Goal: Contribute content: Add original content to the website for others to see

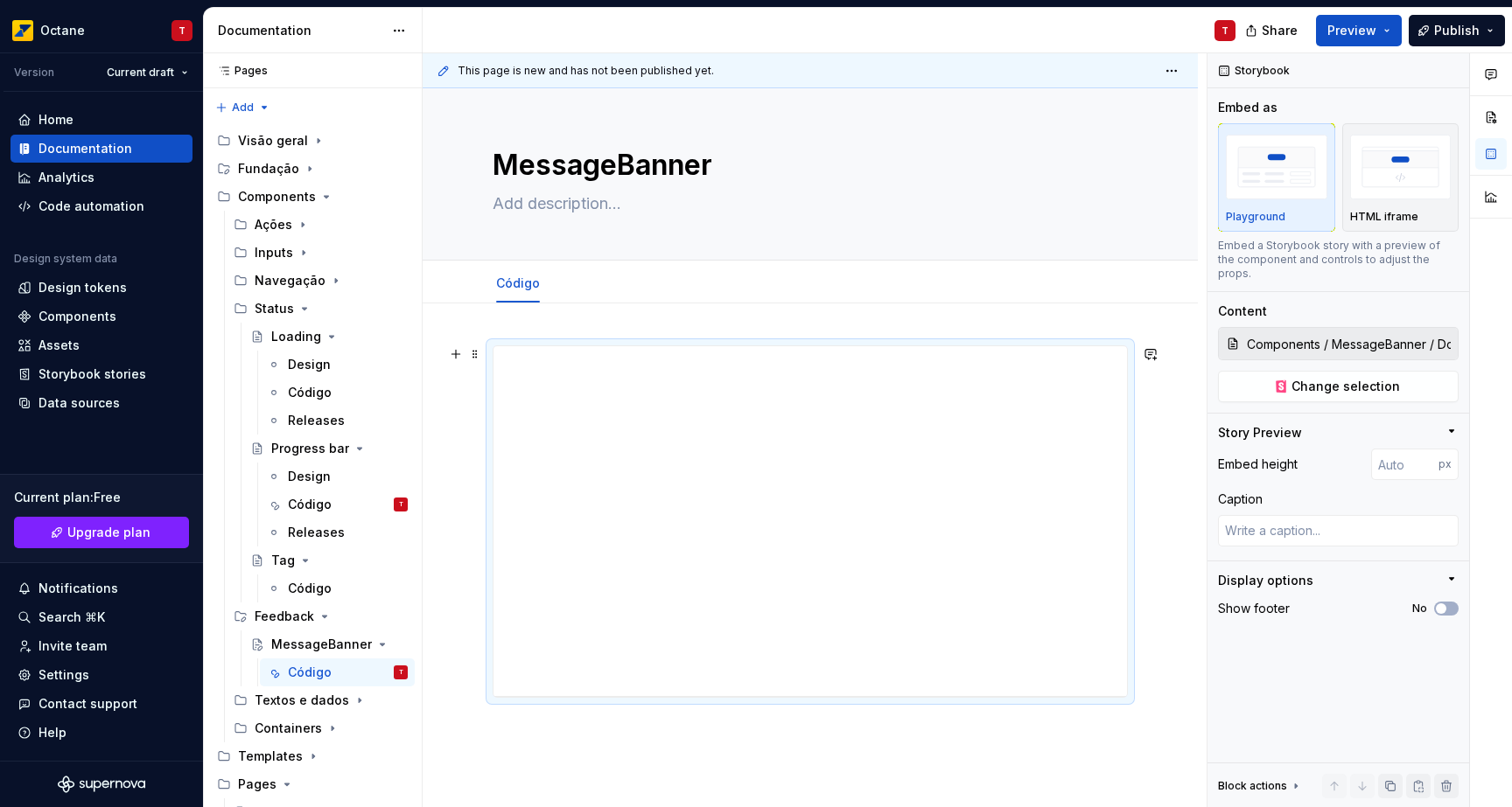
scroll to position [34, 0]
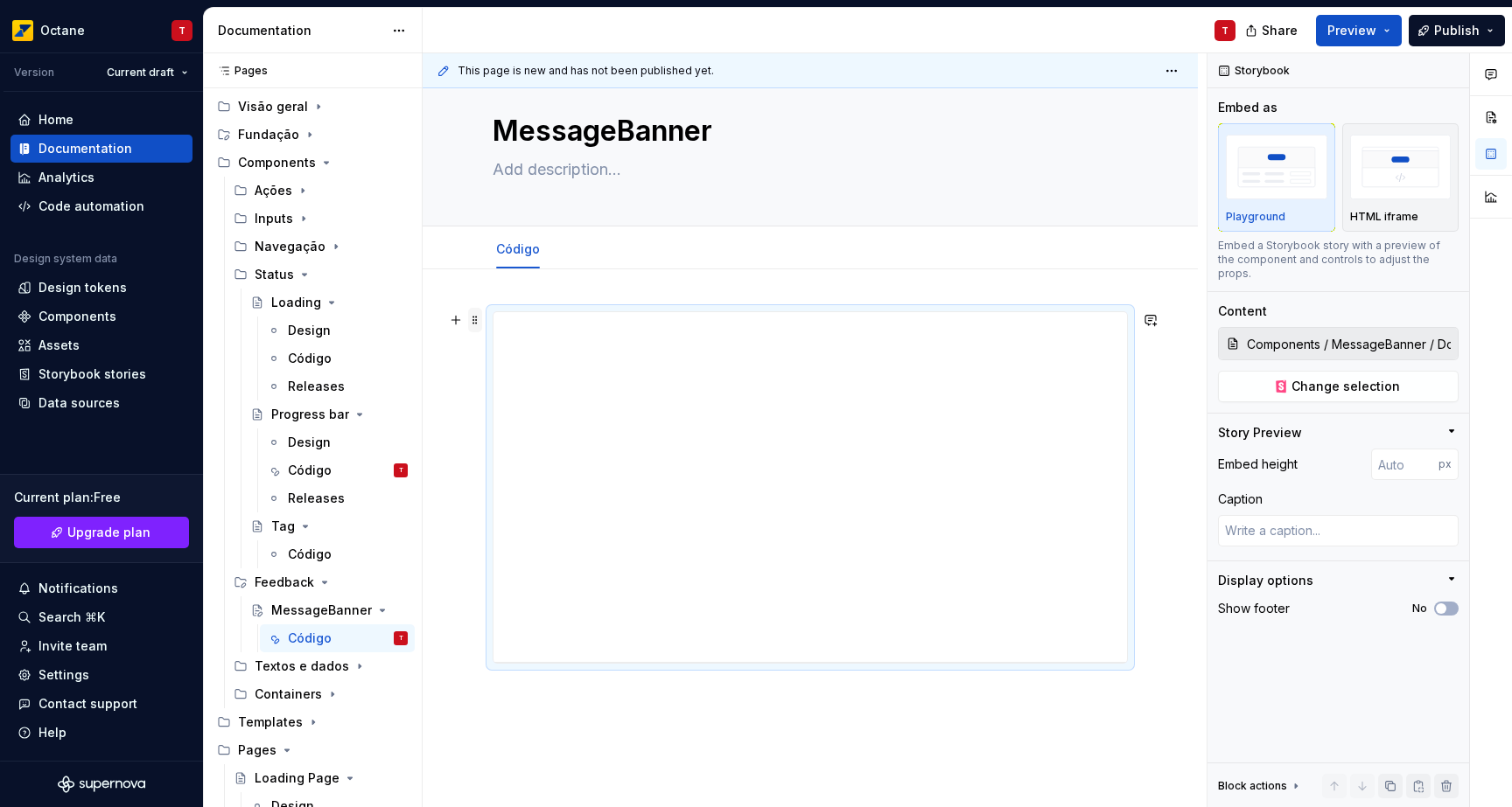
click at [477, 322] on span at bounding box center [475, 319] width 14 height 24
click at [524, 478] on div "Delete" at bounding box center [558, 475] width 114 height 18
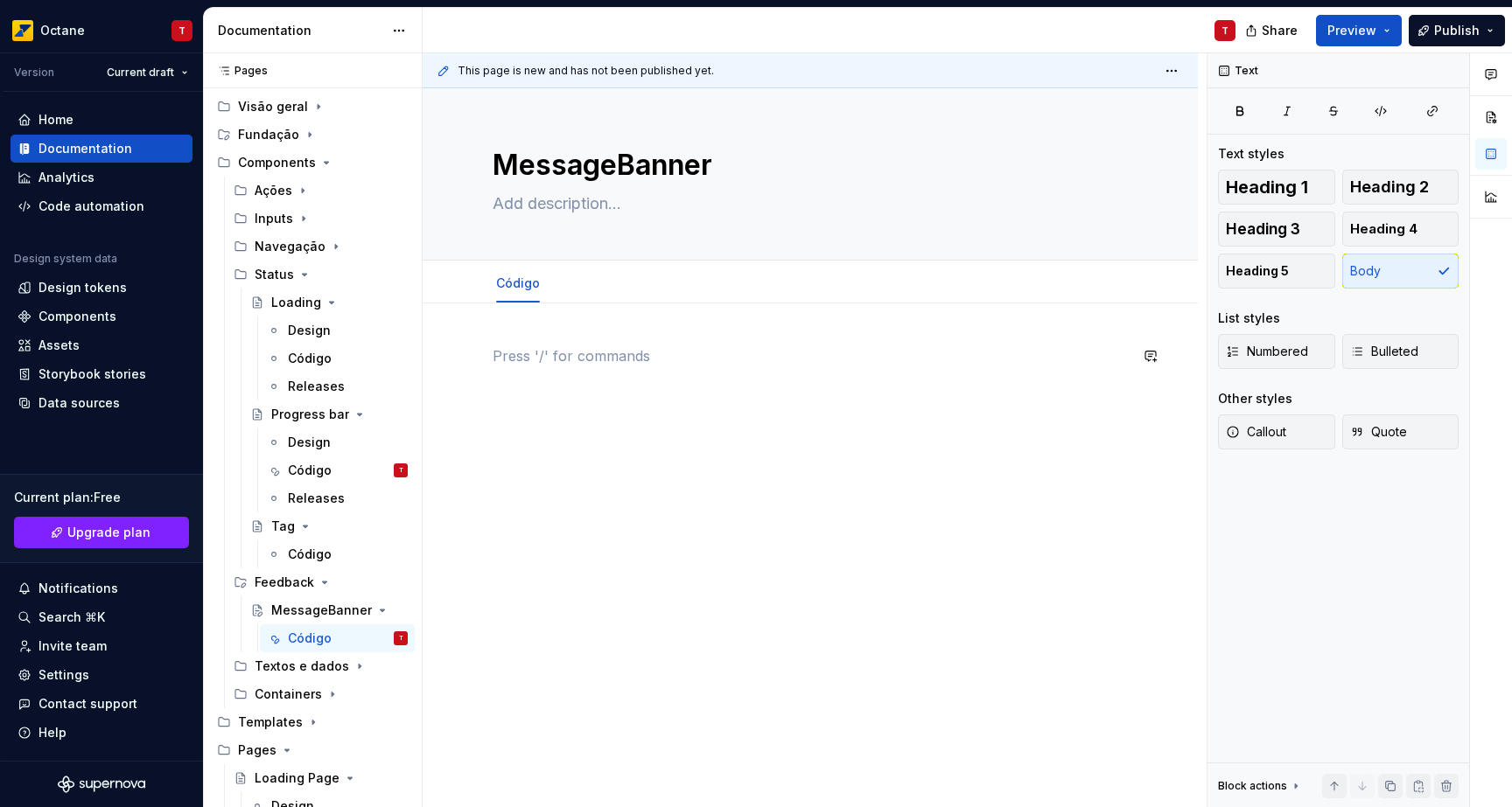
click at [460, 366] on div at bounding box center [809, 489] width 775 height 371
click at [462, 358] on button "button" at bounding box center [456, 356] width 24 height 24
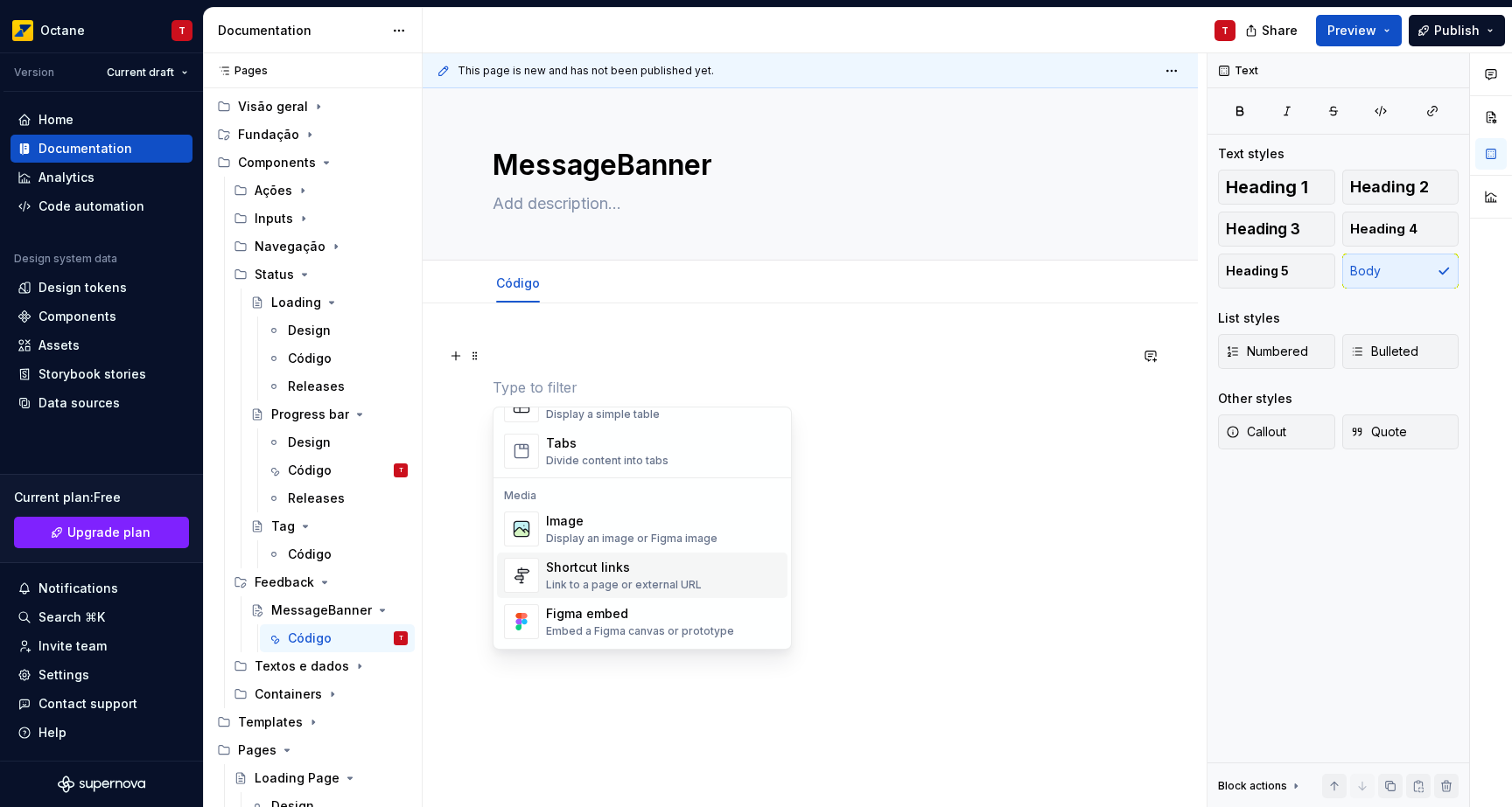
scroll to position [833, 0]
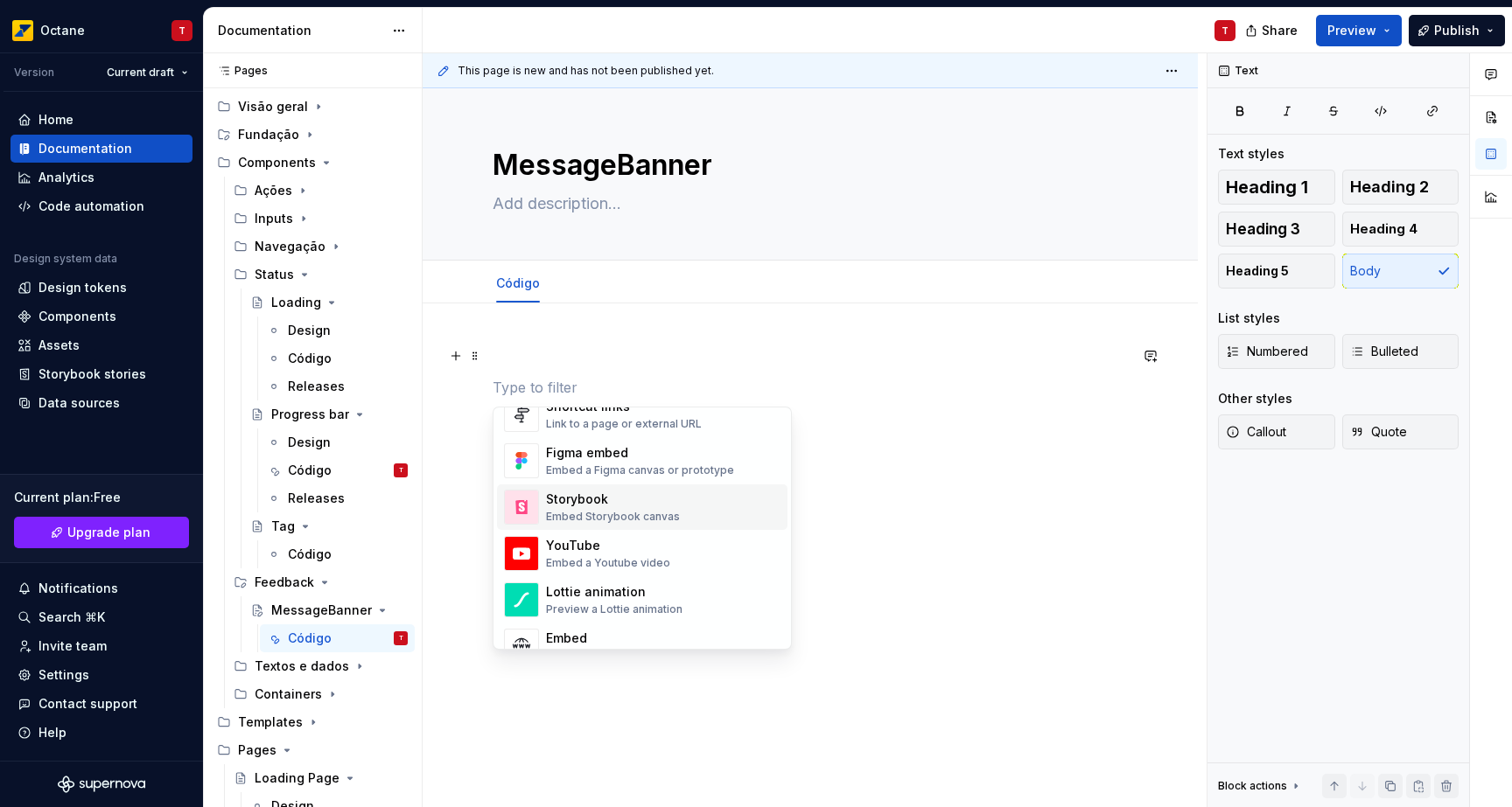
click at [616, 505] on div "Storybook" at bounding box center [612, 499] width 134 height 18
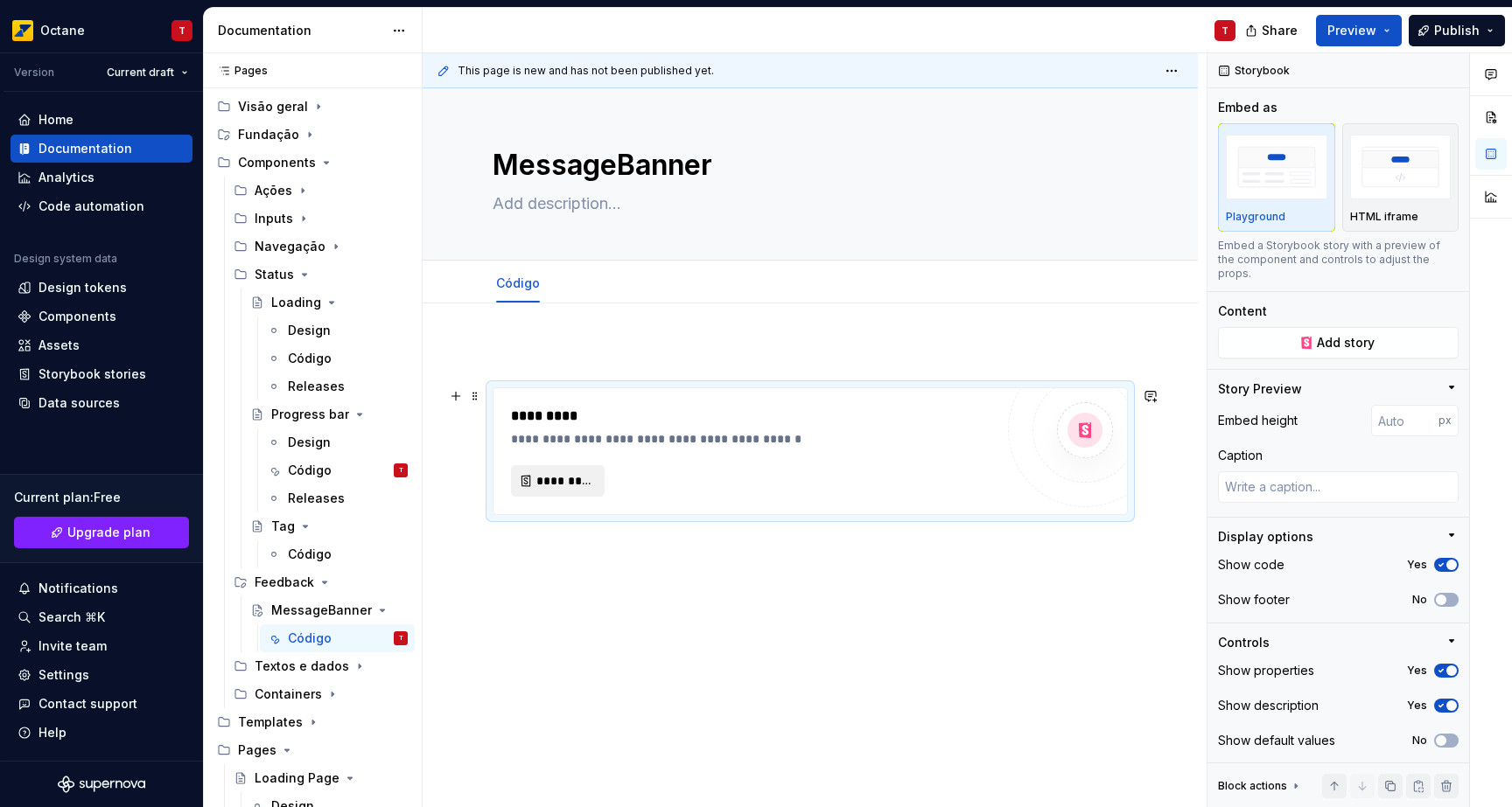
click at [551, 486] on span "*********" at bounding box center [564, 481] width 57 height 18
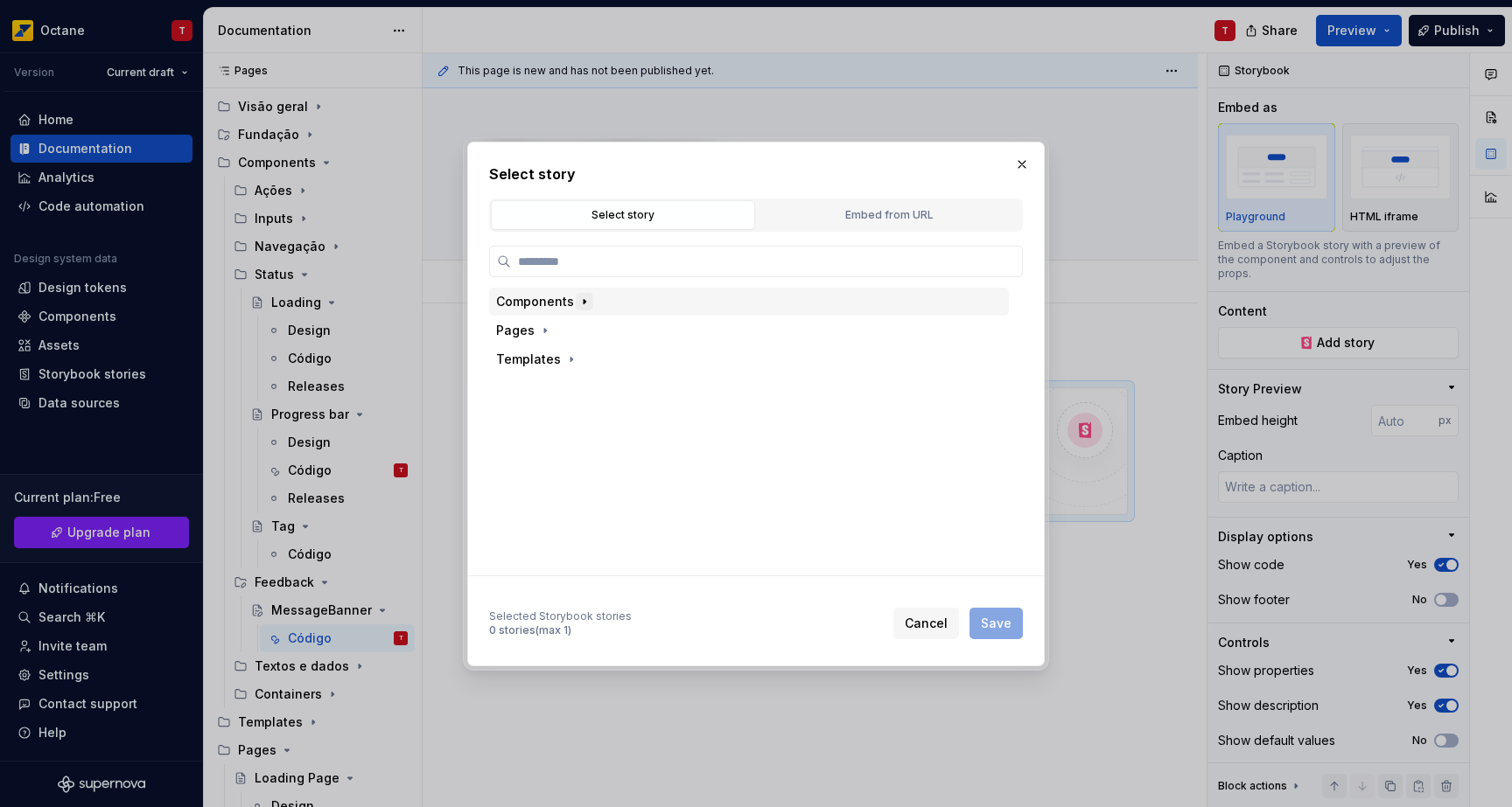
click at [586, 298] on icon "button" at bounding box center [584, 302] width 14 height 14
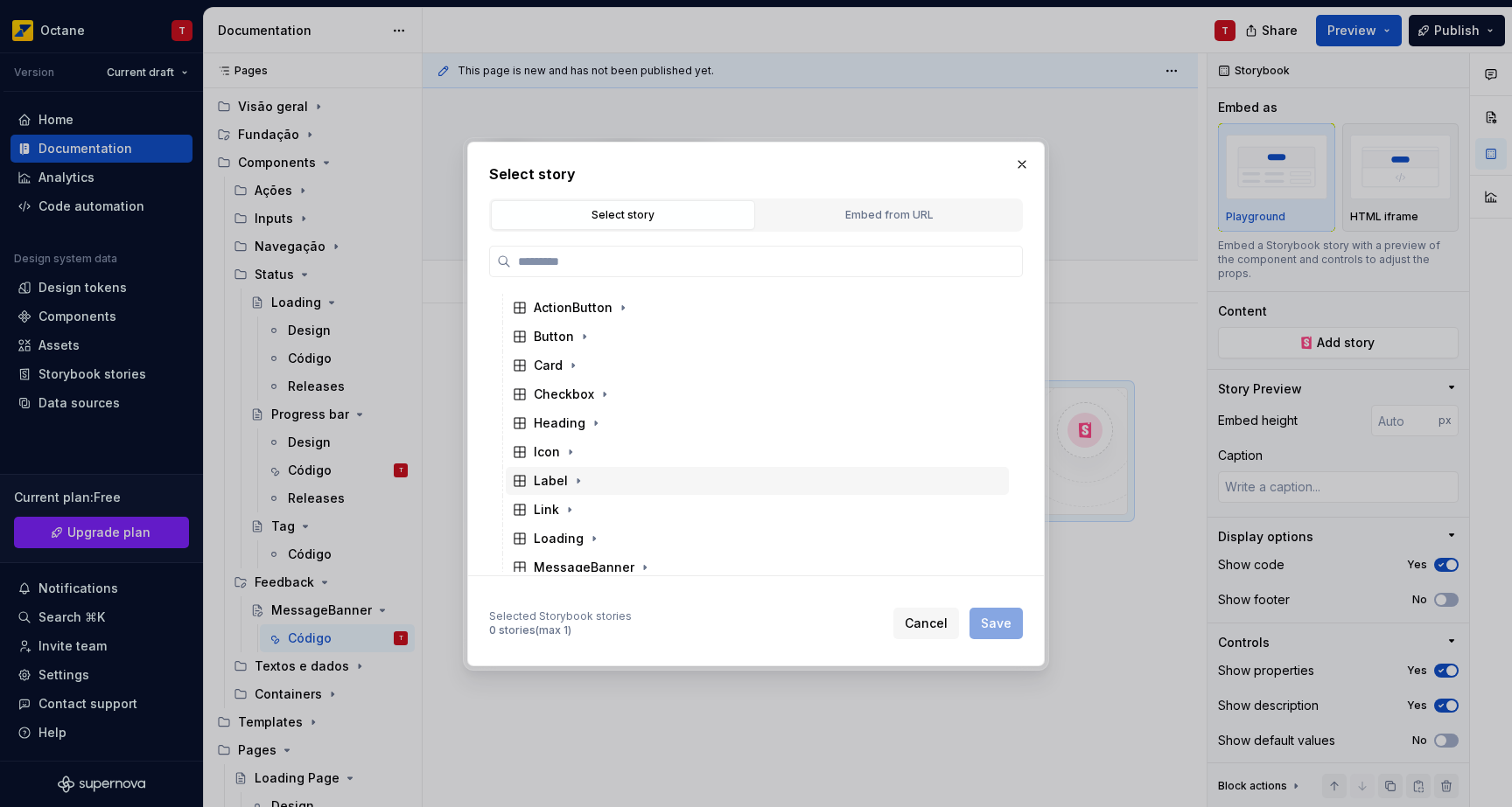
scroll to position [60, 0]
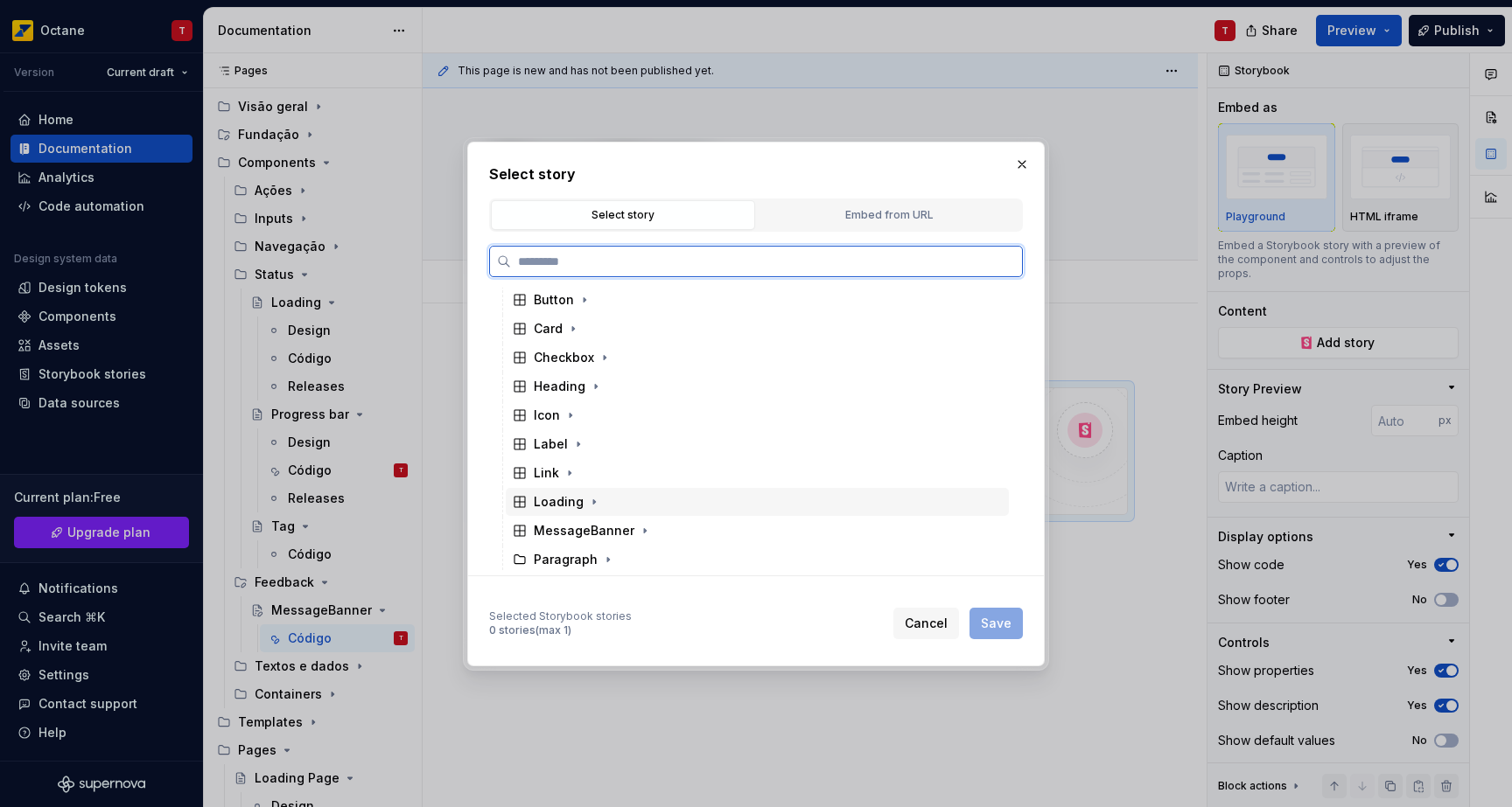
click at [608, 519] on div "MessageBanner" at bounding box center [756, 531] width 503 height 28
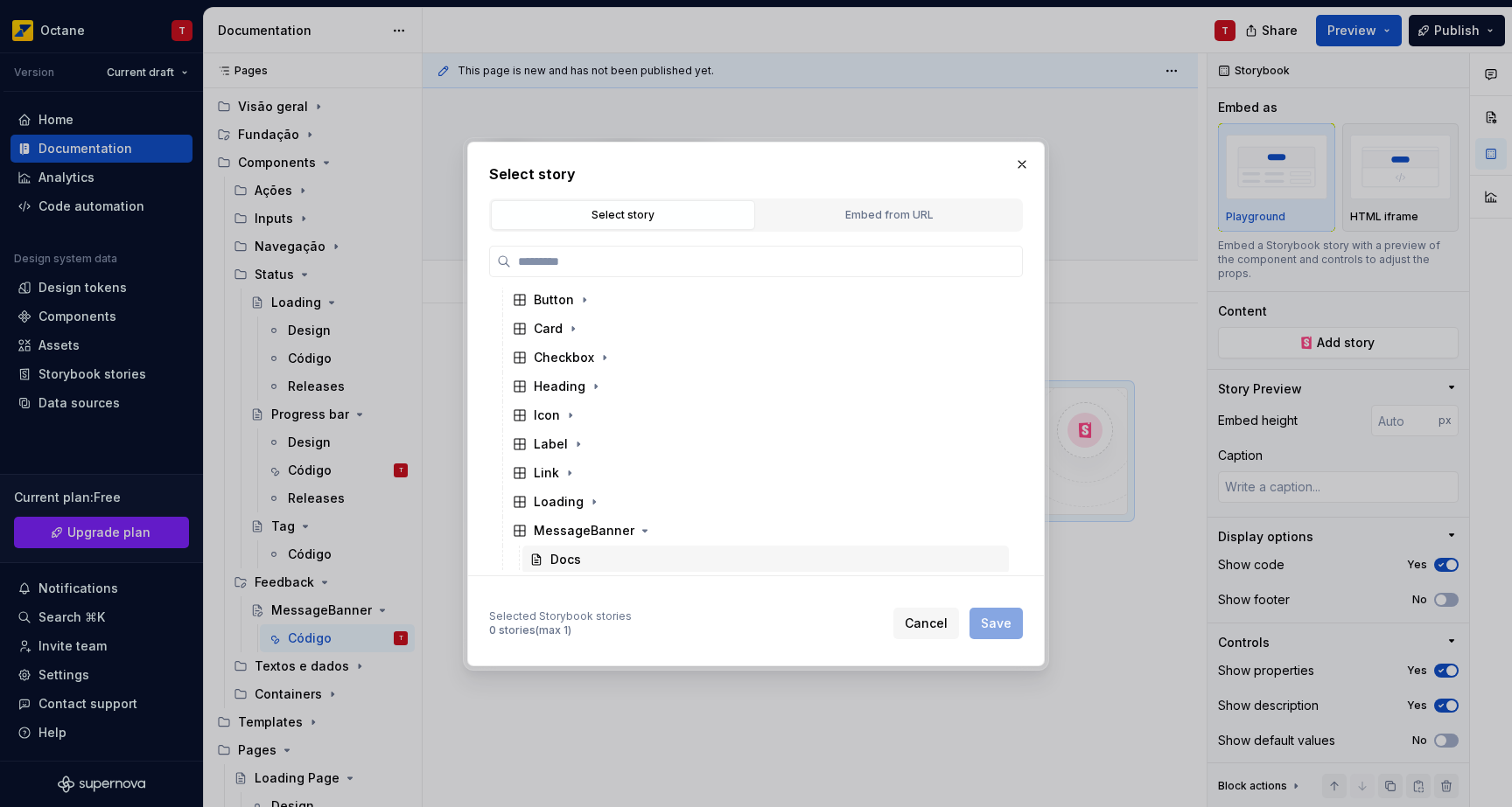
scroll to position [71, 0]
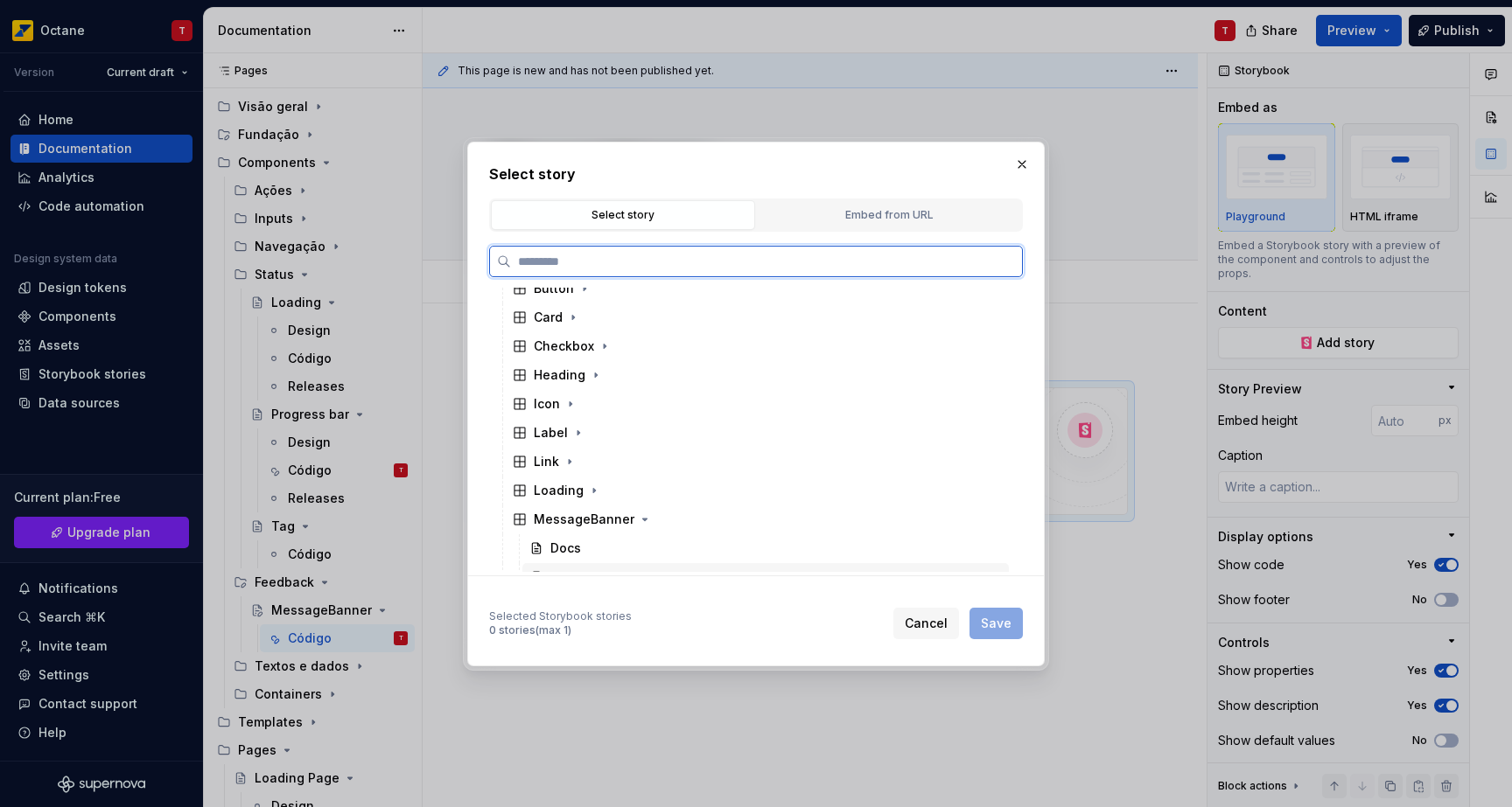
click at [750, 563] on div "Padrão" at bounding box center [765, 577] width 486 height 28
click at [748, 548] on div "Docs" at bounding box center [765, 548] width 486 height 28
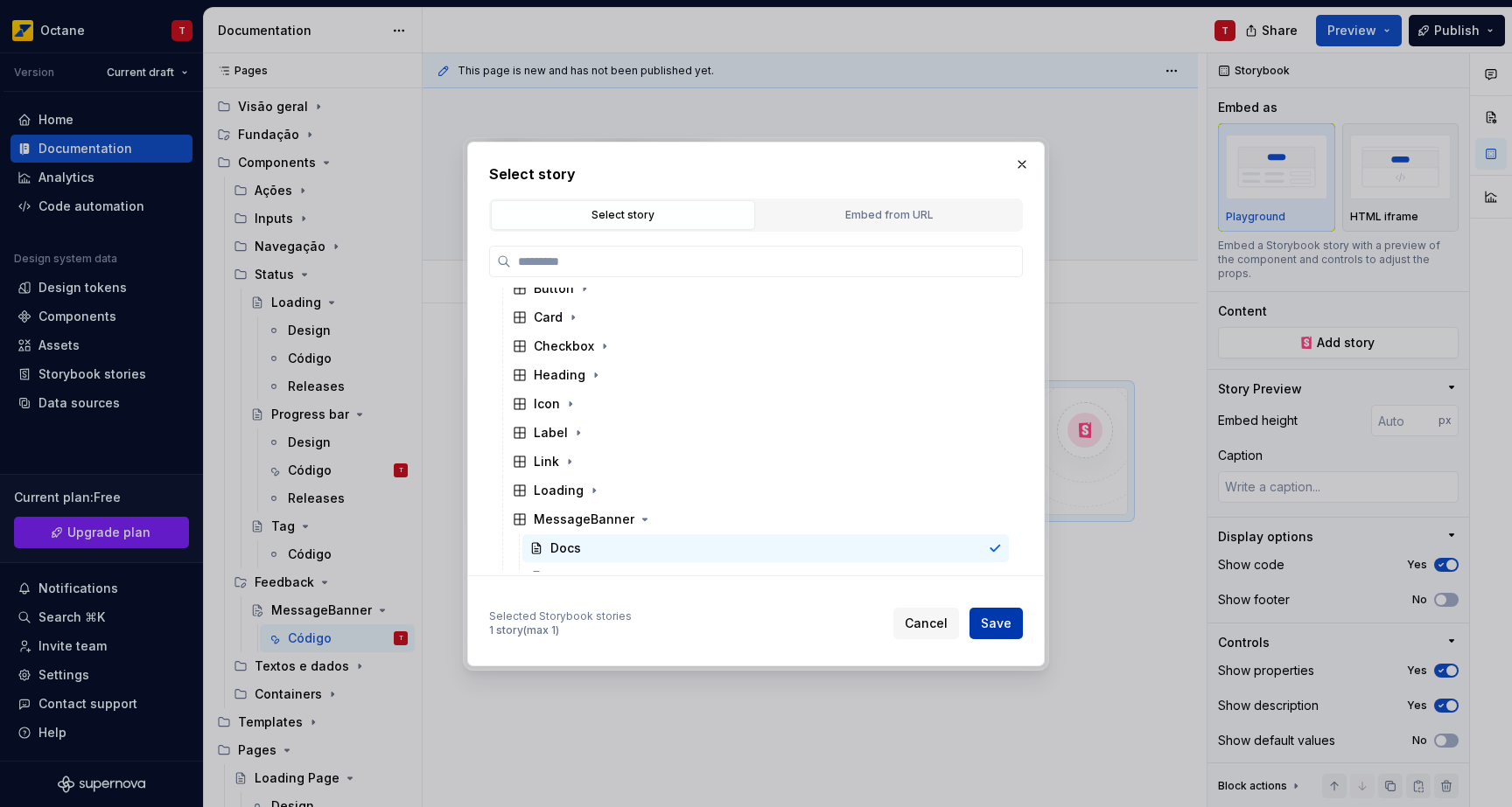
click at [1007, 616] on span "Save" at bounding box center [996, 624] width 30 height 18
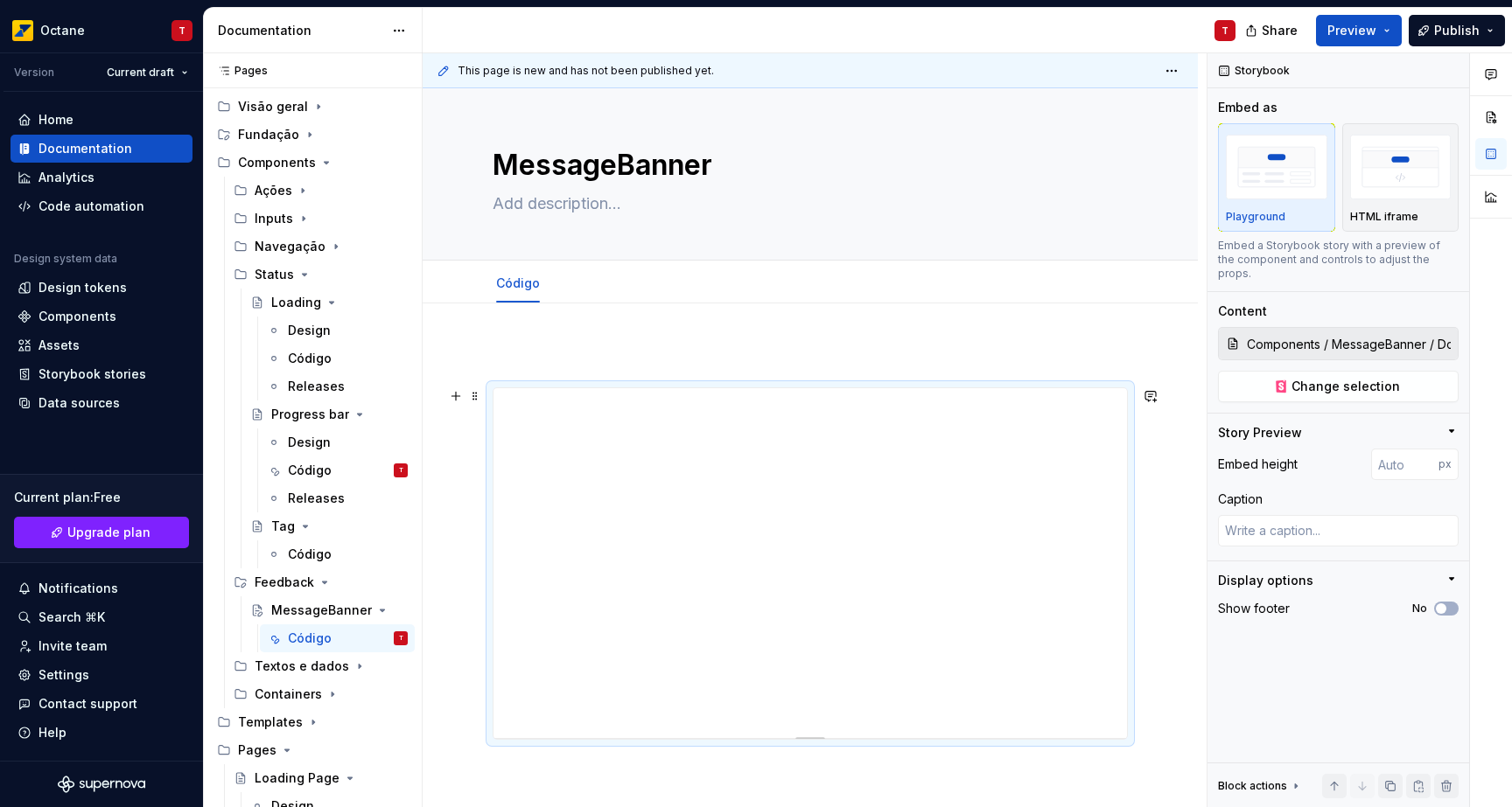
scroll to position [195, 0]
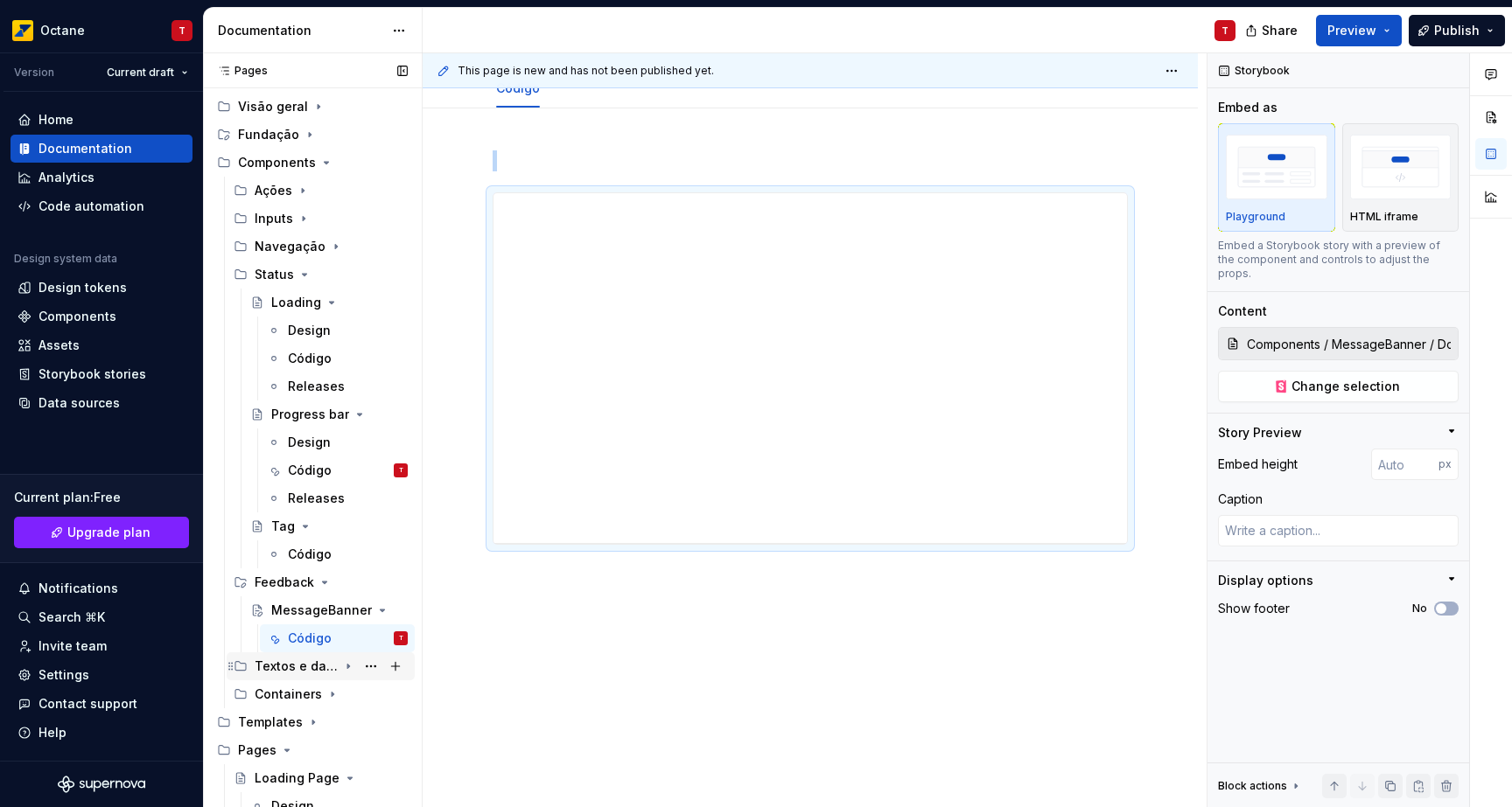
click at [290, 673] on div "Textos e dados" at bounding box center [296, 666] width 83 height 18
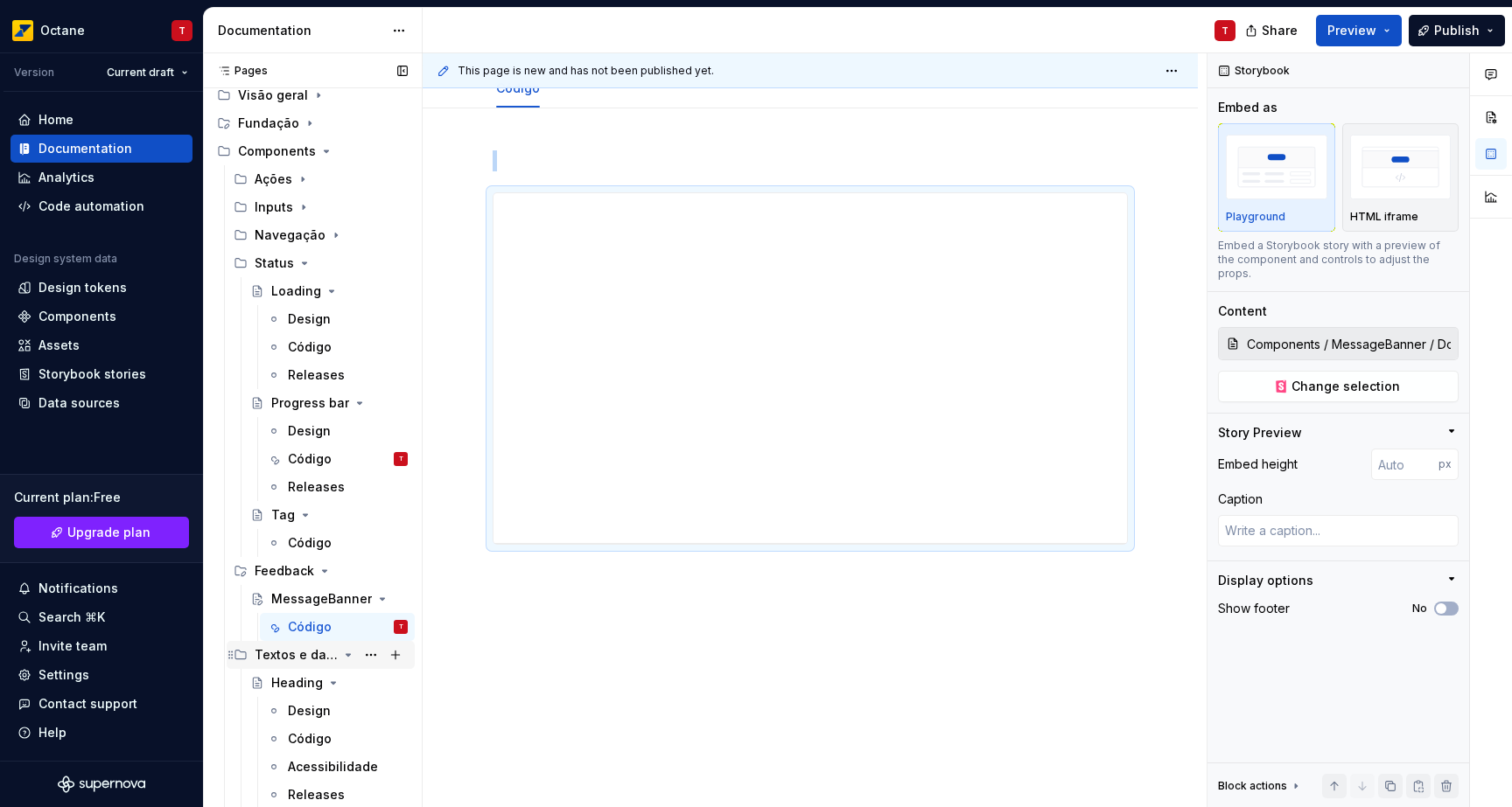
click at [302, 659] on div "Textos e dados" at bounding box center [296, 655] width 83 height 18
click at [318, 451] on div "Código" at bounding box center [310, 459] width 44 height 18
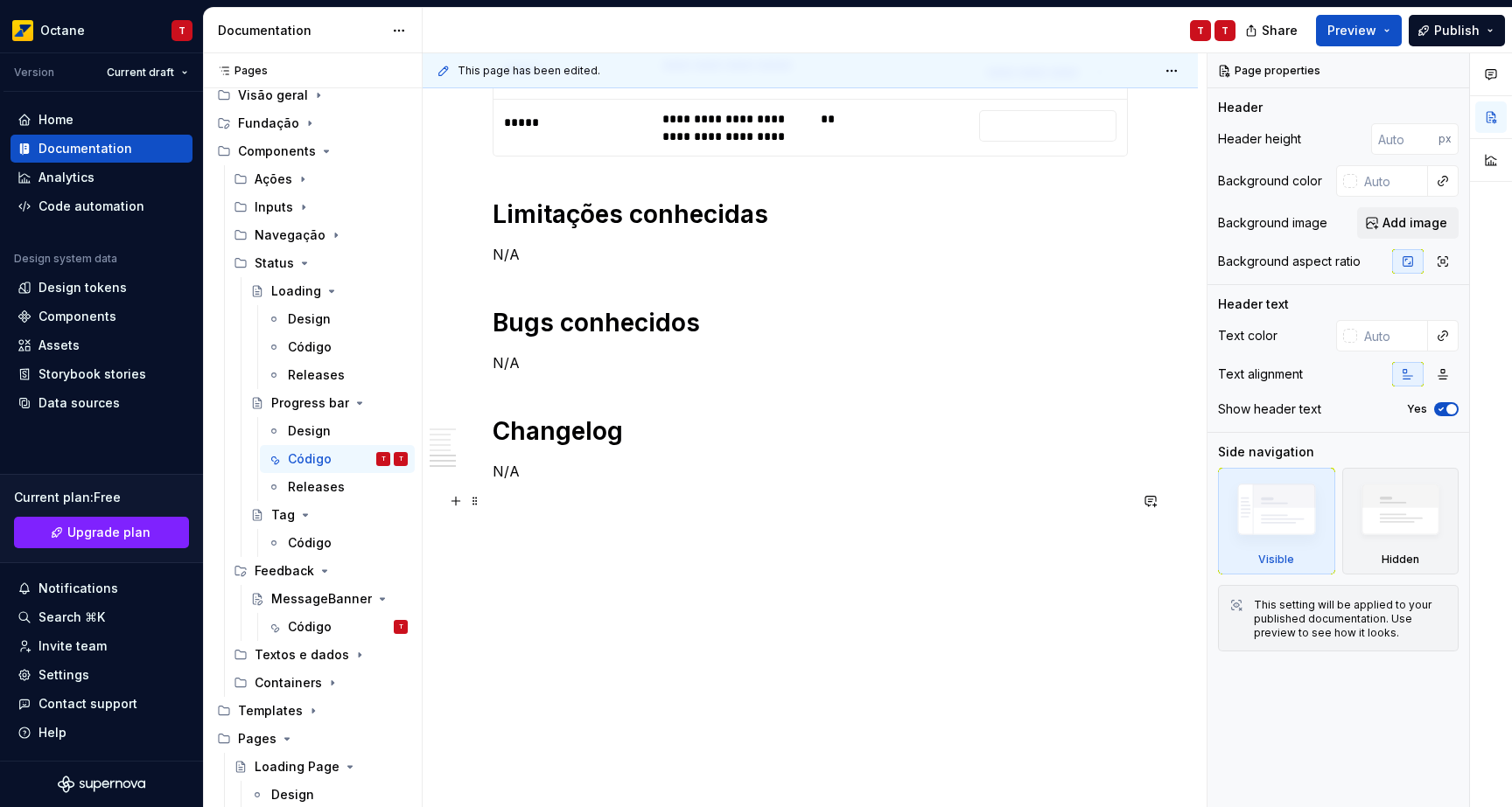
scroll to position [4646, 0]
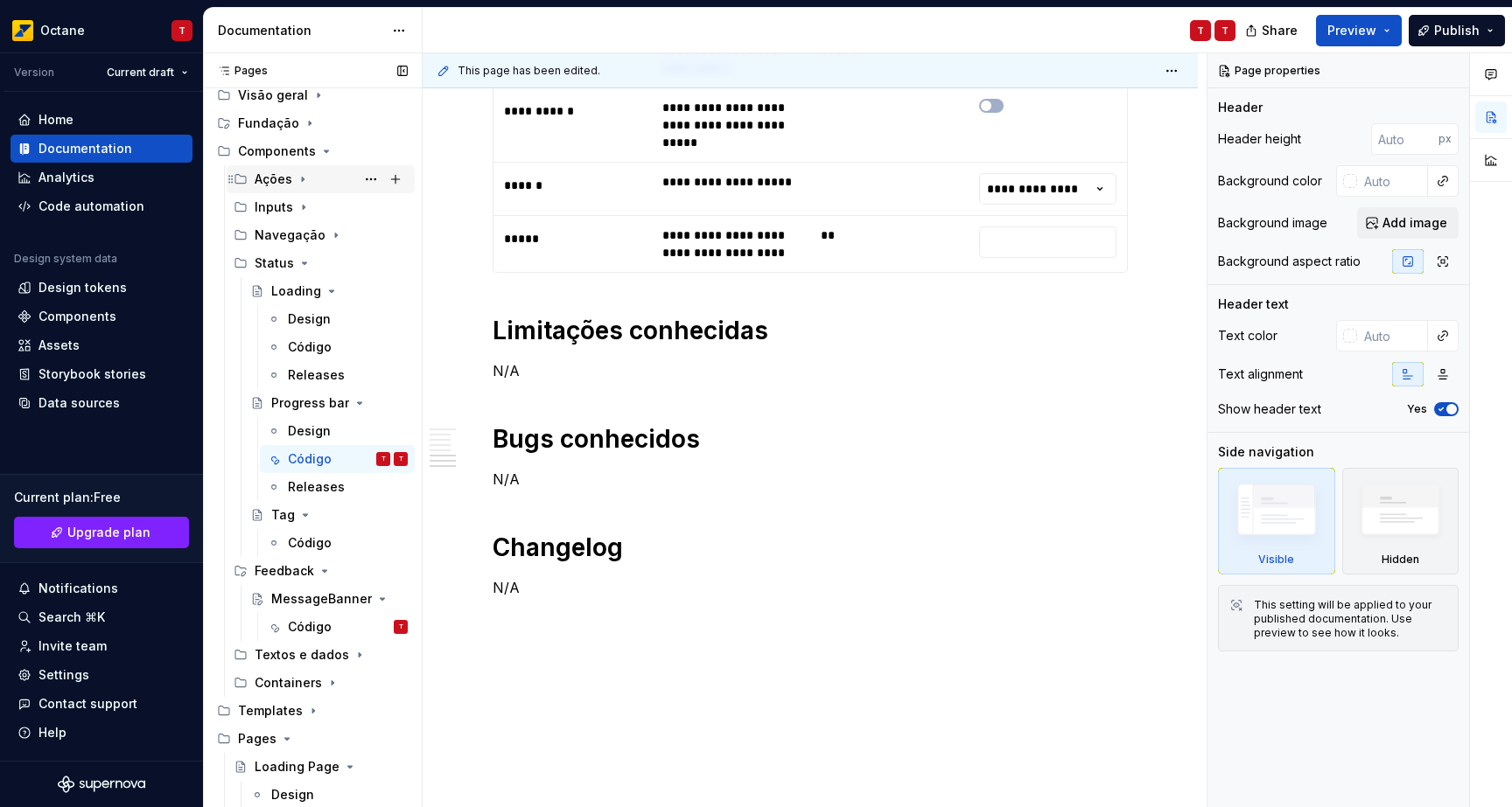
click at [288, 176] on div "Ações" at bounding box center [273, 179] width 37 height 18
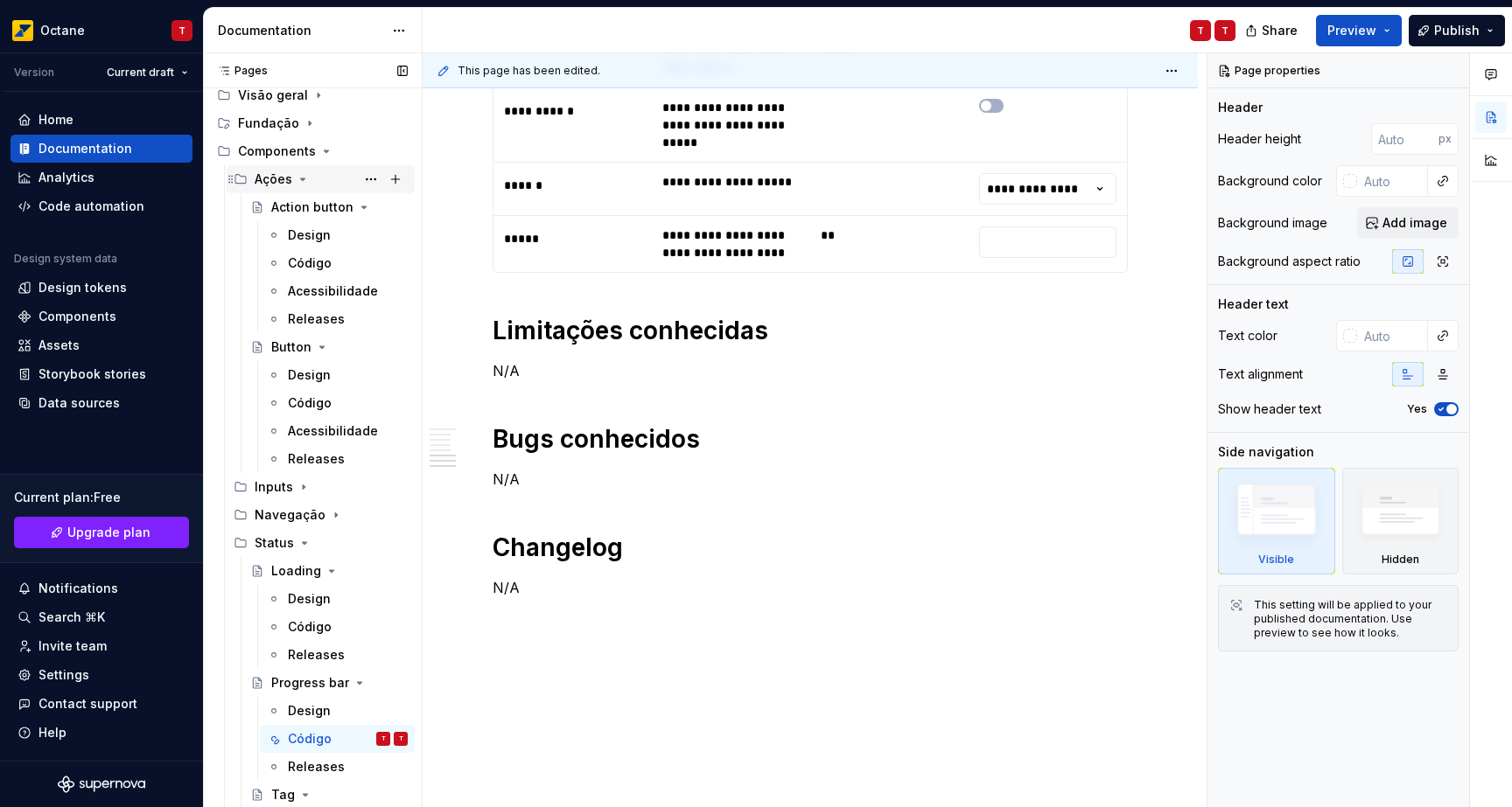
click at [291, 178] on div "Ações" at bounding box center [331, 179] width 153 height 24
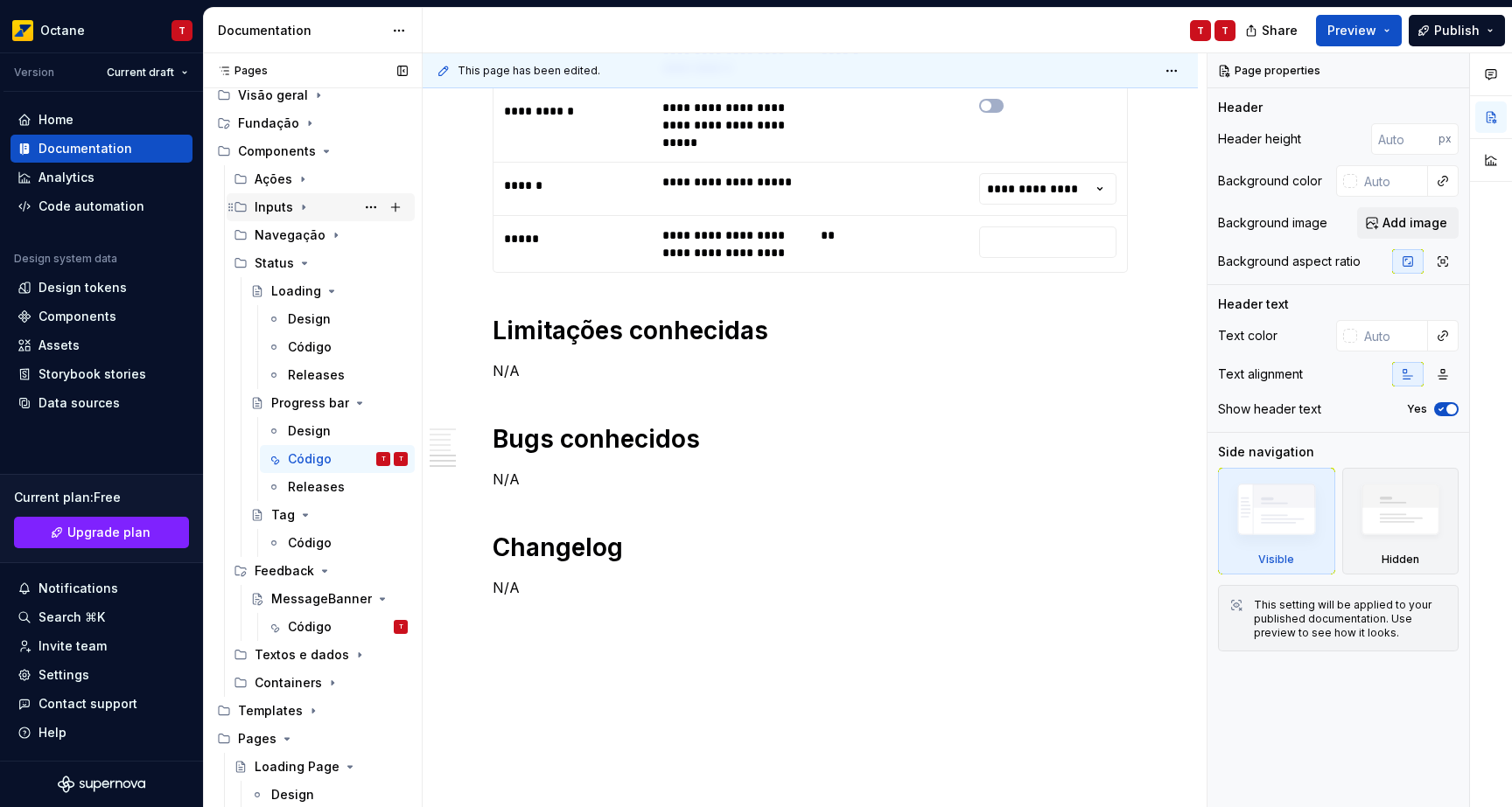
click at [292, 206] on div "Inputs" at bounding box center [331, 207] width 153 height 24
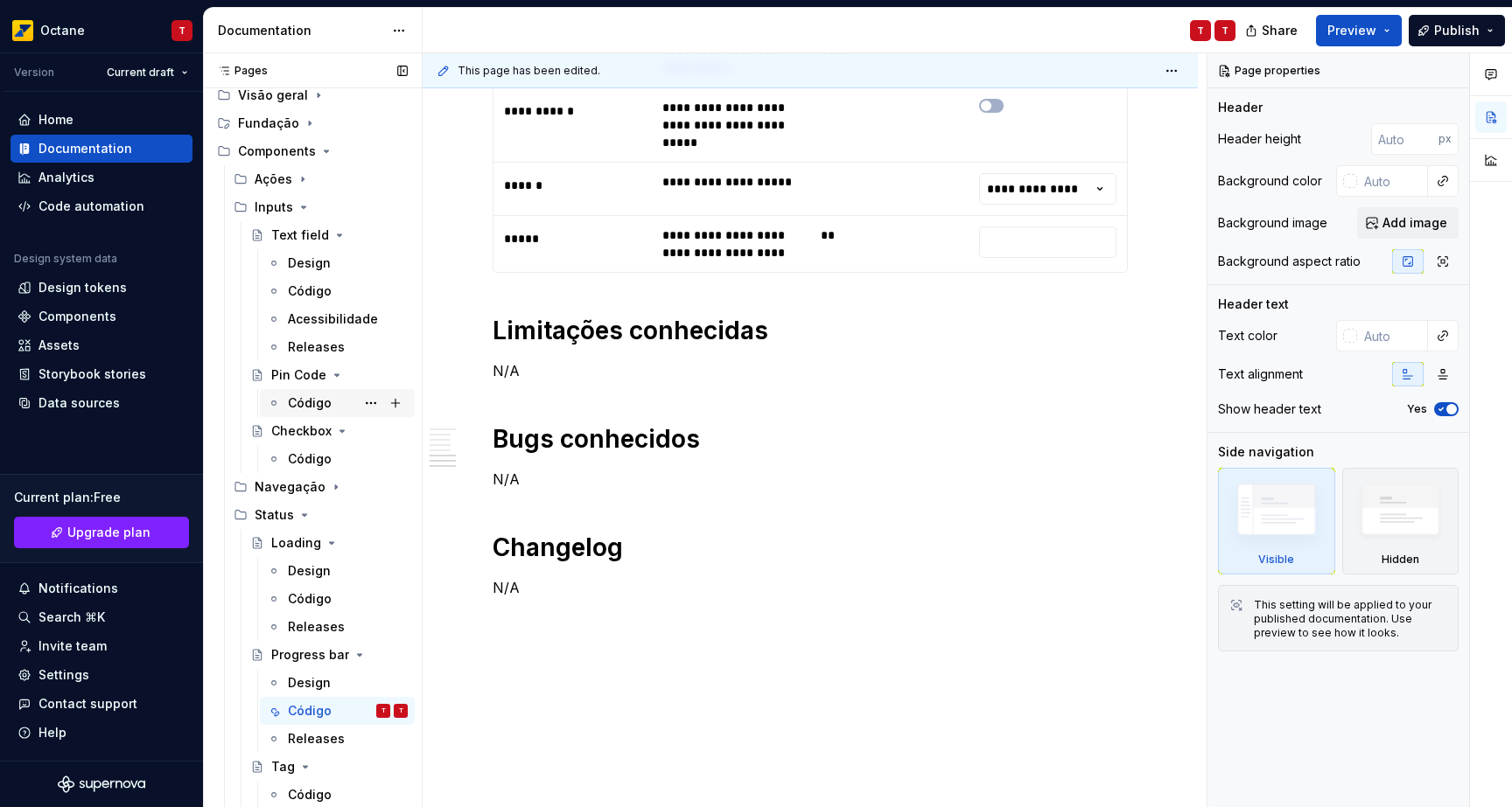
click at [328, 407] on div "Código" at bounding box center [310, 404] width 44 height 18
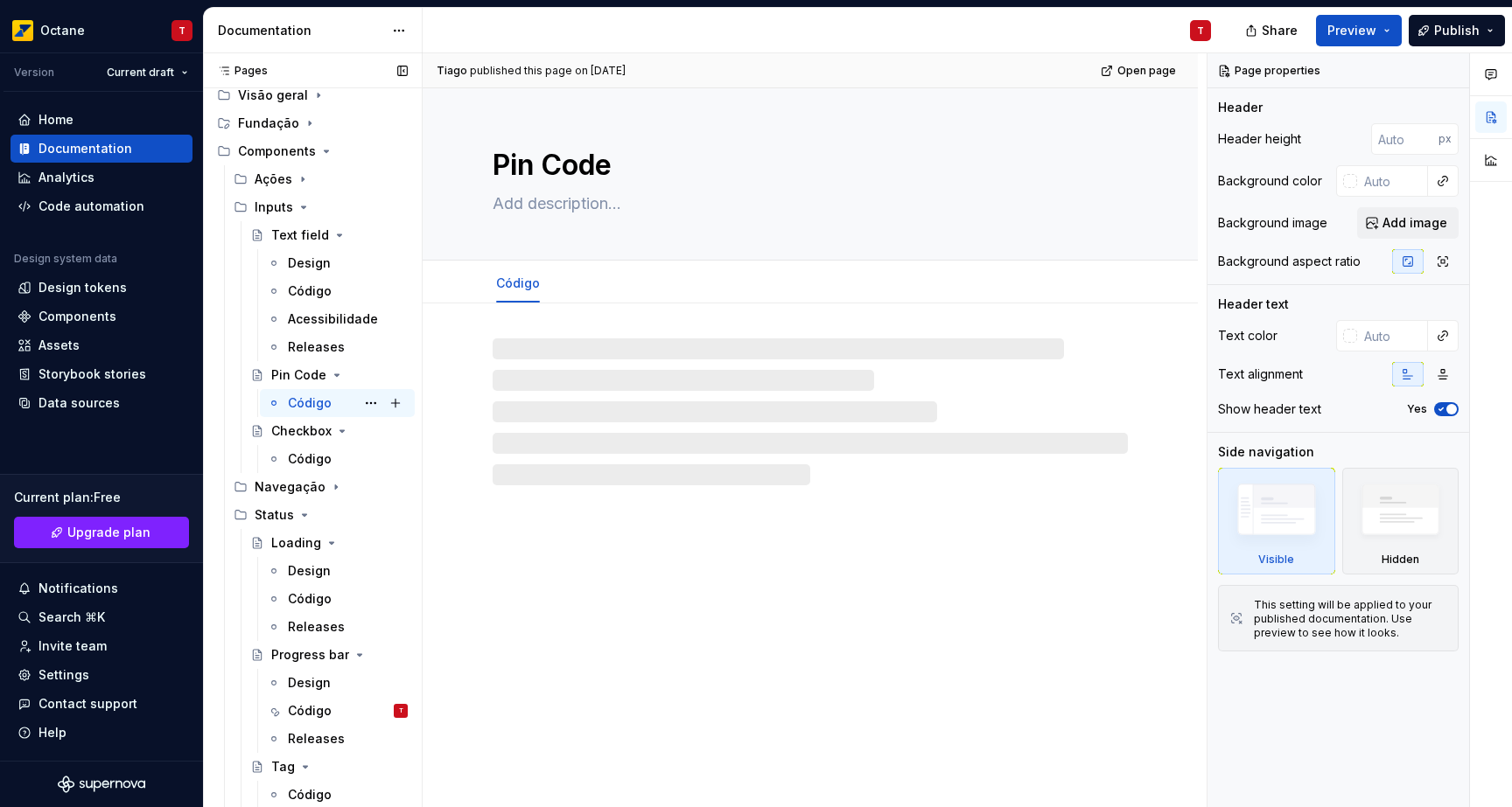
click at [290, 404] on div "Código" at bounding box center [310, 404] width 44 height 18
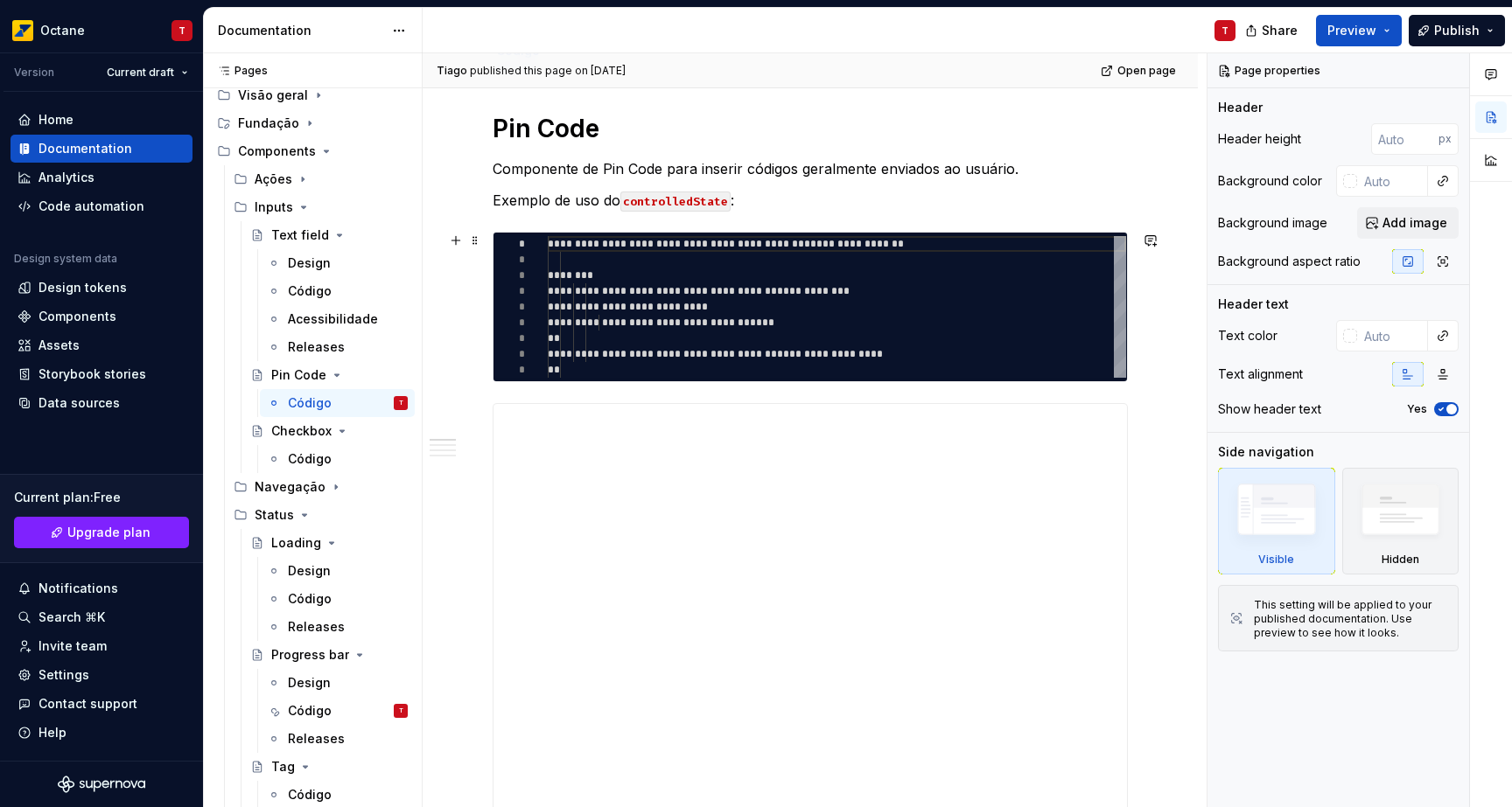
scroll to position [221, 0]
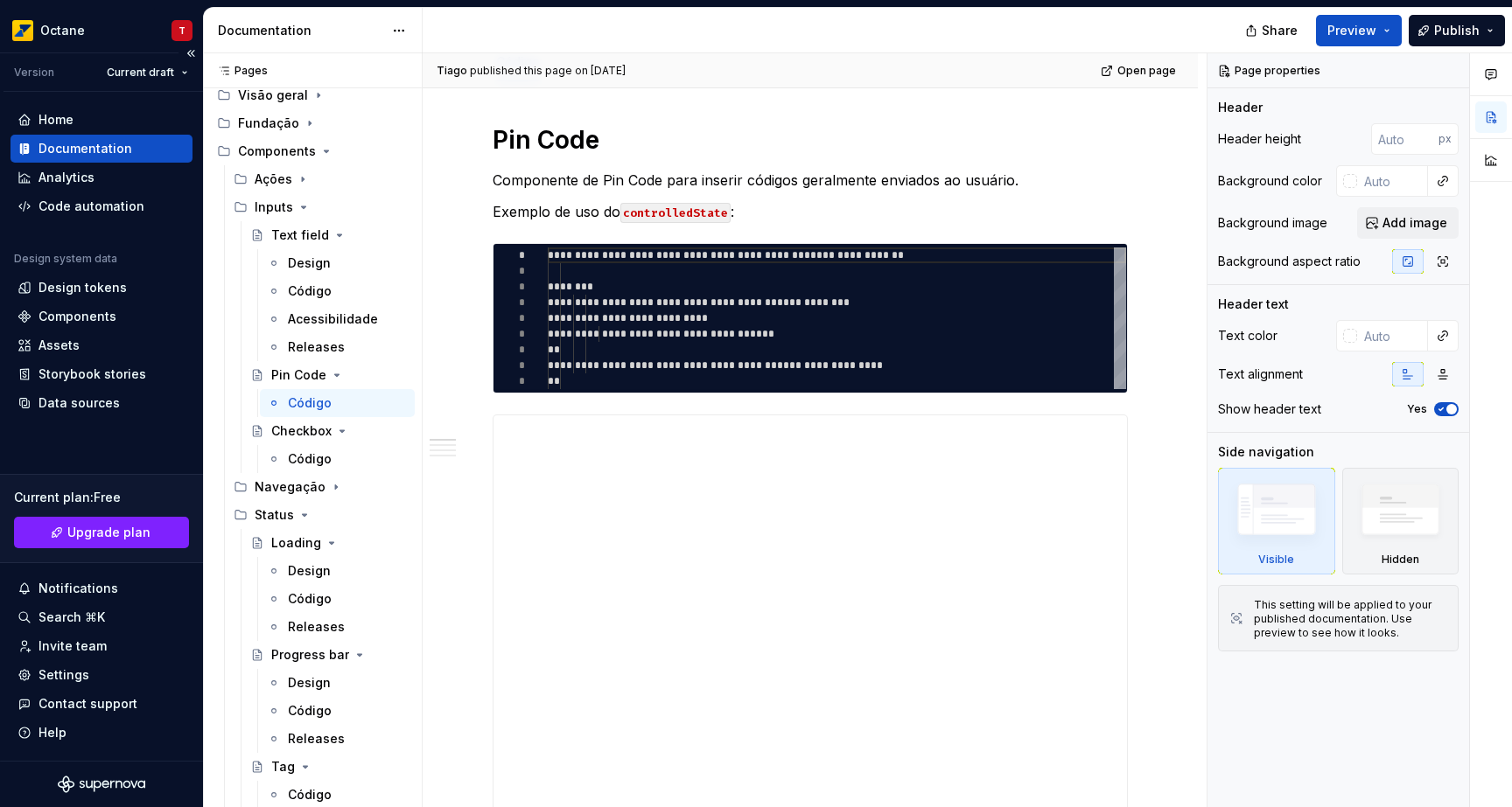
type textarea "*"
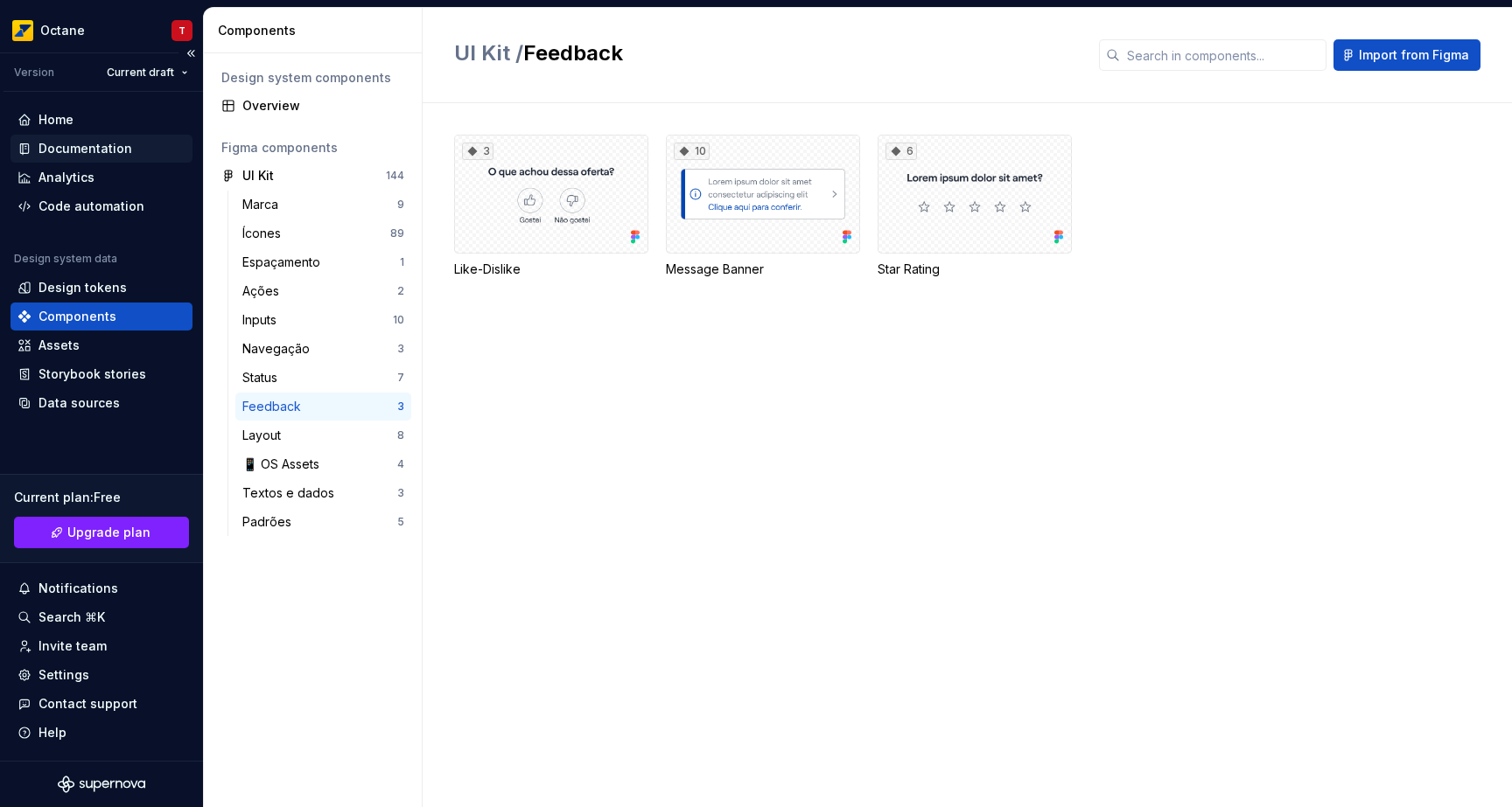
click at [129, 140] on div "Documentation" at bounding box center [101, 149] width 168 height 18
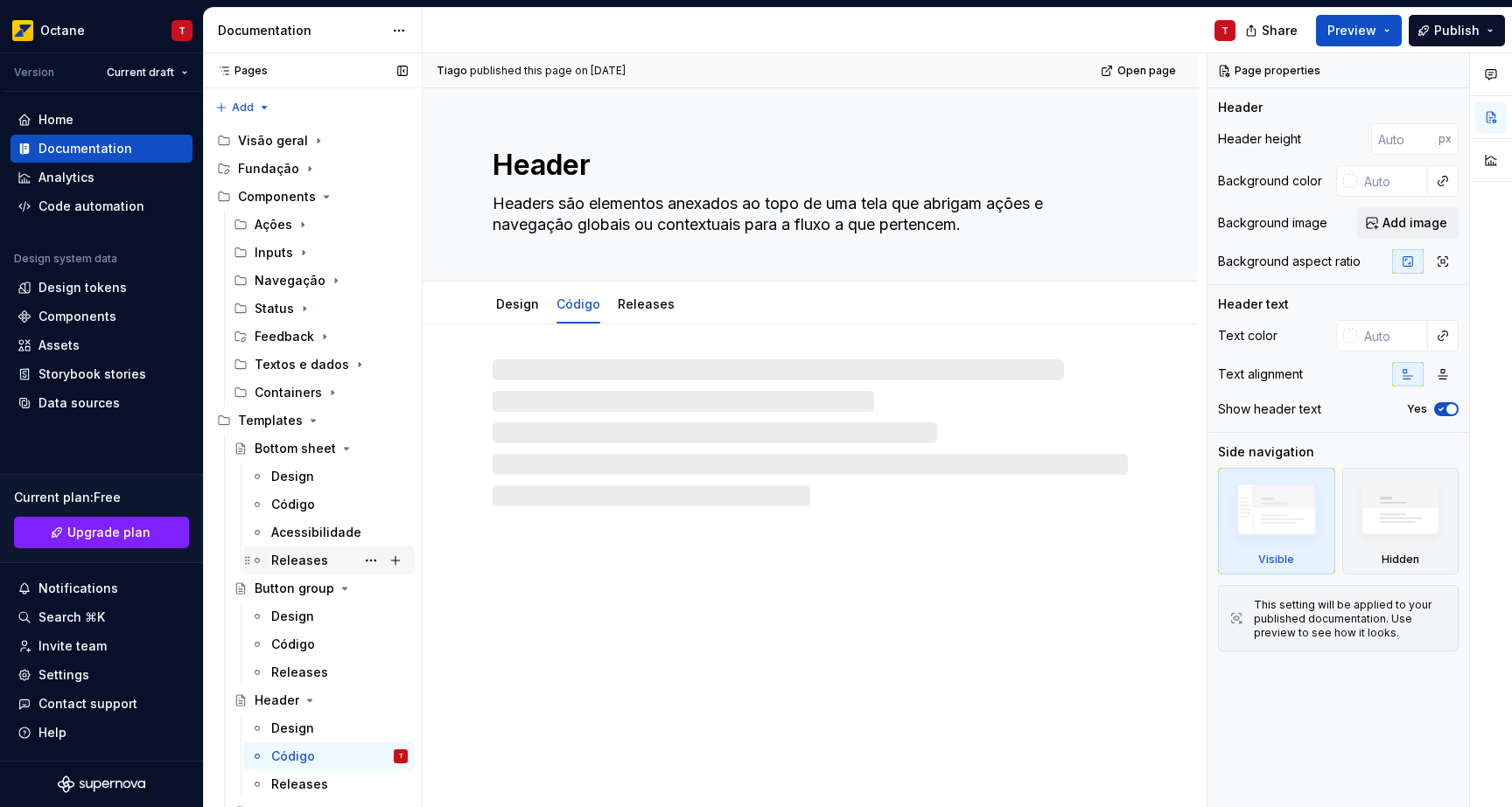
scroll to position [23, 0]
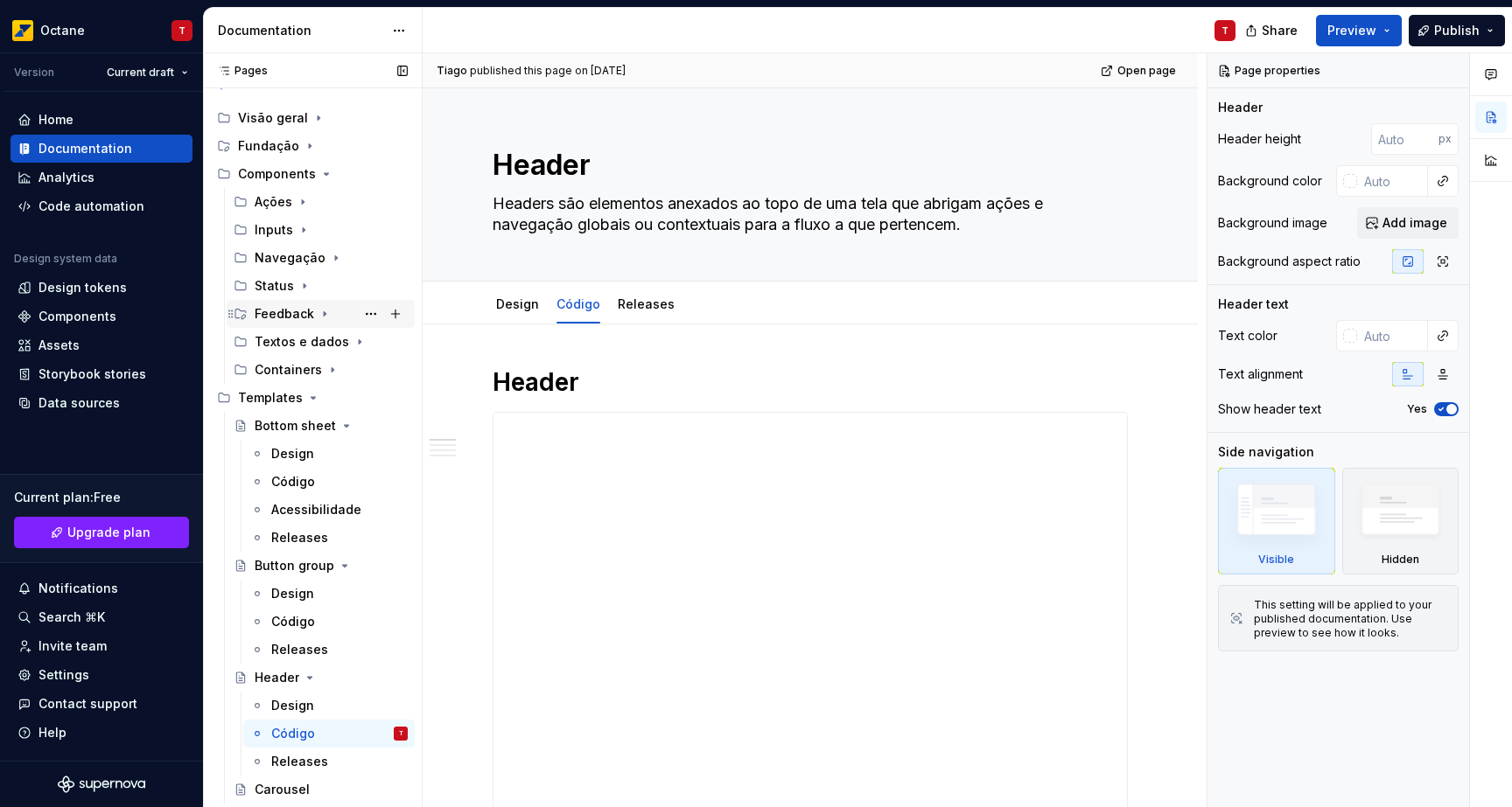
click at [279, 319] on div "Feedback" at bounding box center [284, 314] width 60 height 18
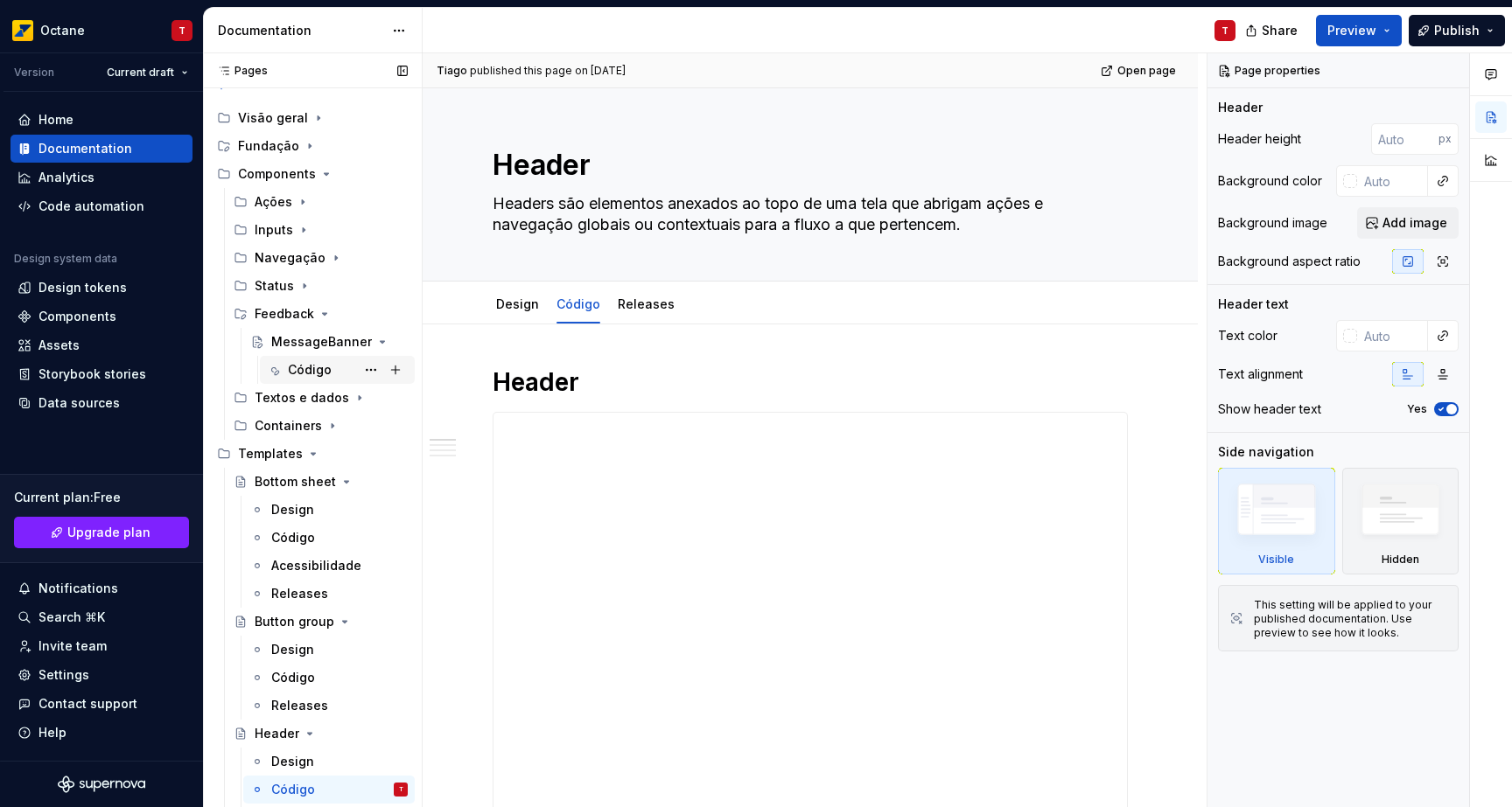
click at [293, 367] on div "Código" at bounding box center [310, 370] width 44 height 18
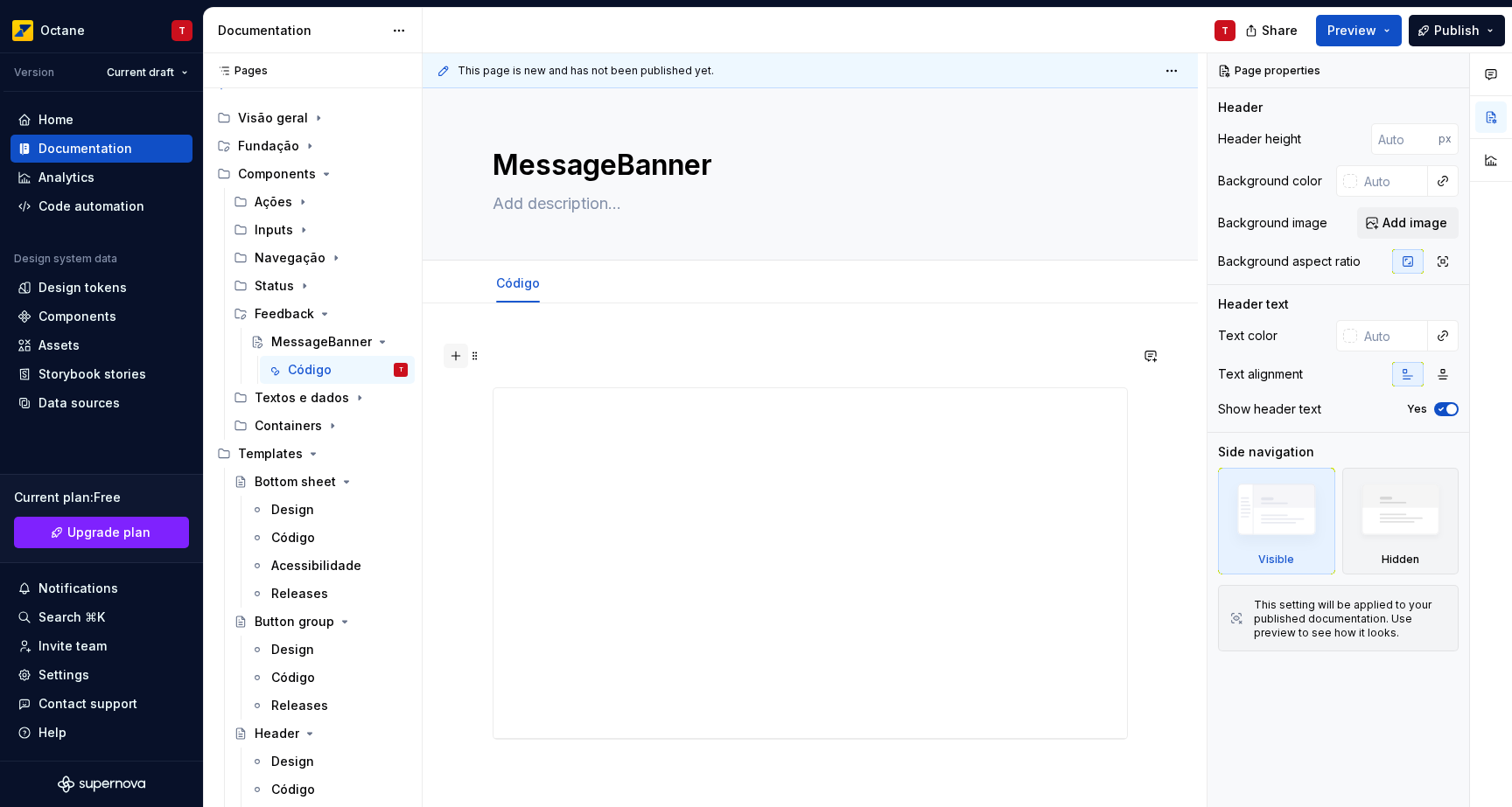
click at [463, 358] on button "button" at bounding box center [456, 356] width 24 height 24
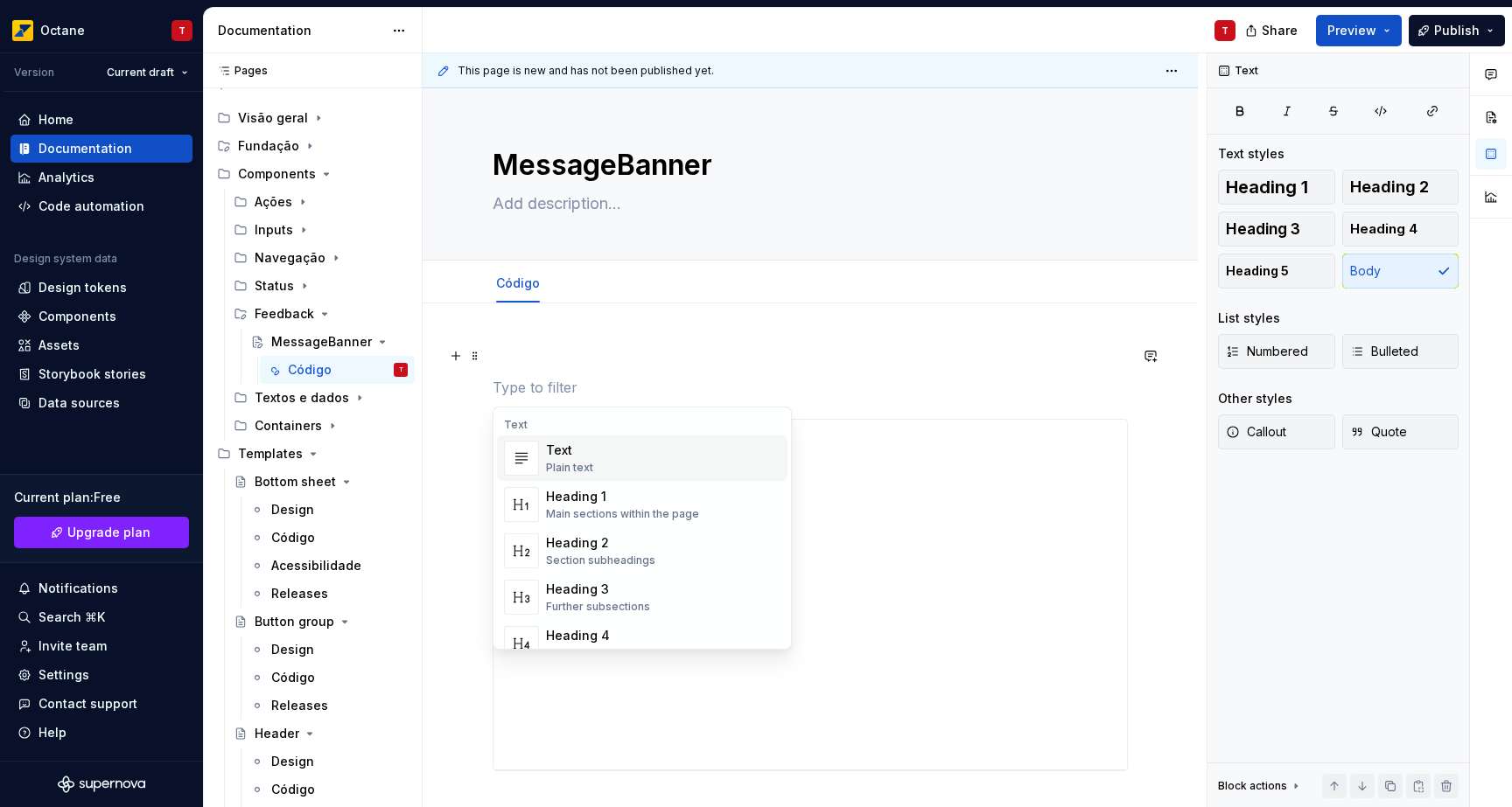
click at [578, 451] on div "Text" at bounding box center [569, 451] width 47 height 18
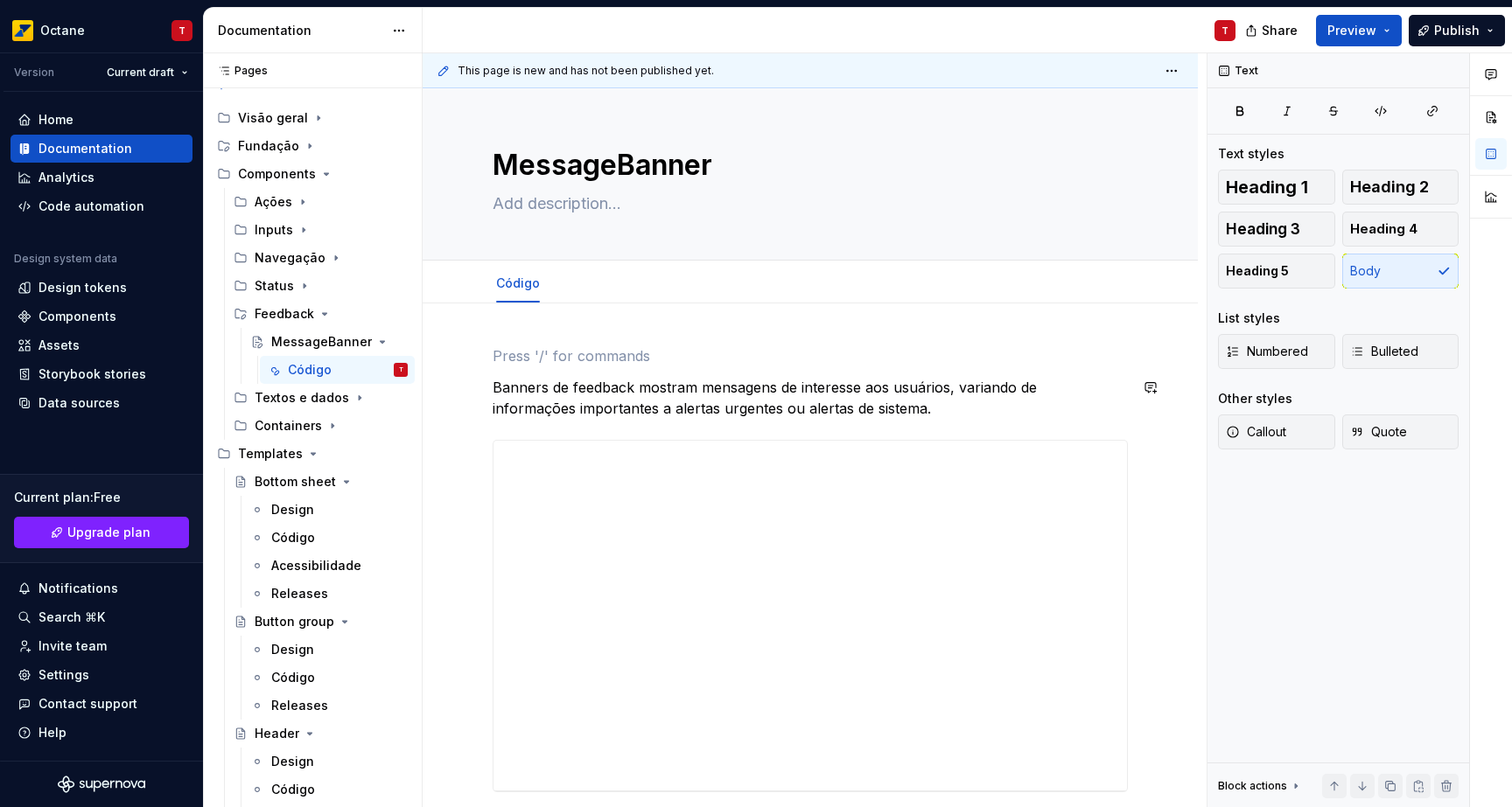
click at [843, 424] on div "Banners de feedback mostram mensagens de interesse aos usuários, variando de in…" at bounding box center [810, 569] width 635 height 447
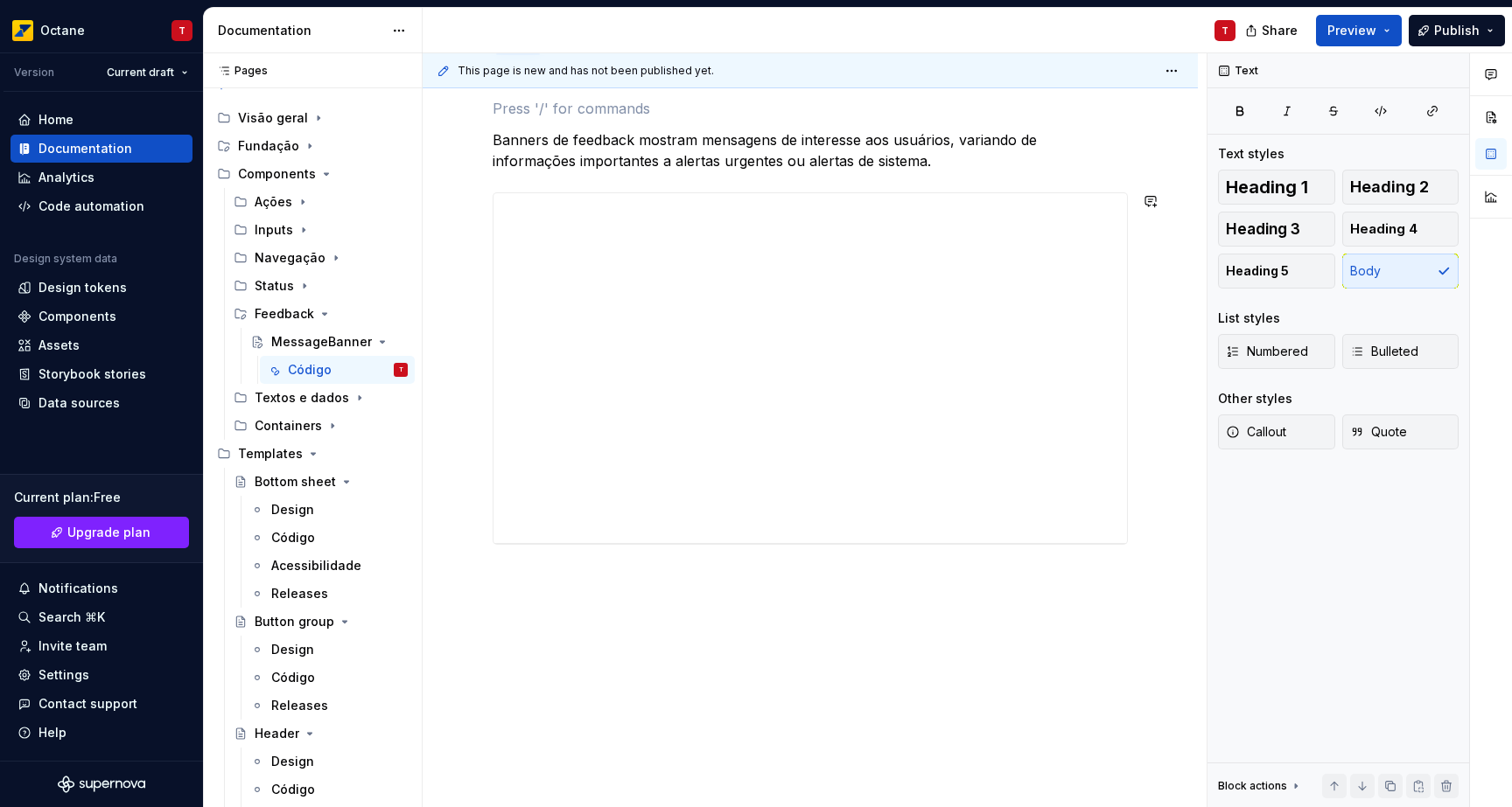
click at [534, 597] on div "This page is new and has not been published yet. MessageBanner Edit header Códi…" at bounding box center [814, 430] width 784 height 754
click at [467, 526] on div "Banners de feedback mostram mensagens de interesse aos usuários, variando de in…" at bounding box center [809, 432] width 775 height 752
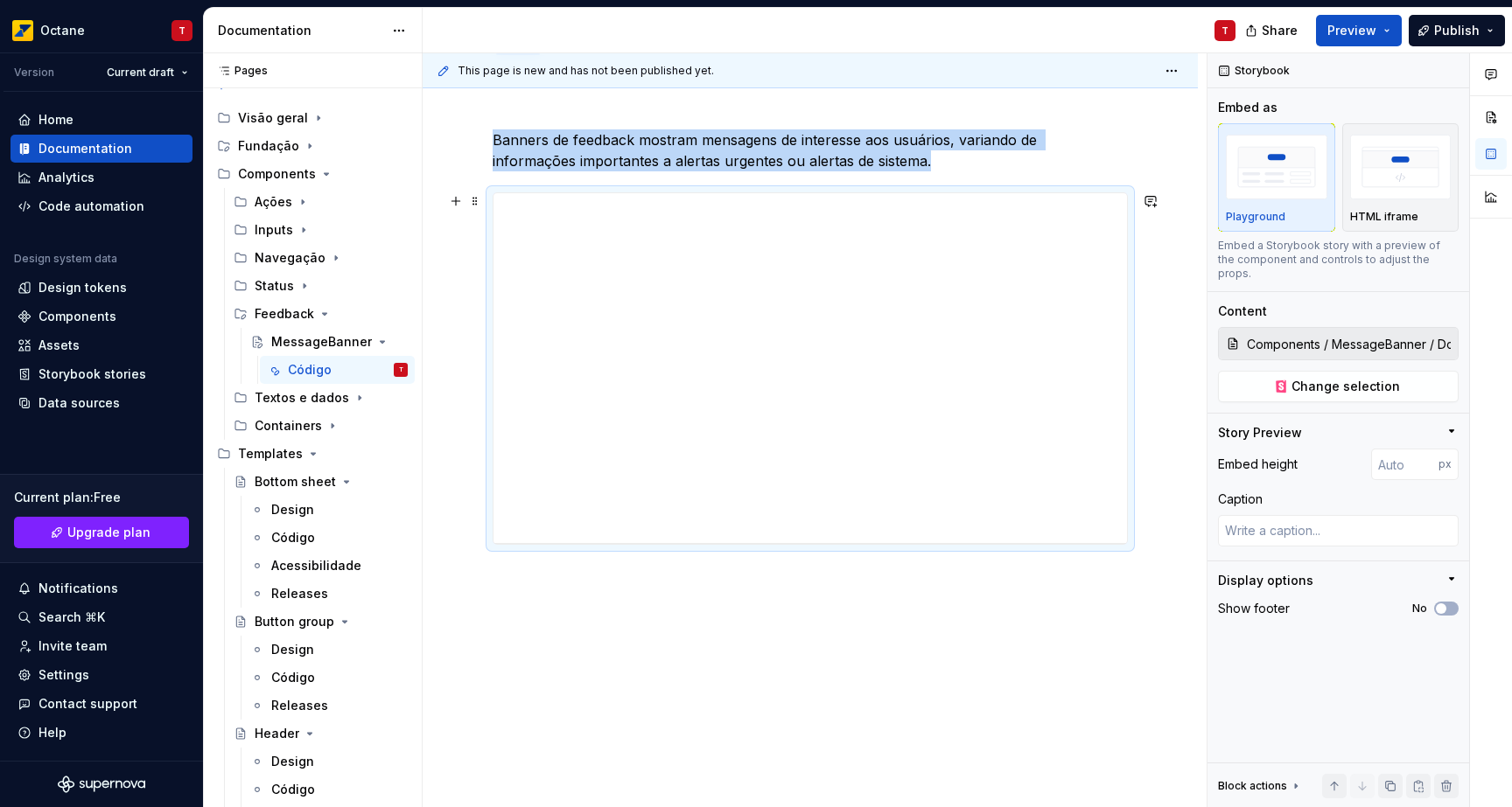
type textarea "*"
click at [508, 580] on div "Banners de feedback mostram mensagens de interesse aos usuários, variando de in…" at bounding box center [809, 432] width 775 height 752
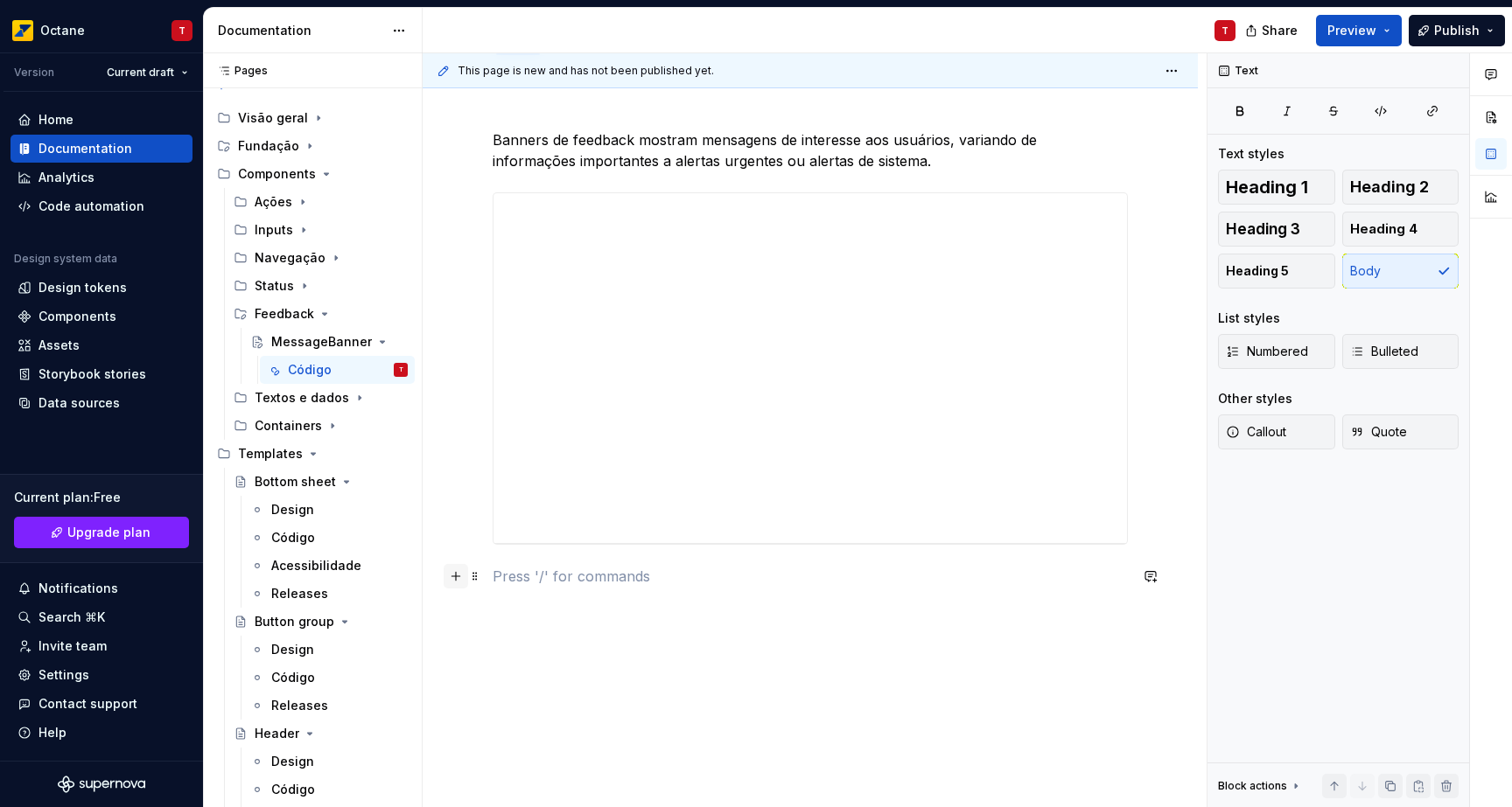
click at [457, 575] on button "button" at bounding box center [456, 576] width 24 height 24
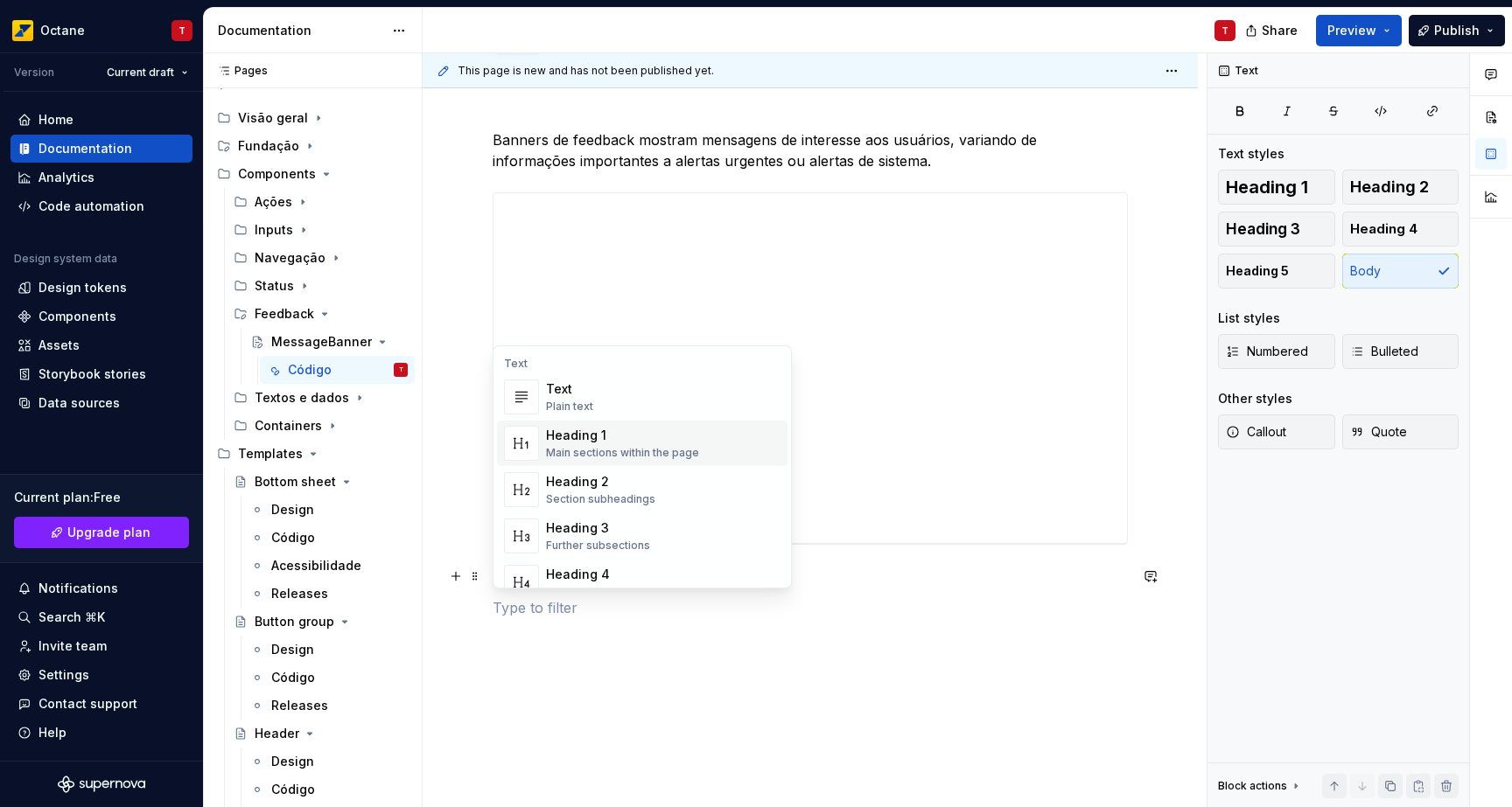
click at [564, 456] on div "Main sections within the page" at bounding box center [622, 452] width 153 height 14
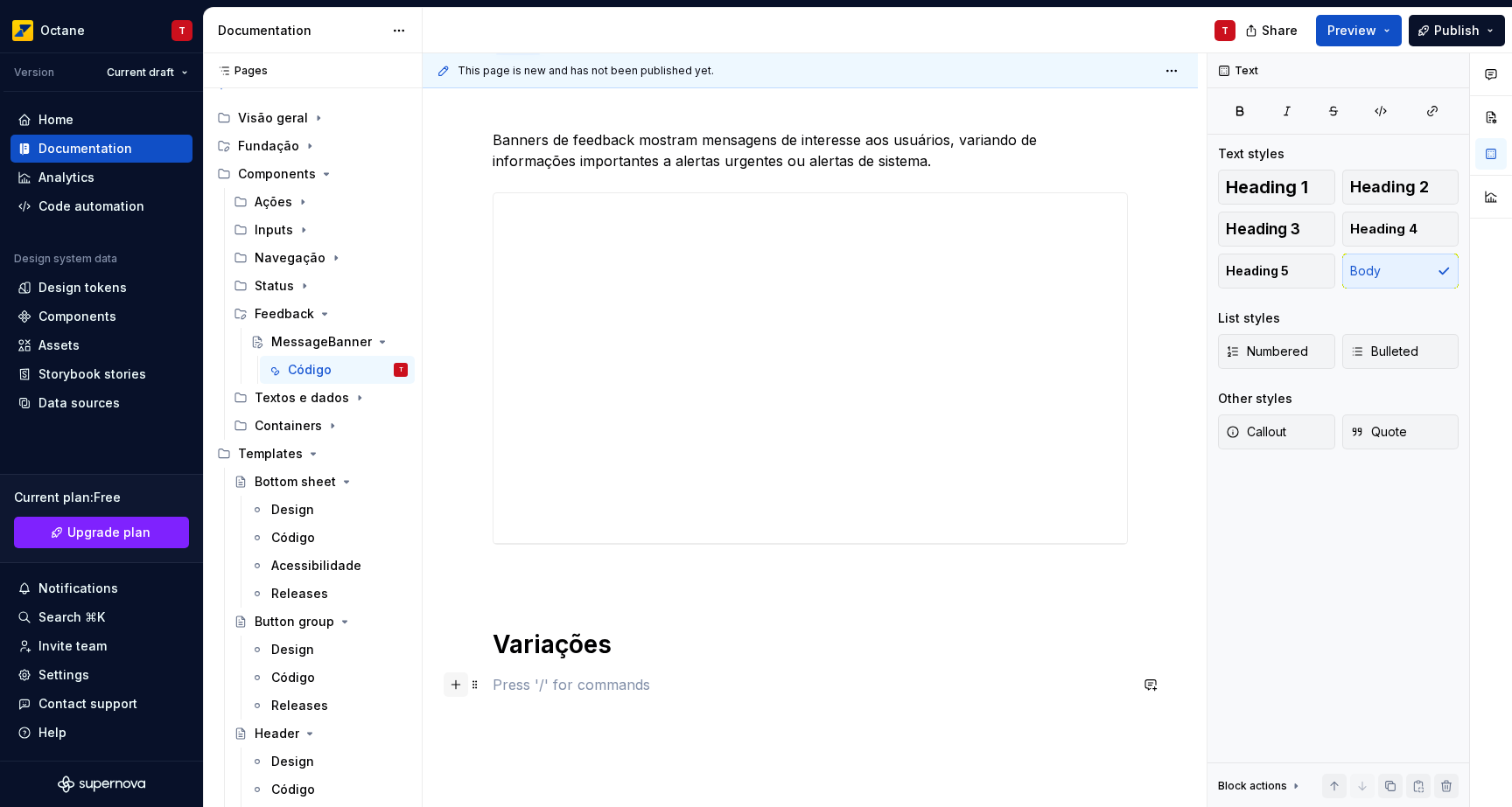
click at [455, 689] on button "button" at bounding box center [456, 685] width 24 height 24
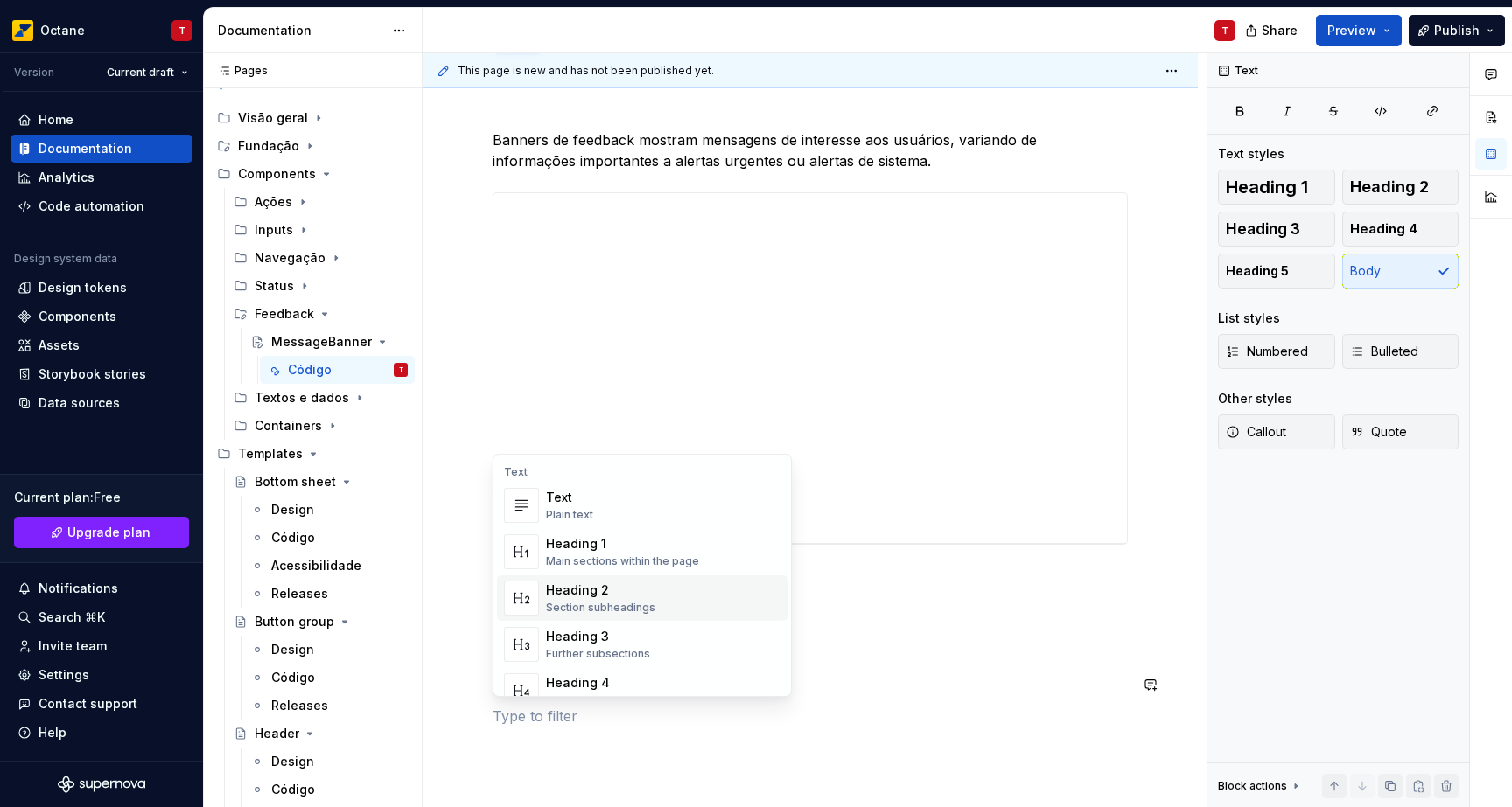
click at [574, 589] on div "Heading 2" at bounding box center [601, 591] width 110 height 18
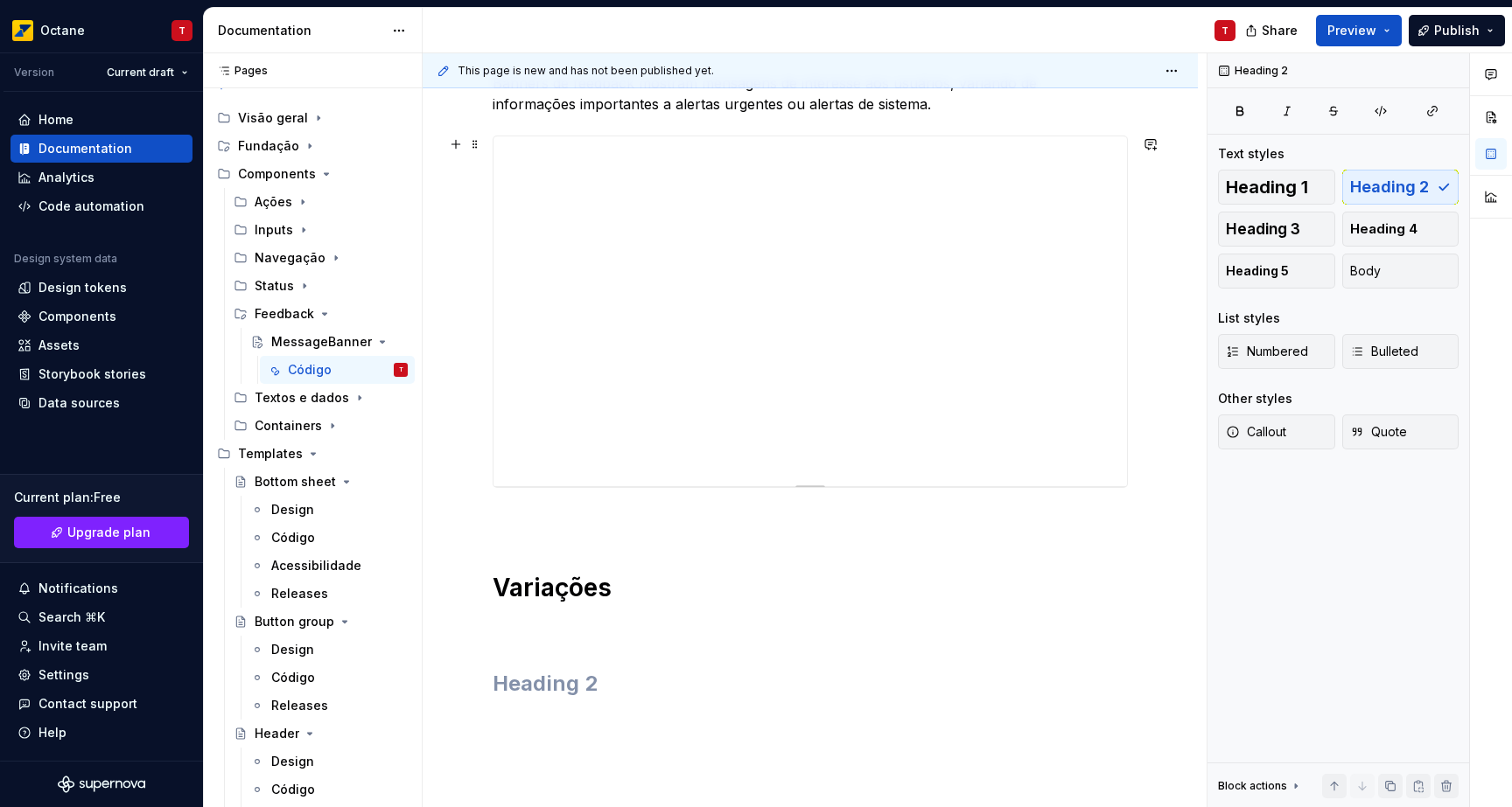
scroll to position [315, 0]
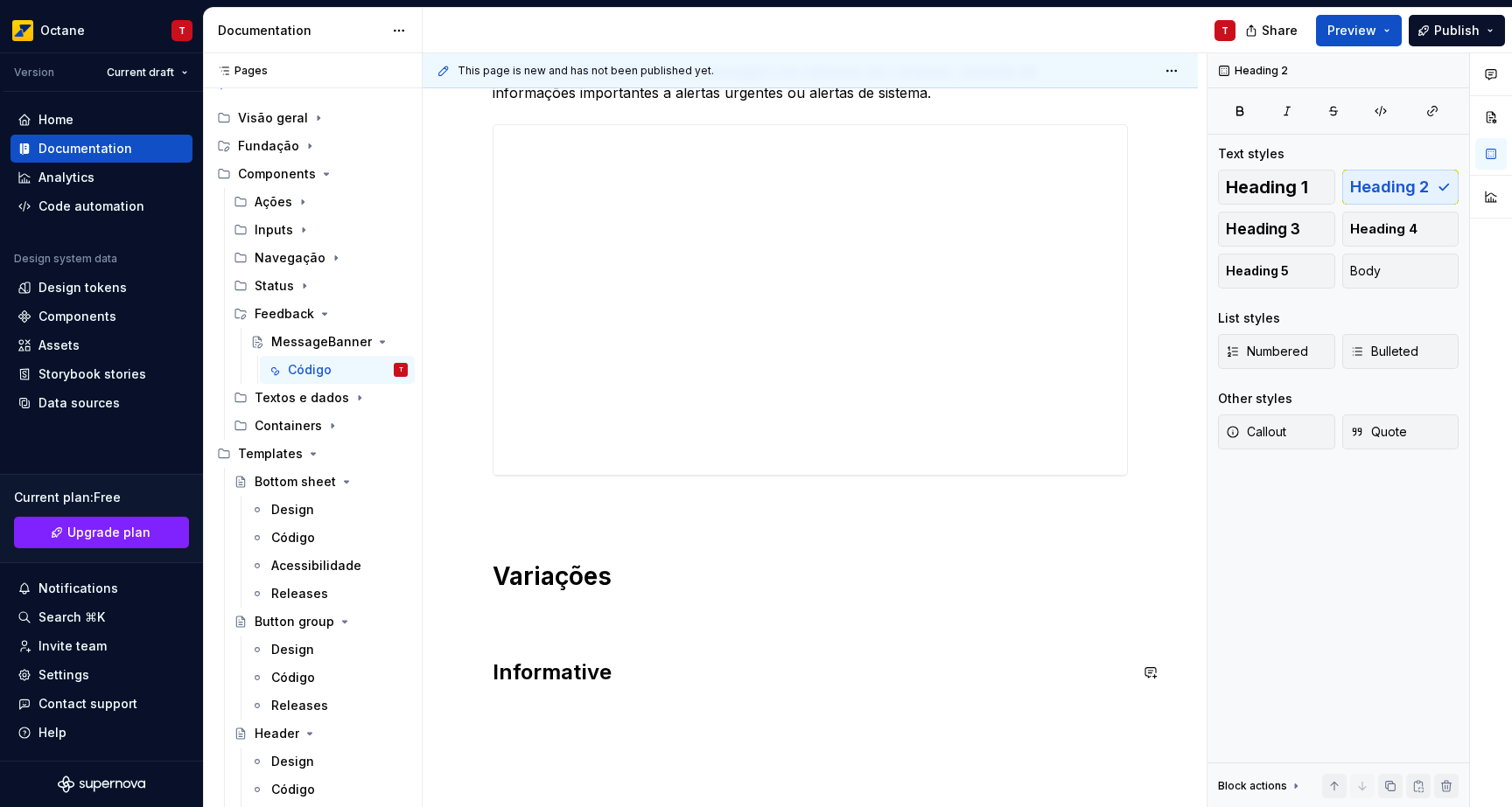
click at [616, 712] on div "Banners de feedback mostram mensagens de interesse aos usuários, variando de in…" at bounding box center [809, 469] width 775 height 962
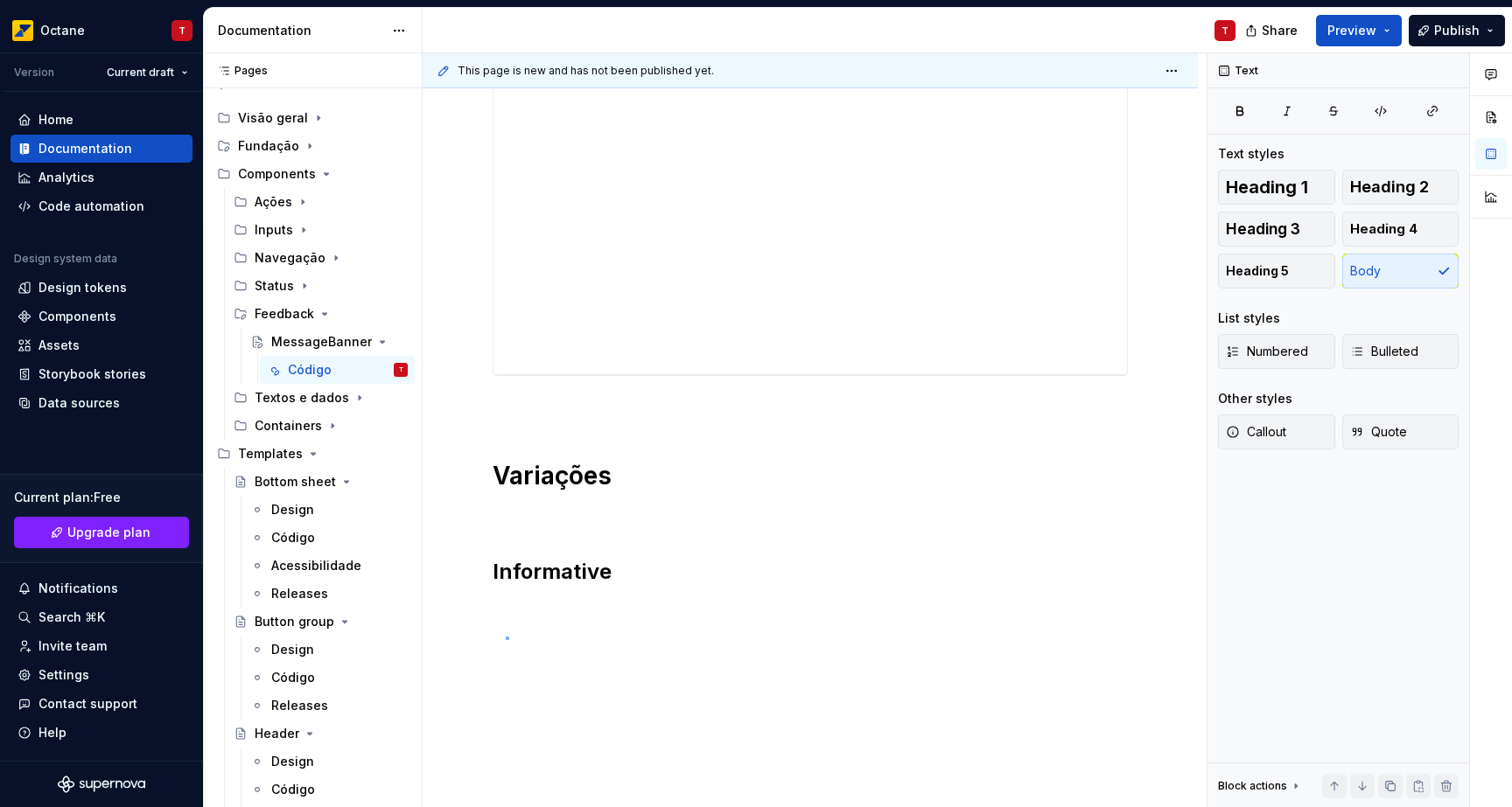
click at [506, 637] on div "This page is new and has not been published yet. MessageBanner Edit header Códi…" at bounding box center [814, 430] width 784 height 754
click at [463, 597] on div "Banners de feedback mostram mensagens de interesse aos usuários, variando de in…" at bounding box center [809, 368] width 775 height 962
drag, startPoint x: 442, startPoint y: 619, endPoint x: 458, endPoint y: 613, distance: 17.1
click at [458, 612] on button "button" at bounding box center [456, 610] width 24 height 24
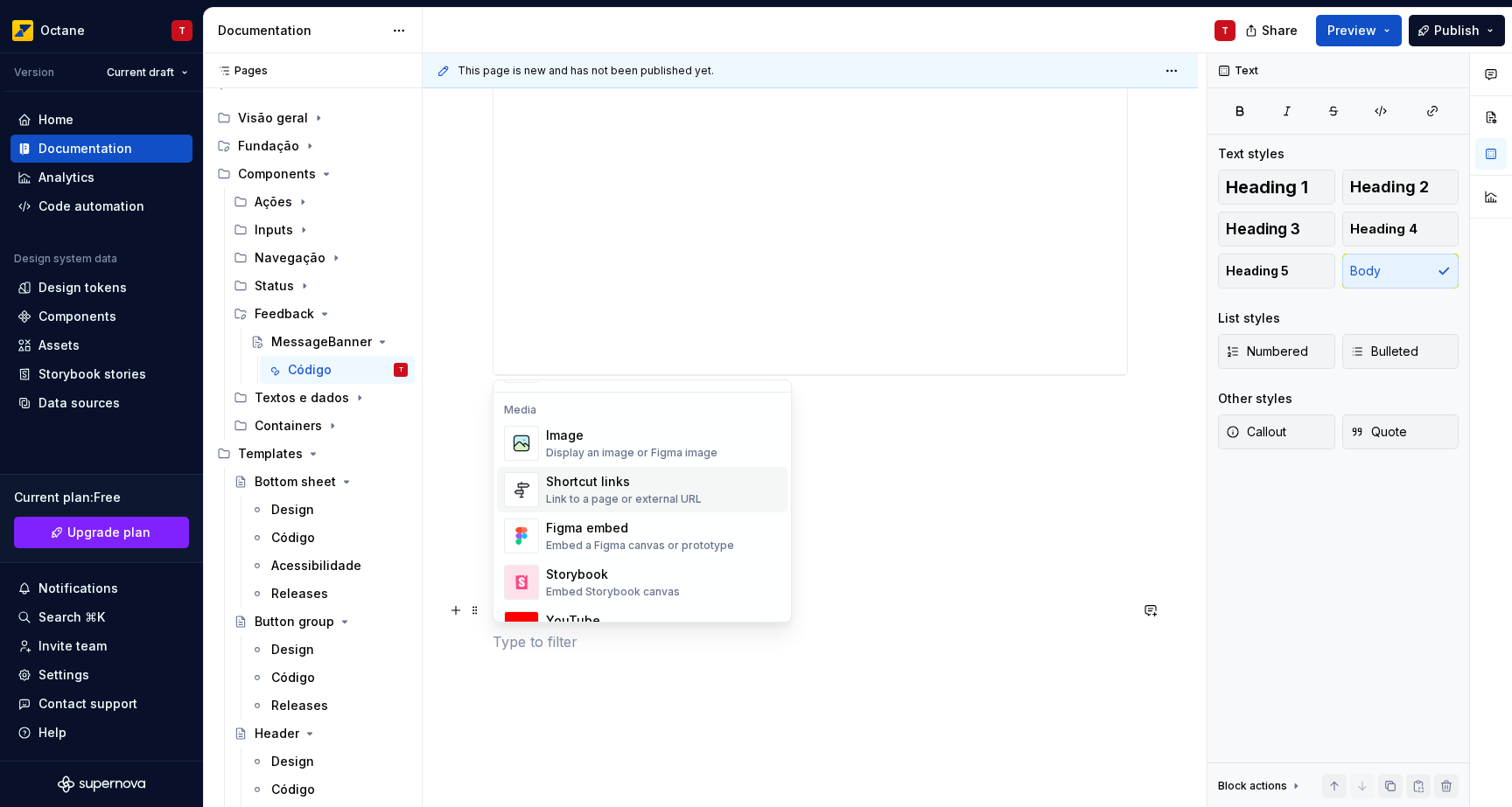
scroll to position [818, 0]
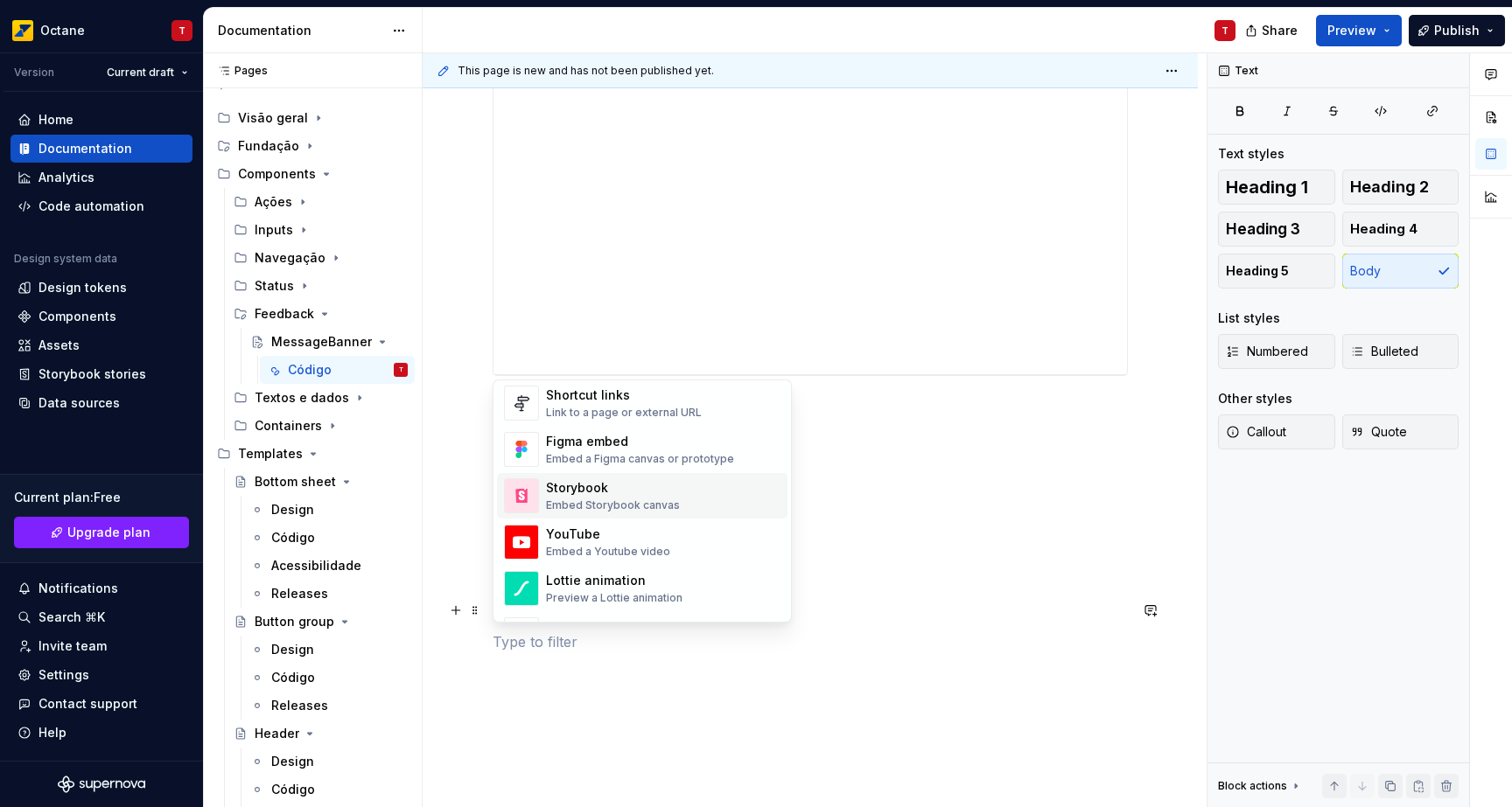
click at [569, 498] on div "Embed Storybook canvas" at bounding box center [612, 505] width 134 height 14
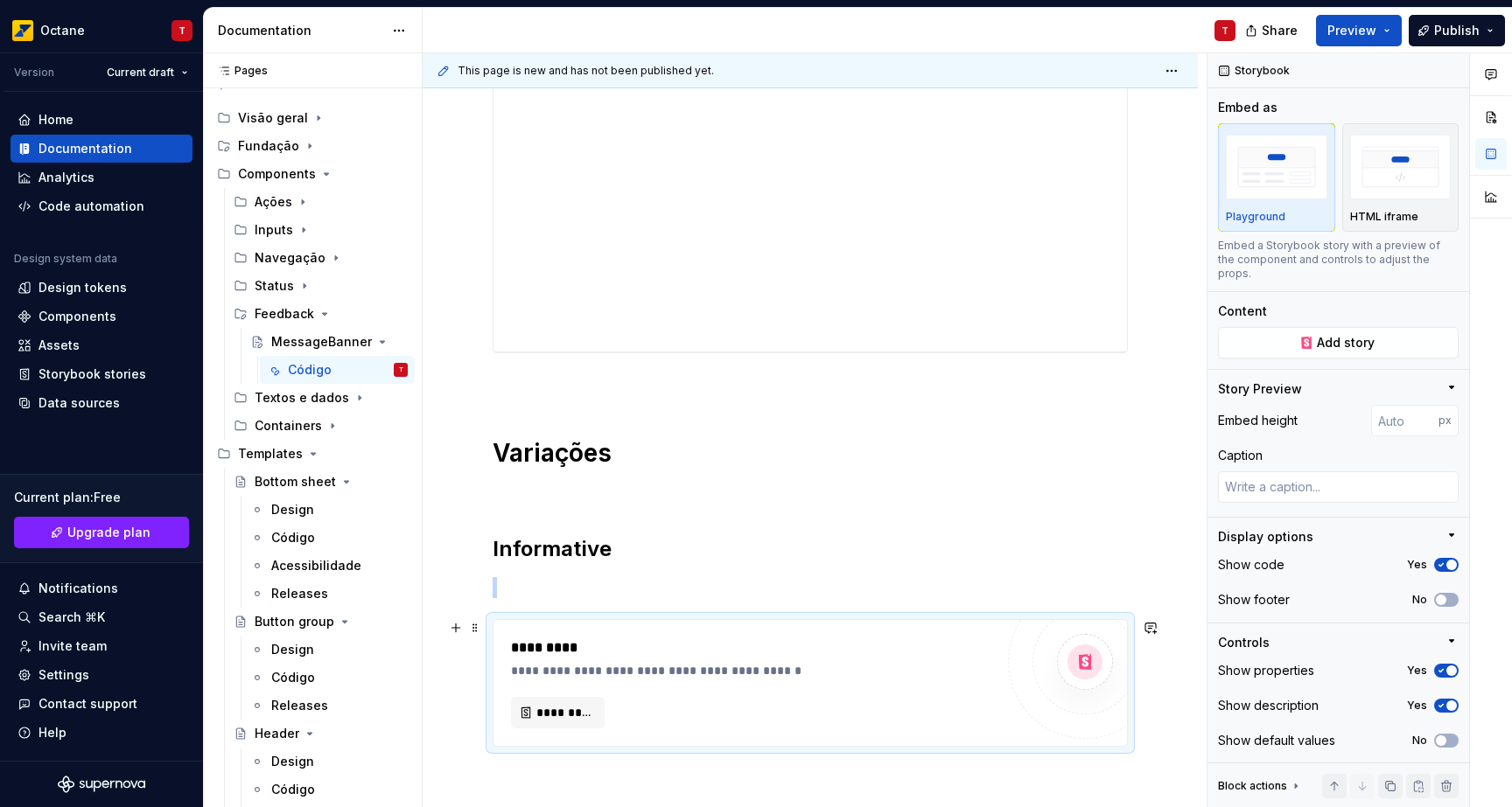
scroll to position [641, 0]
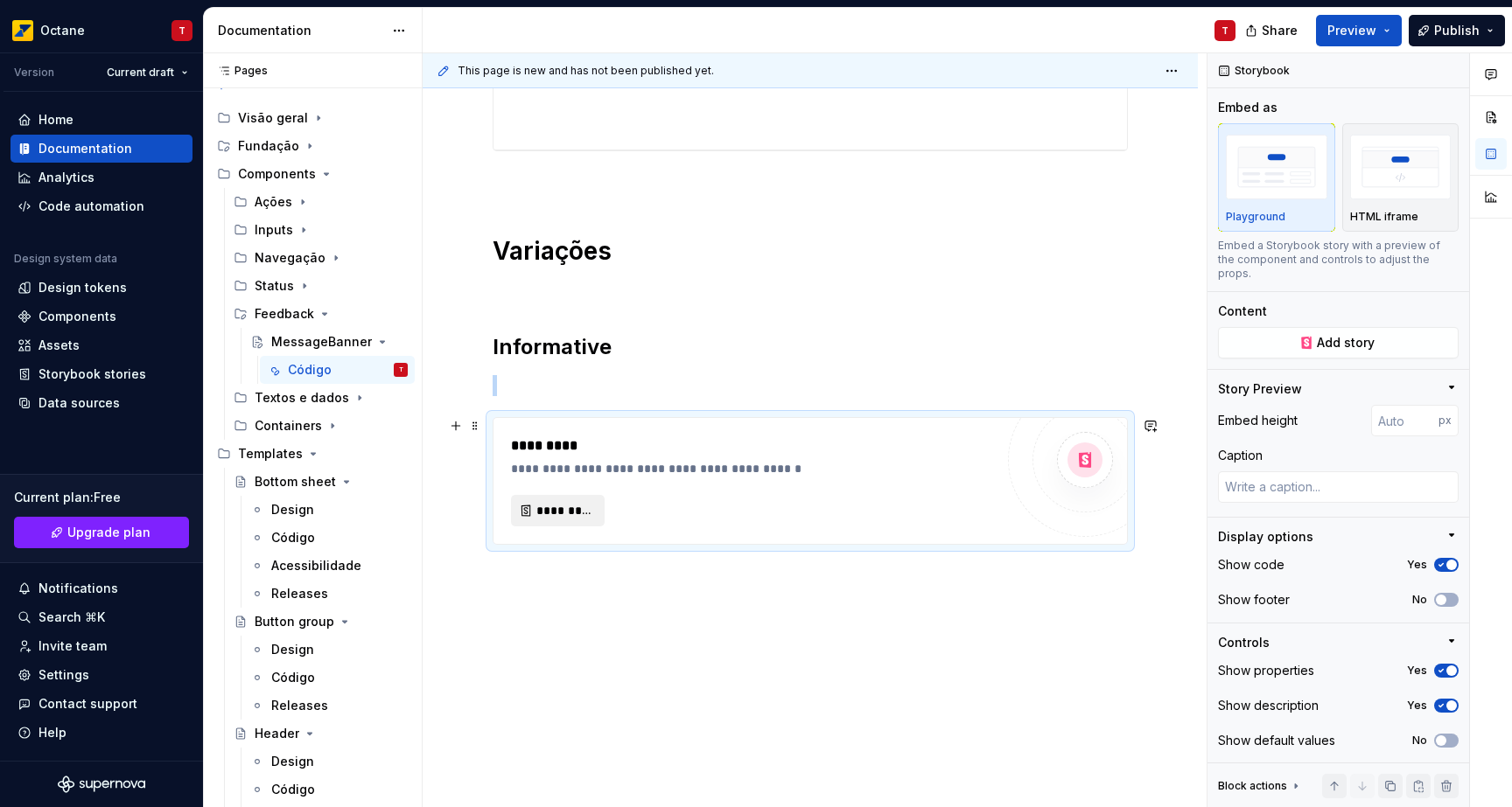
click at [557, 510] on span "*********" at bounding box center [564, 510] width 57 height 18
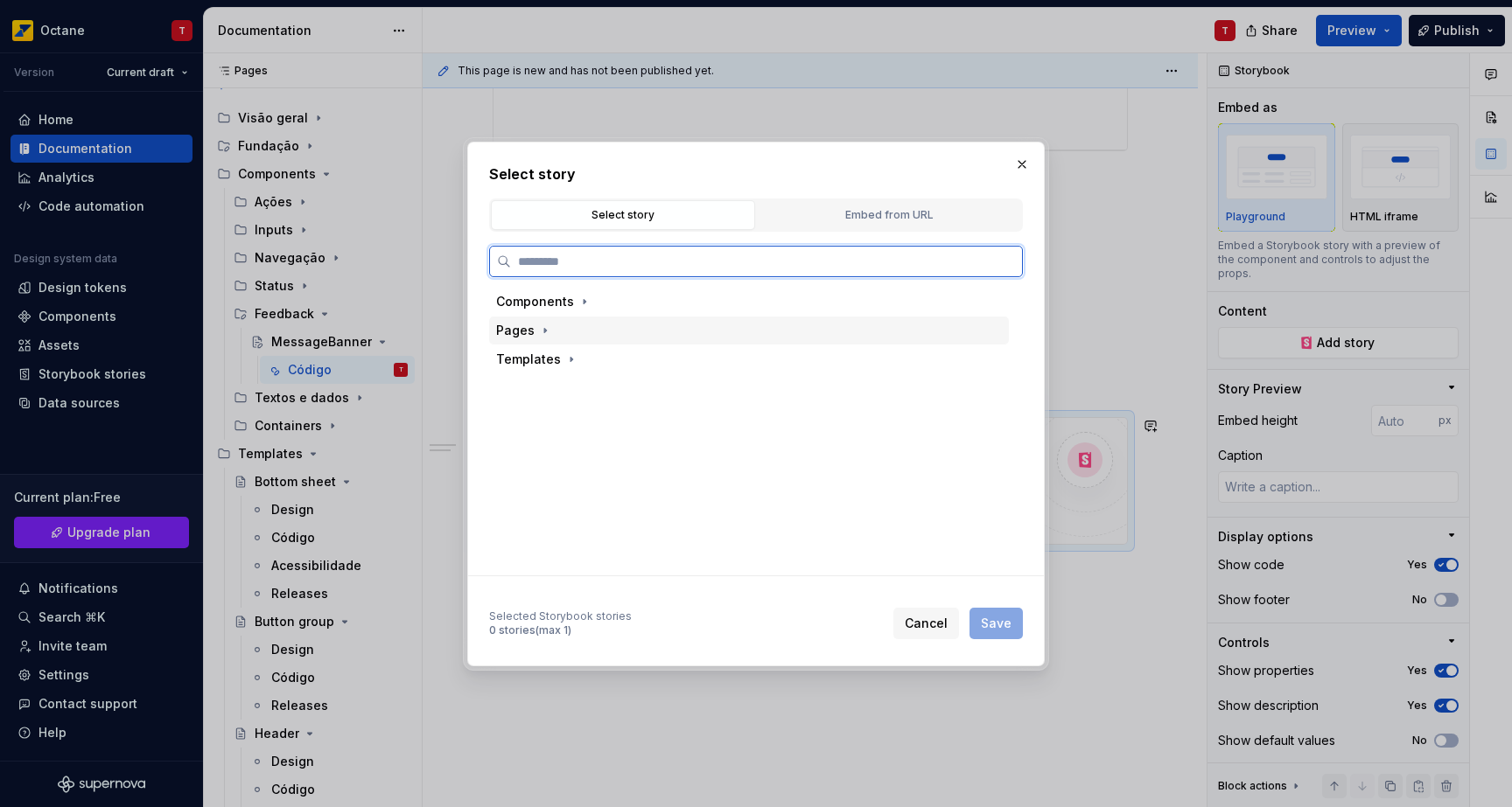
click at [542, 309] on div "Components" at bounding box center [534, 302] width 77 height 18
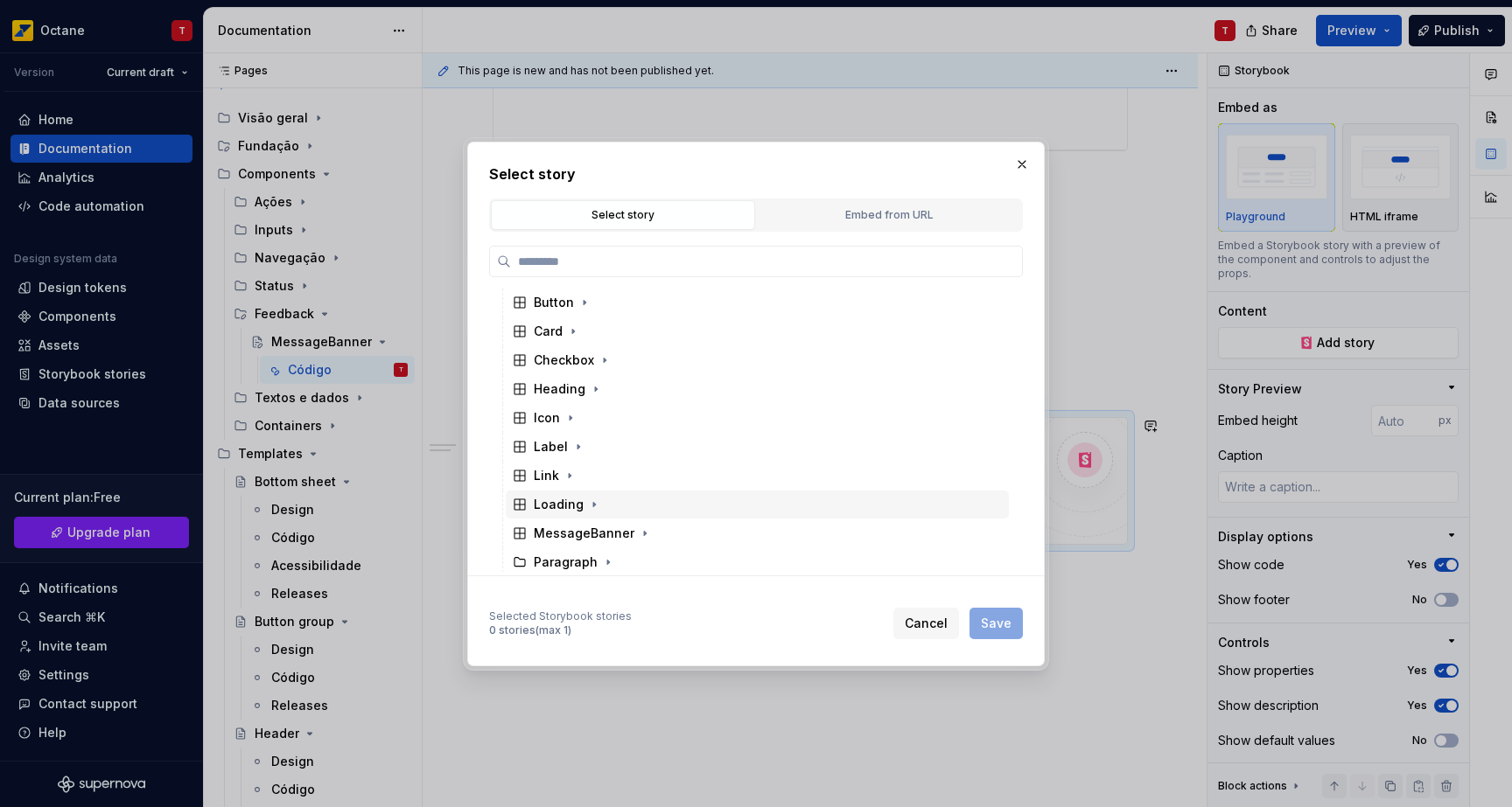
scroll to position [69, 0]
click at [638, 517] on icon "button" at bounding box center [645, 522] width 14 height 14
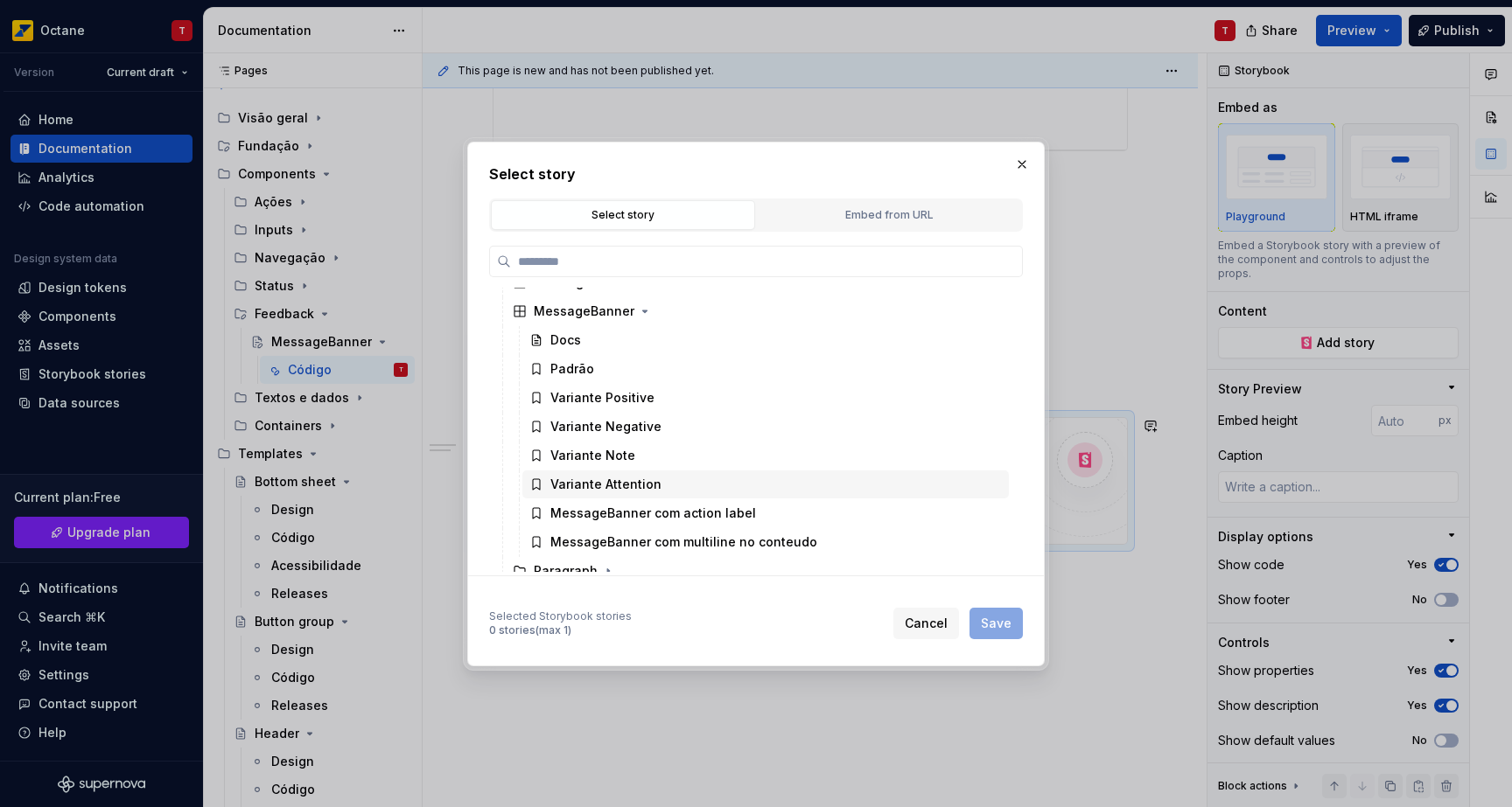
scroll to position [267, 0]
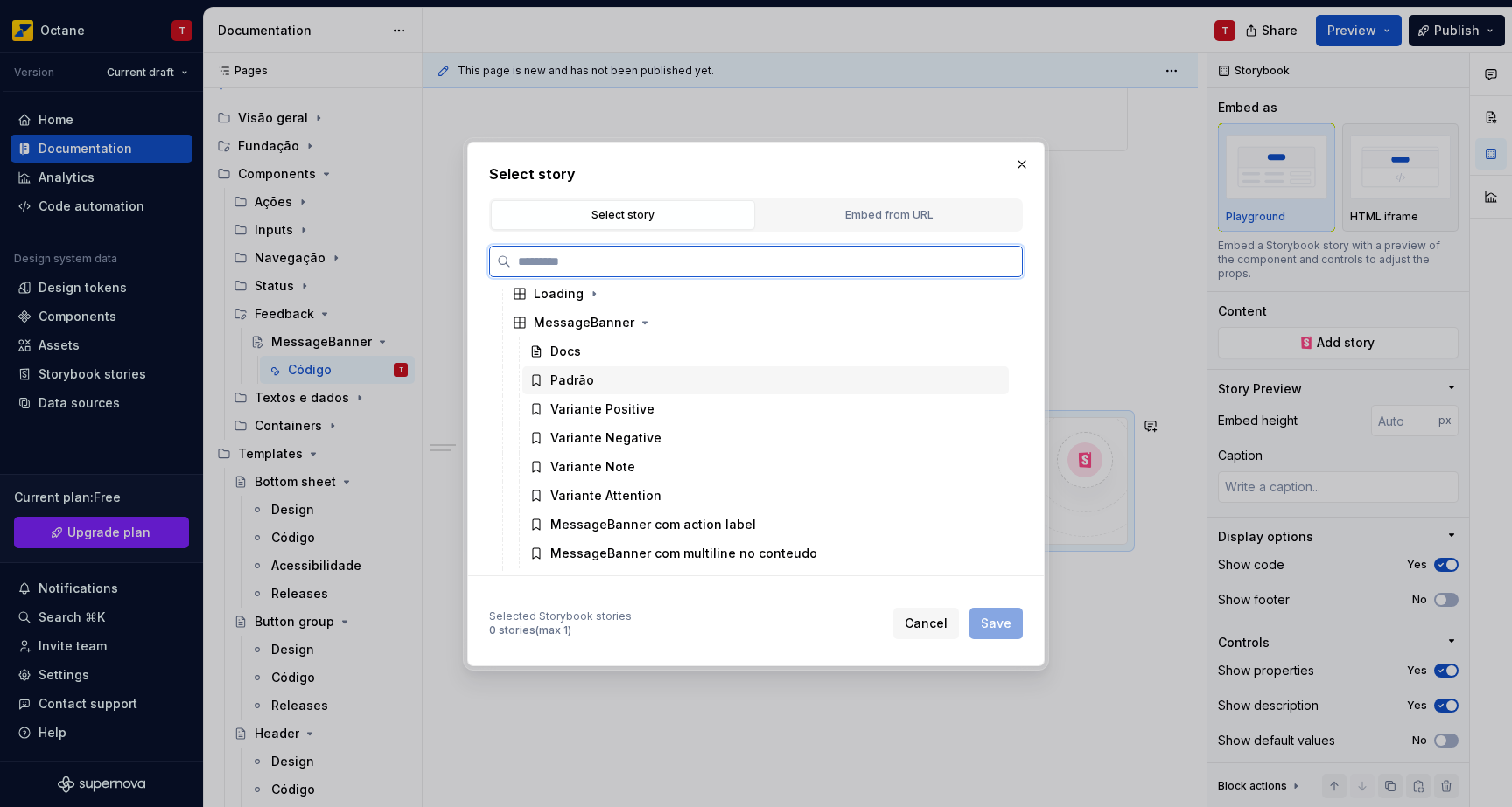
click at [629, 382] on div "Padrão" at bounding box center [765, 380] width 486 height 28
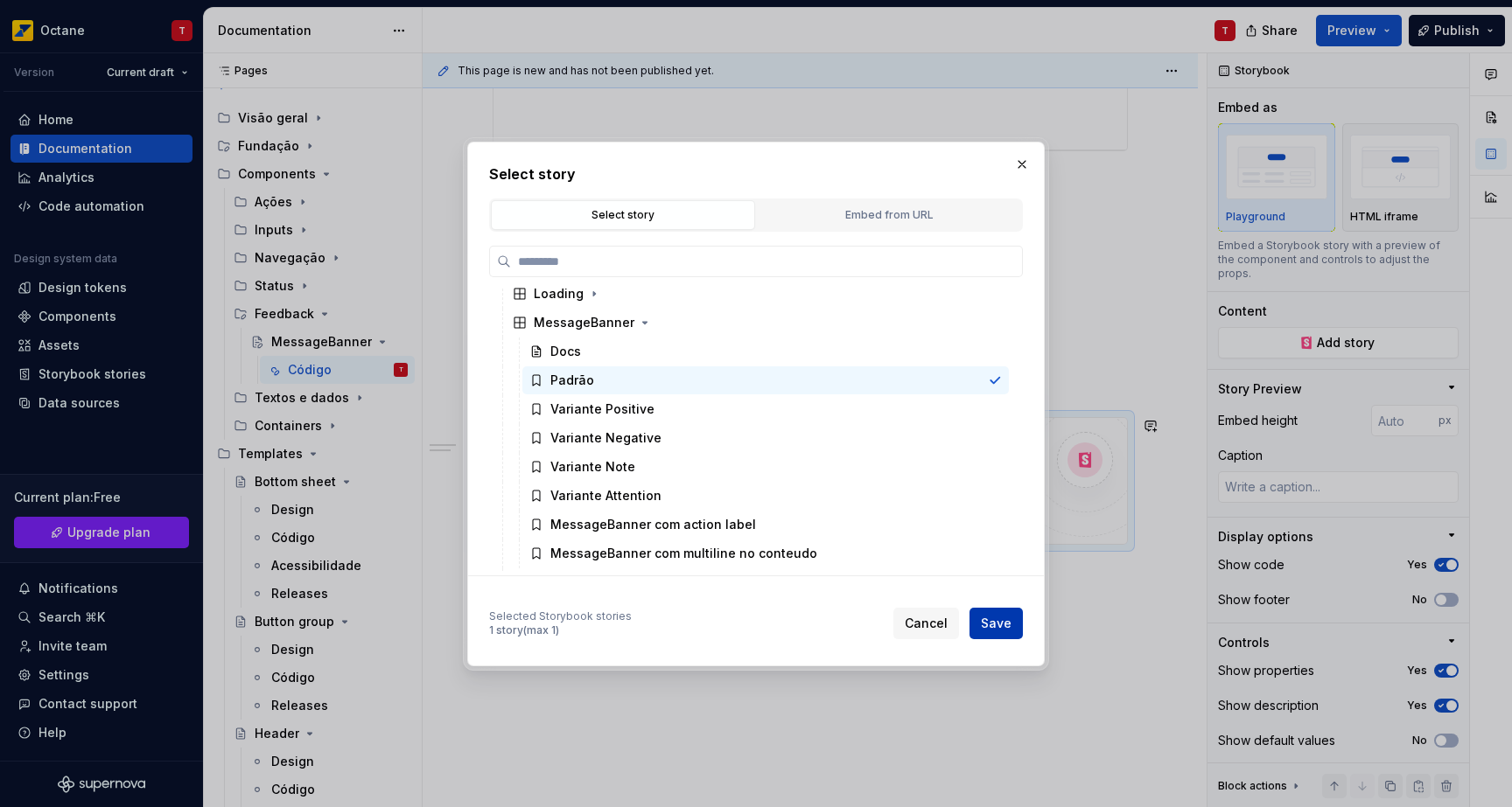
click at [999, 628] on span "Save" at bounding box center [996, 624] width 30 height 18
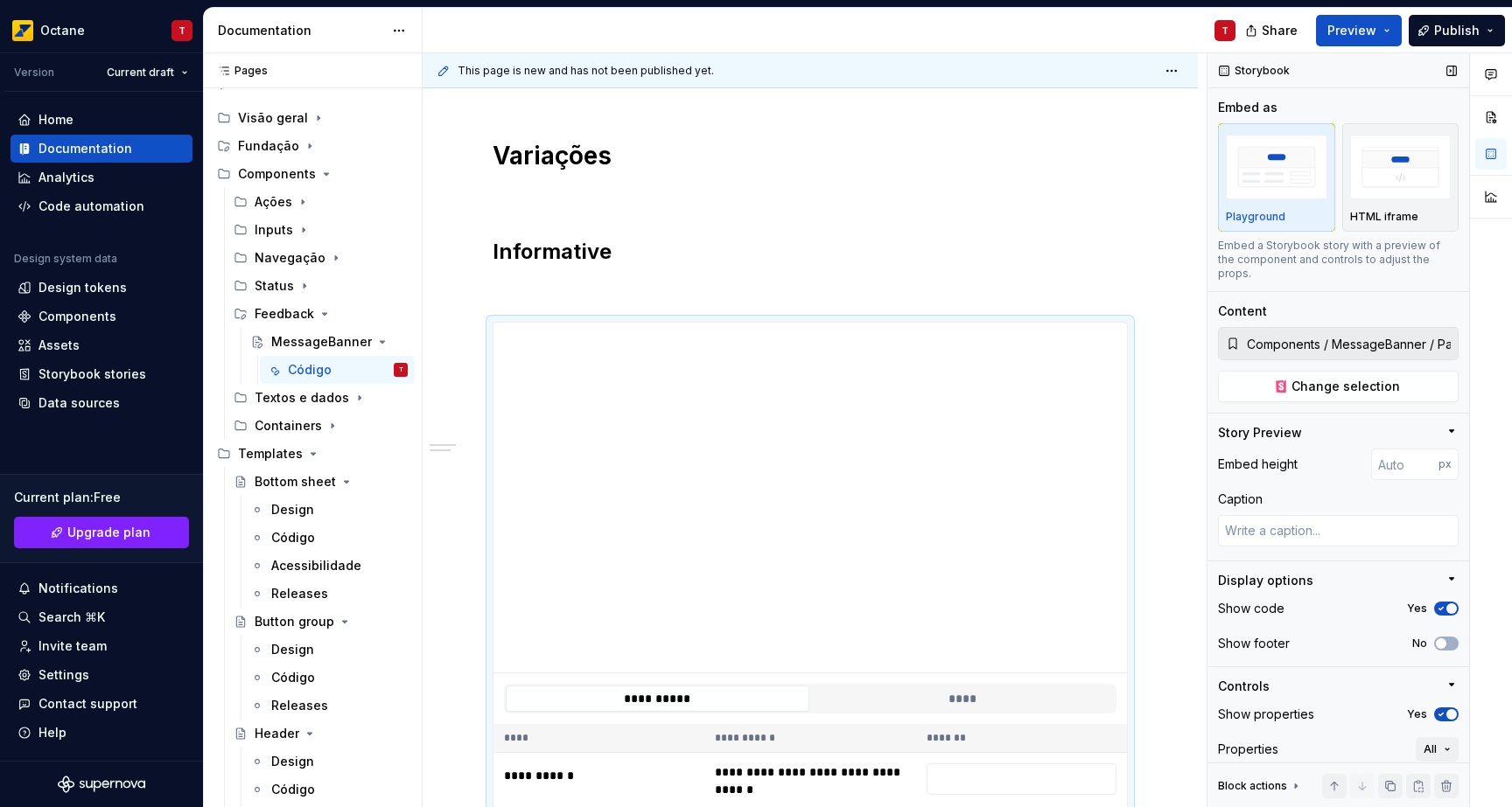
scroll to position [667, 0]
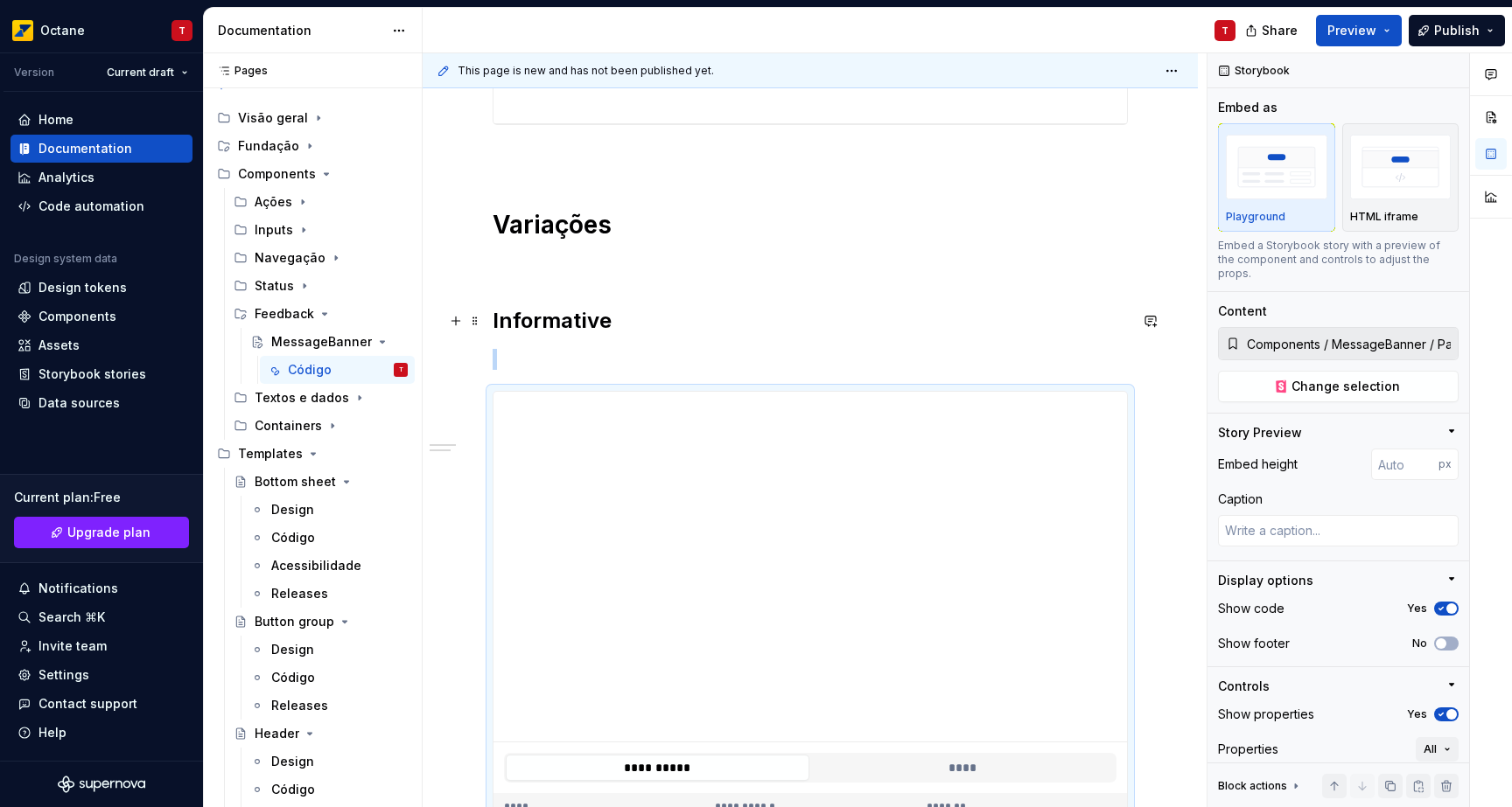
click at [1135, 322] on div "**********" at bounding box center [809, 469] width 775 height 1666
click at [475, 401] on span at bounding box center [475, 400] width 14 height 24
click at [525, 554] on div "Delete" at bounding box center [558, 554] width 114 height 18
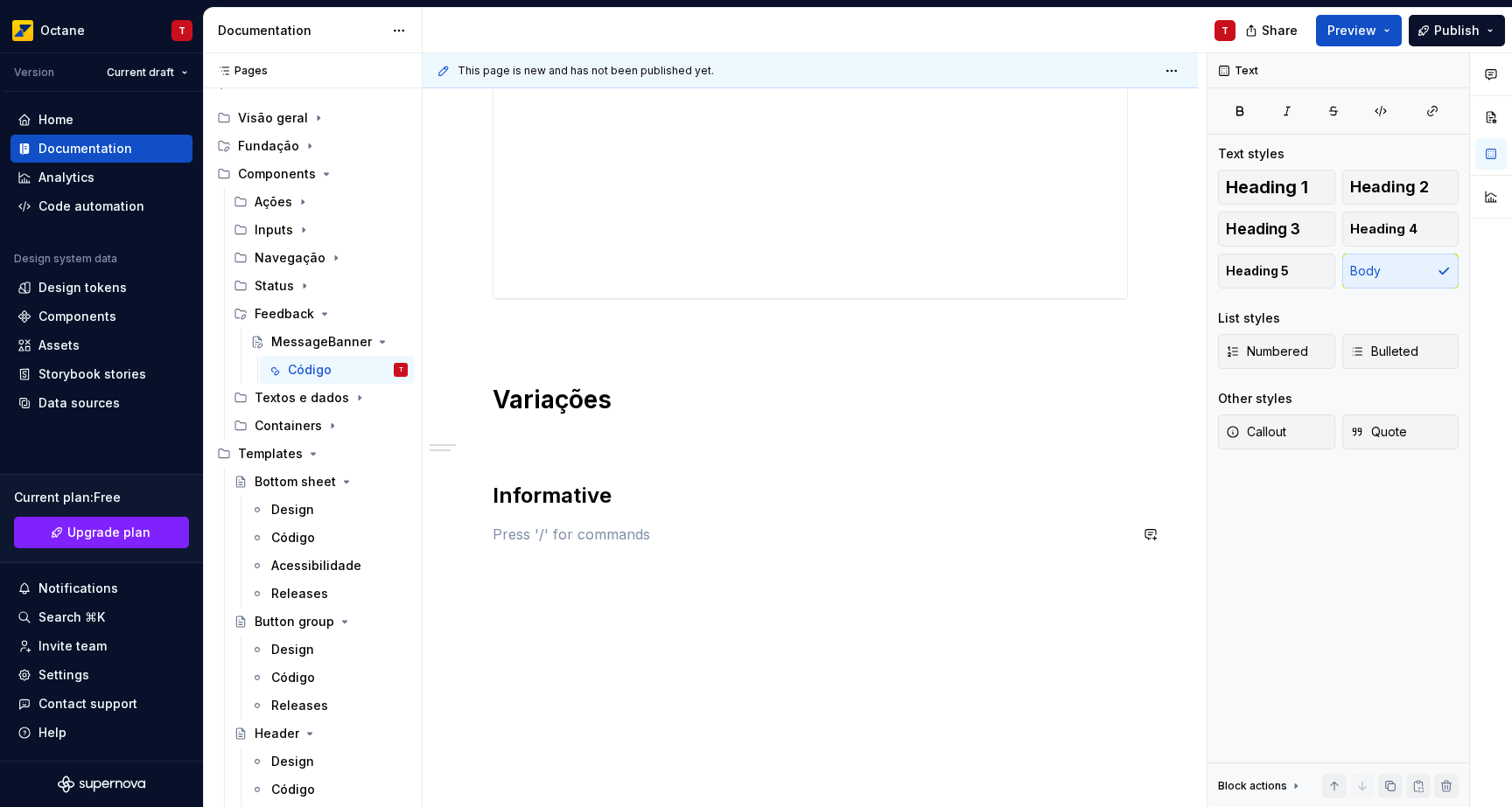
scroll to position [493, 0]
click at [477, 495] on span at bounding box center [475, 496] width 14 height 24
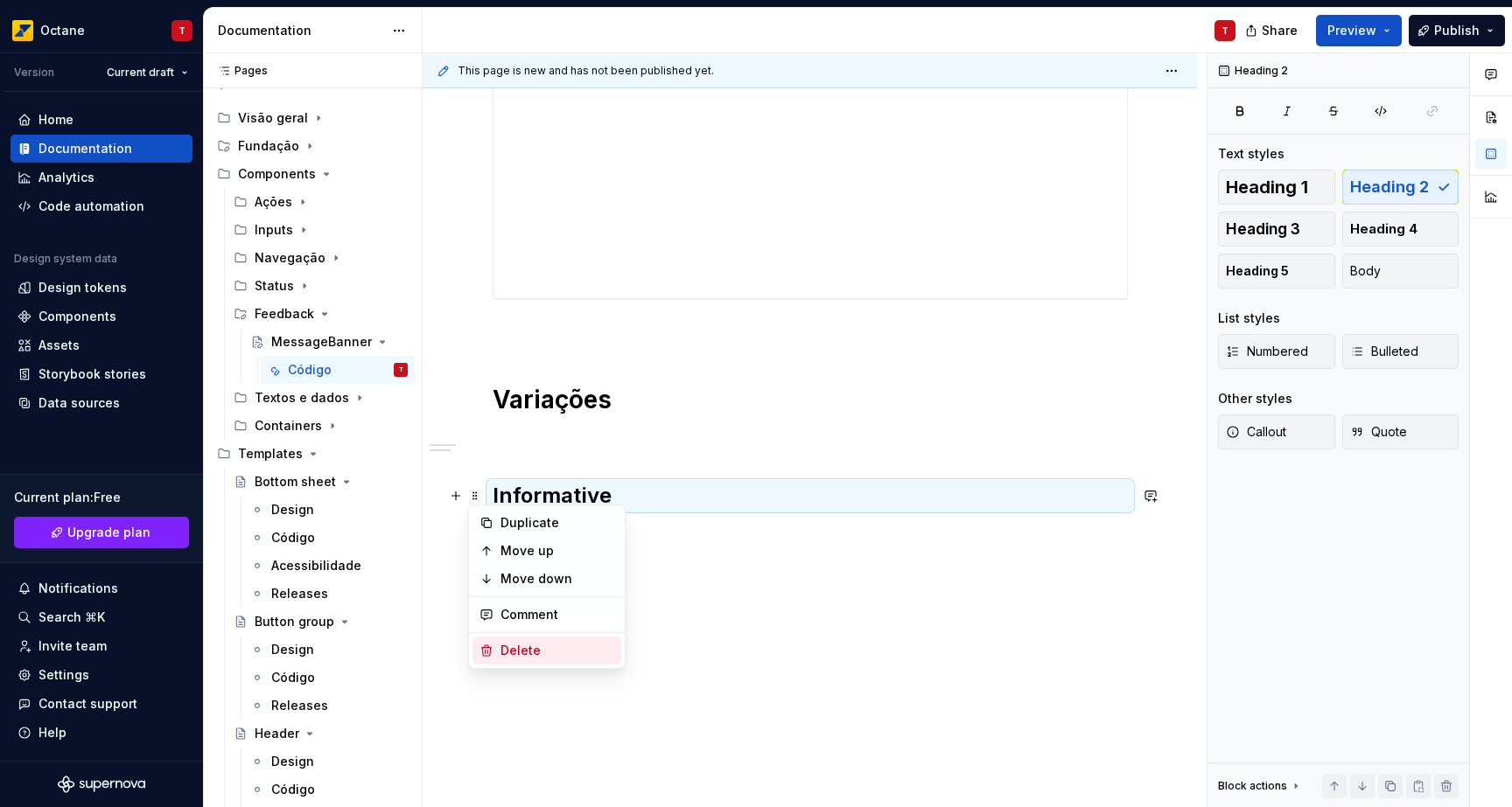
click at [556, 641] on div "Delete" at bounding box center [558, 650] width 114 height 18
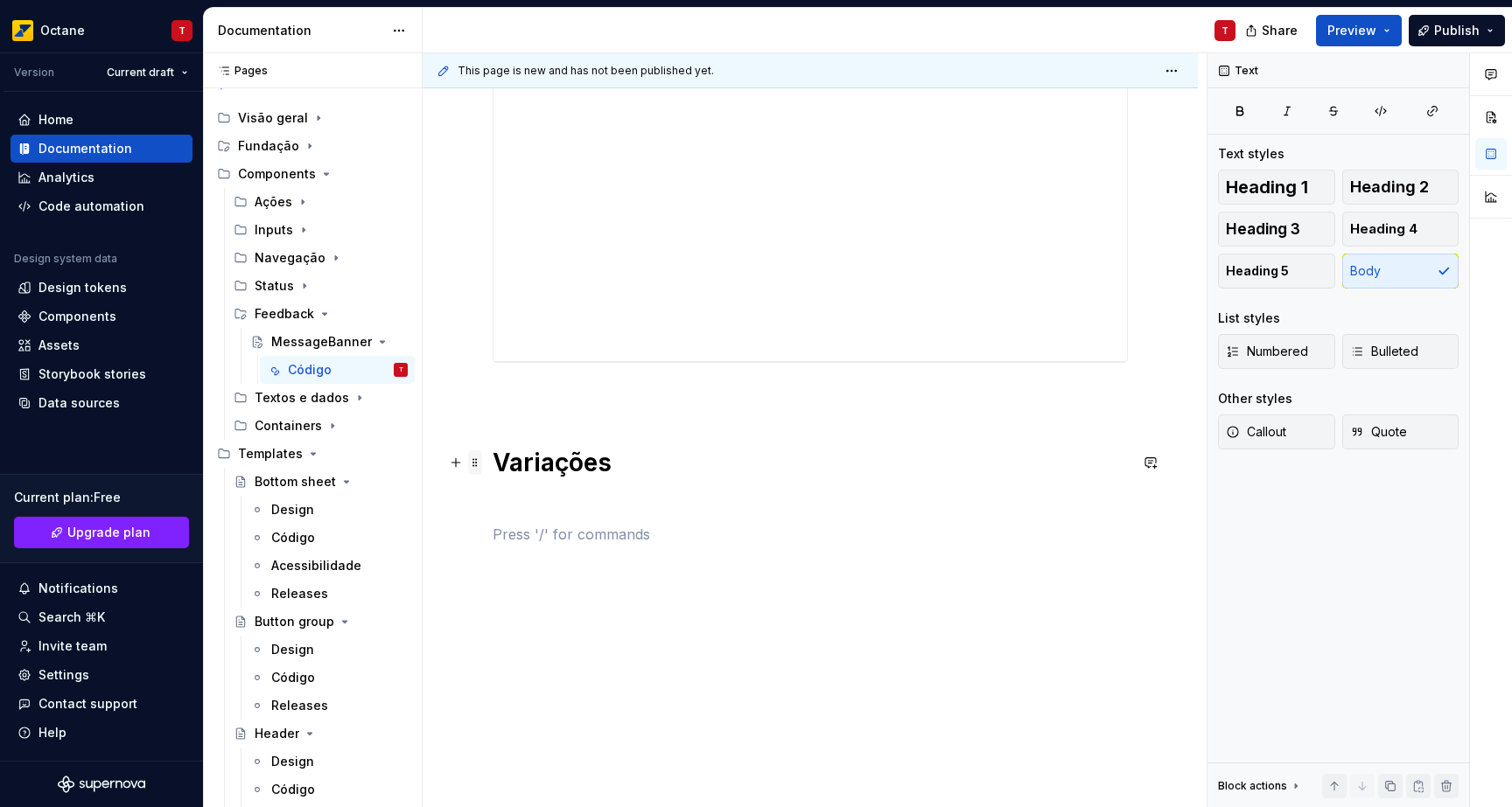
click at [470, 461] on span at bounding box center [475, 462] width 14 height 24
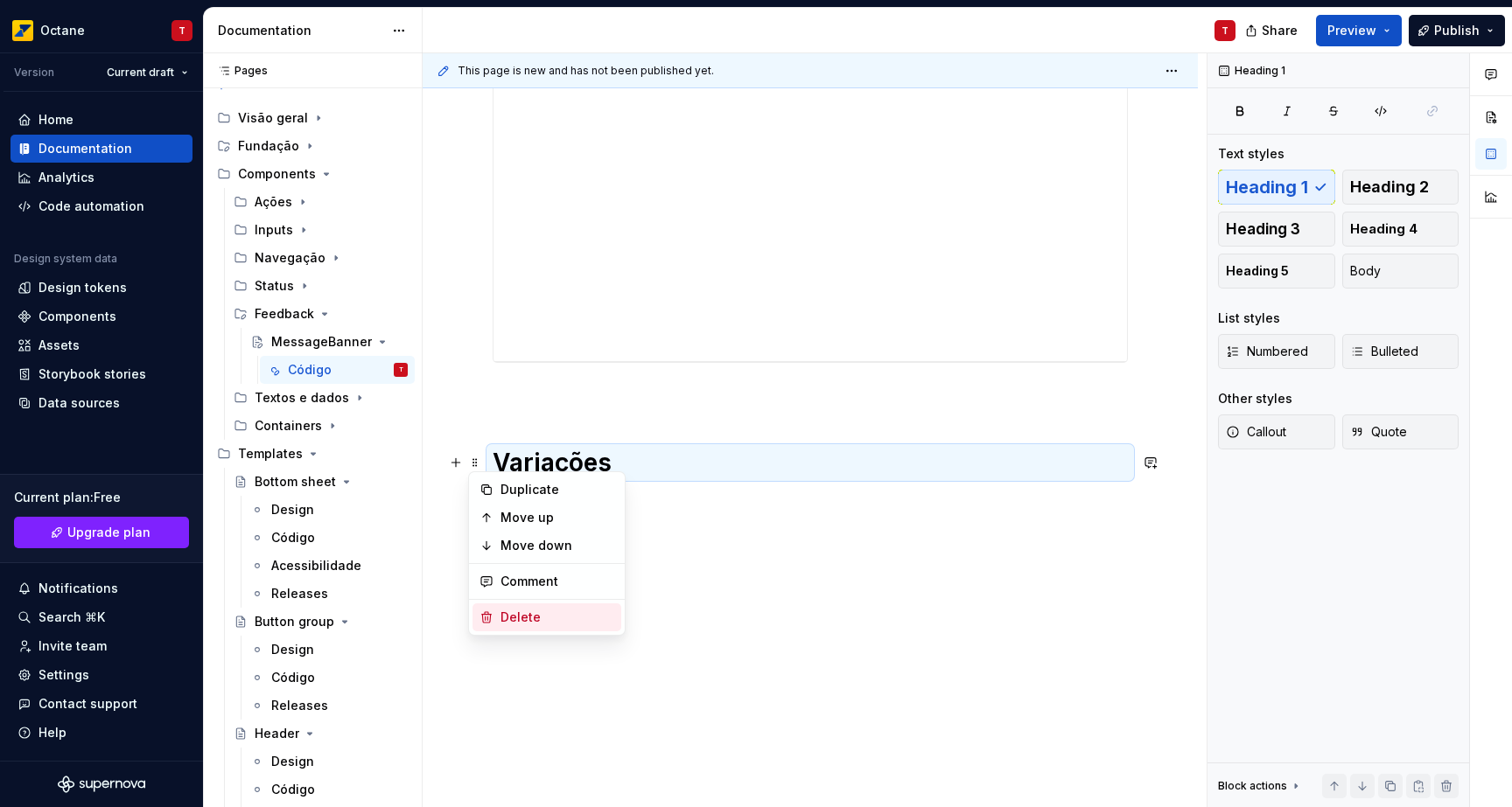
click at [547, 608] on div "Delete" at bounding box center [558, 617] width 114 height 18
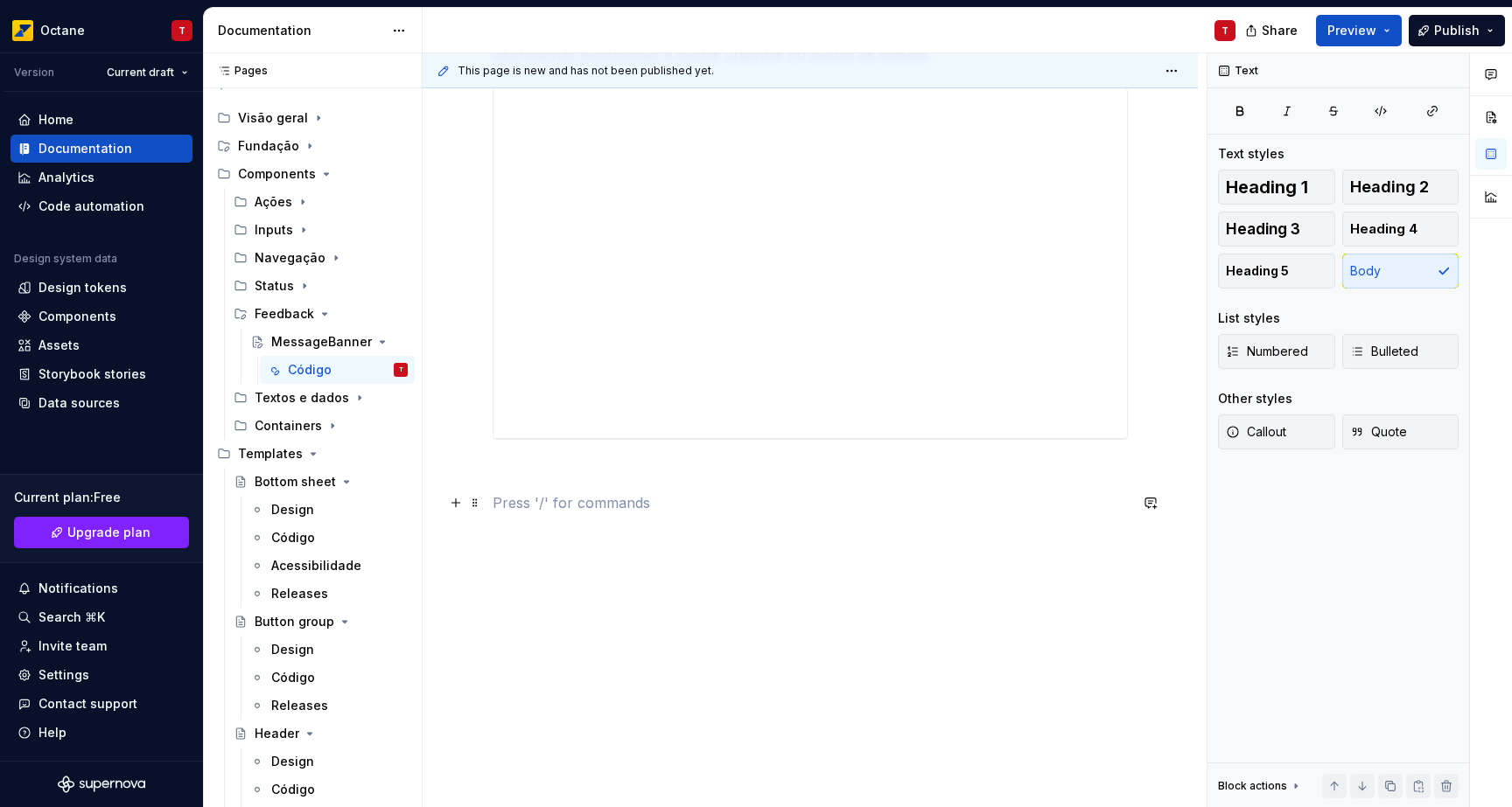
click at [534, 507] on p at bounding box center [810, 502] width 635 height 21
click at [462, 501] on button "button" at bounding box center [456, 502] width 24 height 24
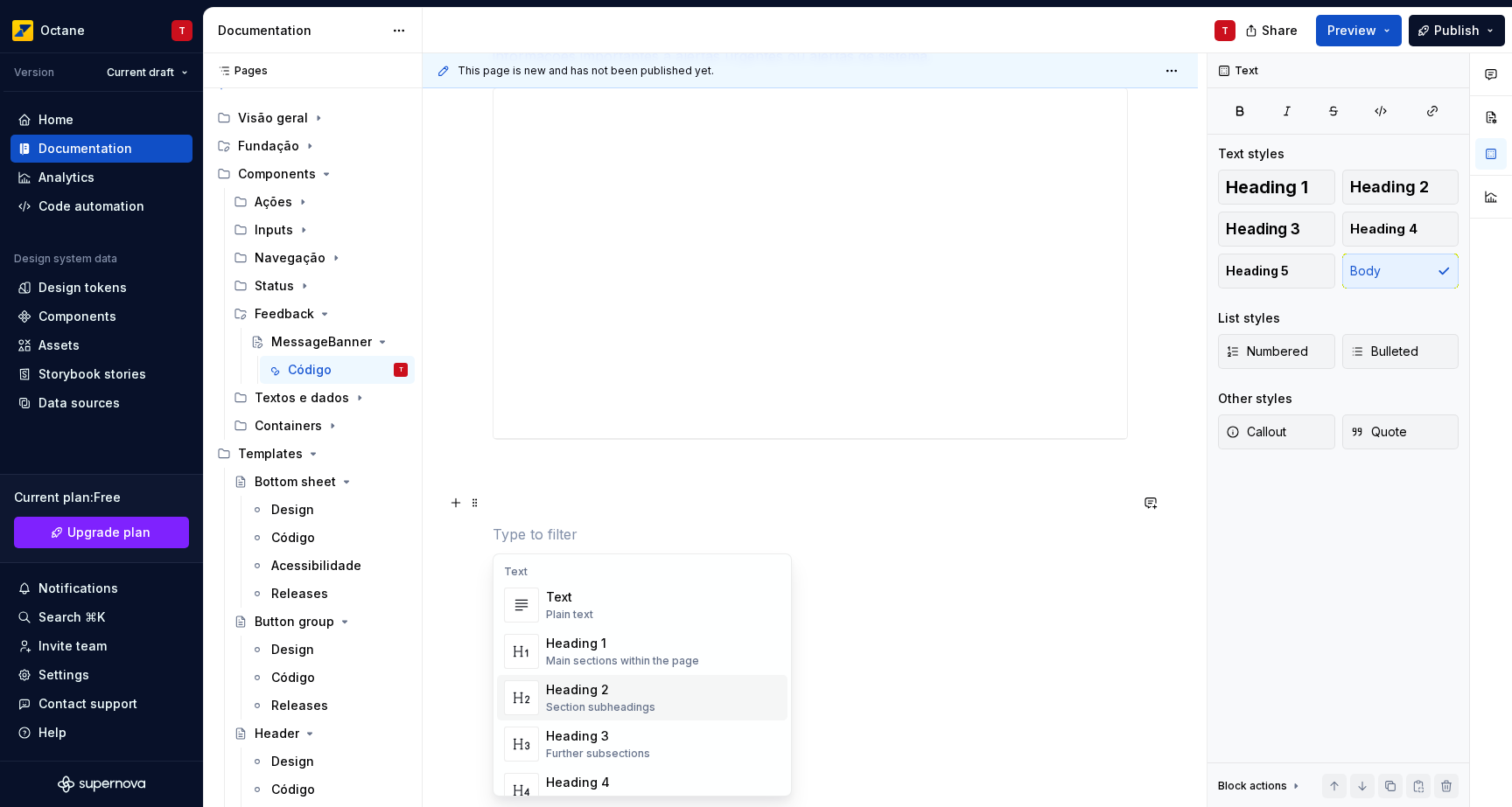
click at [560, 680] on span "Heading 2 Section subheadings" at bounding box center [642, 697] width 290 height 45
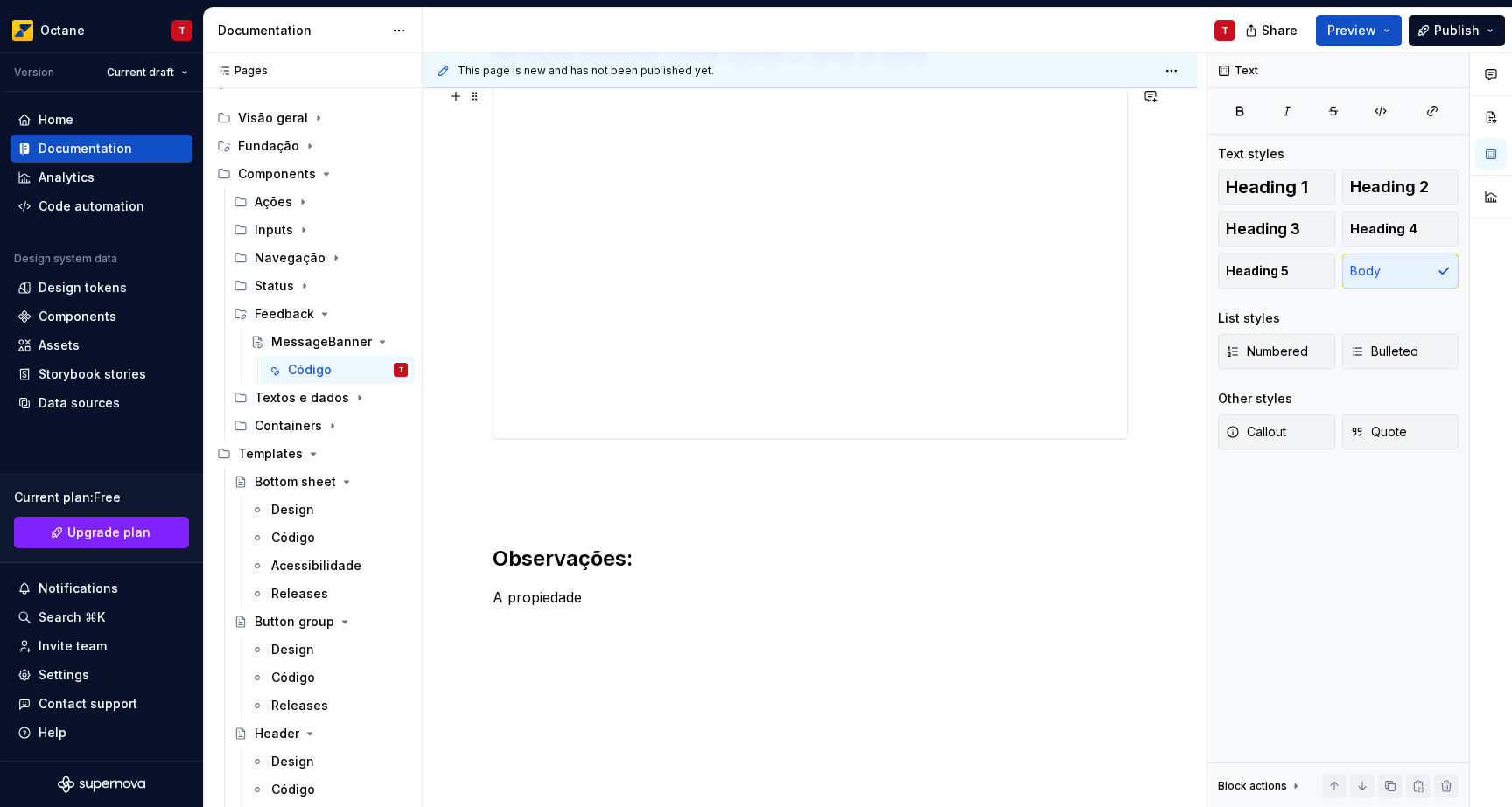
click at [459, 389] on div "Banners de feedback mostram mensagens de interesse aos usuários, variando de in…" at bounding box center [809, 426] width 775 height 951
click at [805, 344] on div at bounding box center [810, 169] width 635 height 353
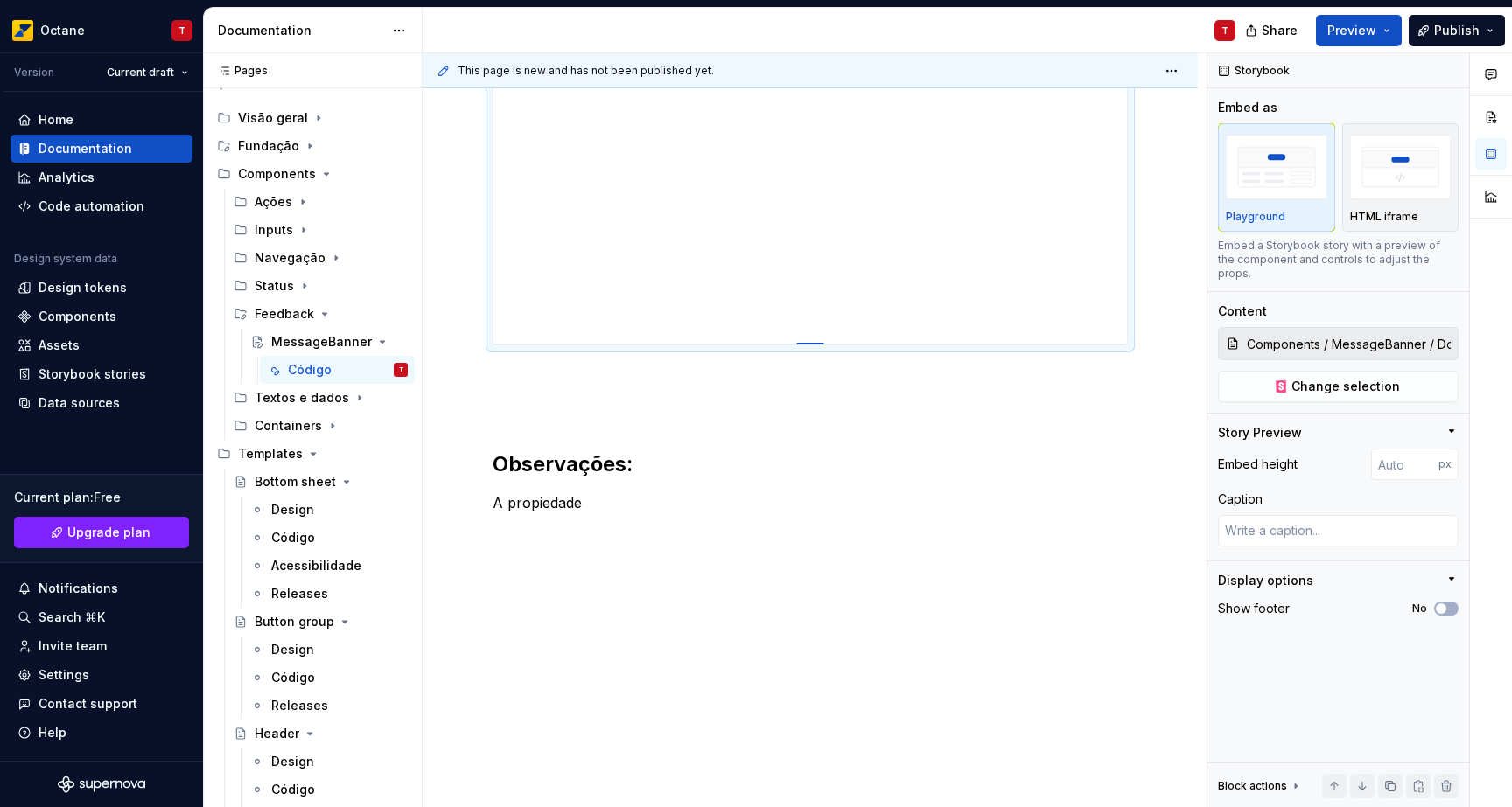
type textarea "*"
type input "522"
type textarea "*"
type input "529"
type textarea "*"
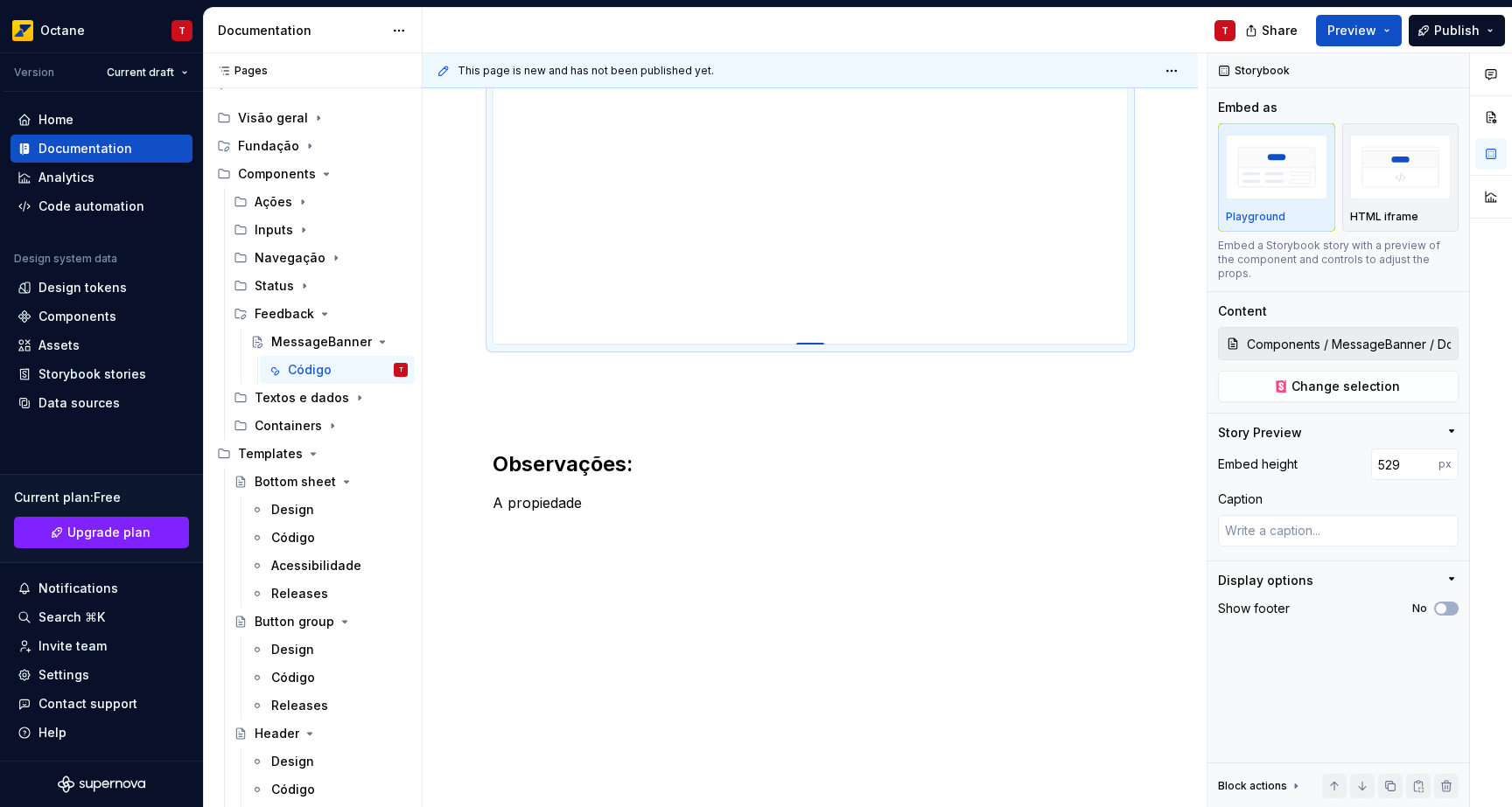
type input "539"
type textarea "*"
type input "547"
type textarea "*"
type input "555"
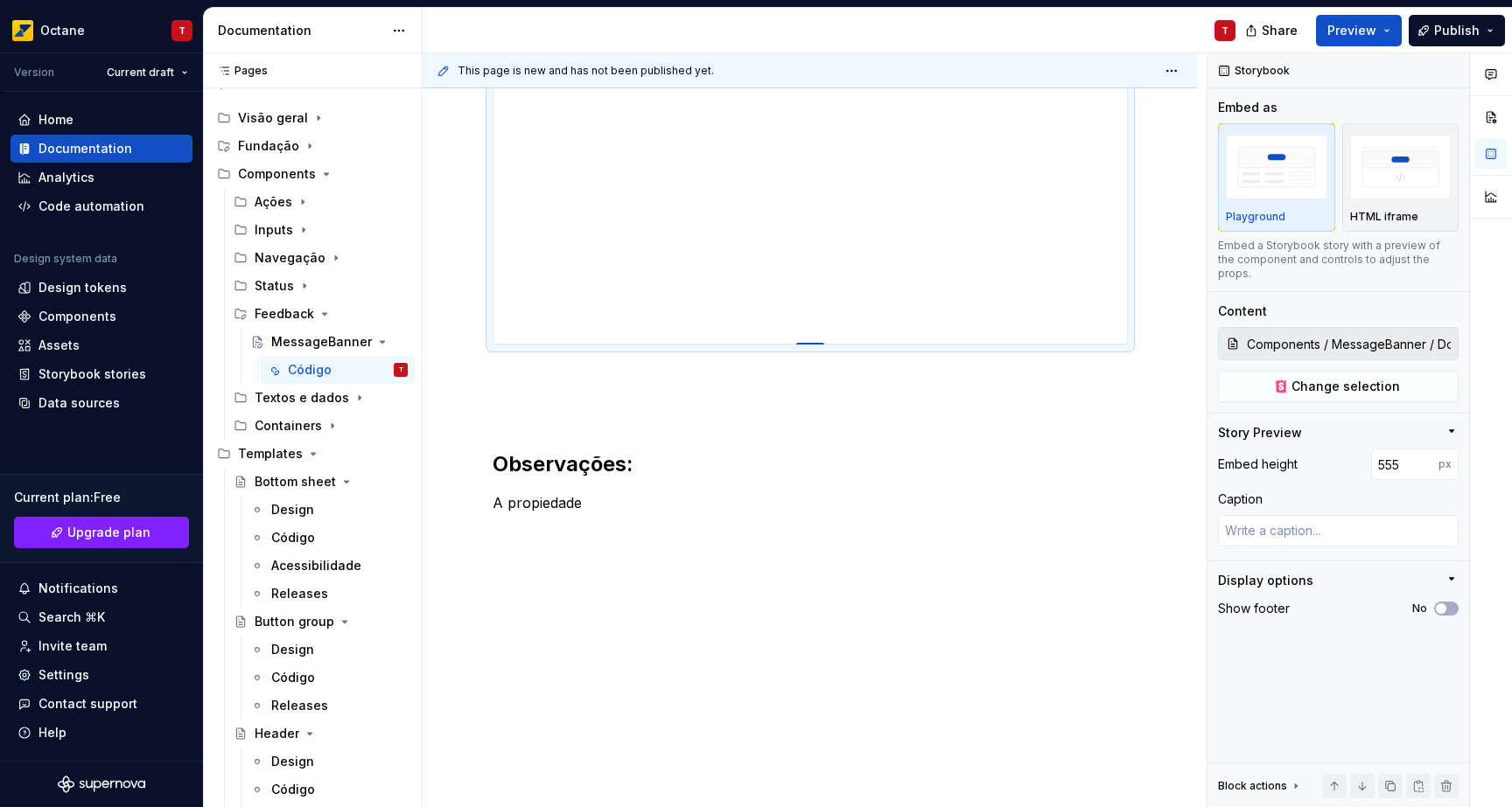
type textarea "*"
type input "562"
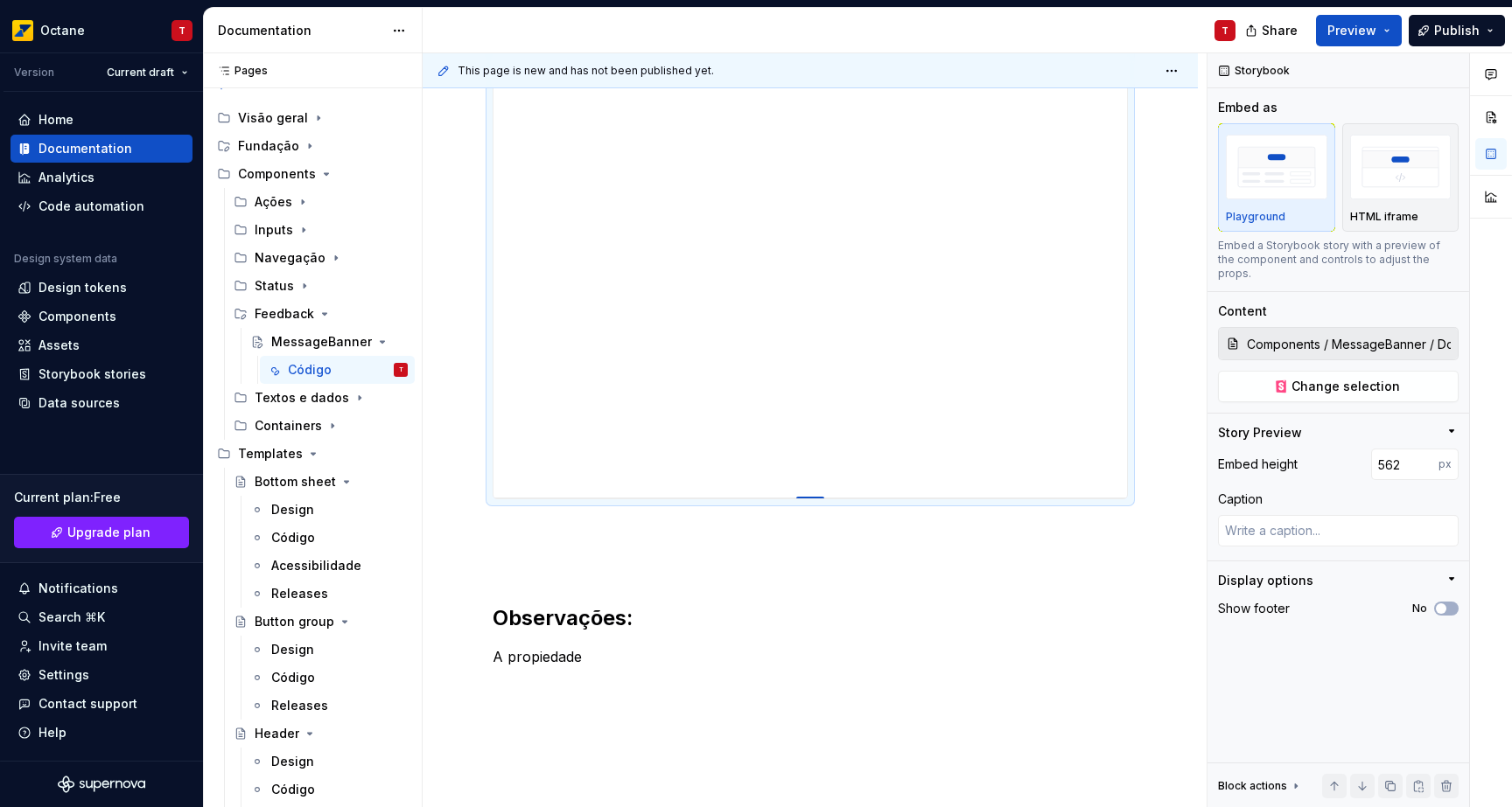
type textarea "*"
type input "576"
type textarea "*"
type input "583"
type textarea "*"
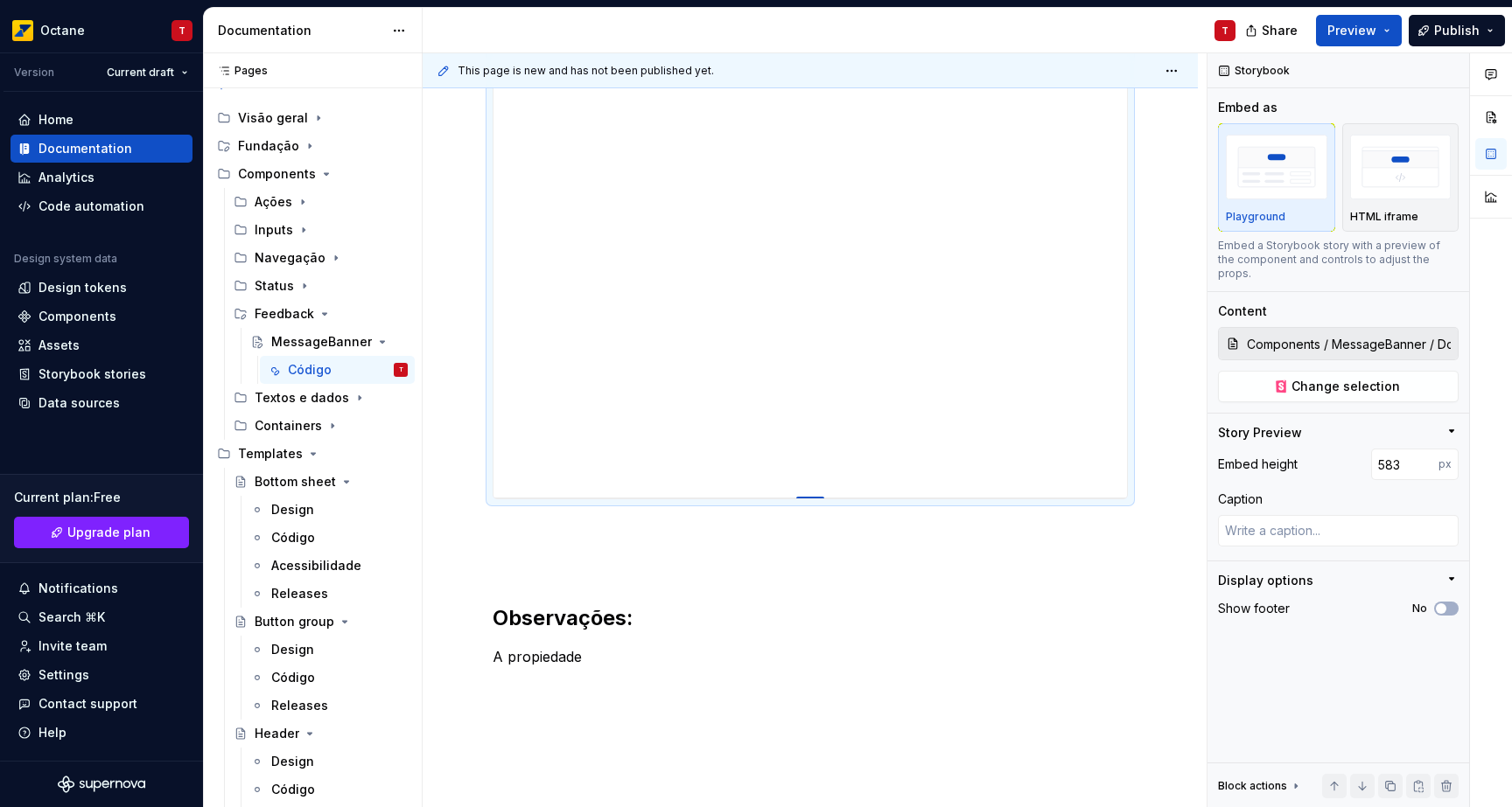
type input "604"
type textarea "*"
type input "615"
type textarea "*"
type input "616"
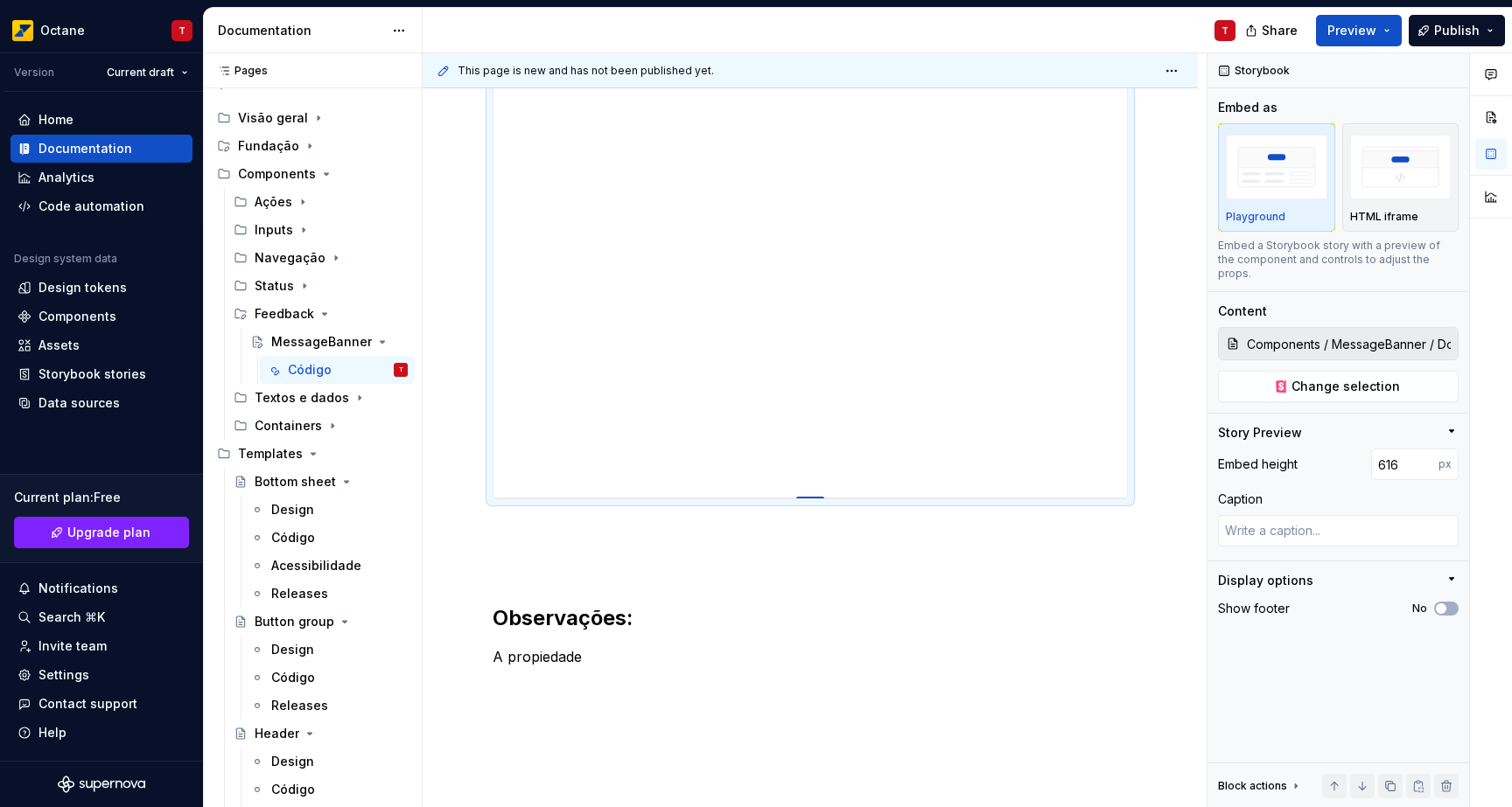
type textarea "*"
type input "618"
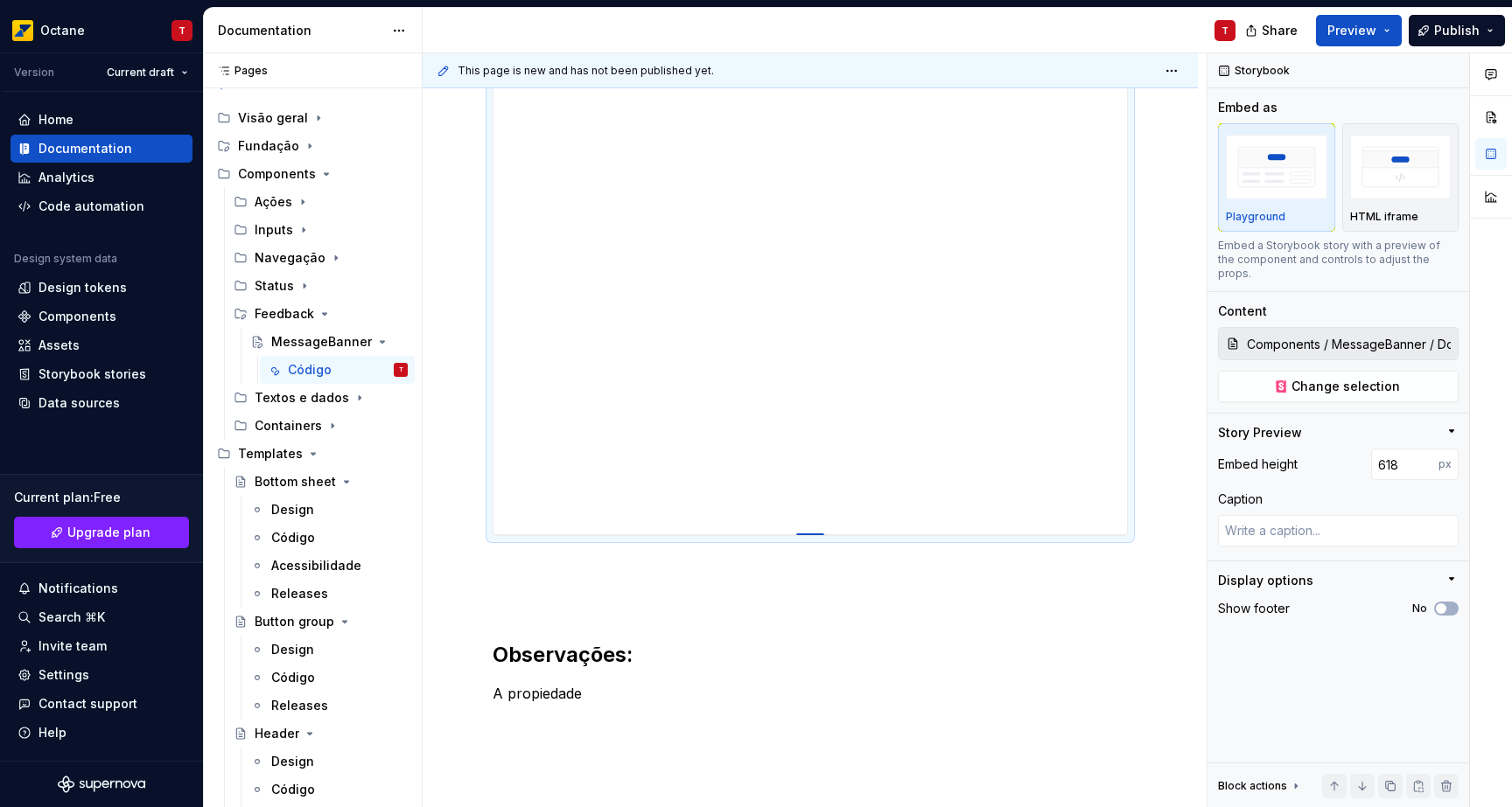
type textarea "*"
type input "646"
type textarea "*"
type input "674"
type textarea "*"
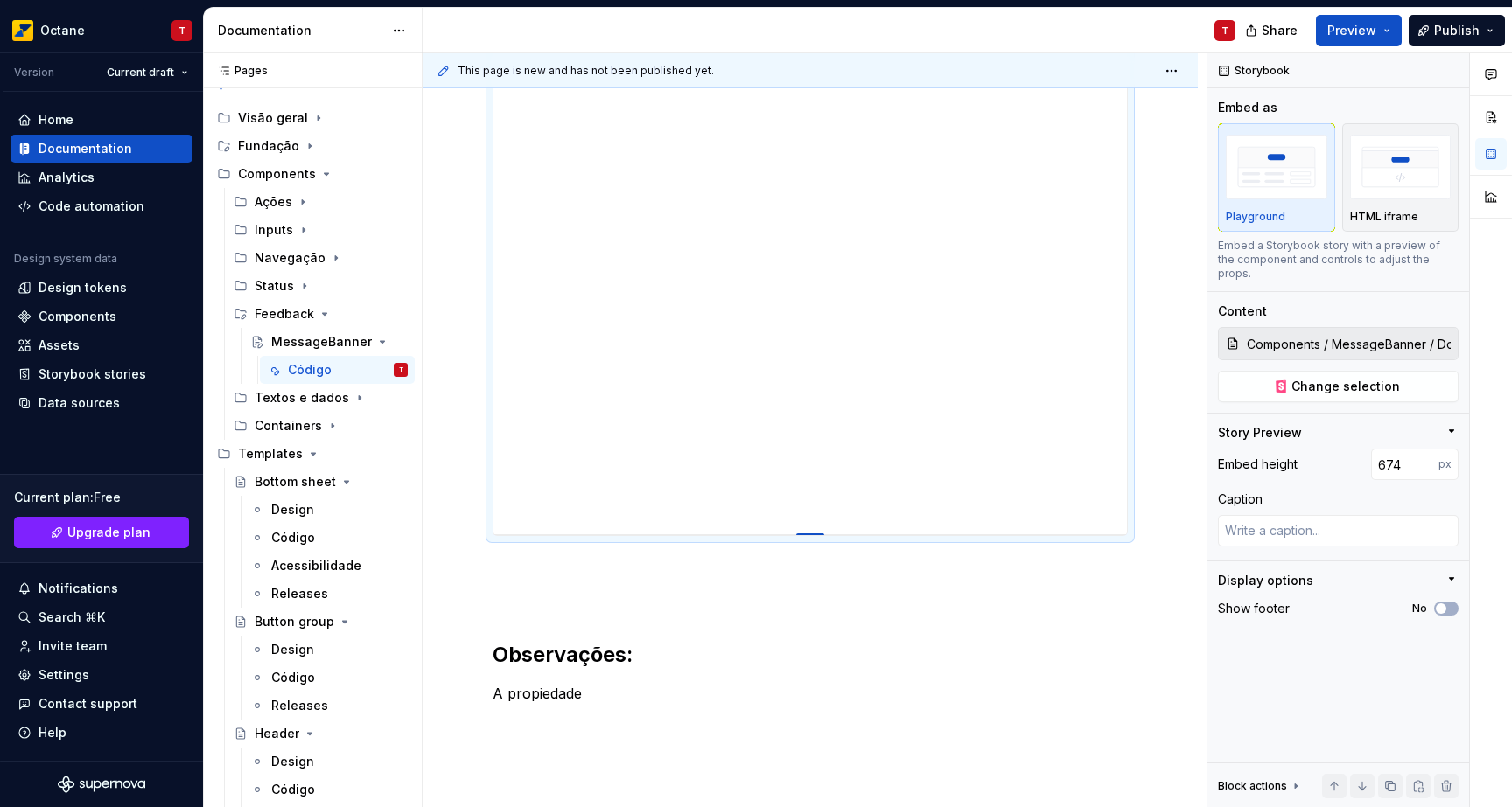
type input "691"
type textarea "*"
type input "709"
type textarea "*"
type input "749"
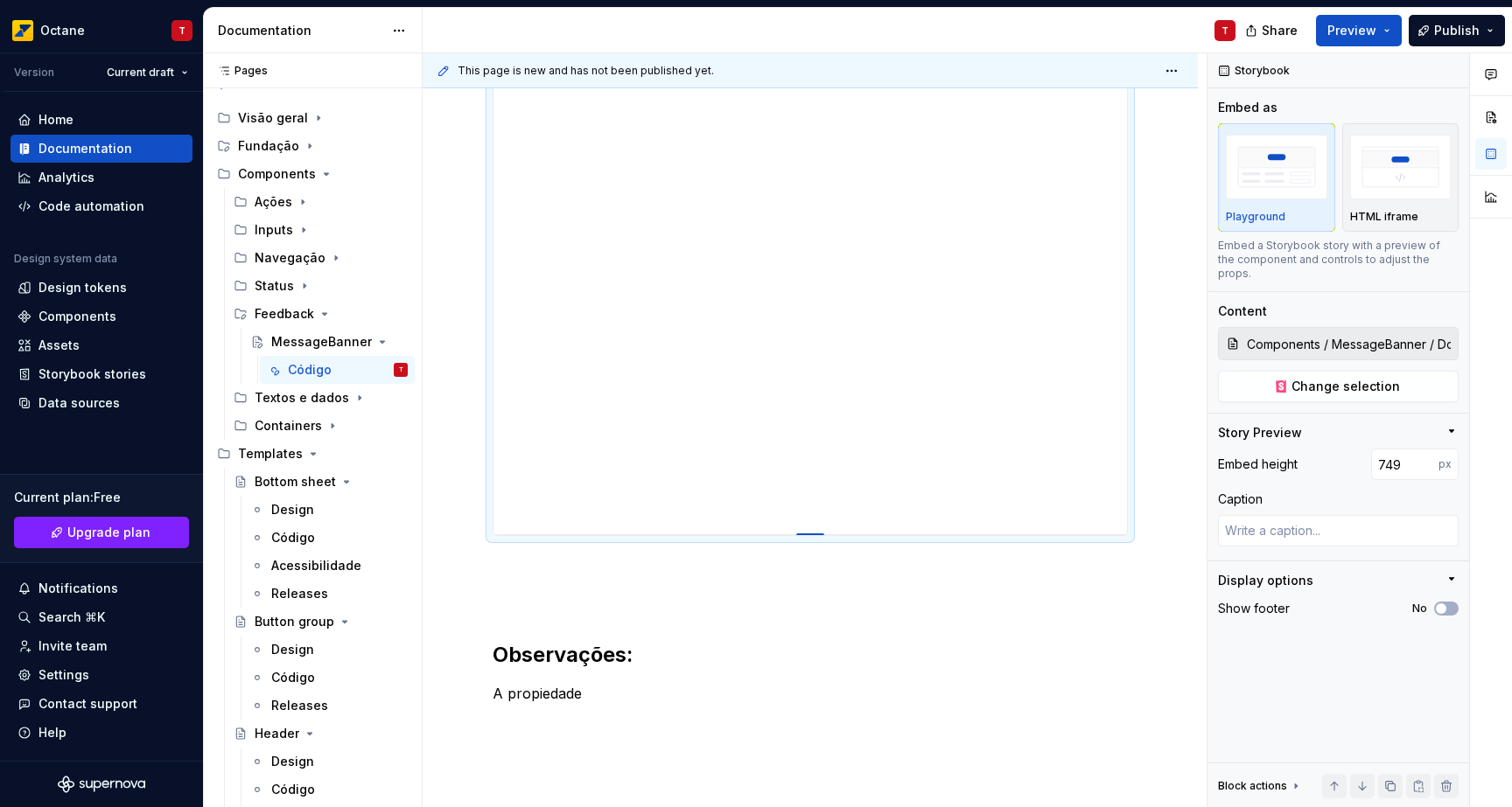
type textarea "*"
type input "765"
type textarea "*"
type input "793"
type textarea "*"
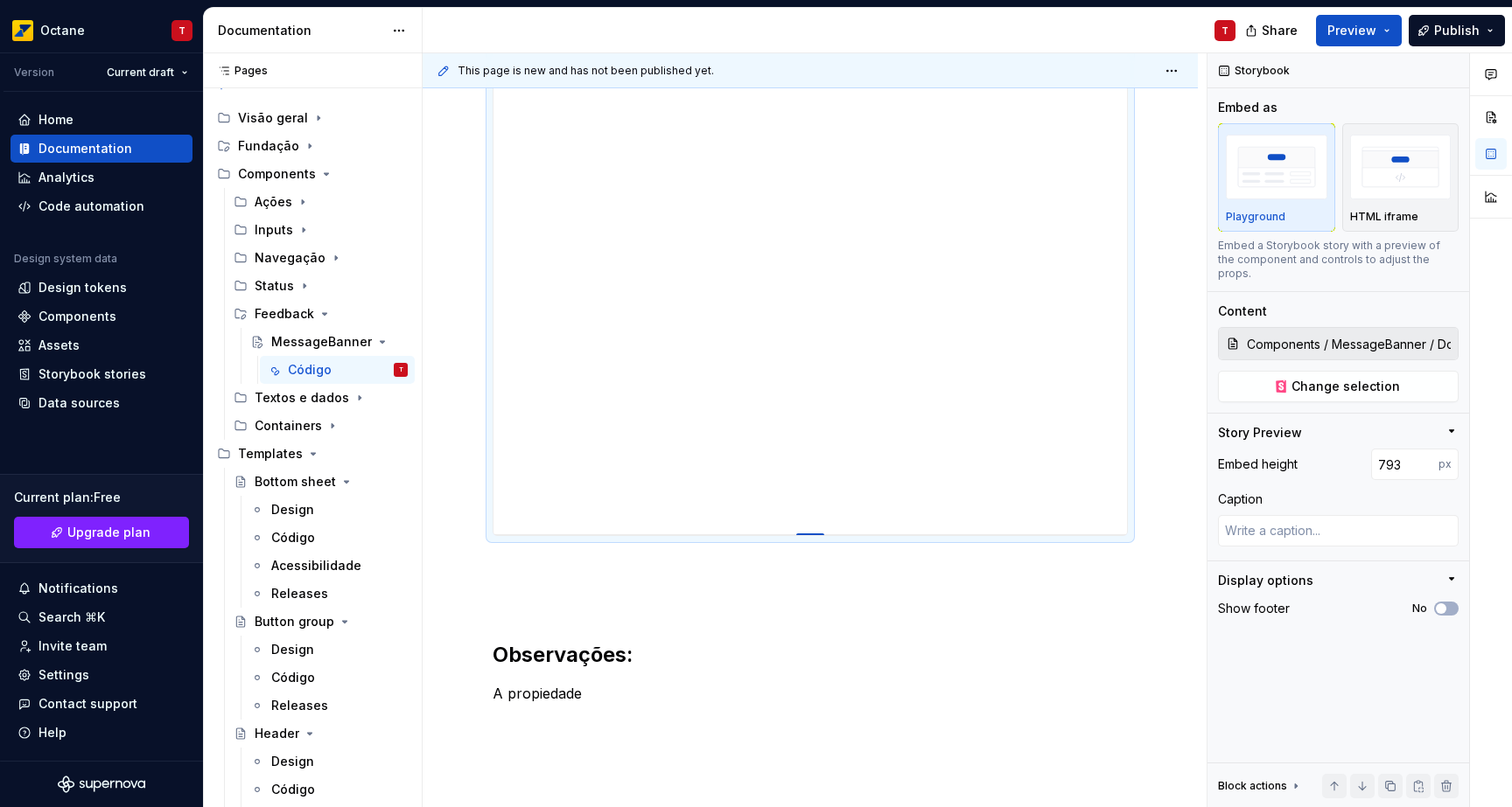
type input "806"
type textarea "*"
type input "816"
type textarea "*"
type input "832"
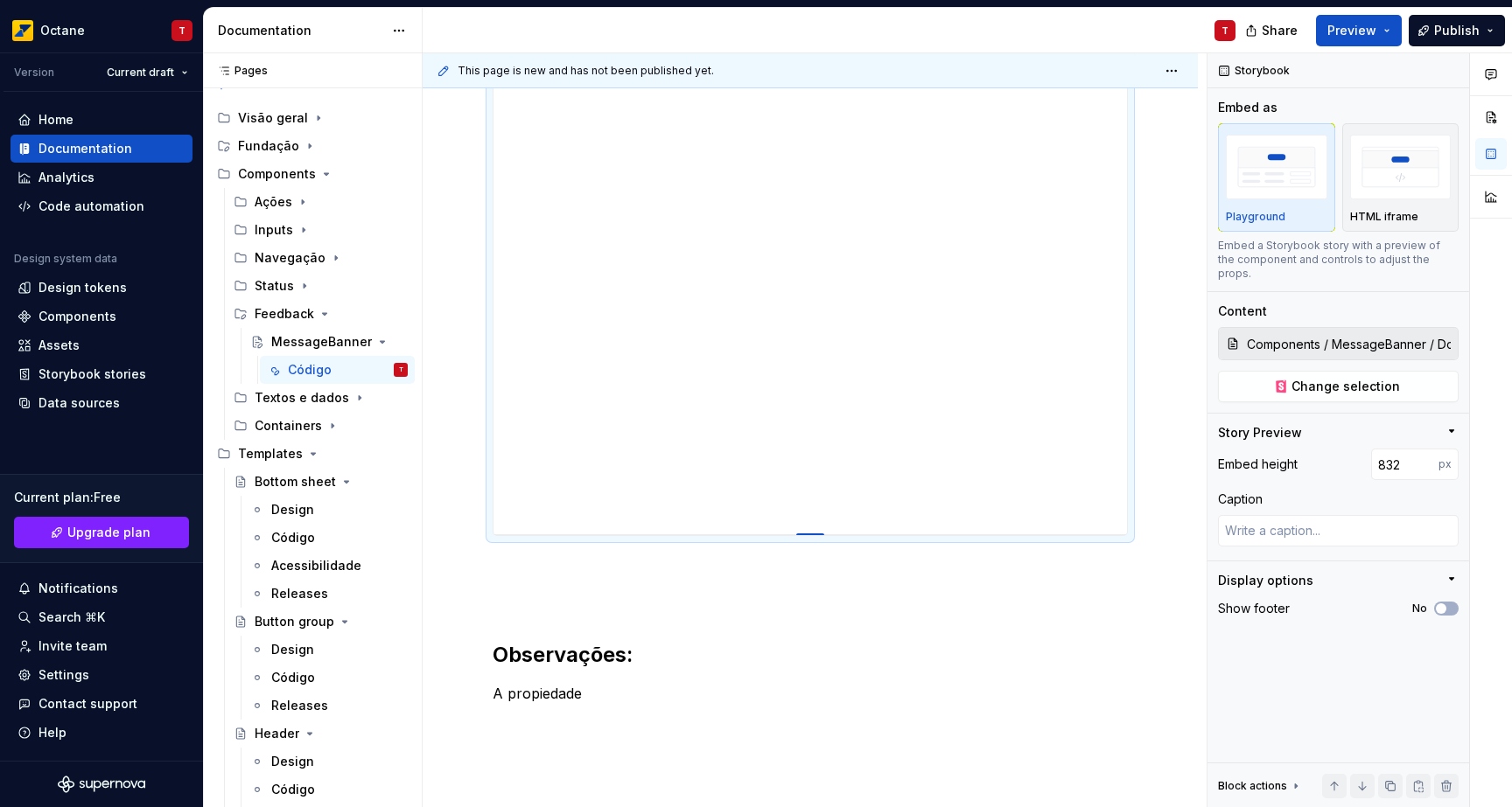
type textarea "*"
type input "838"
type textarea "*"
type input "843"
type textarea "*"
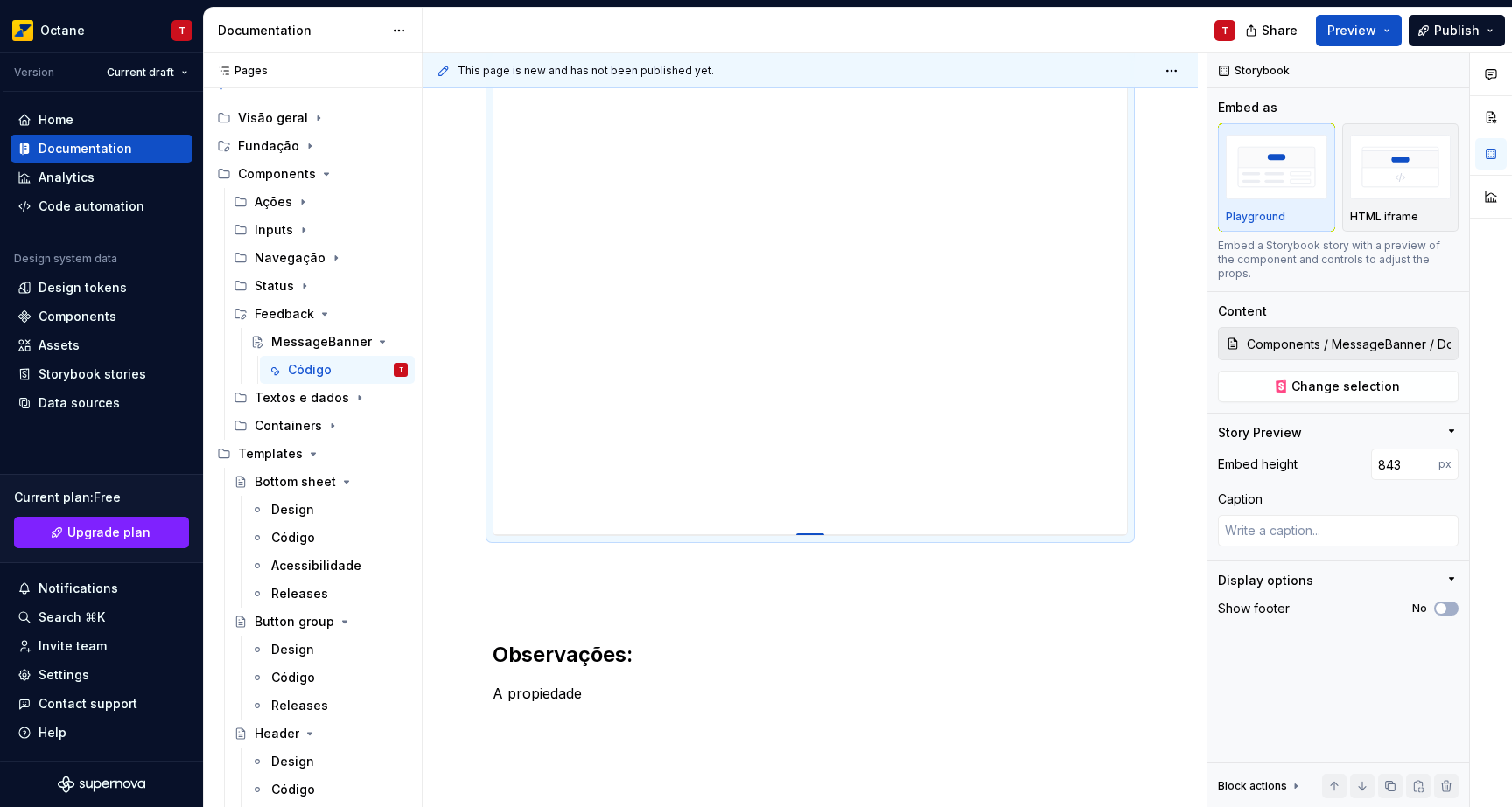
type input "848"
type textarea "*"
type input "850"
type textarea "*"
type input "852"
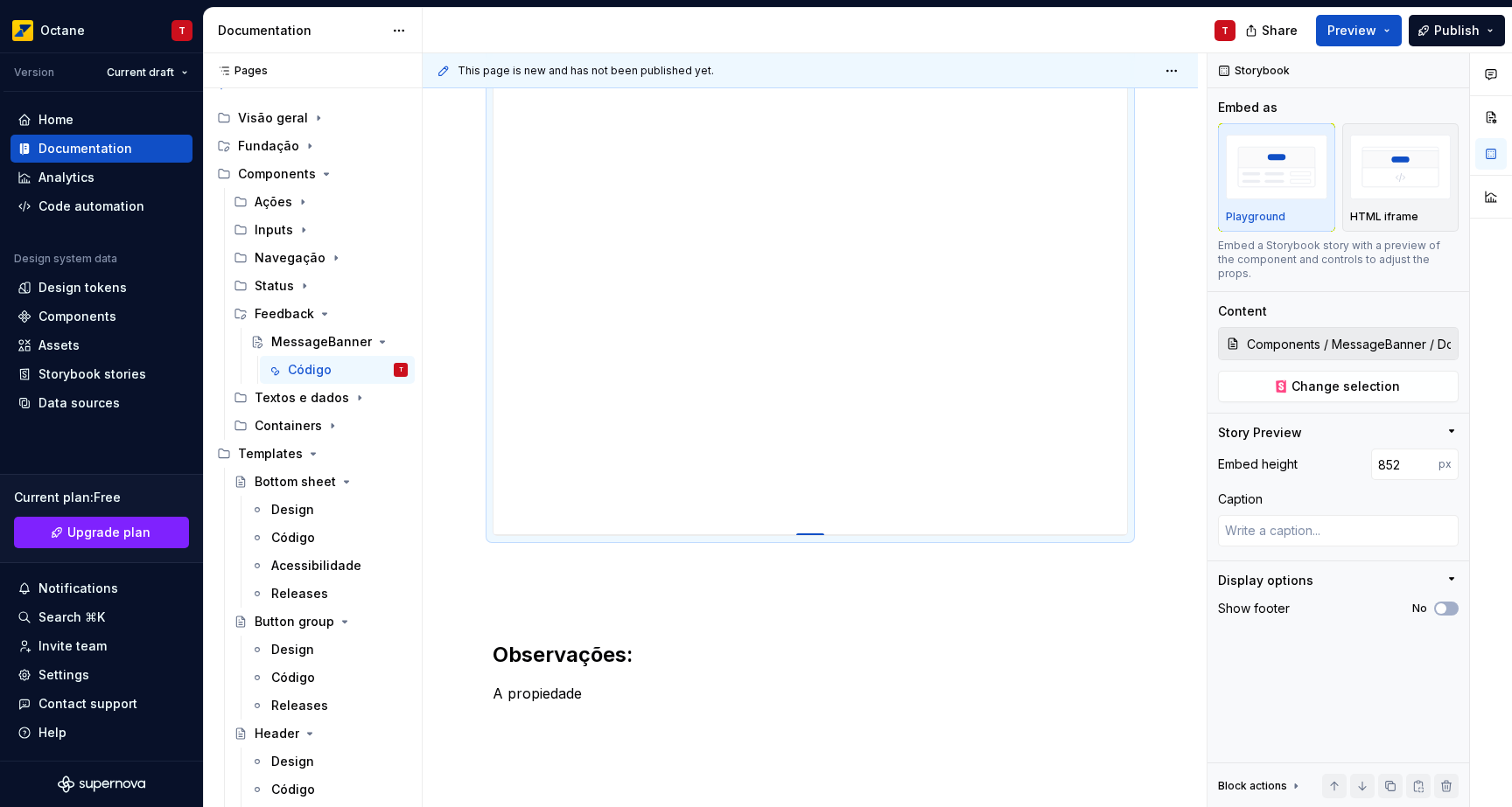
type textarea "*"
type input "851"
type textarea "*"
type input "850"
type textarea "*"
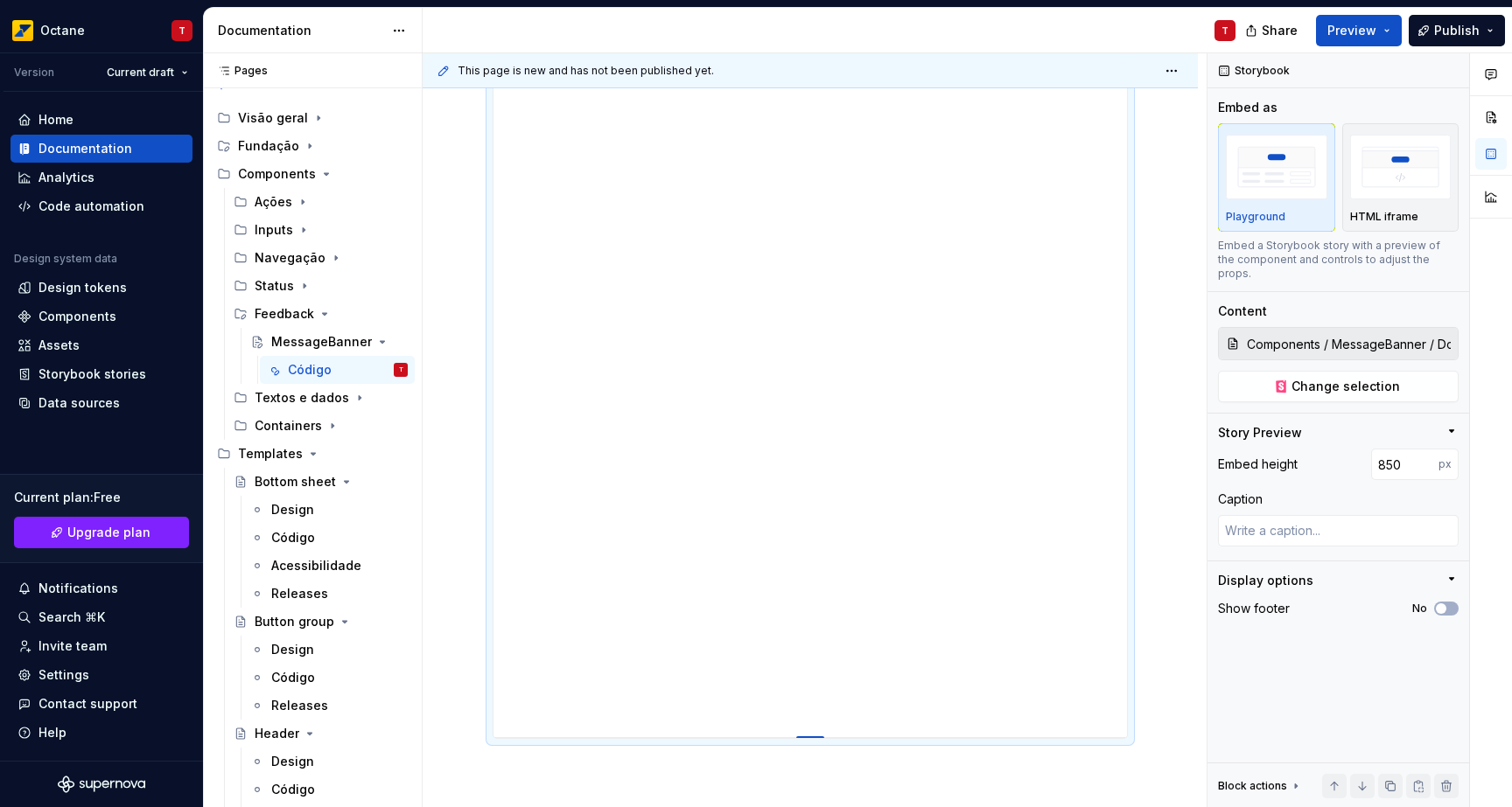
type input "849"
type textarea "*"
type input "848"
type textarea "*"
type input "847"
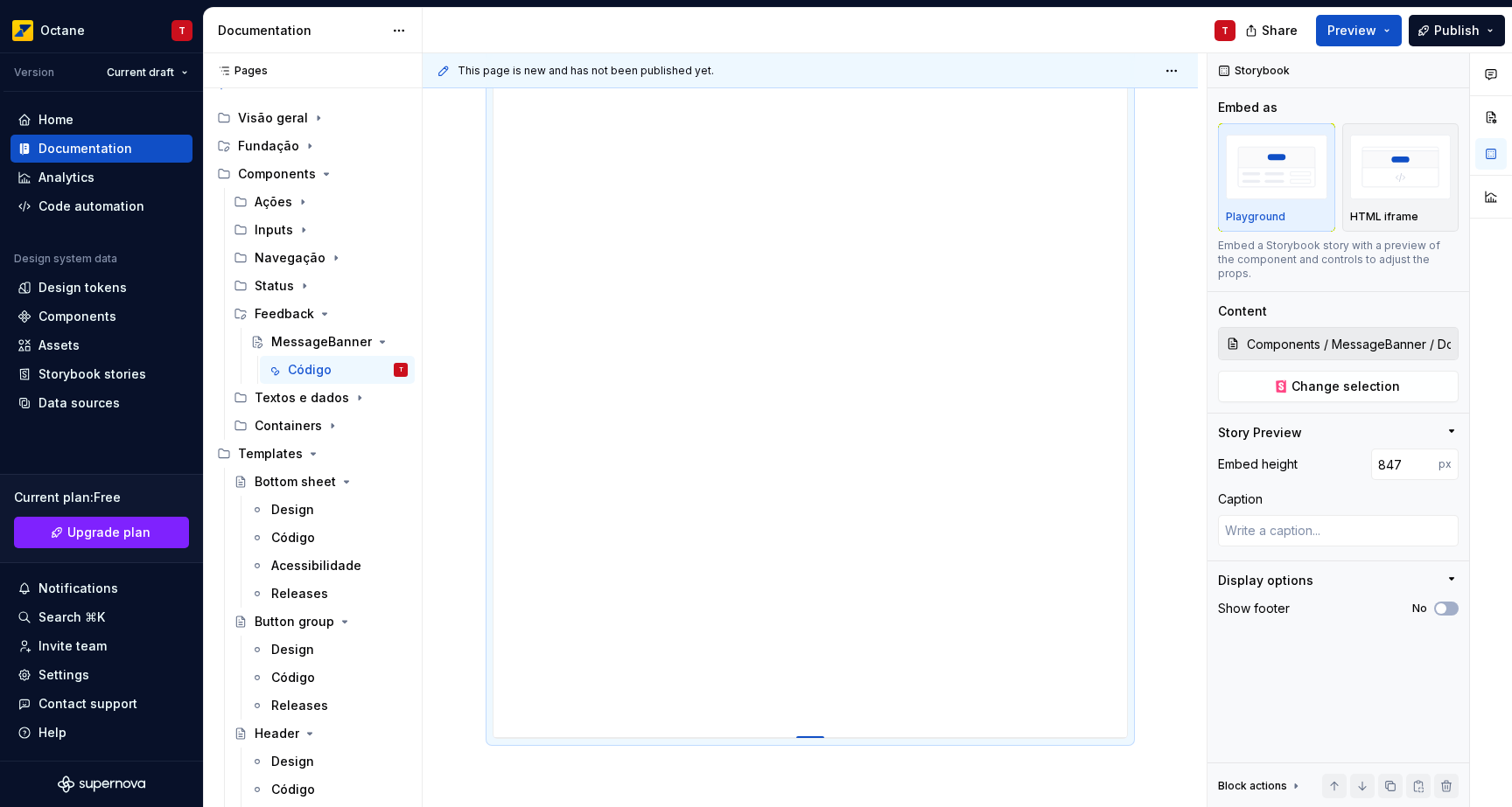
type textarea "*"
type input "845"
type textarea "*"
type input "844"
type textarea "*"
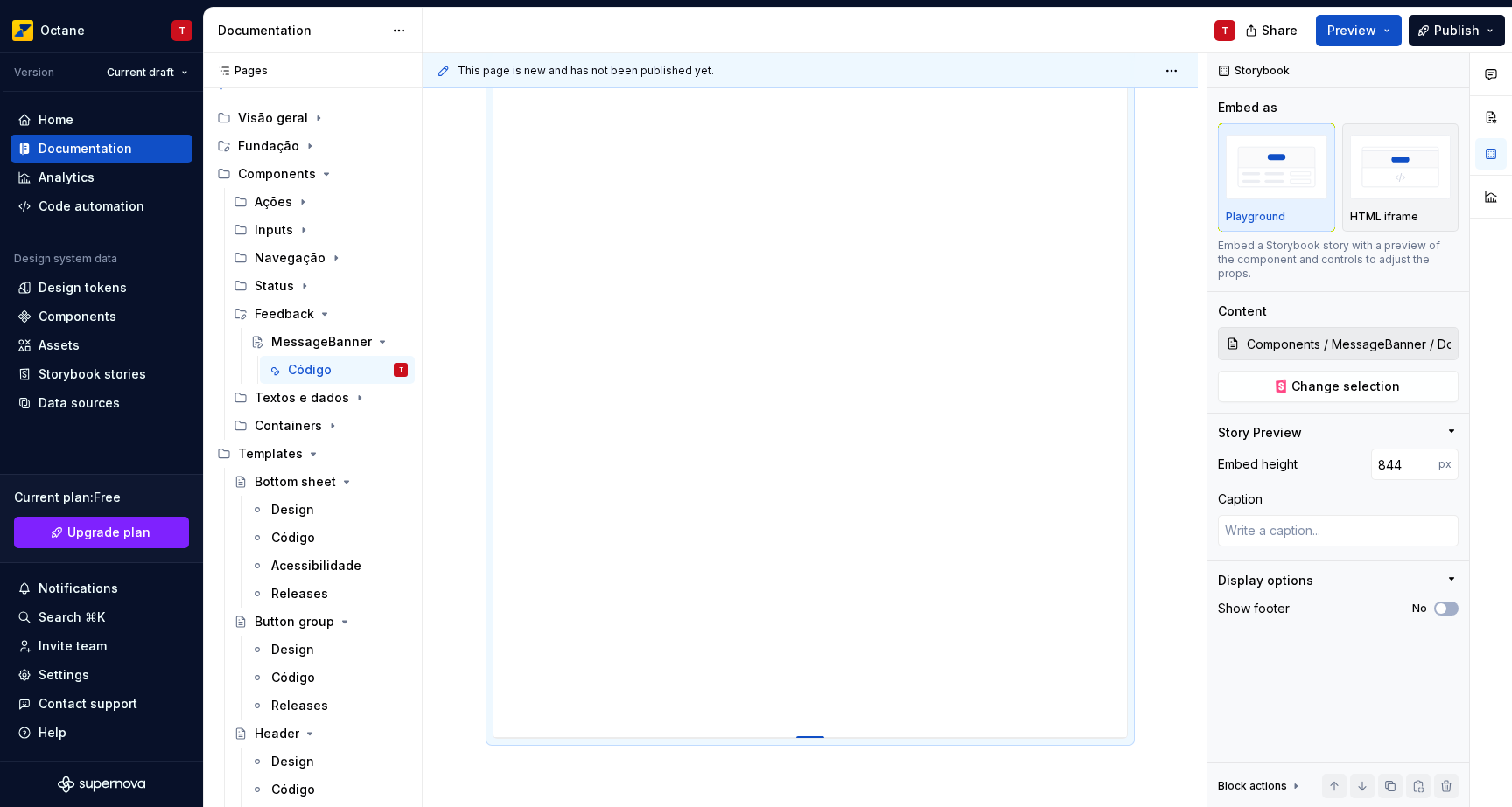
type input "841"
type textarea "*"
type input "838"
type textarea "*"
type input "834"
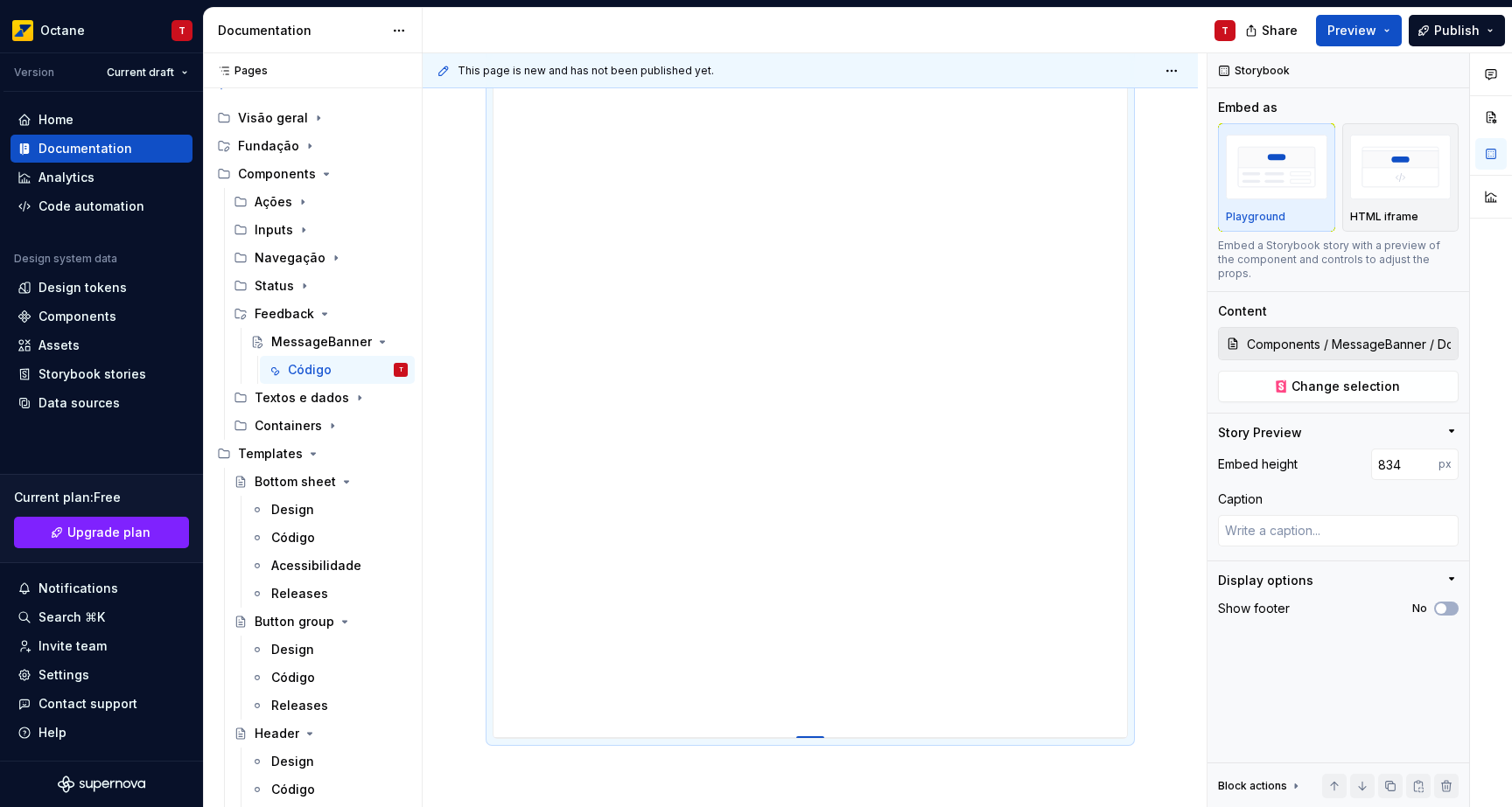
type textarea "*"
type input "823"
type textarea "*"
type input "821"
drag, startPoint x: 805, startPoint y: 343, endPoint x: 898, endPoint y: 712, distance: 380.5
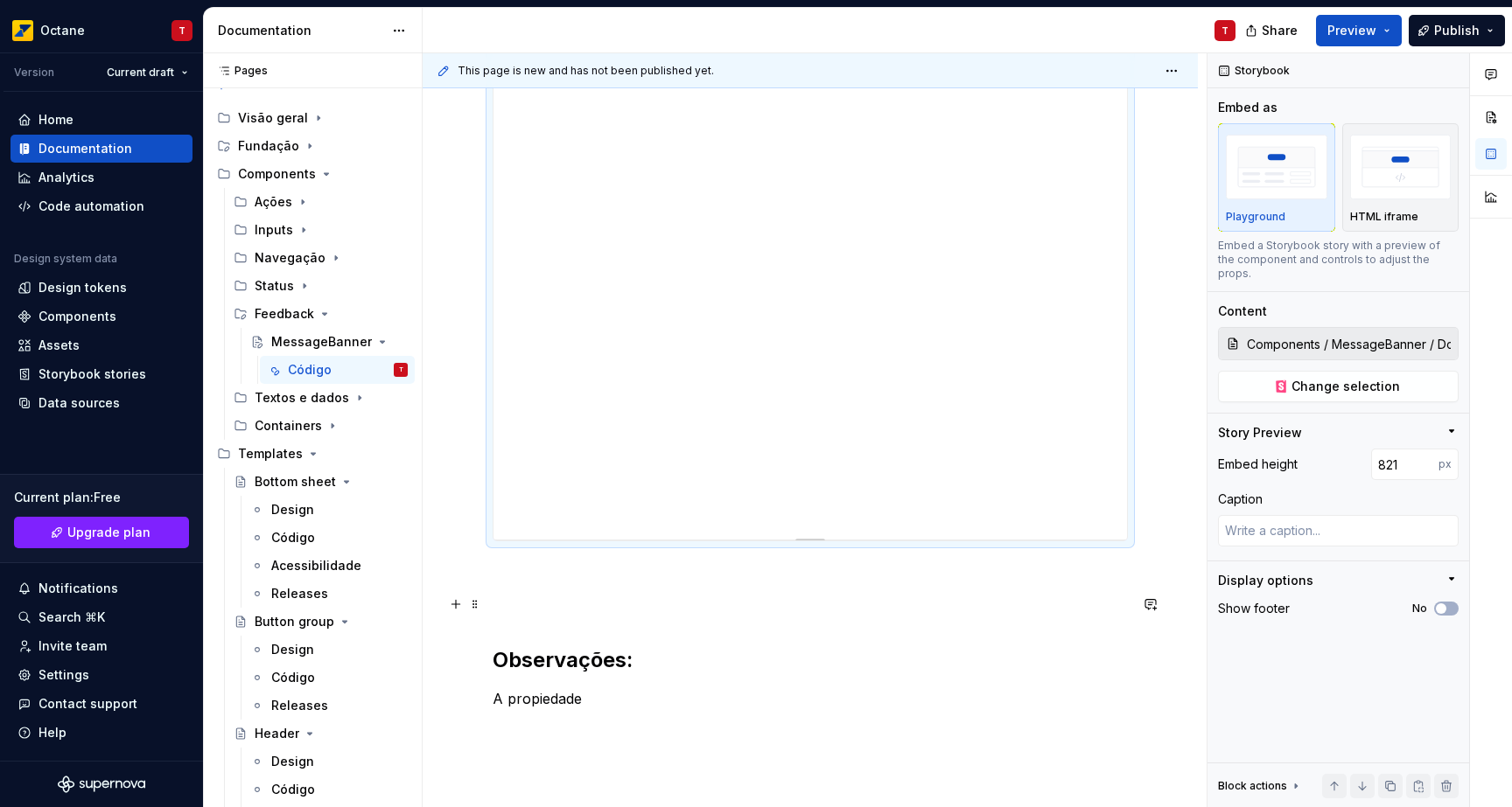
scroll to position [815, 0]
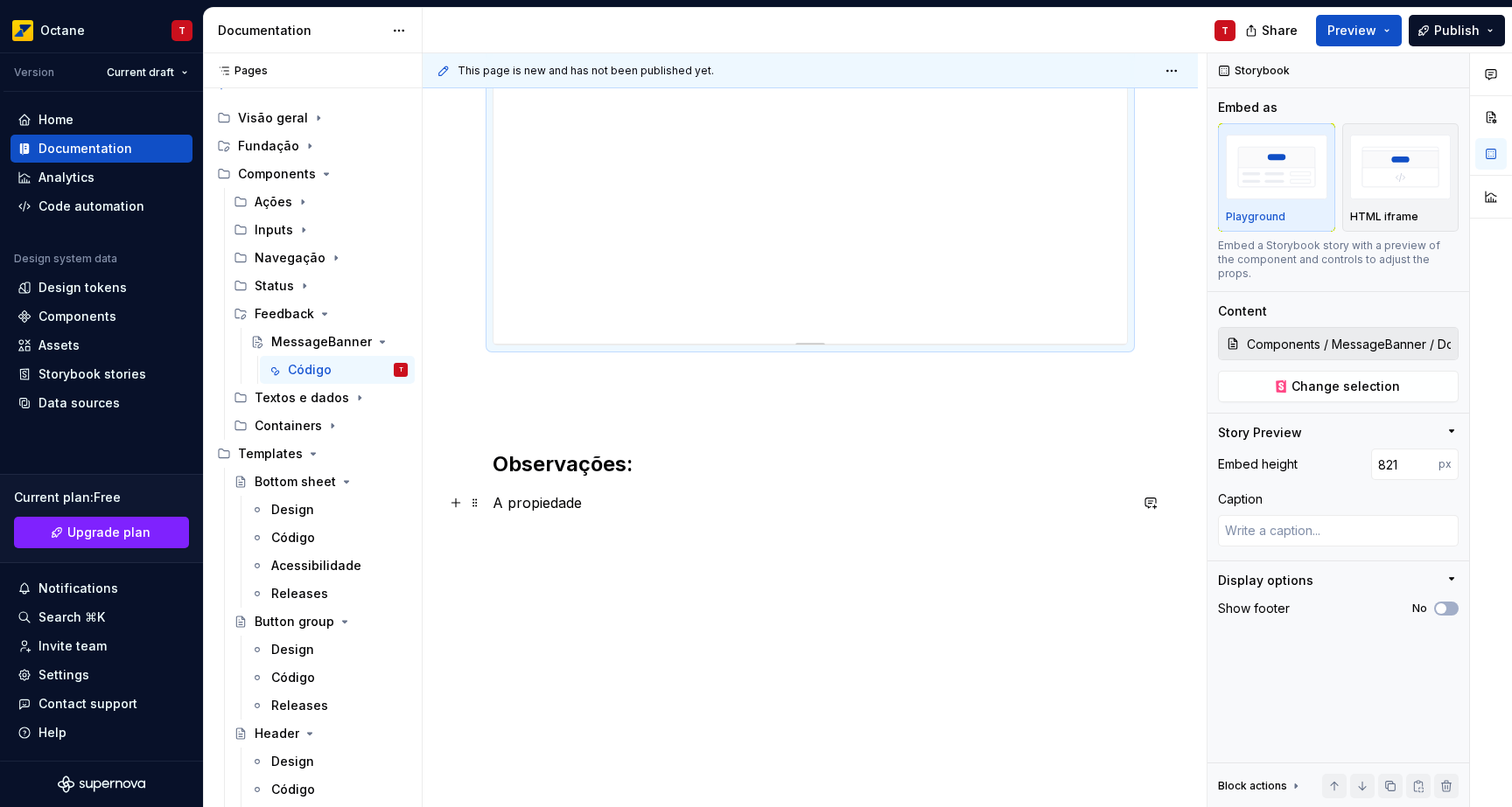
click at [779, 527] on p at bounding box center [810, 534] width 635 height 21
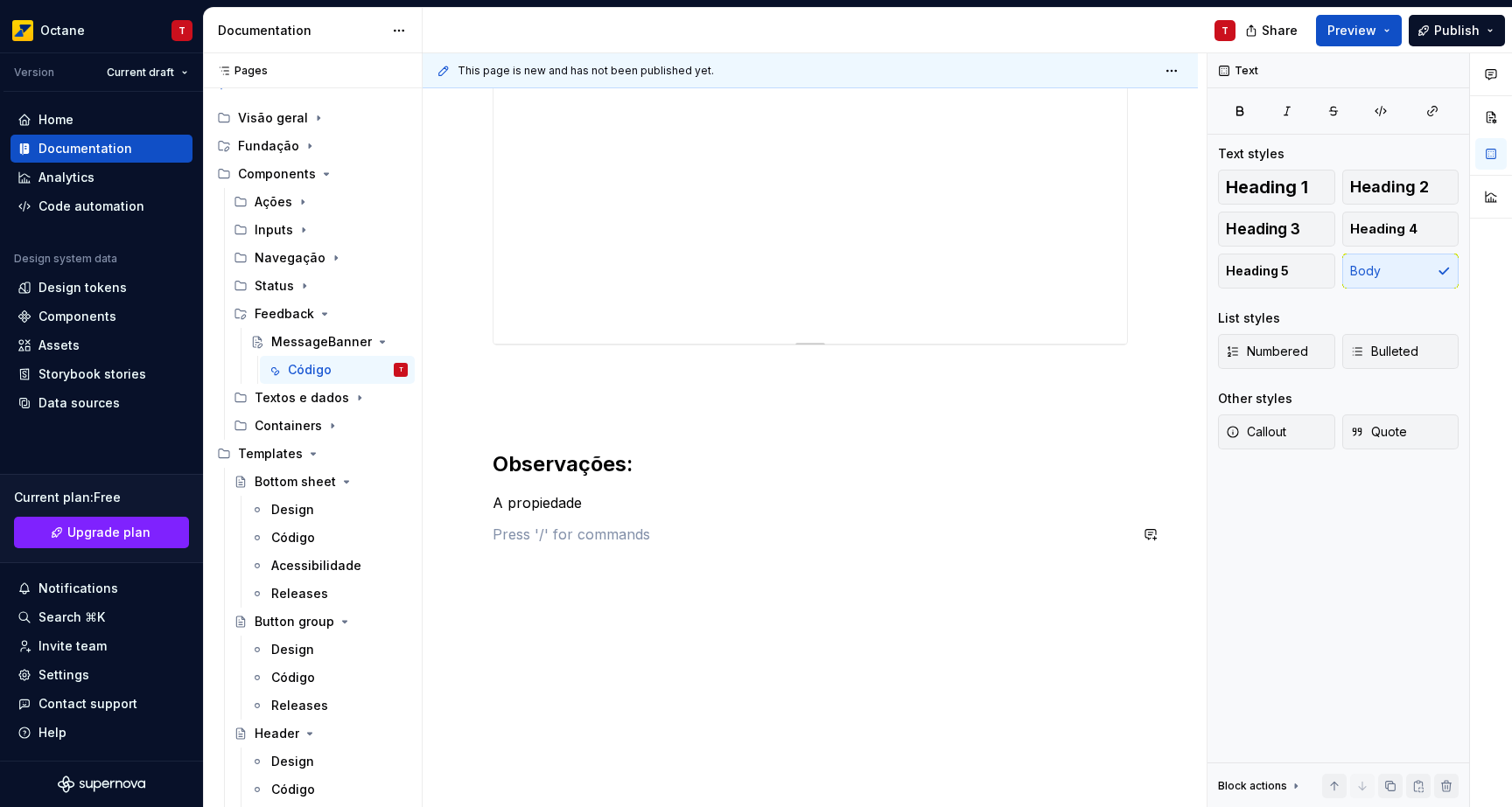
click at [776, 515] on div "Banners de feedback mostram mensagens de interesse aos usuários, variando de in…" at bounding box center [810, 38] width 635 height 1015
click at [779, 503] on p "A propiedade" at bounding box center [810, 502] width 635 height 21
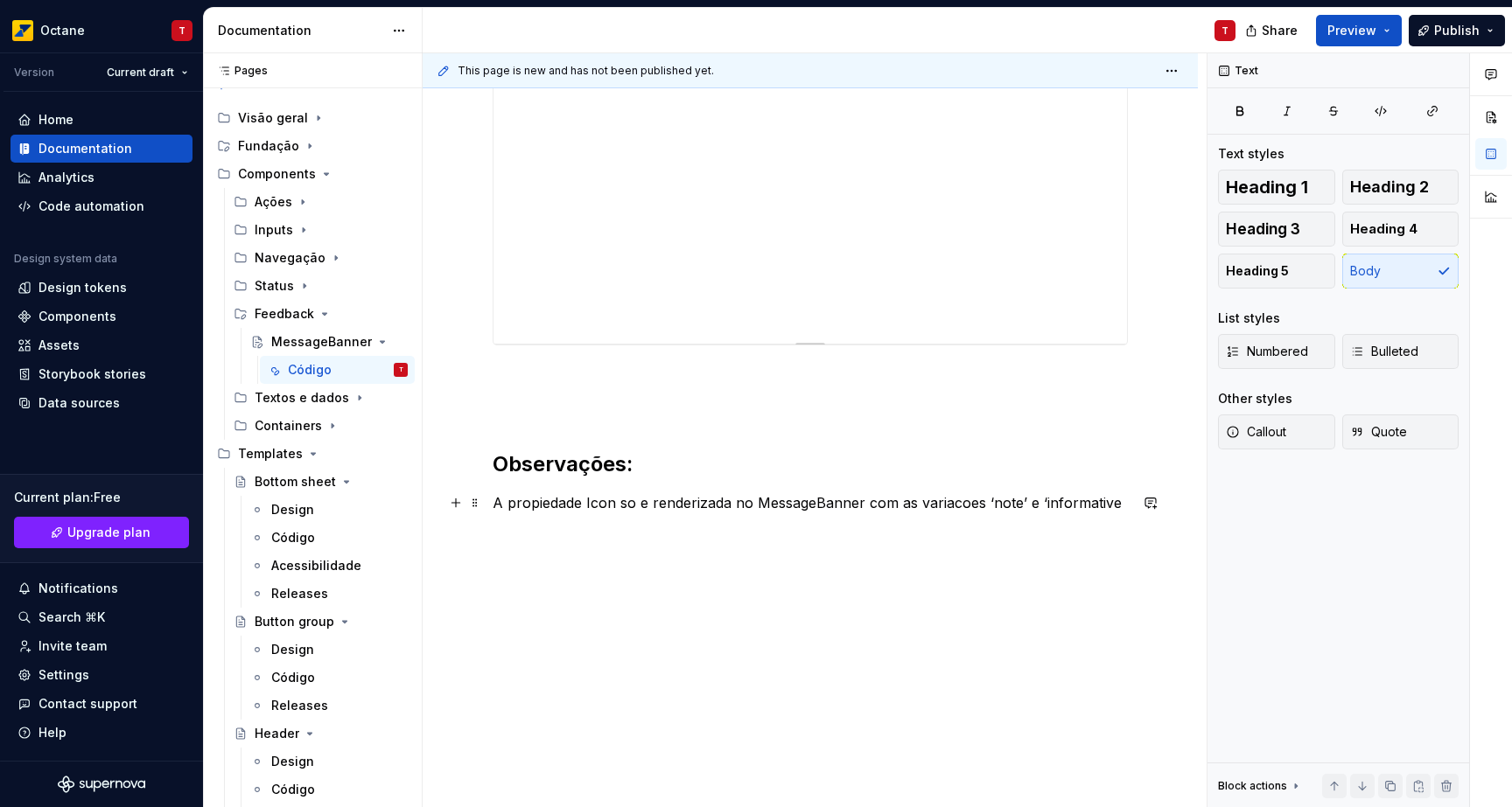
click at [1000, 506] on p "A propiedade Icon so e renderizada no MessageBanner com as variacoes ‘note’ e ‘…" at bounding box center [810, 502] width 635 height 21
drag, startPoint x: 1021, startPoint y: 502, endPoint x: 990, endPoint y: 505, distance: 31.1
click at [990, 505] on p "A propiedade Icon so e renderizada no MessageBanner com as variacoes ‘note’ e ‘…" at bounding box center [810, 502] width 635 height 21
click at [1062, 472] on button "Text" at bounding box center [1050, 470] width 53 height 24
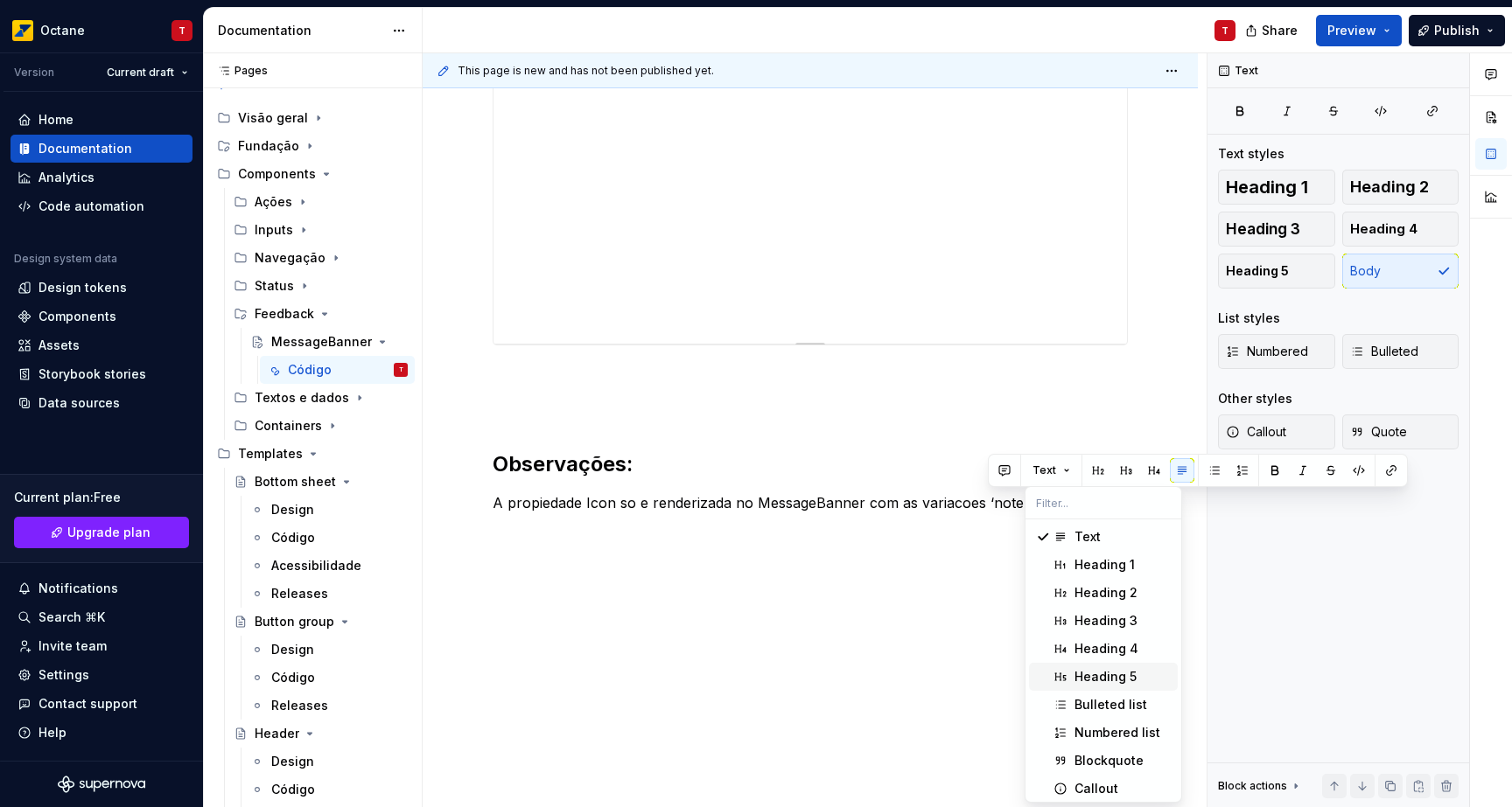
scroll to position [4, 0]
click at [1115, 758] on div "Blockquote" at bounding box center [1108, 756] width 70 height 18
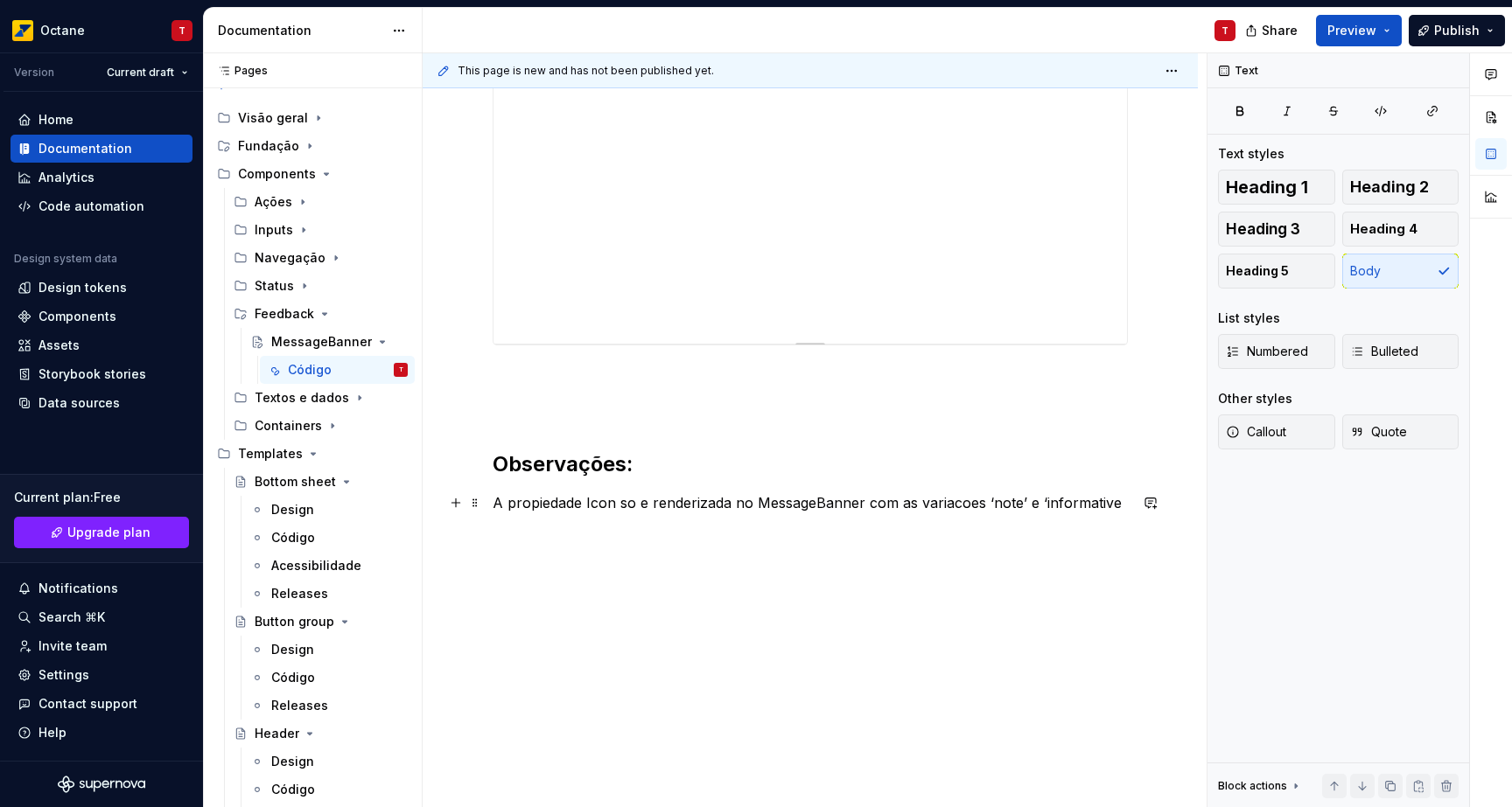
click at [1018, 502] on p "A propiedade Icon so e renderizada no MessageBanner com as variacoes ‘note’ e ‘…" at bounding box center [810, 502] width 635 height 21
drag, startPoint x: 1018, startPoint y: 503, endPoint x: 1000, endPoint y: 504, distance: 18.0
click at [1000, 504] on p "A propiedade Icon so e renderizada no MessageBanner com as variacoes ‘note’ e ‘…" at bounding box center [810, 502] width 635 height 21
drag, startPoint x: 987, startPoint y: 499, endPoint x: 1008, endPoint y: 498, distance: 21.0
click at [1008, 498] on p "A propiedade Icon so e renderizada no MessageBanner com as variacoes ‘note’ e ‘…" at bounding box center [810, 502] width 635 height 21
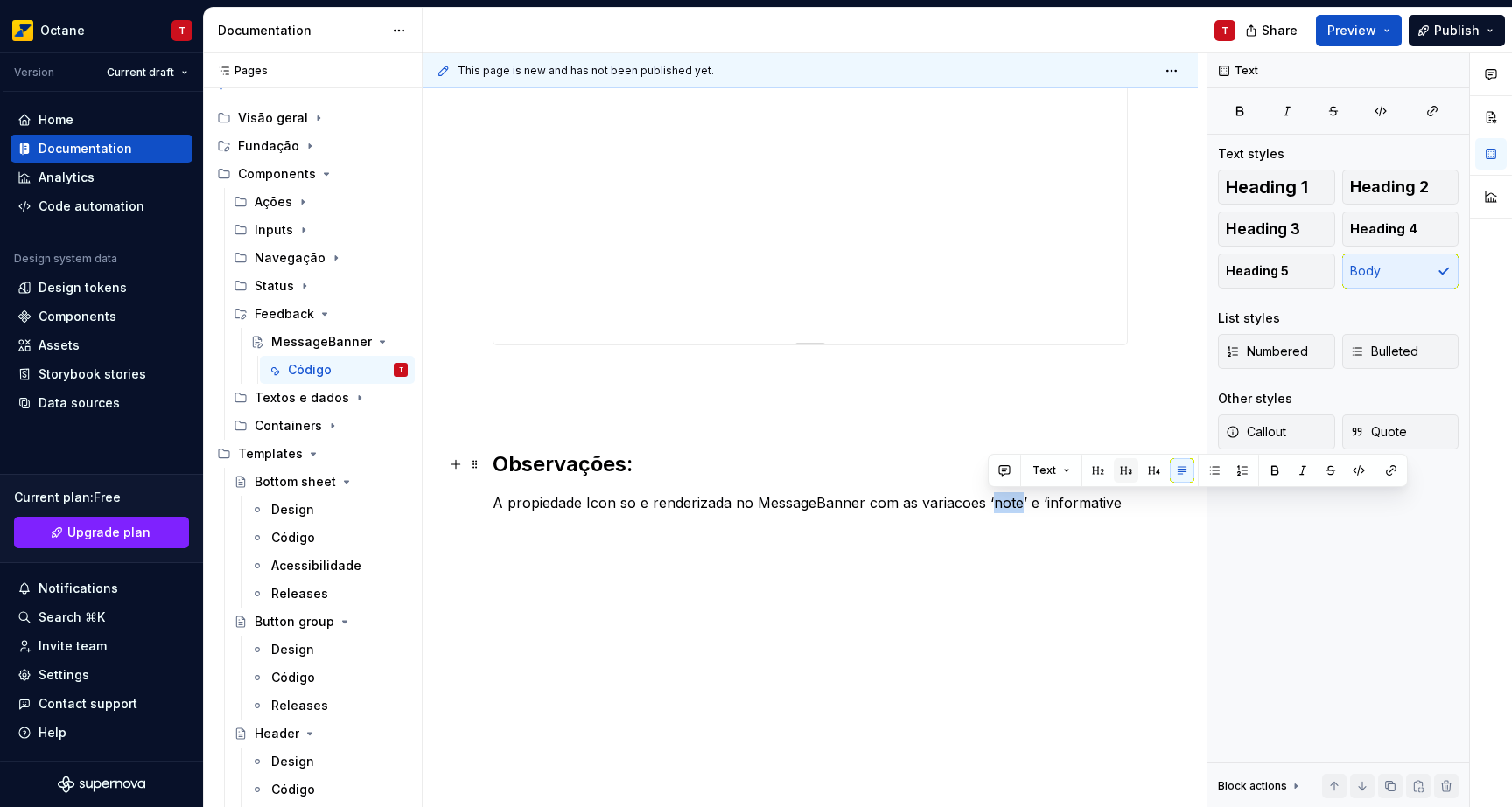
click at [1131, 470] on button "button" at bounding box center [1126, 470] width 24 height 24
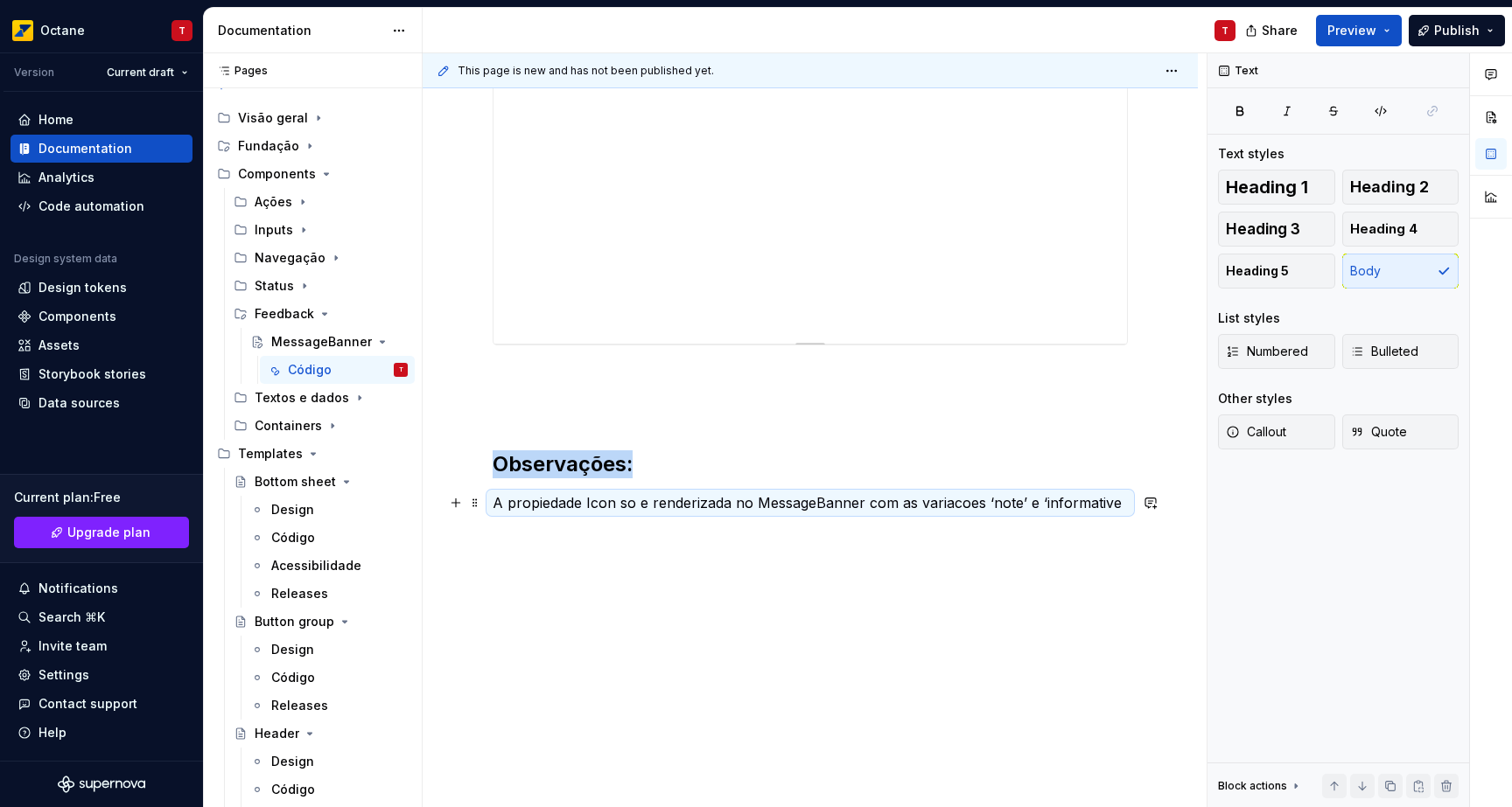
click at [1008, 512] on p "A propiedade Icon so e renderizada no MessageBanner com as variacoes ‘note’ e ‘…" at bounding box center [810, 502] width 635 height 21
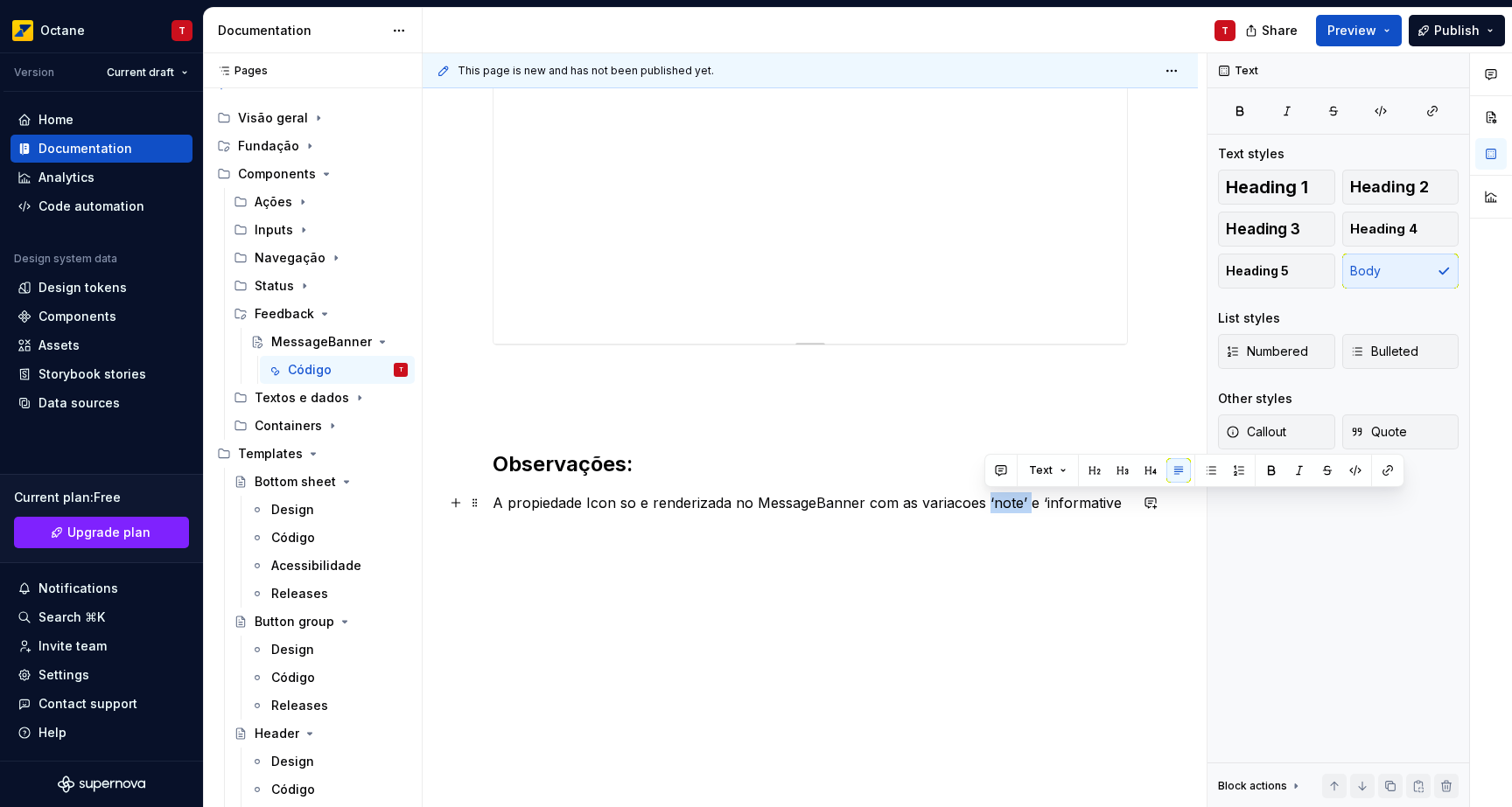
drag, startPoint x: 984, startPoint y: 500, endPoint x: 1024, endPoint y: 499, distance: 40.0
click at [1024, 499] on p "A propiedade Icon so e renderizada no MessageBanner com as variacoes ‘note’ e ‘…" at bounding box center [810, 502] width 635 height 21
click at [1279, 476] on button "button" at bounding box center [1271, 470] width 24 height 24
drag, startPoint x: 988, startPoint y: 535, endPoint x: 998, endPoint y: 533, distance: 10.2
click at [990, 535] on p at bounding box center [810, 534] width 635 height 21
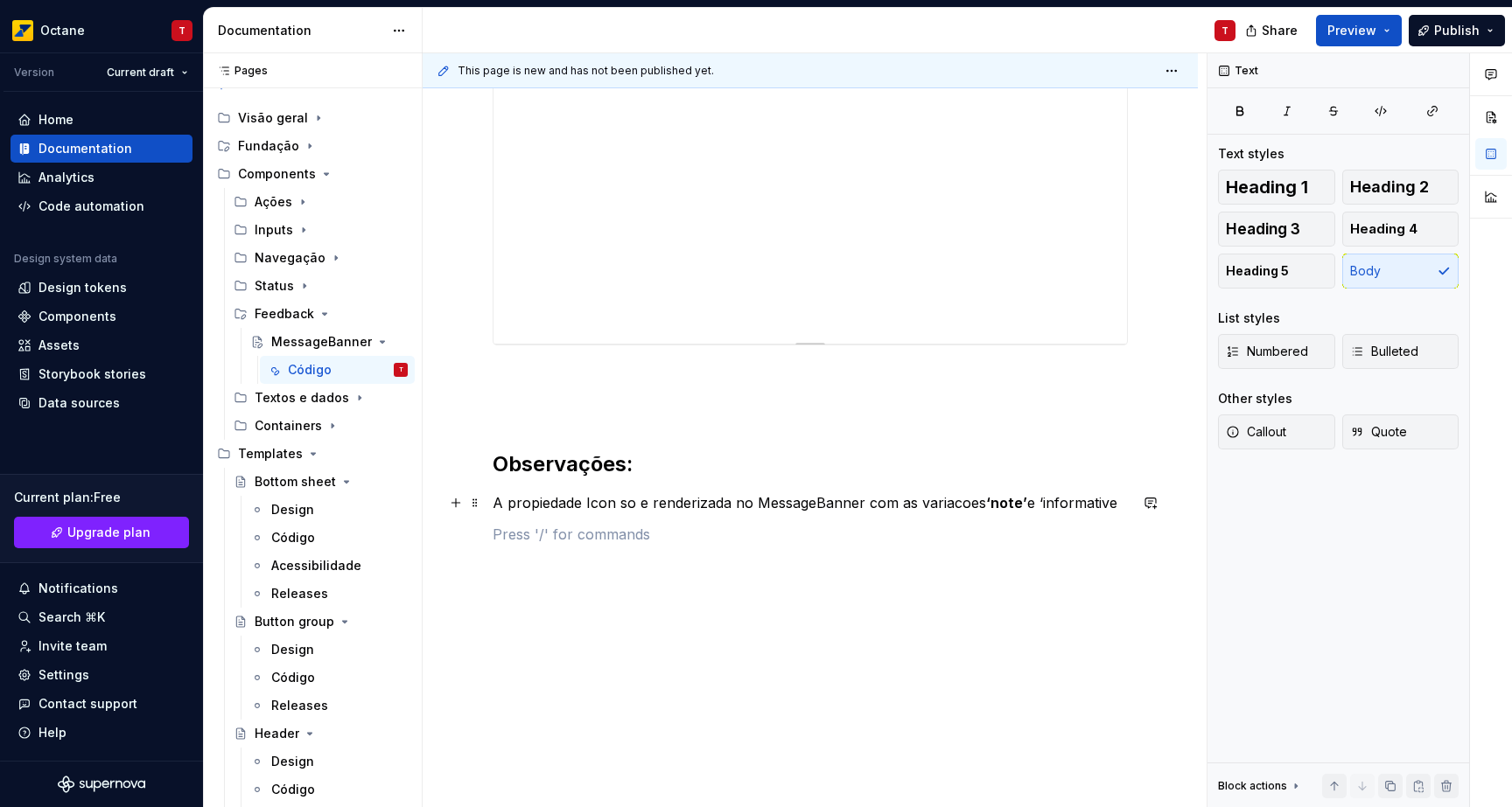
click at [1023, 507] on strong "‘note’" at bounding box center [1006, 502] width 41 height 18
click at [1037, 503] on p "A propiedade Icon so e renderizada no MessageBanner com as variacoes note e ‘in…" at bounding box center [810, 502] width 635 height 21
click at [1045, 500] on p "A propiedade Icon so e renderizada no MessageBanner com as variacoes note e inf…" at bounding box center [810, 502] width 635 height 21
click at [1314, 471] on button "button" at bounding box center [1317, 470] width 24 height 24
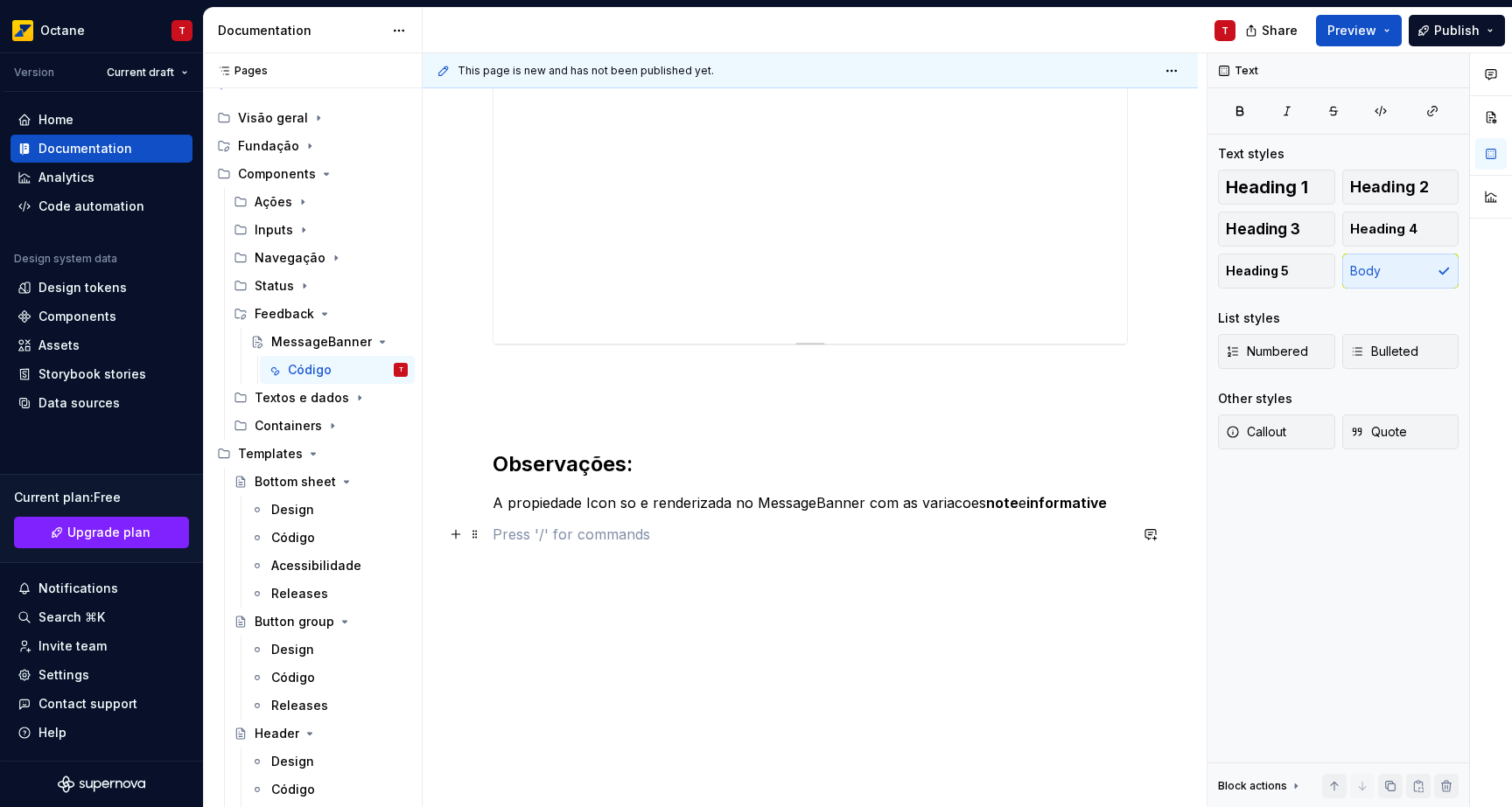
click at [1047, 535] on p at bounding box center [810, 534] width 635 height 21
click at [1110, 504] on p "A propiedade Icon so e renderizada no MessageBanner com as variacoes note e inf…" at bounding box center [810, 502] width 635 height 21
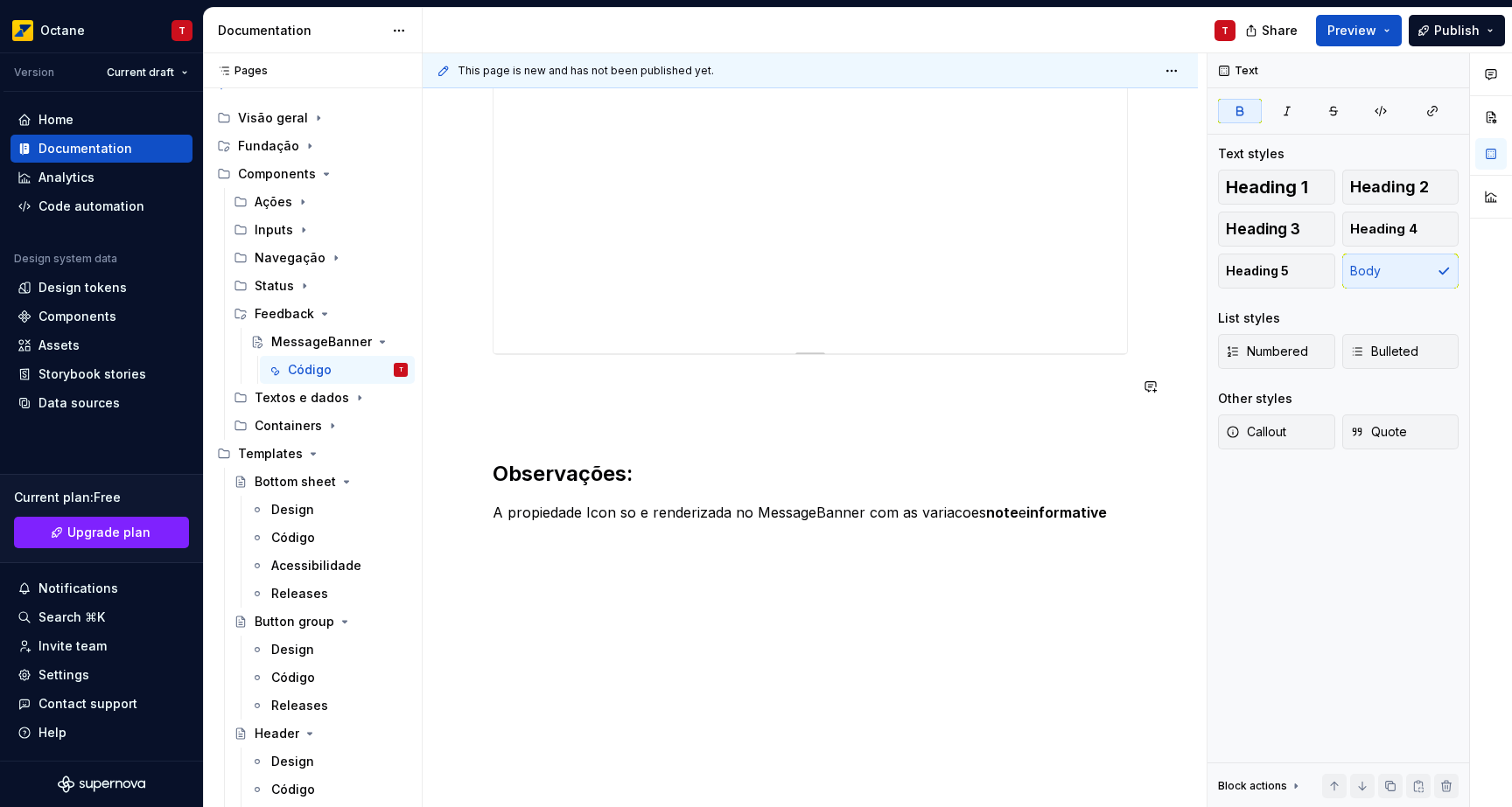
scroll to position [815, 0]
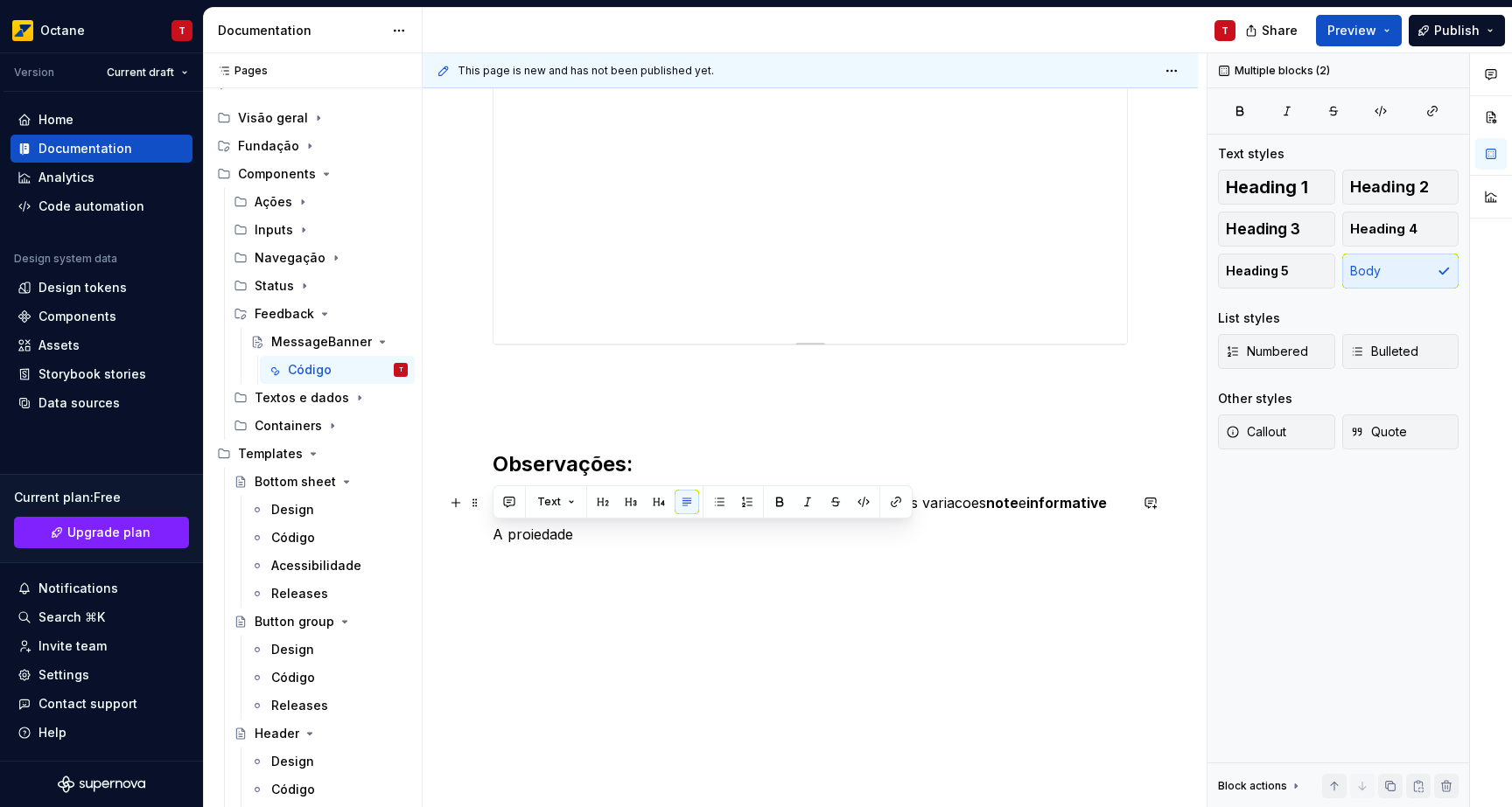
click at [835, 506] on p "A propiedade Icon so e renderizada no MessageBanner com as variacoes note e inf…" at bounding box center [810, 502] width 635 height 21
drag, startPoint x: 678, startPoint y: 561, endPoint x: 675, endPoint y: 547, distance: 14.3
click at [678, 561] on p at bounding box center [810, 565] width 635 height 21
click at [674, 544] on p "A proiedade" at bounding box center [810, 534] width 635 height 21
click at [450, 540] on button "button" at bounding box center [456, 534] width 24 height 24
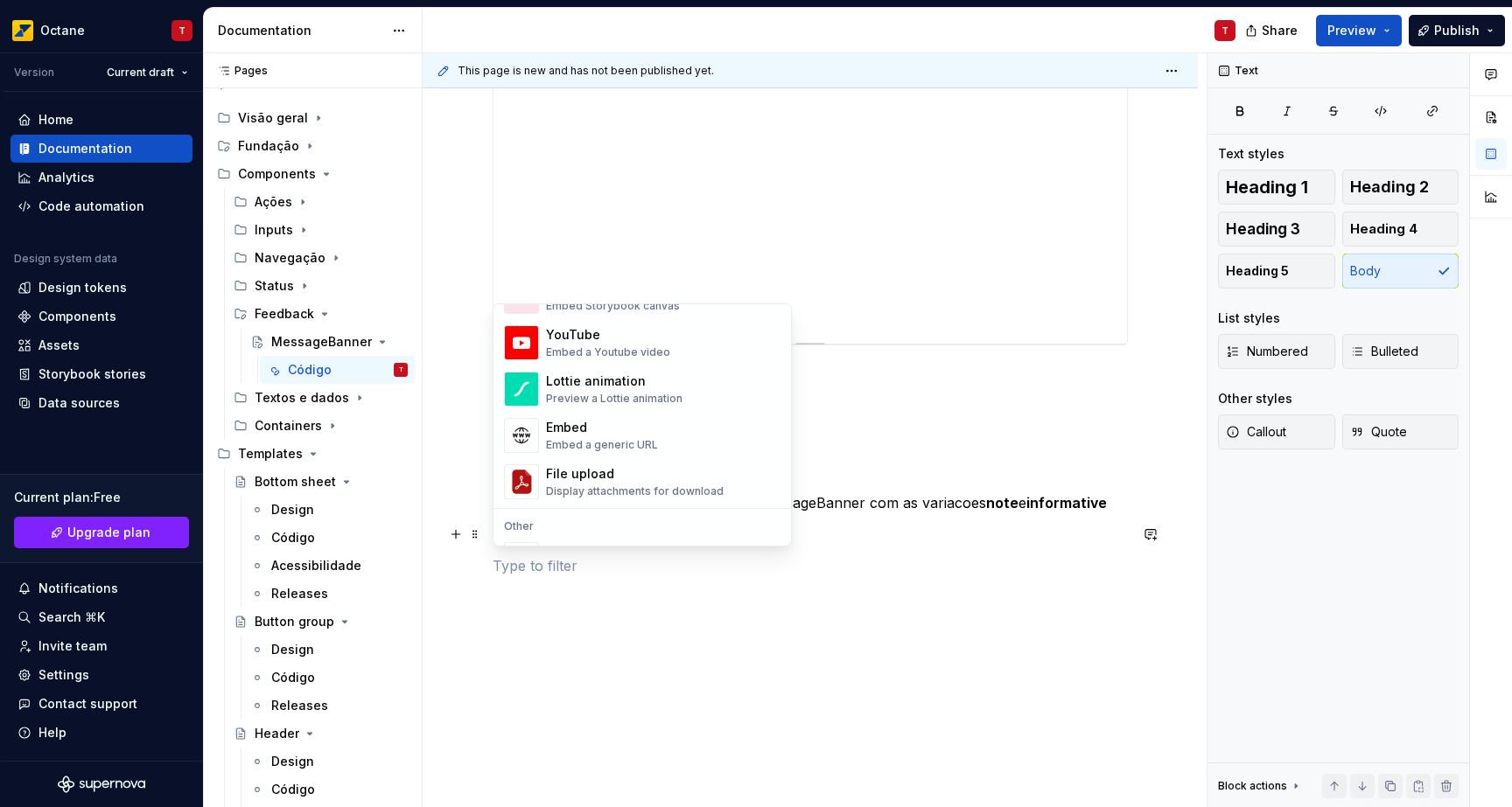
scroll to position [1023, 0]
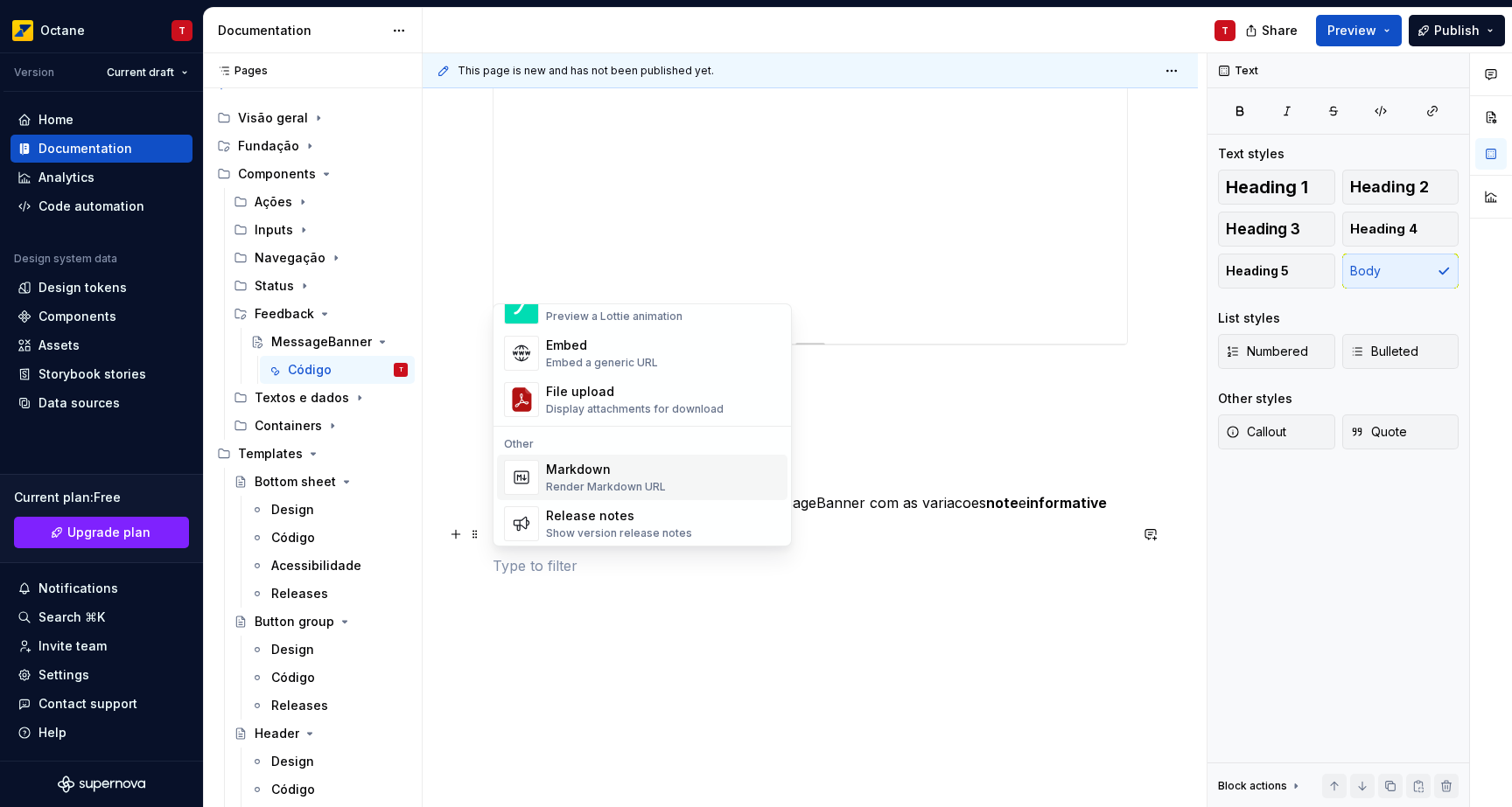
click at [632, 470] on div "Markdown" at bounding box center [606, 470] width 120 height 18
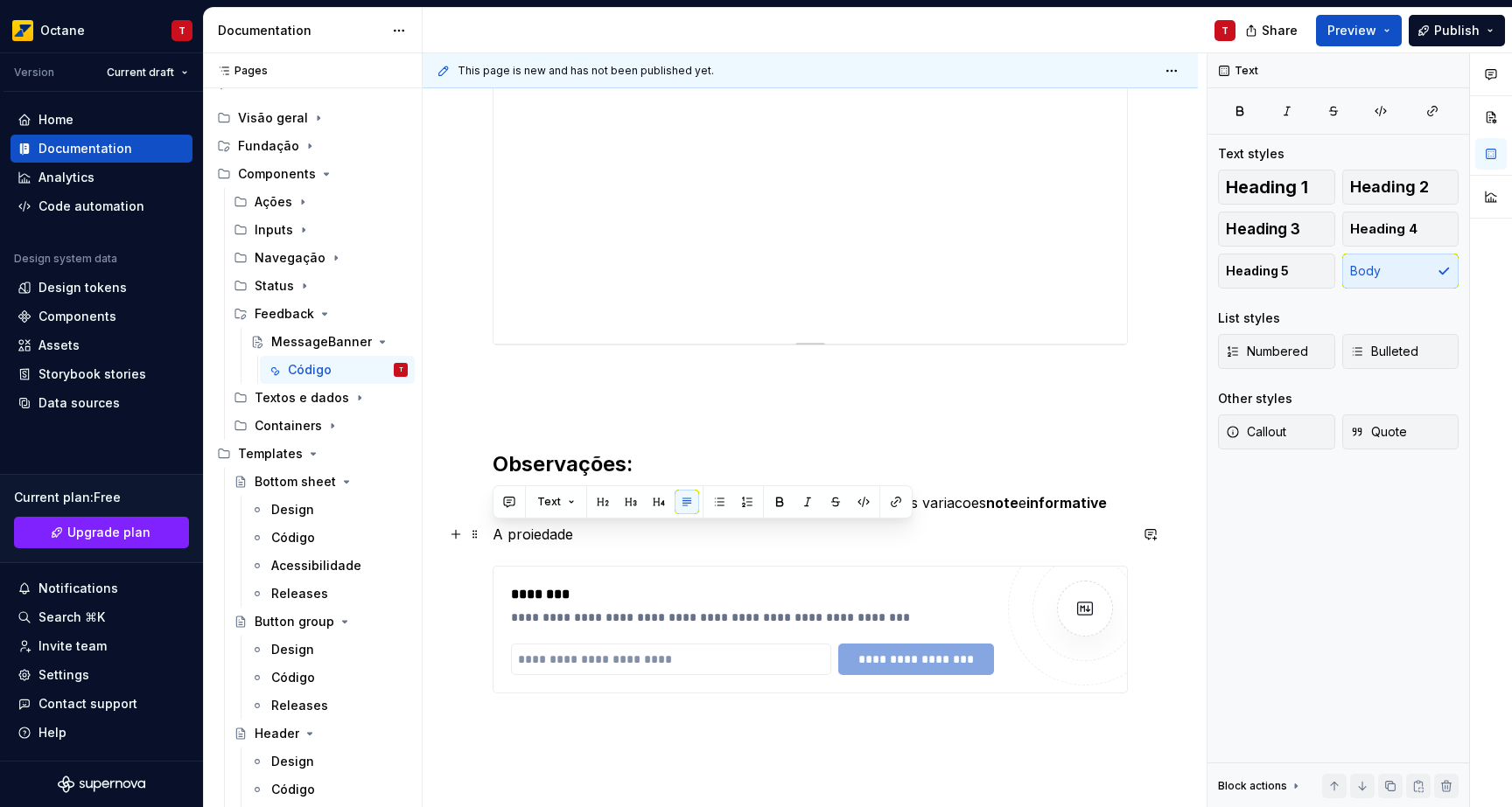
drag, startPoint x: 583, startPoint y: 526, endPoint x: 482, endPoint y: 535, distance: 101.4
click at [482, 535] on div "**********" at bounding box center [809, 244] width 775 height 1510
click at [597, 649] on input "text" at bounding box center [670, 659] width 320 height 31
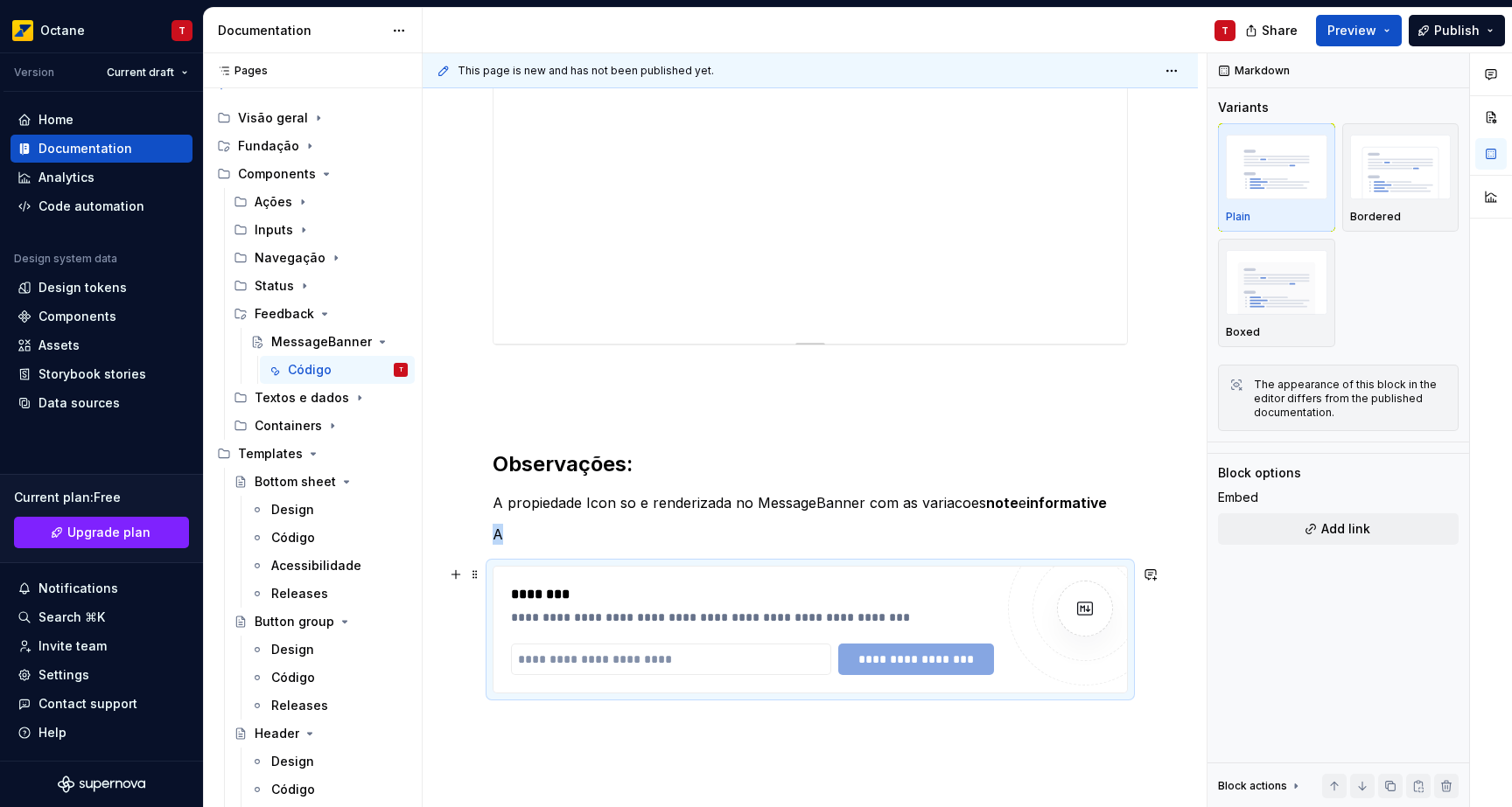
click at [561, 602] on div "********" at bounding box center [752, 593] width 482 height 21
click at [558, 591] on div "********" at bounding box center [752, 593] width 482 height 21
click at [597, 608] on div "**********" at bounding box center [752, 617] width 482 height 18
click at [600, 649] on input "text" at bounding box center [670, 659] width 320 height 31
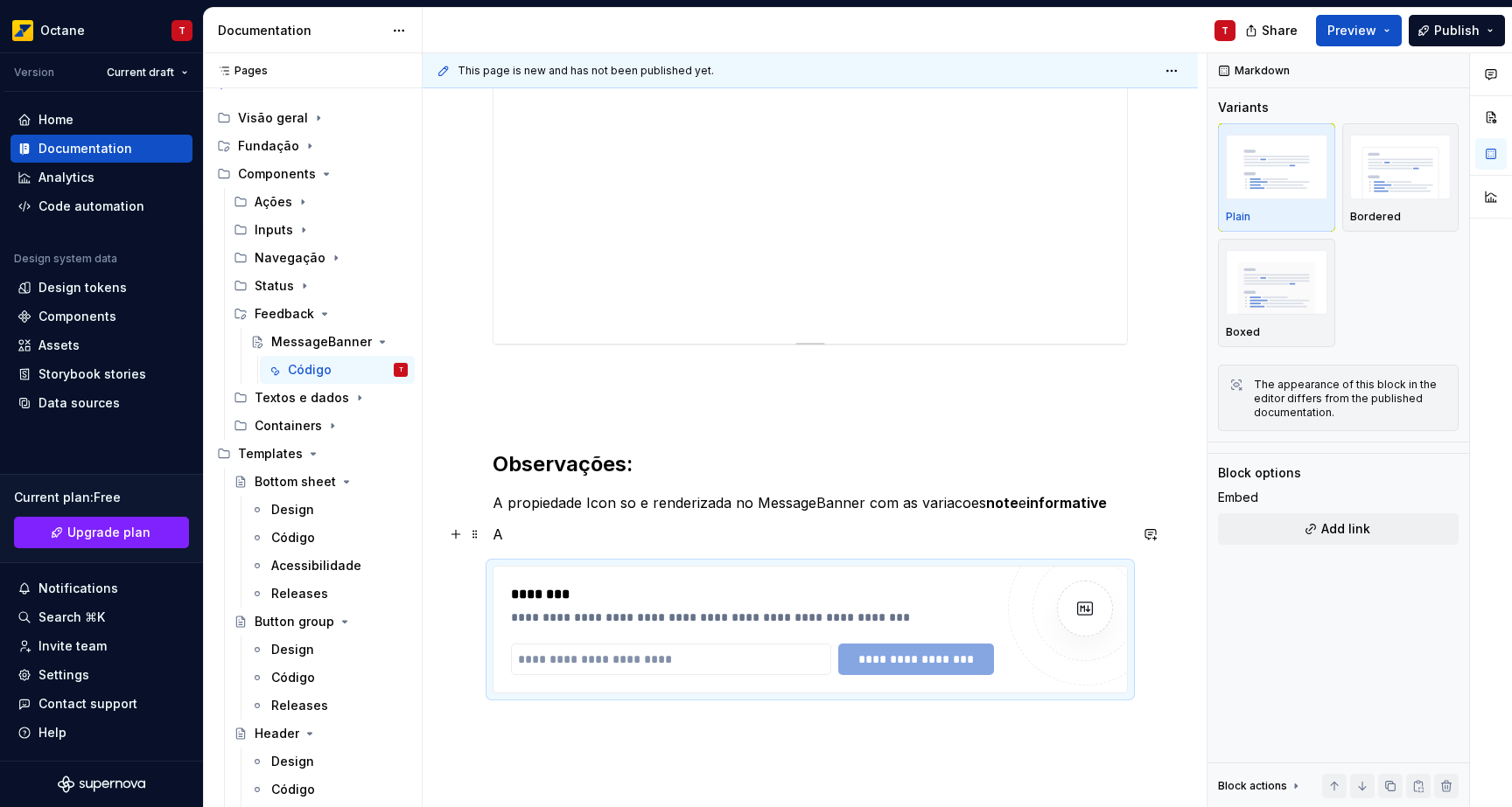
click at [536, 537] on p "A" at bounding box center [810, 534] width 635 height 21
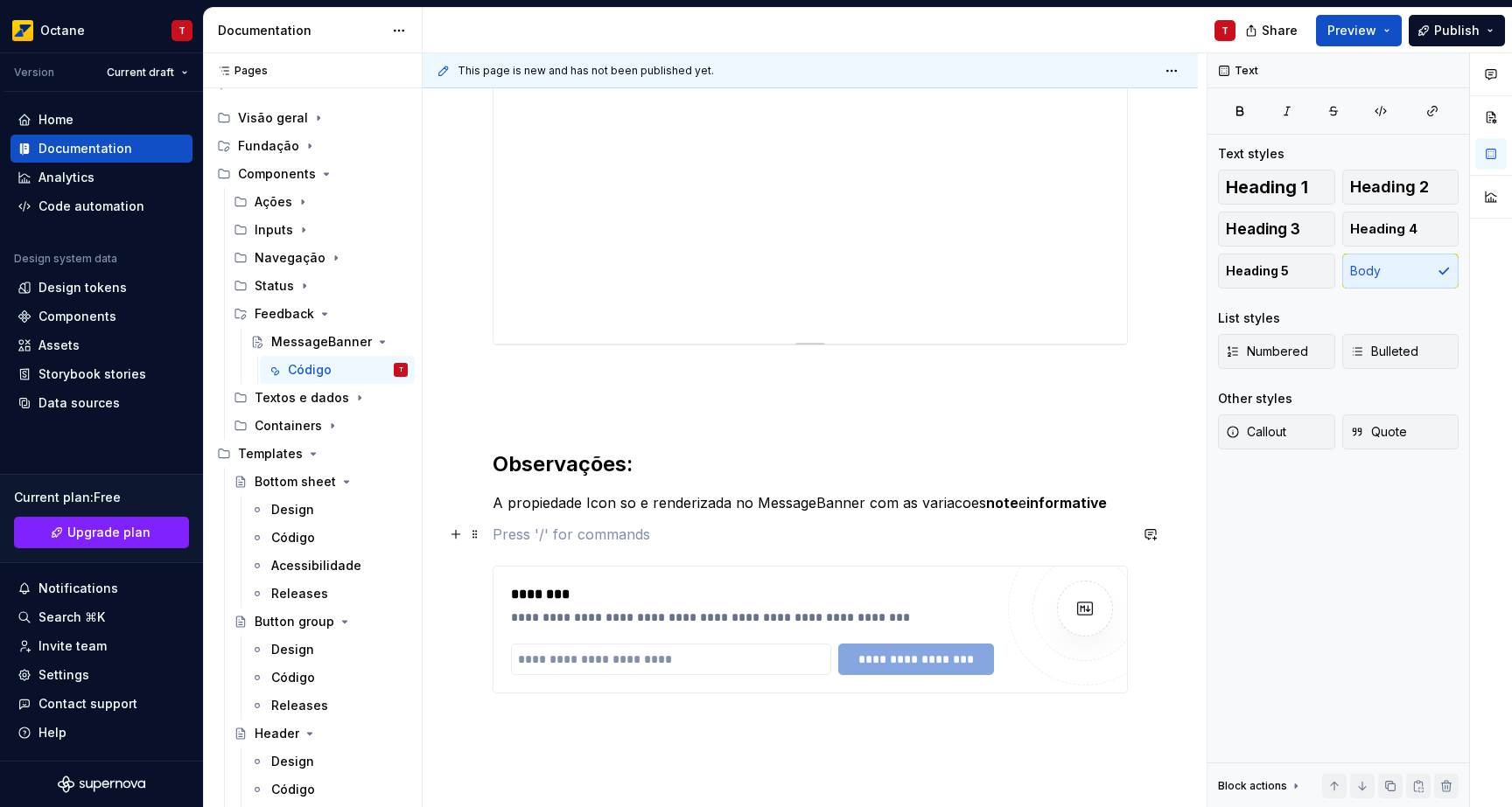
click at [648, 528] on p at bounding box center [810, 534] width 635 height 21
click at [477, 573] on span at bounding box center [475, 574] width 14 height 24
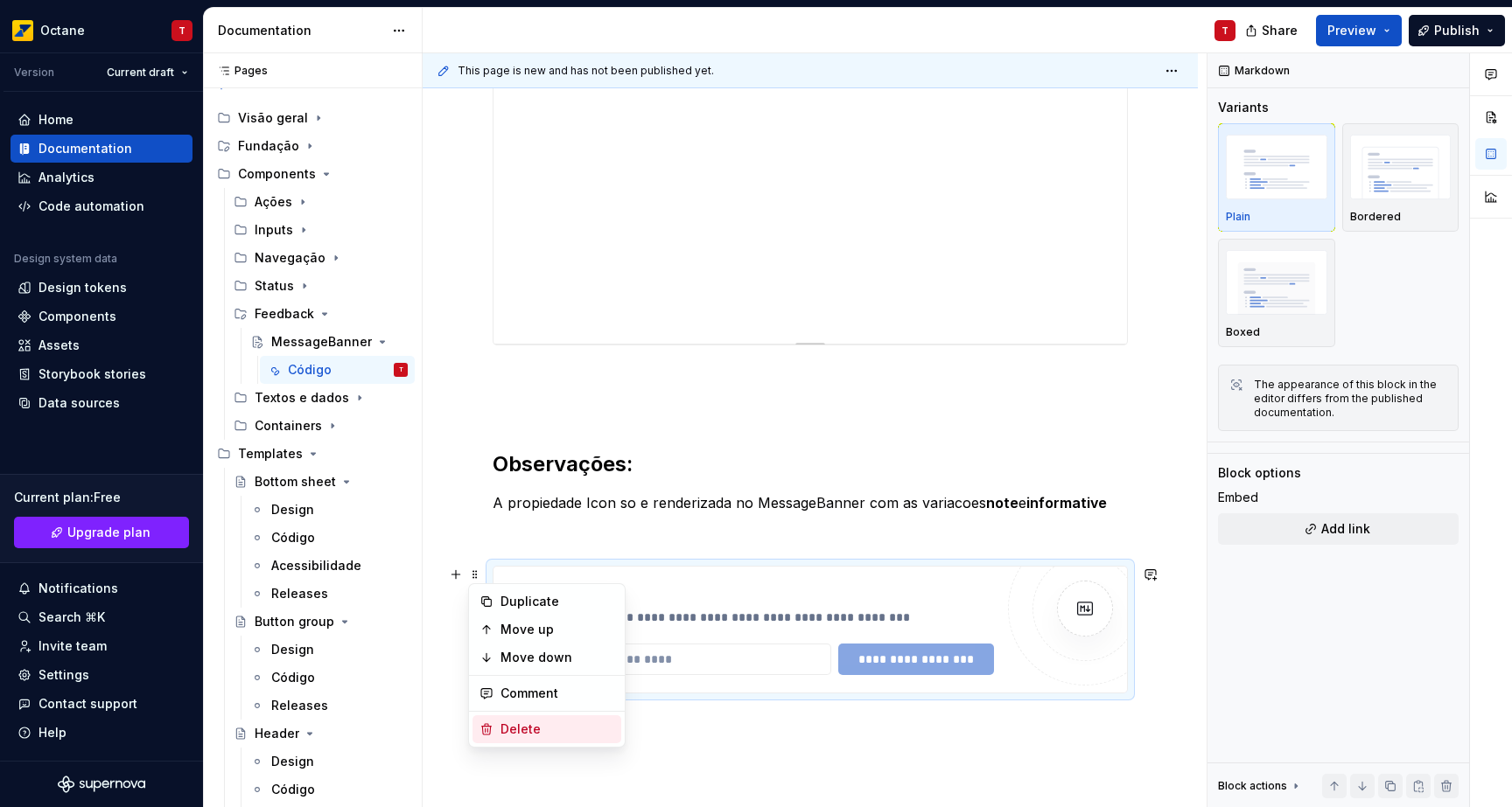
click at [517, 722] on div "Delete" at bounding box center [558, 730] width 114 height 18
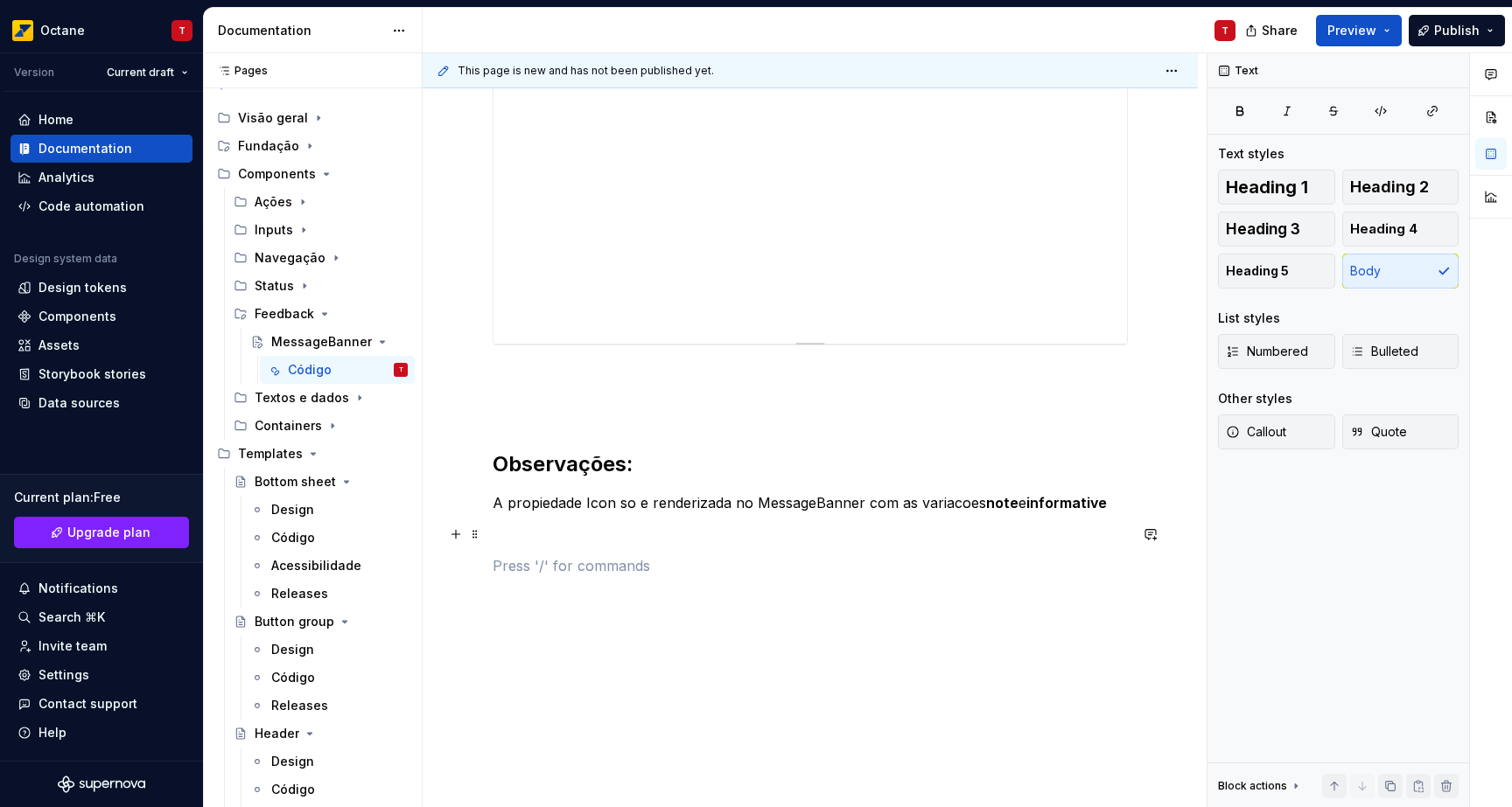
click at [576, 527] on p at bounding box center [810, 534] width 635 height 21
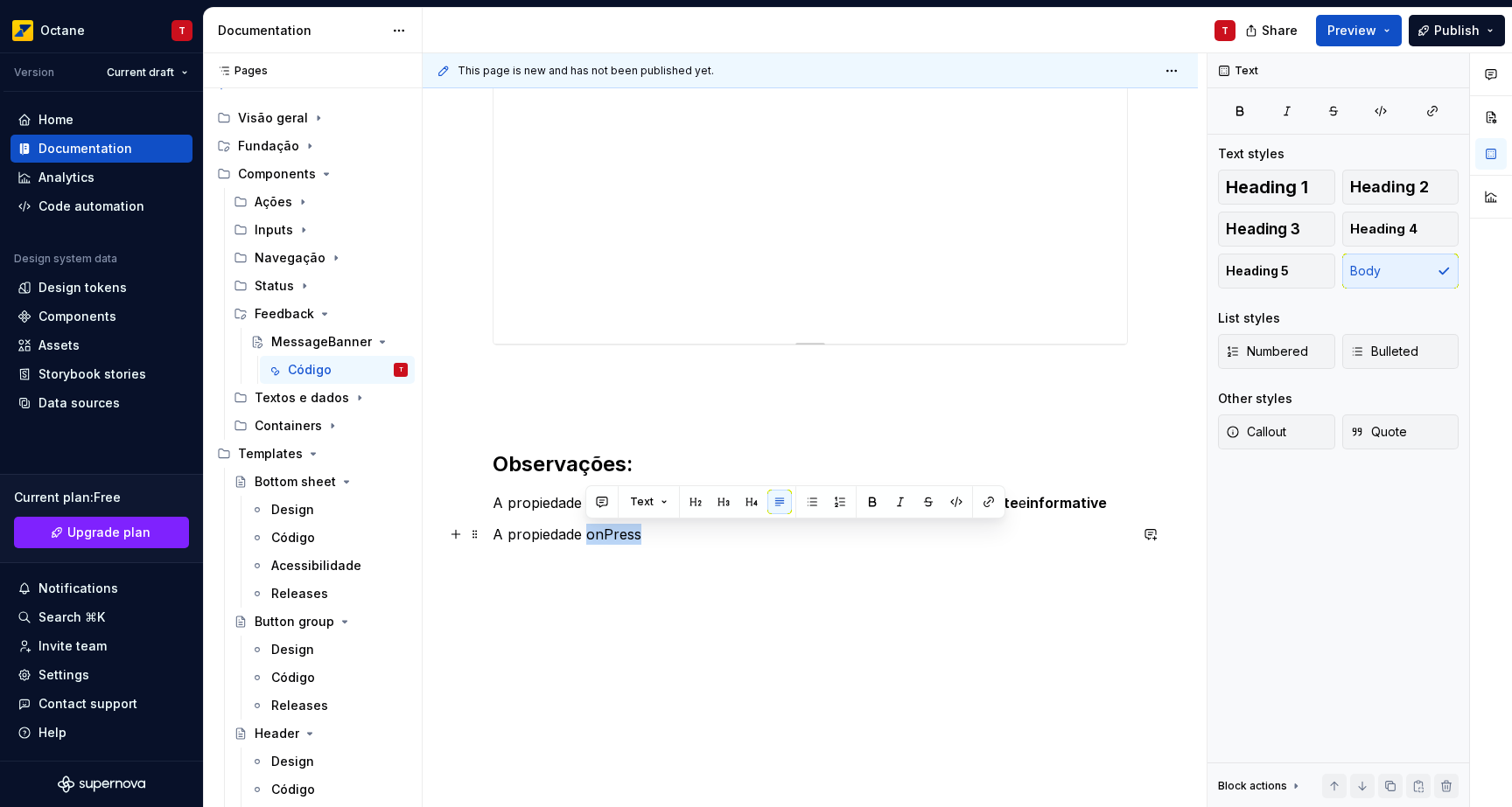
drag, startPoint x: 643, startPoint y: 535, endPoint x: 584, endPoint y: 536, distance: 59.0
click at [584, 536] on p "A propiedade onPress" at bounding box center [810, 534] width 635 height 21
click at [864, 496] on button "button" at bounding box center [872, 501] width 24 height 24
click at [823, 521] on div "Banners de feedback mostram mensagens de interesse aos usuários, variando de in…" at bounding box center [810, 54] width 635 height 1046
click at [824, 526] on p "A propiedade onPress" at bounding box center [810, 534] width 635 height 21
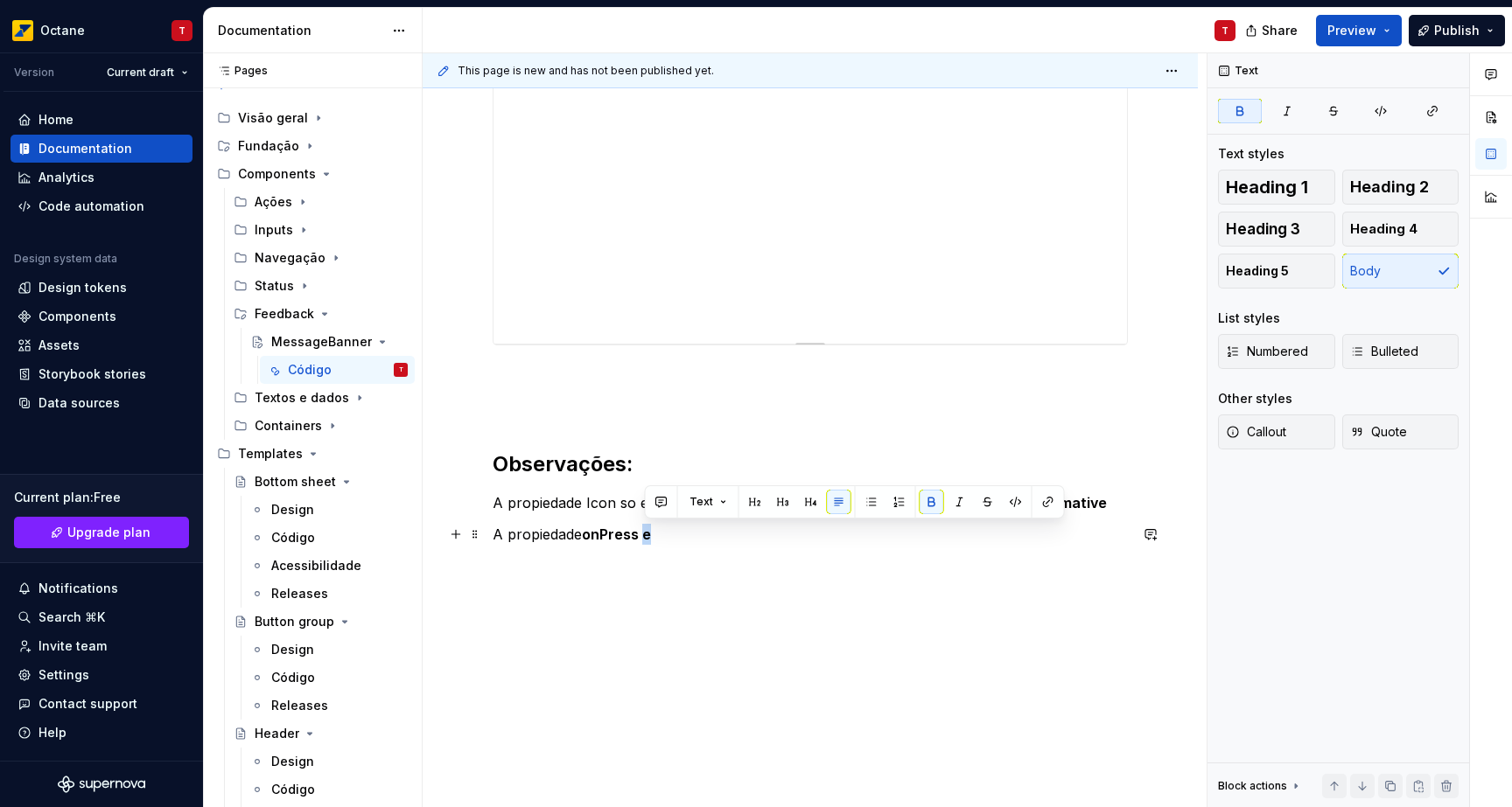
drag, startPoint x: 652, startPoint y: 537, endPoint x: 642, endPoint y: 536, distance: 10.0
click at [642, 536] on strong "onPress e" at bounding box center [616, 535] width 70 height 18
click at [924, 505] on button "button" at bounding box center [931, 501] width 24 height 24
click at [807, 529] on p "A propiedade onPress e" at bounding box center [810, 534] width 635 height 21
drag, startPoint x: 948, startPoint y: 518, endPoint x: 935, endPoint y: 525, distance: 14.8
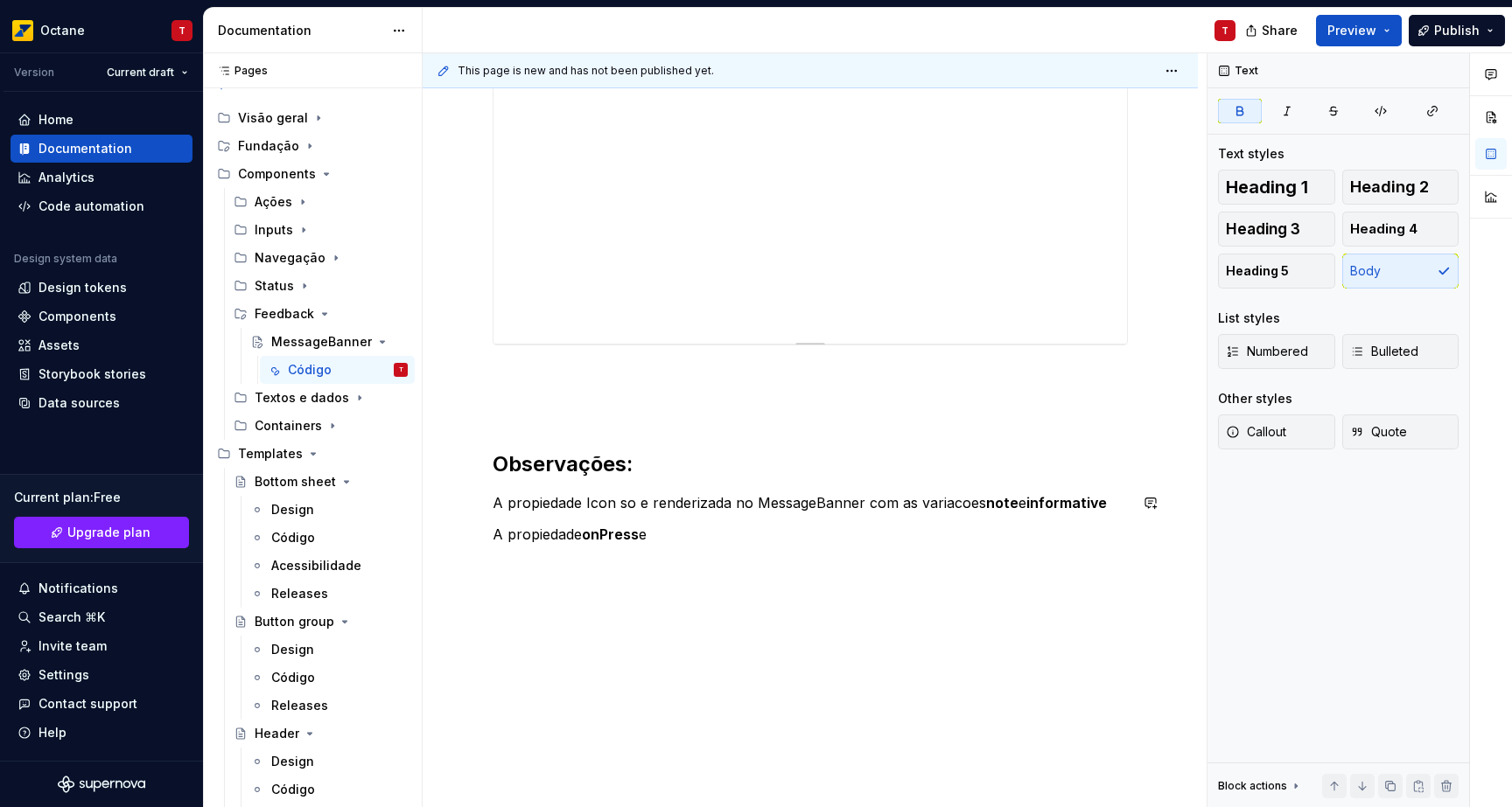
click at [948, 519] on div "Banners de feedback mostram mensagens de interesse aos usuários, variando de in…" at bounding box center [810, 54] width 635 height 1046
click at [915, 526] on p "A propiedade onPress e" at bounding box center [810, 534] width 635 height 21
click at [1240, 109] on icon "button" at bounding box center [1240, 111] width 14 height 14
click at [947, 534] on p "A propiedade onPress e passada no root View , ou seja, qualquer acão de click" at bounding box center [810, 534] width 635 height 21
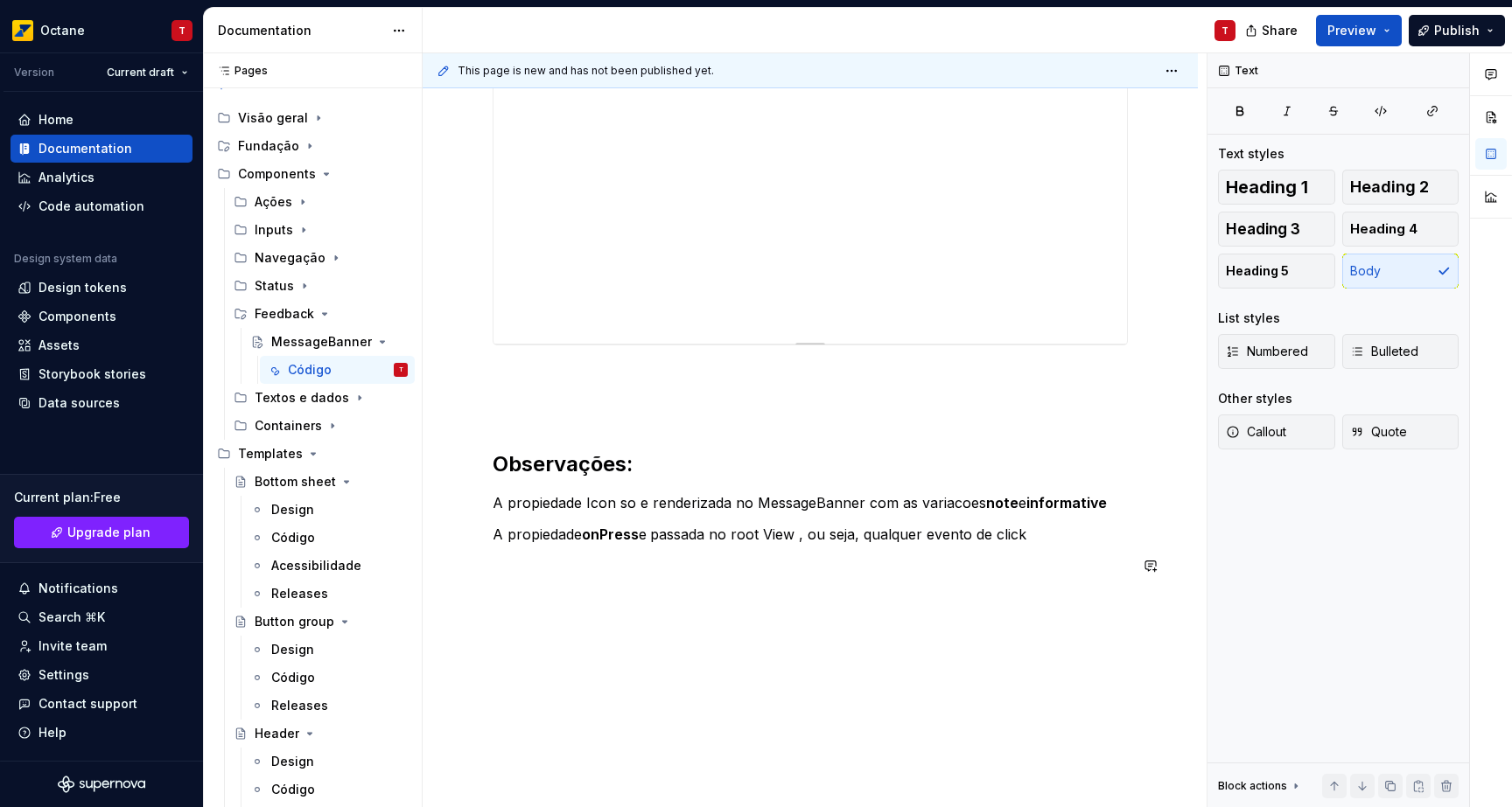
click at [1037, 539] on p "A propiedade onPress e passada no root View , ou seja, qualquer evento de click" at bounding box center [810, 534] width 635 height 21
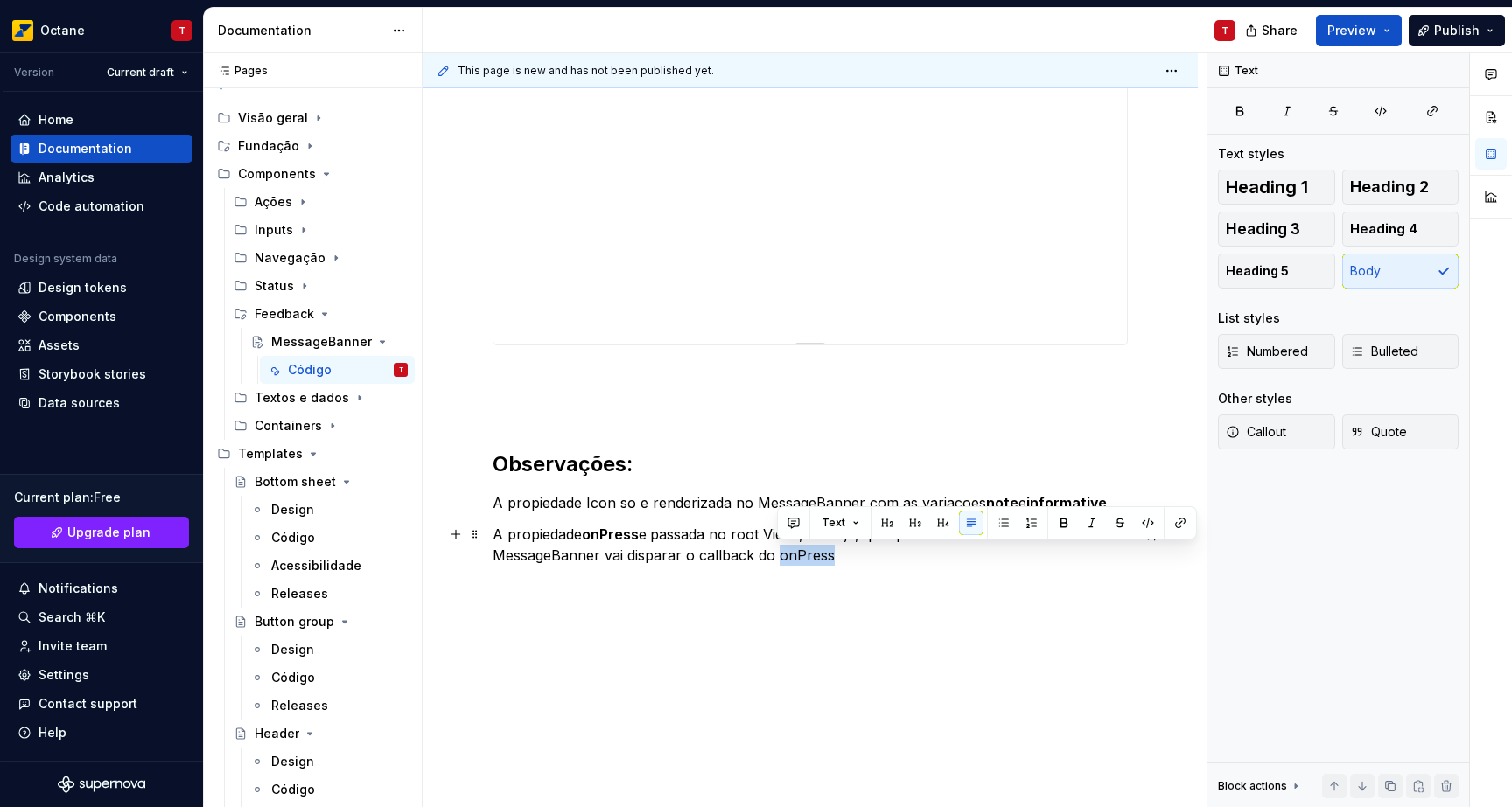
drag, startPoint x: 825, startPoint y: 549, endPoint x: 782, endPoint y: 557, distance: 43.7
click at [779, 557] on p "A propiedade onPress e passada no root View , ou seja, qualquer evento de click…" at bounding box center [810, 545] width 635 height 42
click at [1067, 525] on button "button" at bounding box center [1063, 522] width 24 height 24
click at [1043, 607] on div "Banners de feedback mostram mensagens de interesse aos usuários, variando de in…" at bounding box center [810, 74] width 635 height 1088
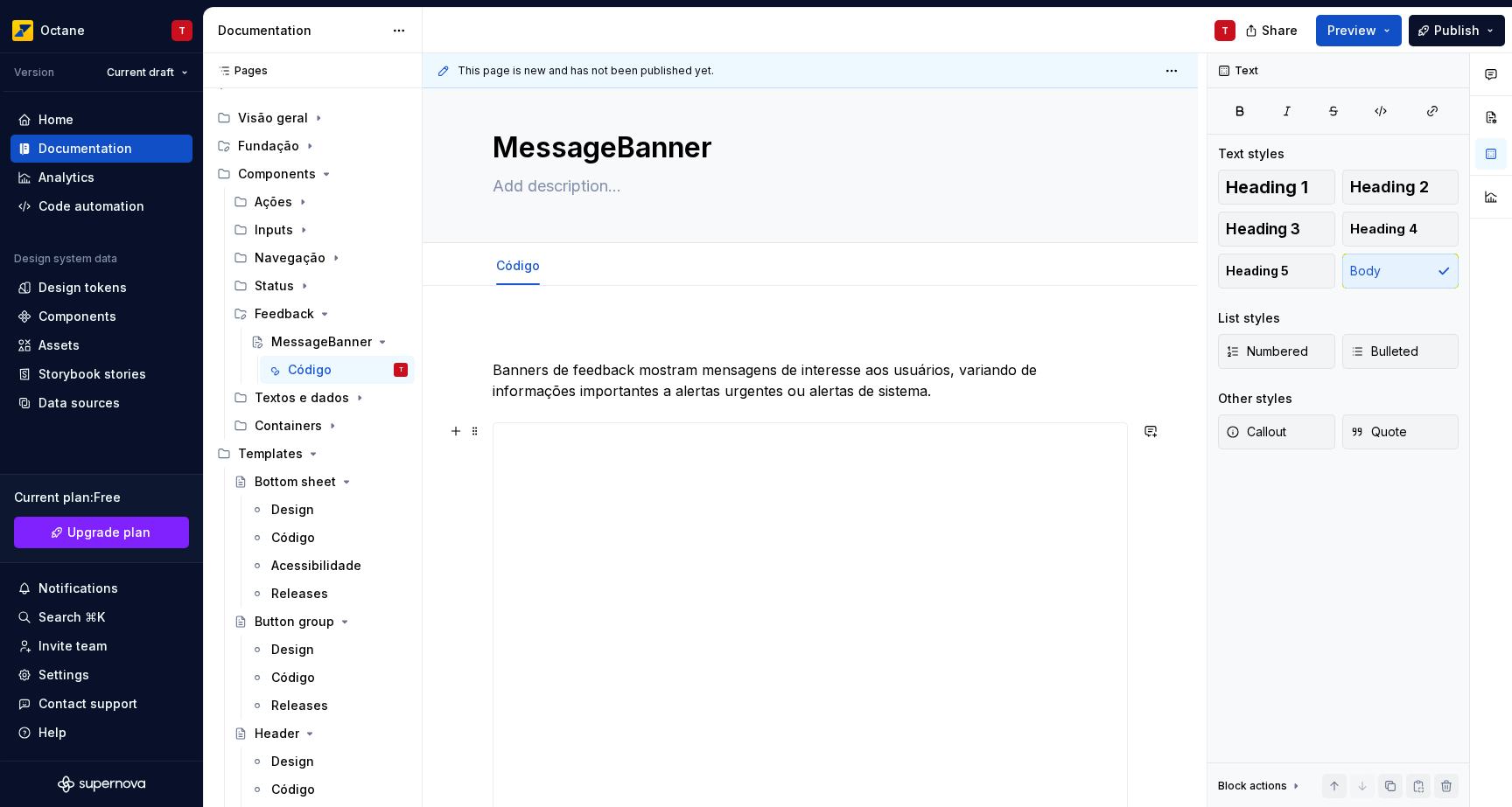
scroll to position [588, 0]
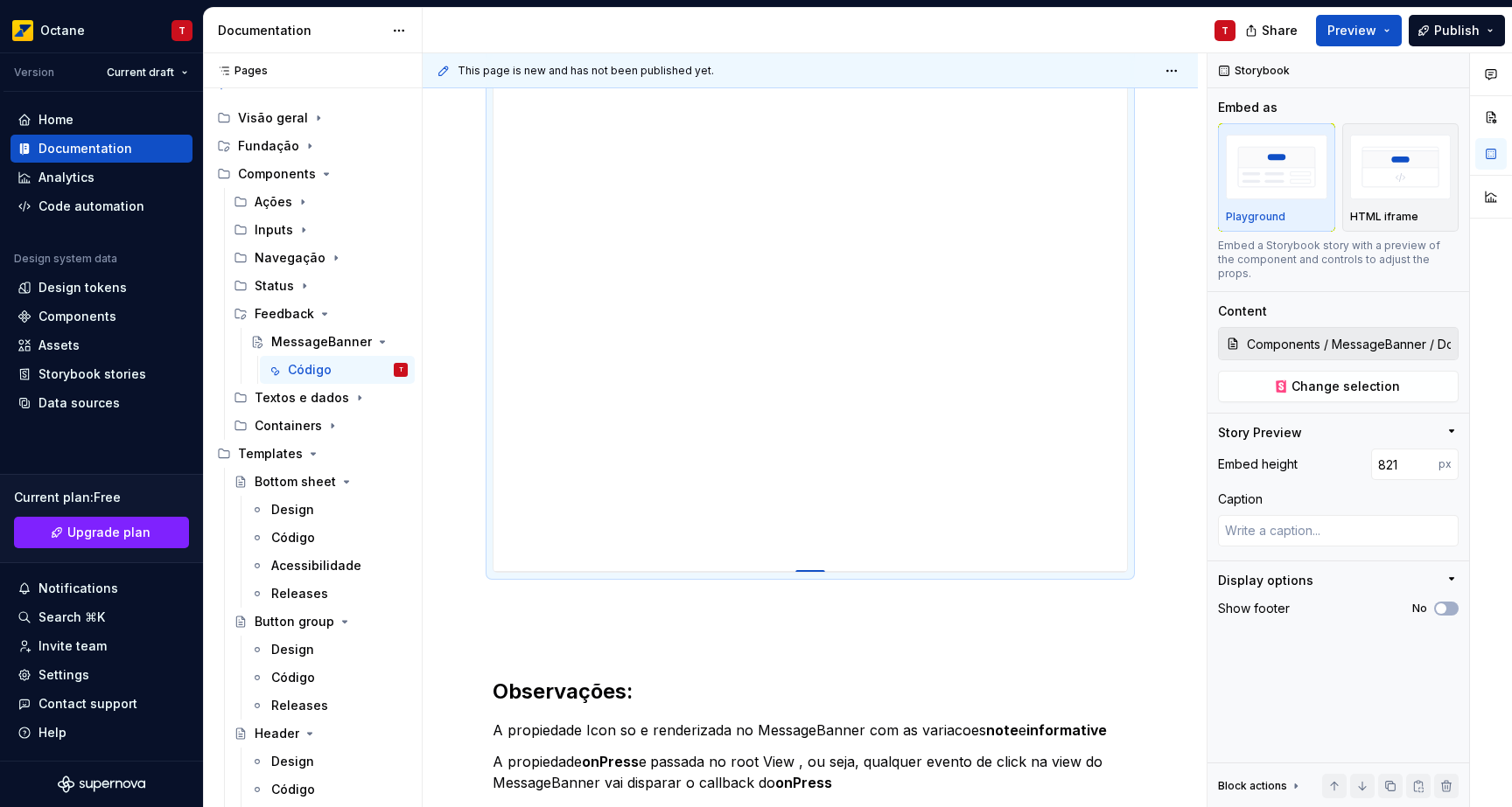
type textarea "*"
type input "892"
type textarea "*"
type input "899"
type textarea "*"
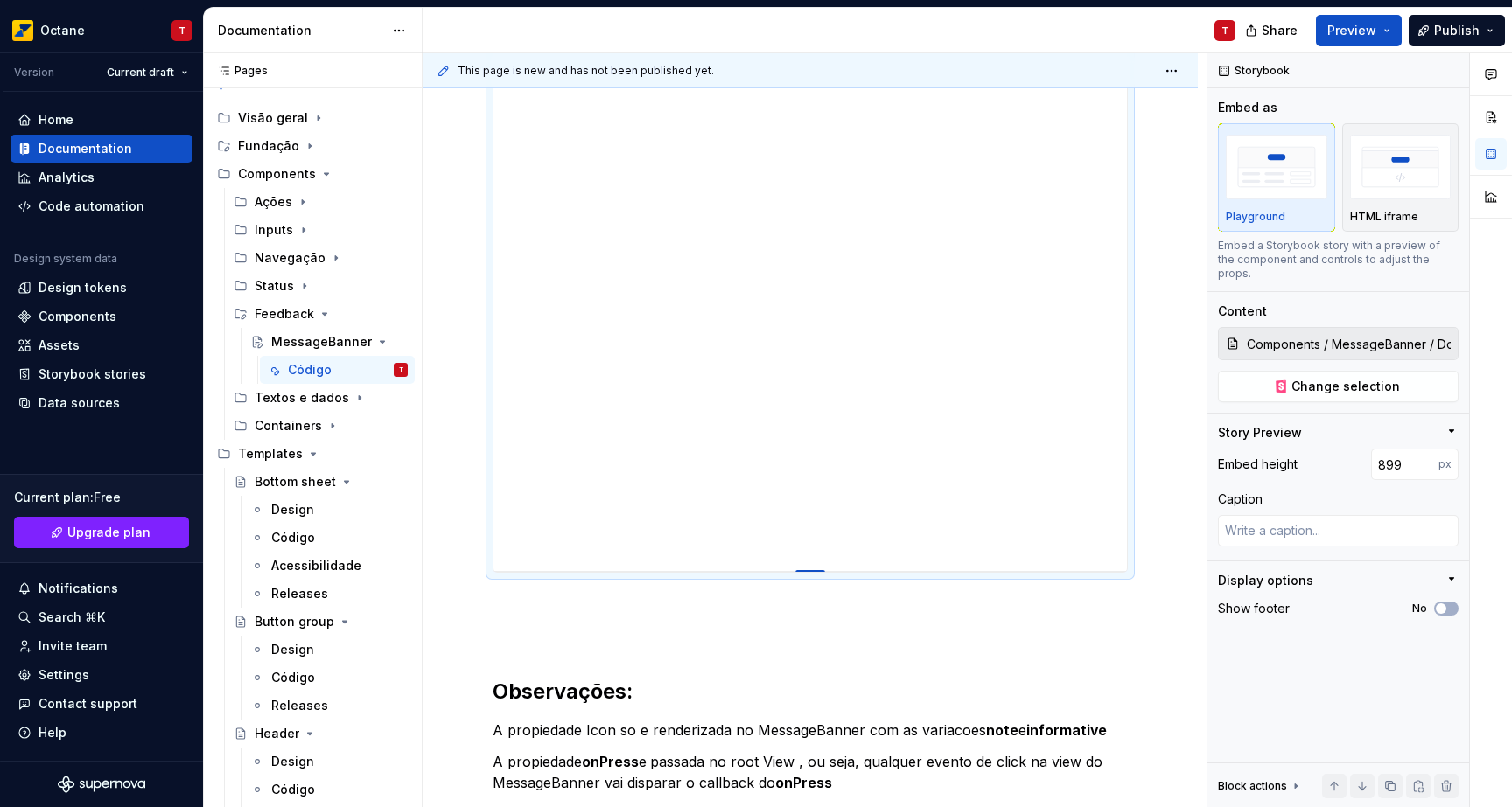
type input "906"
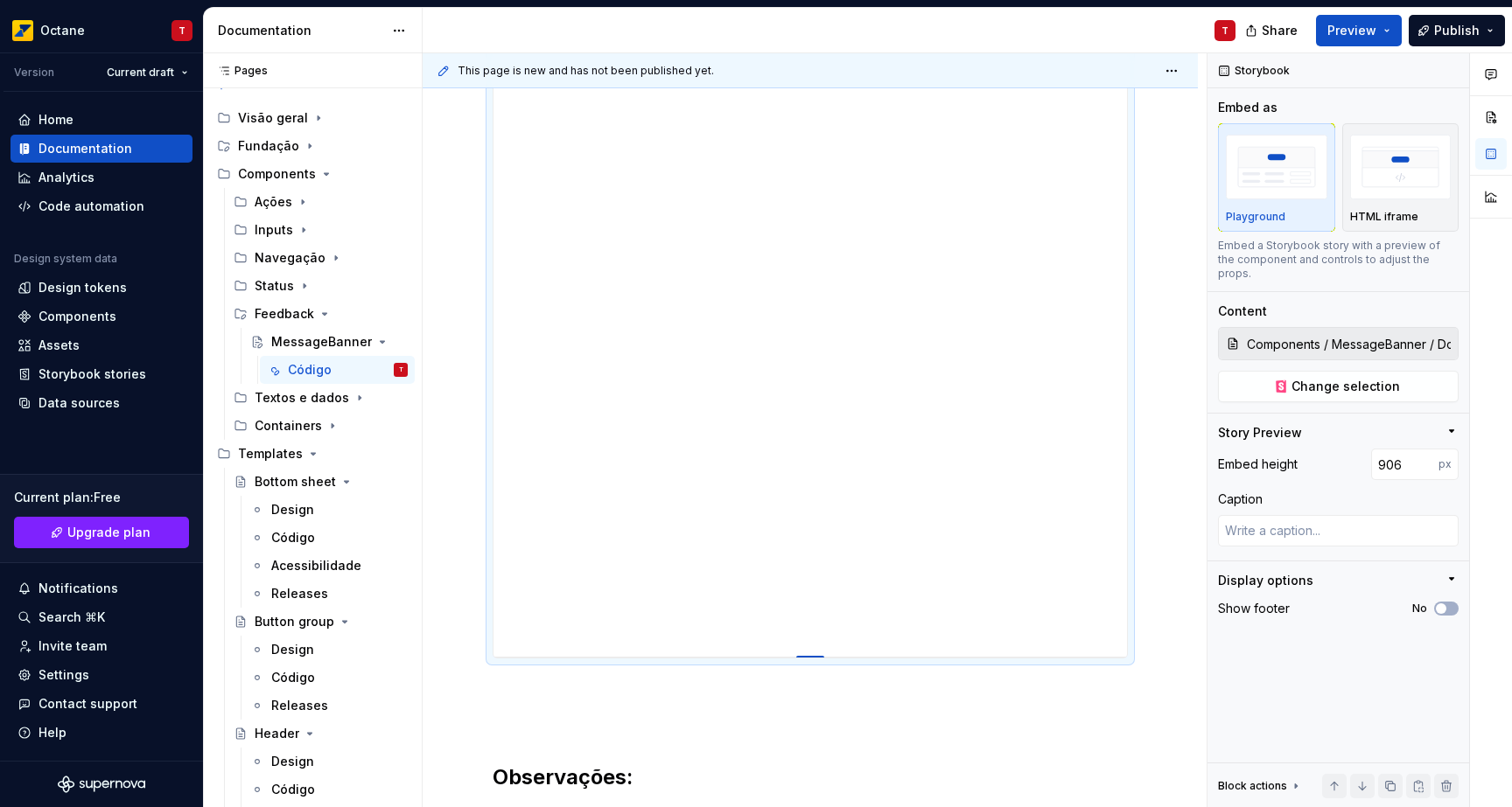
type textarea "*"
type input "919"
type textarea "*"
type input "931"
type textarea "*"
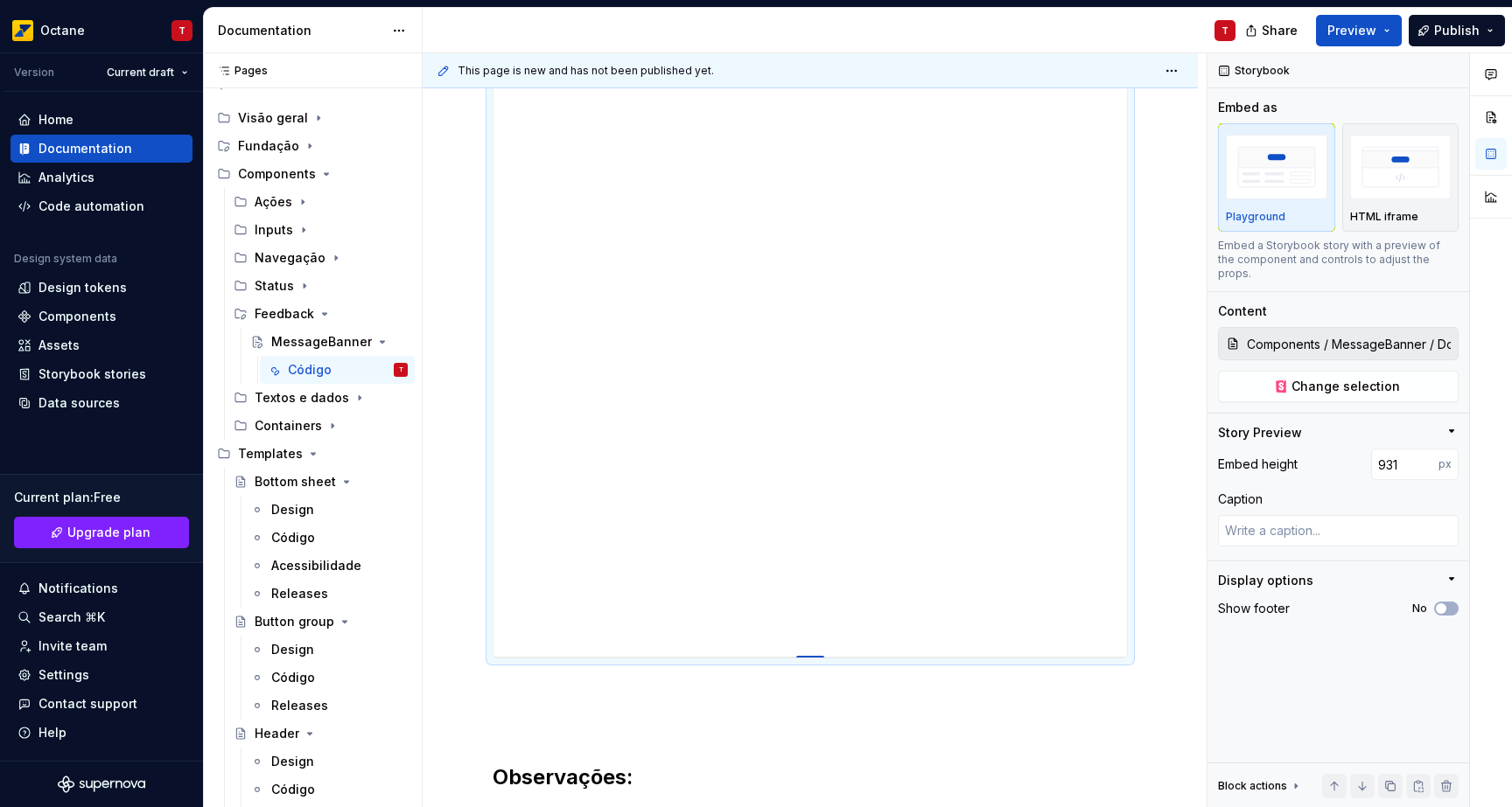
type input "936"
type textarea "*"
type input "946"
type textarea "*"
type input "950"
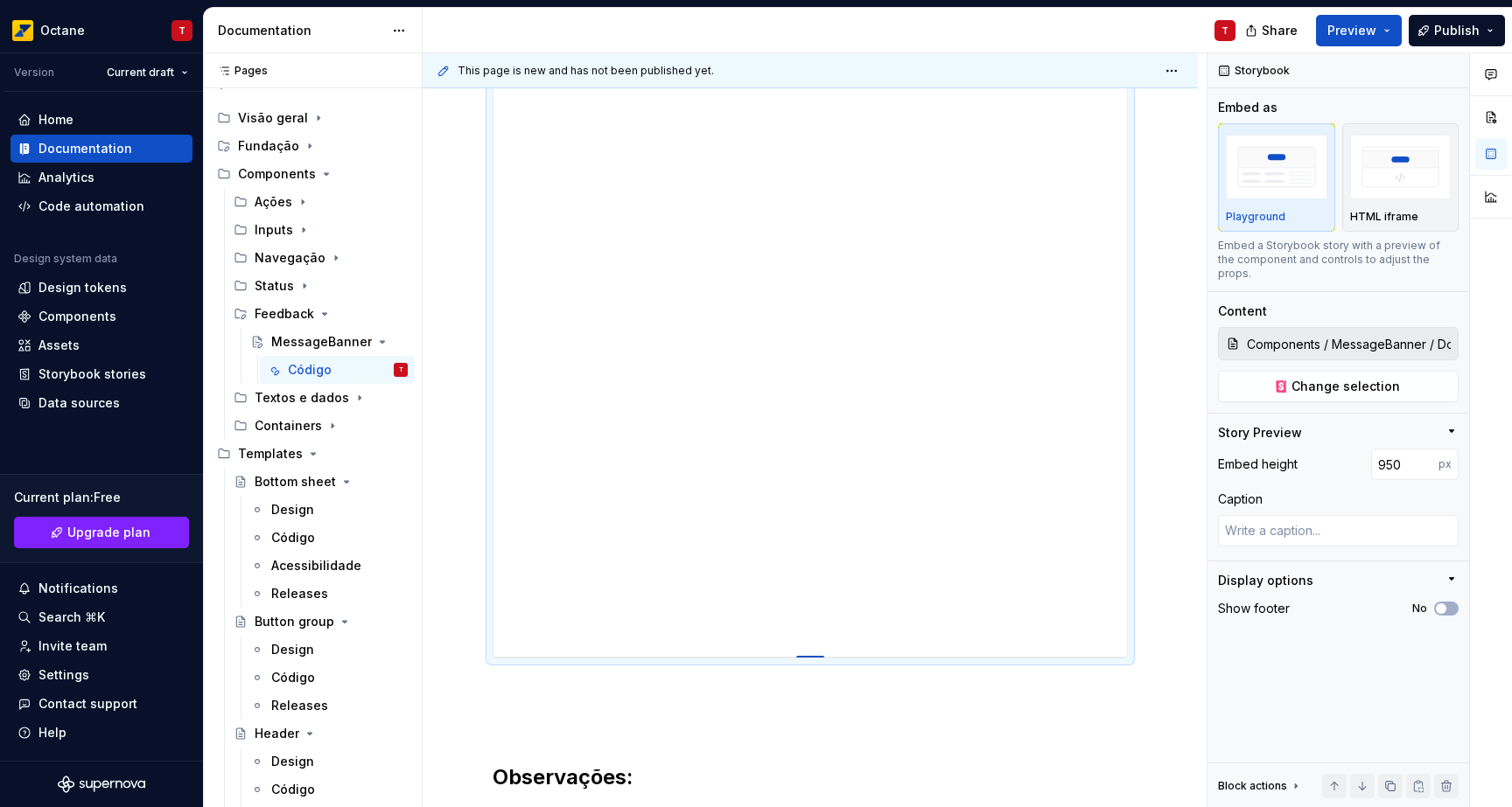
type textarea "*"
type input "958"
type textarea "*"
type input "964"
type textarea "*"
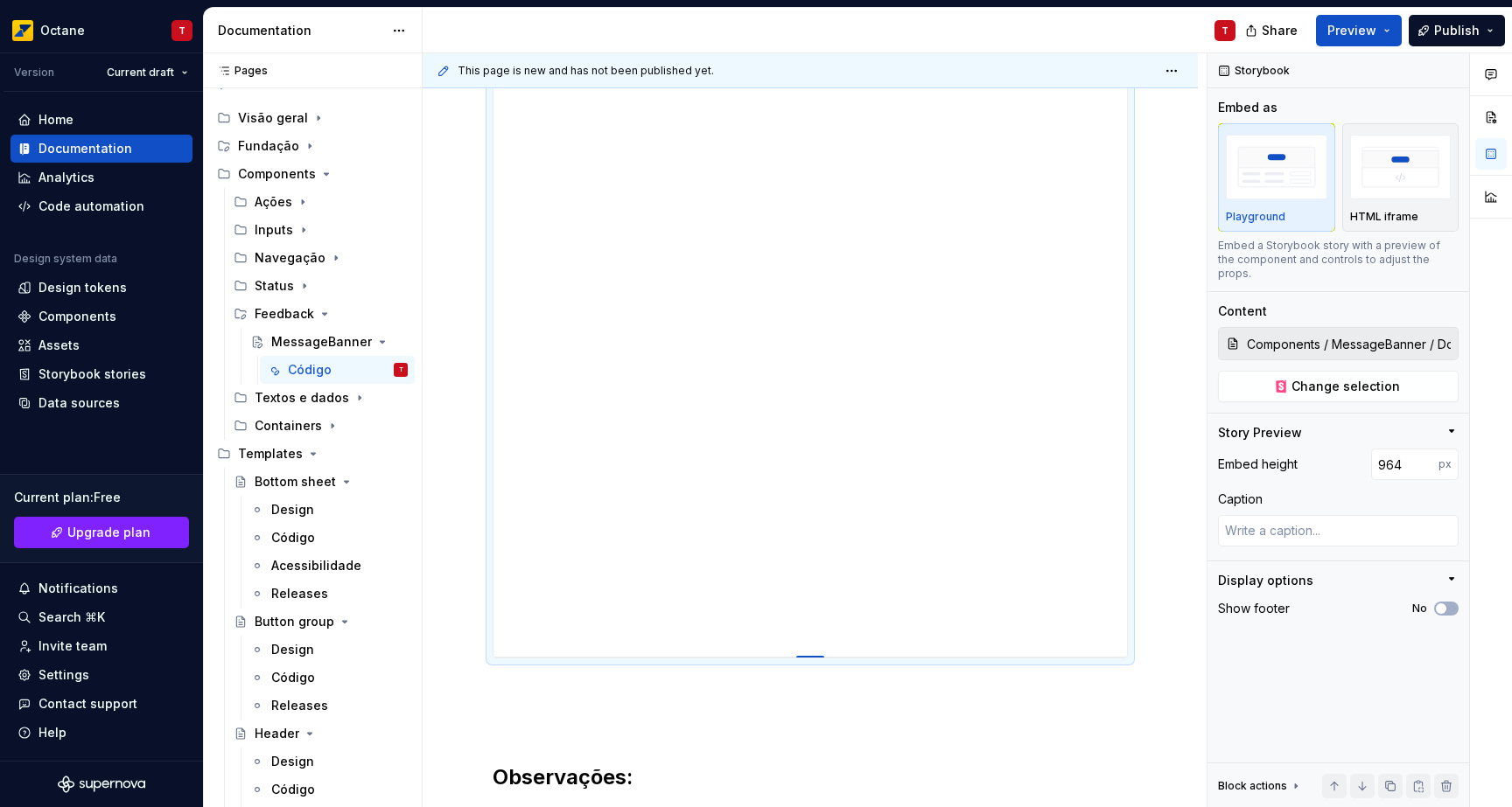
type input "965"
type textarea "*"
type input "967"
type textarea "*"
type input "964"
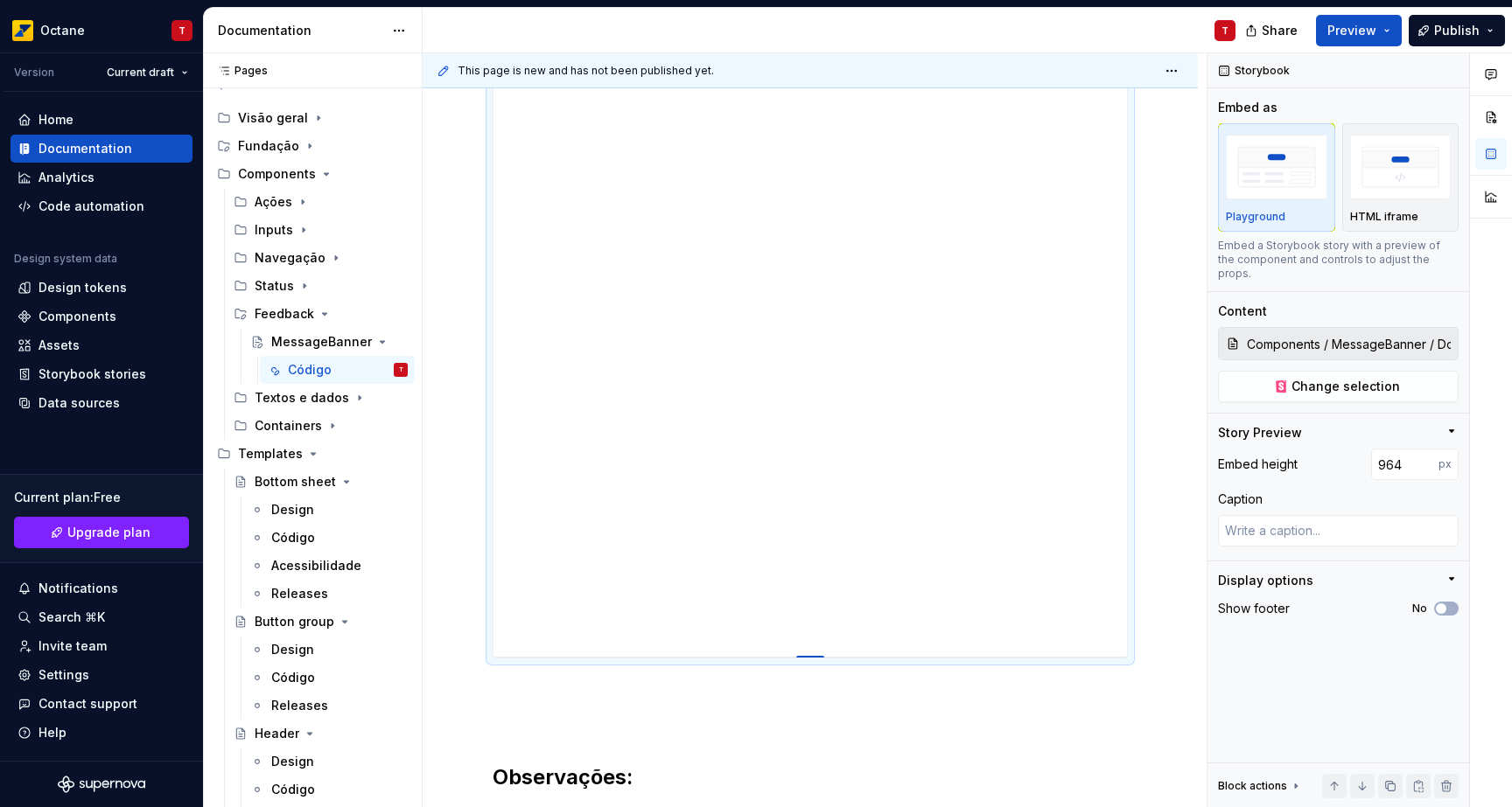
type textarea "*"
type input "959"
type textarea "*"
type input "945"
type textarea "*"
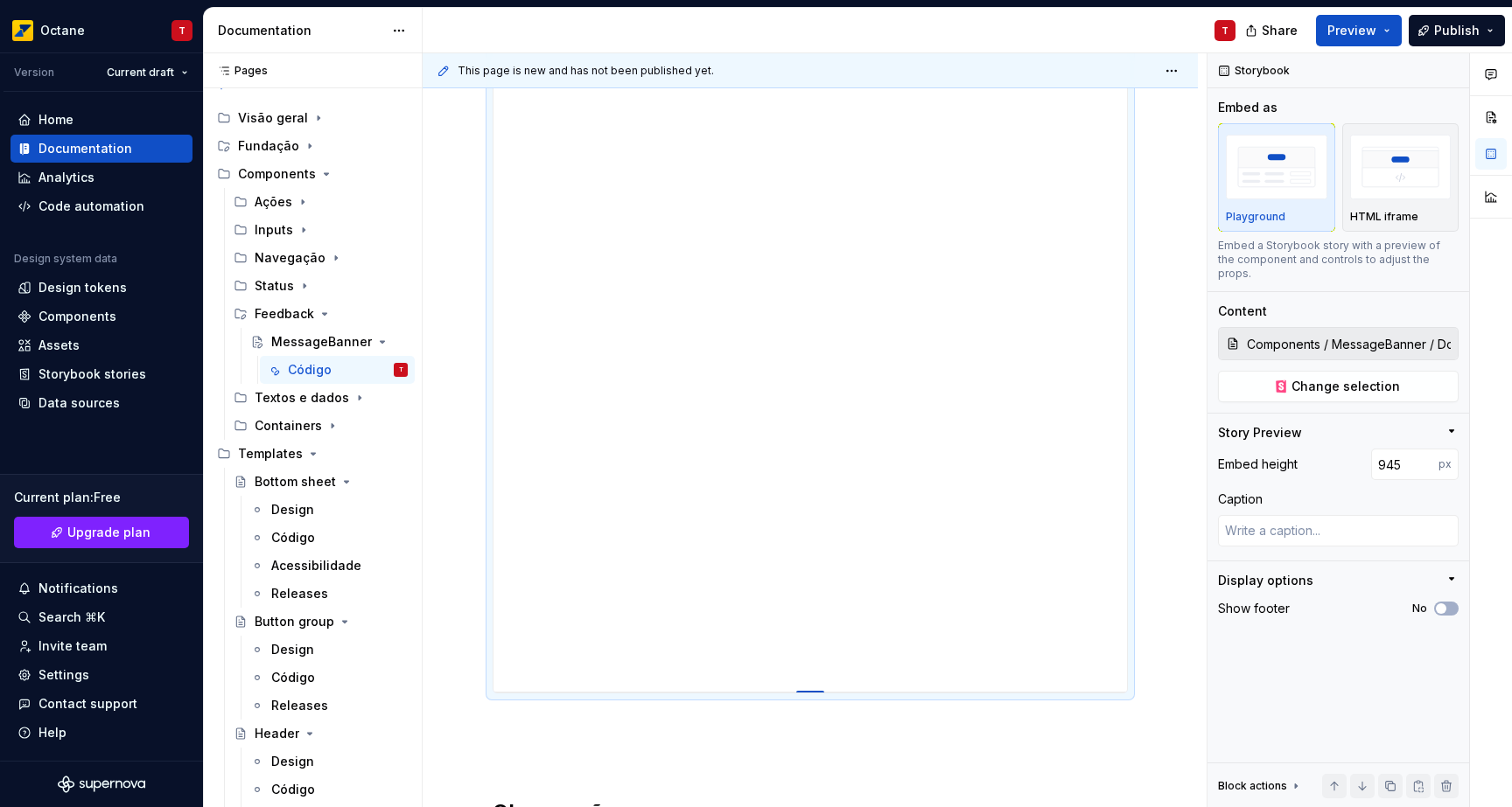
type input "928"
type textarea "*"
type input "917"
type textarea "*"
type input "909"
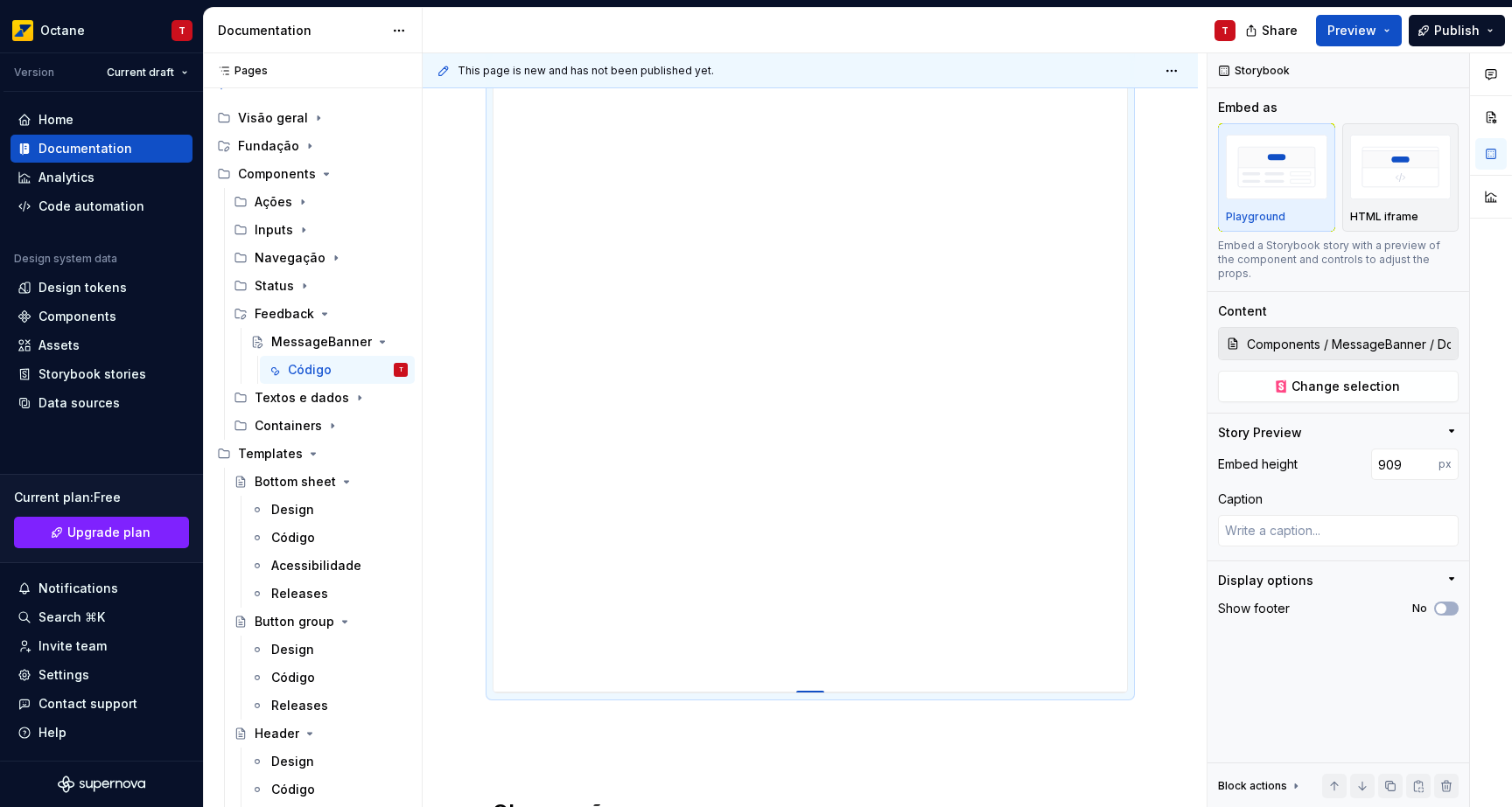
type textarea "*"
type input "906"
type textarea "*"
type input "898"
type textarea "*"
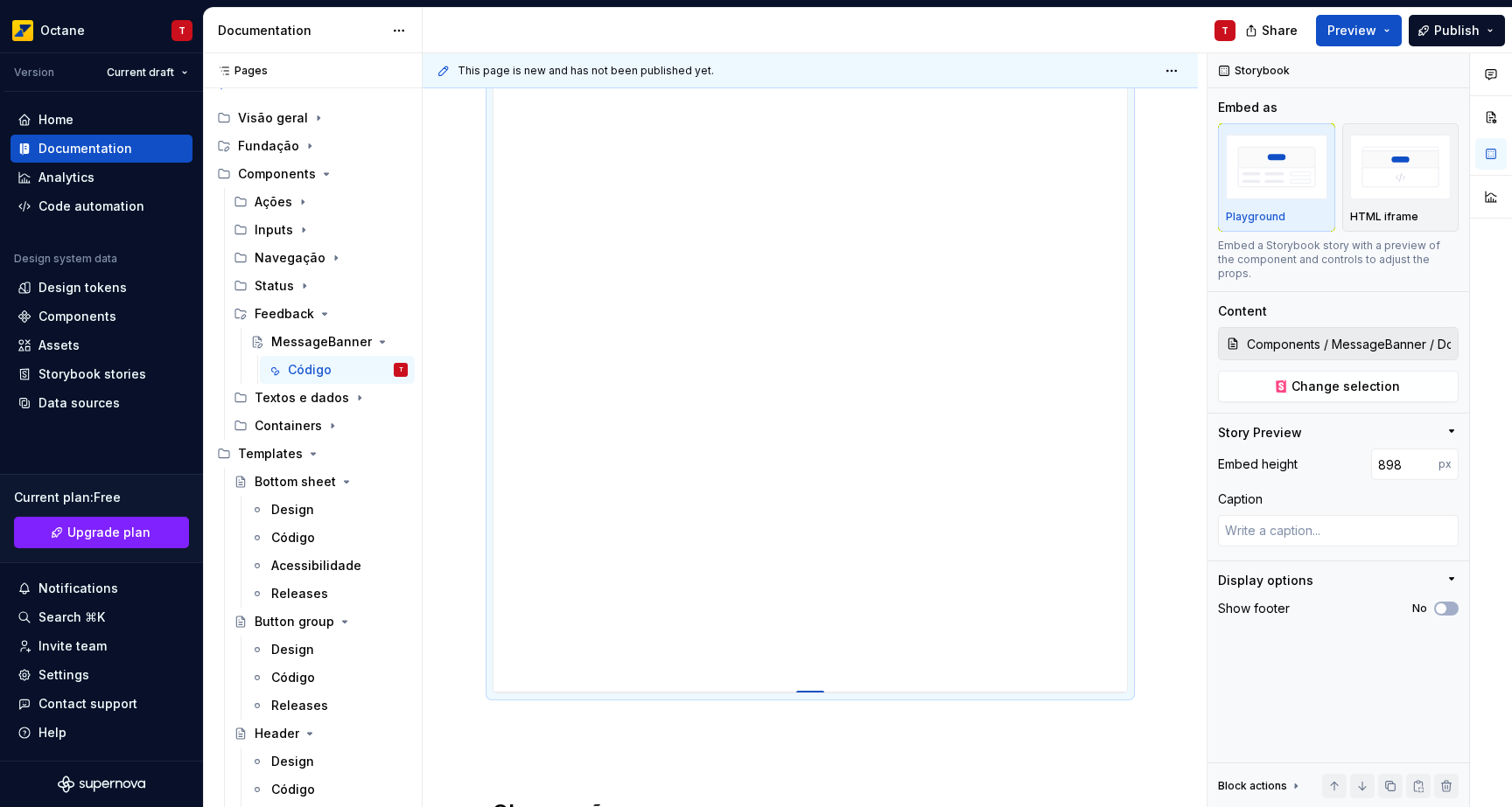
type input "893"
type textarea "*"
type input "892"
type textarea "*"
type input "911"
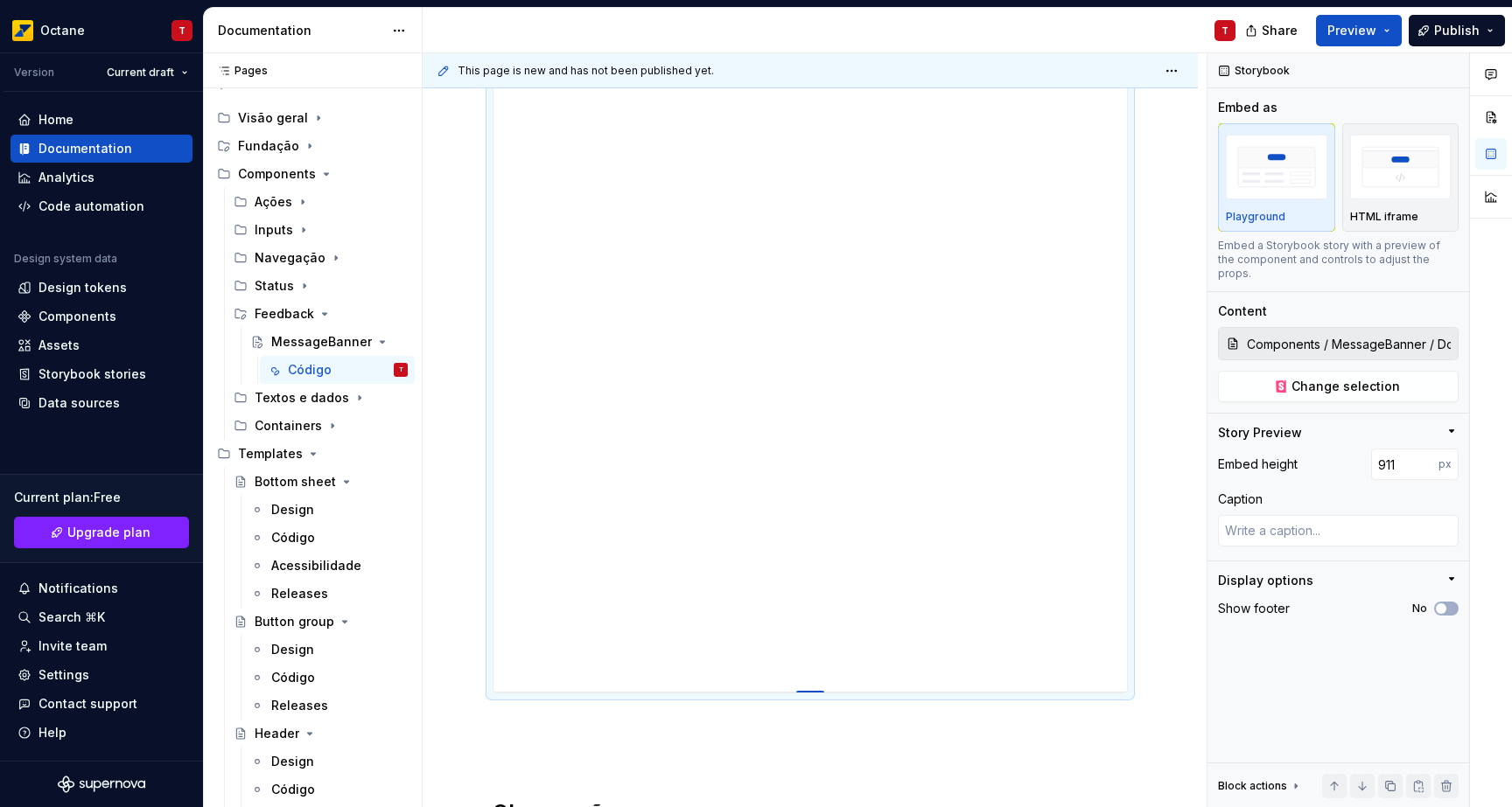
type textarea "*"
type input "929"
type textarea "*"
type input "938"
type textarea "*"
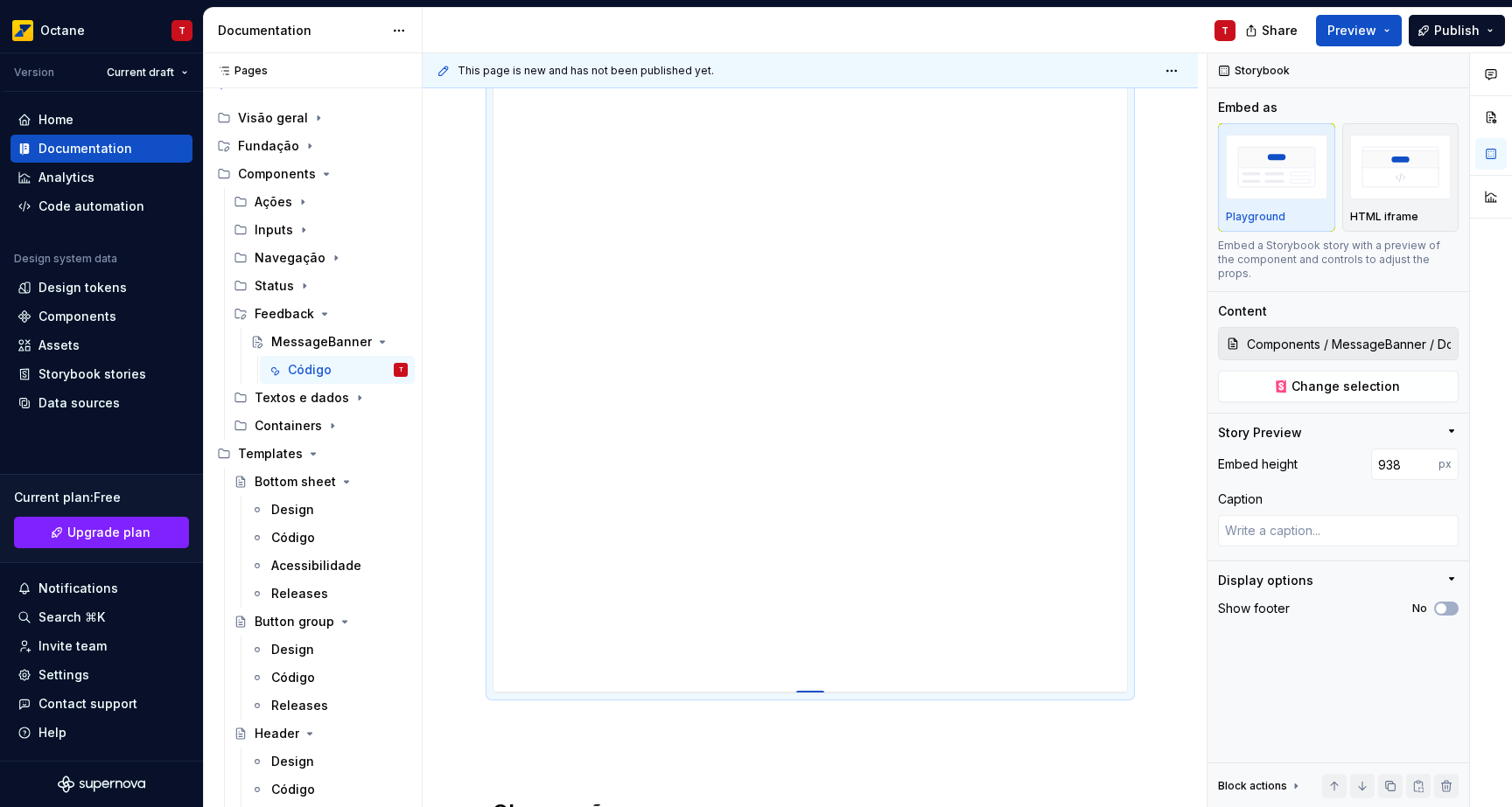
type input "947"
type textarea "*"
type input "965"
type textarea "*"
type input "975"
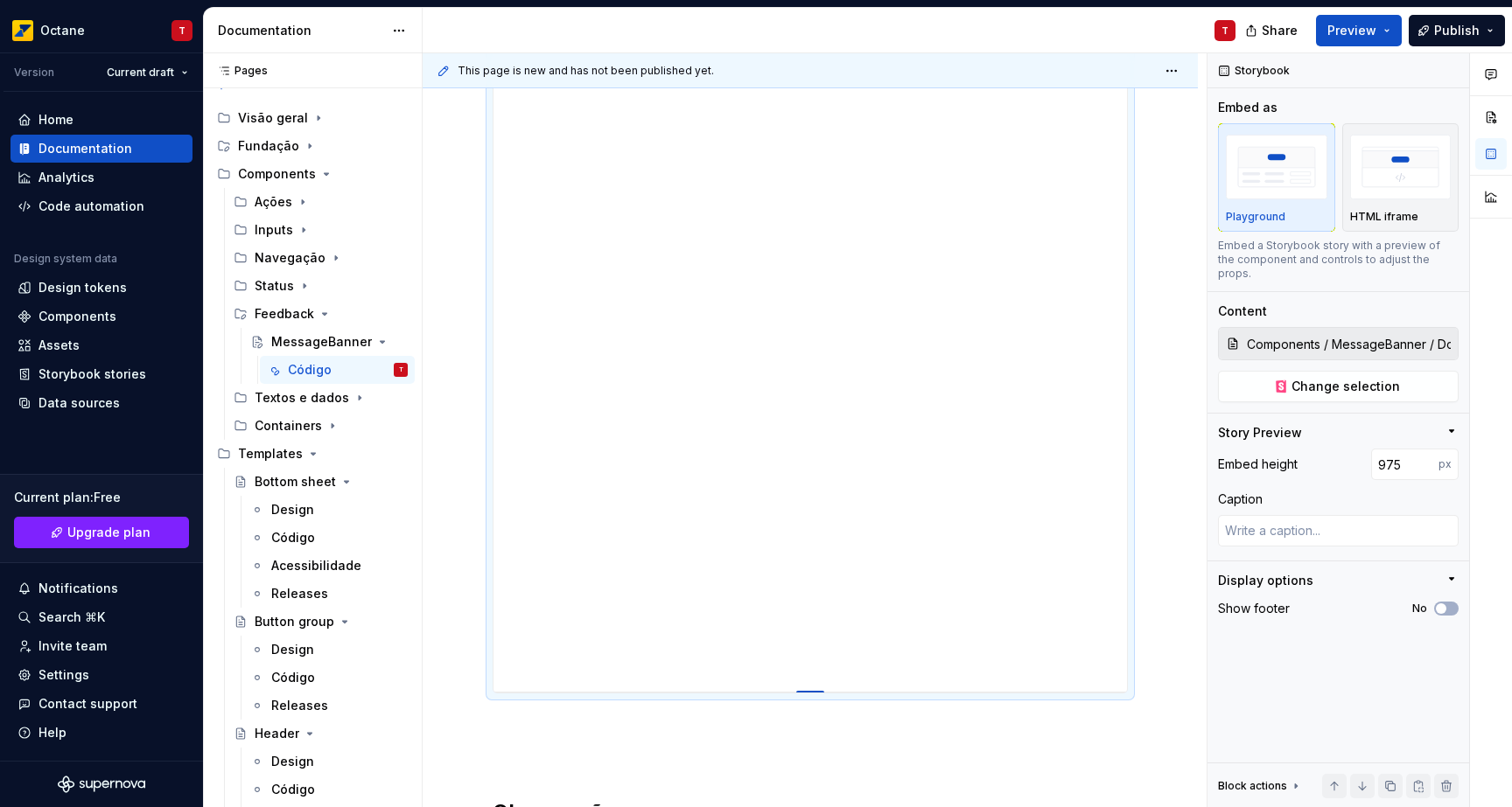
type textarea "*"
type input "994"
type textarea "*"
type input "1003"
type textarea "*"
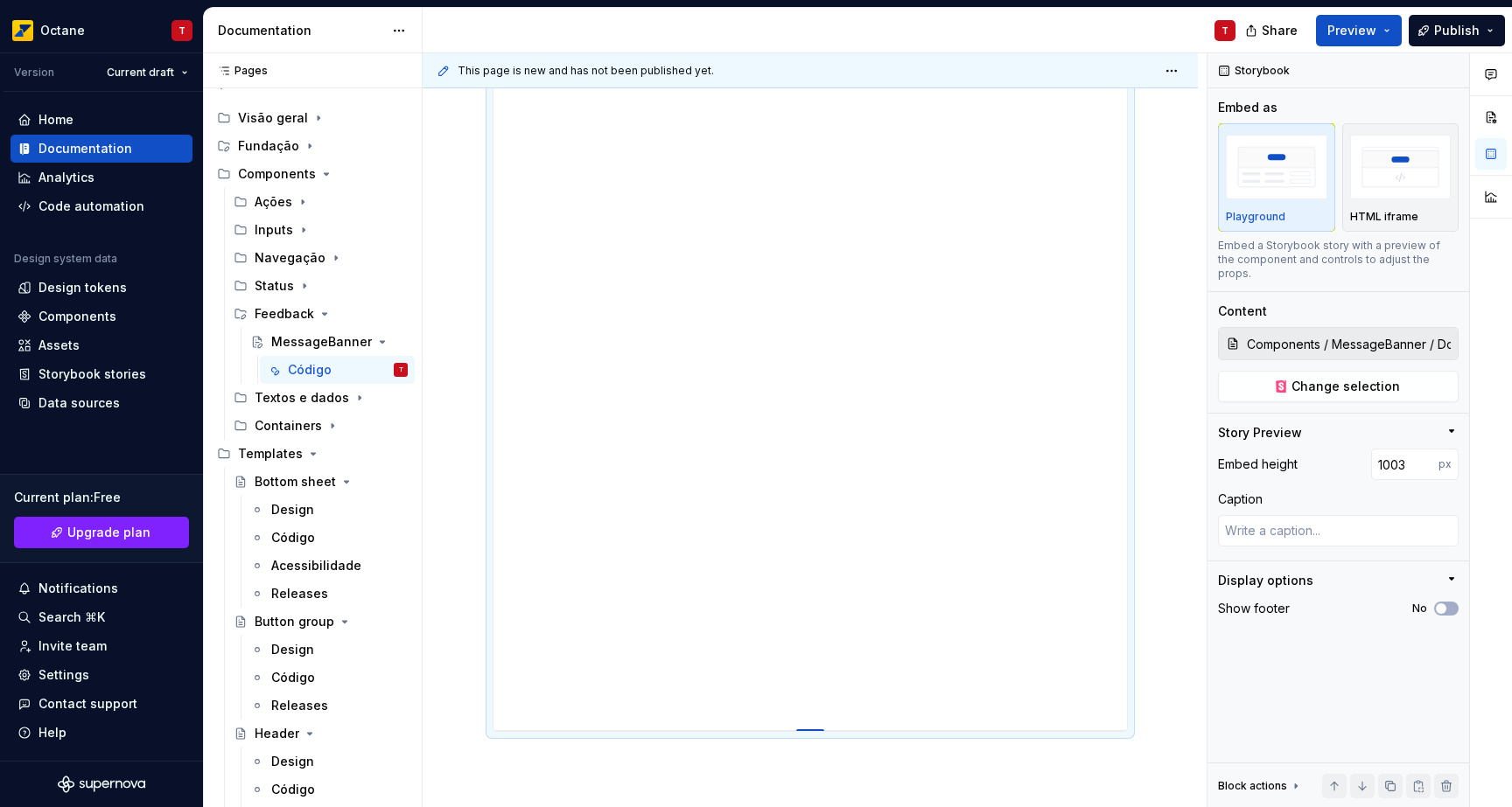
type input "1021"
type textarea "*"
type input "1029"
type textarea "*"
type input "1042"
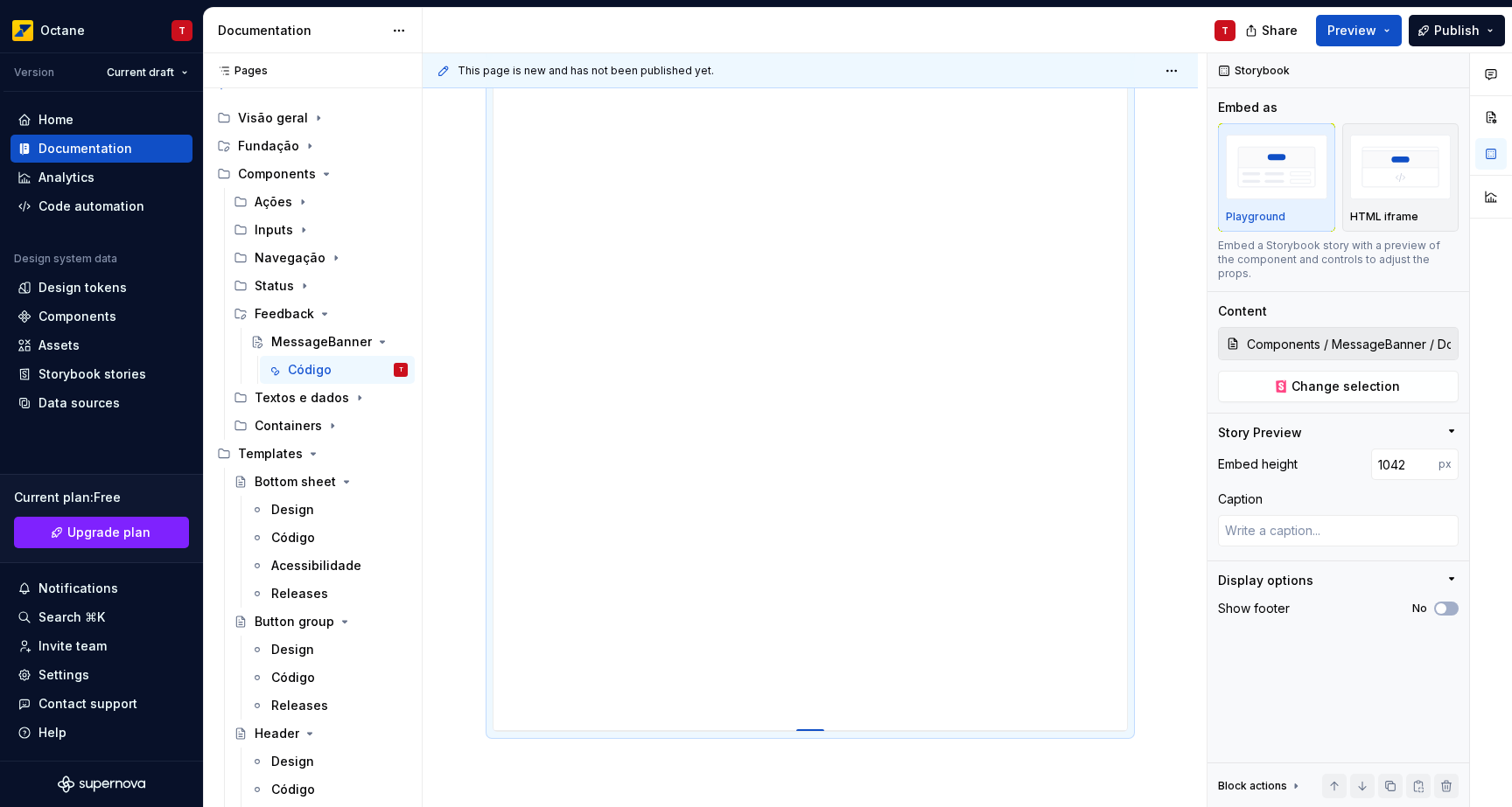
type textarea "*"
type input "1046"
type textarea "*"
type input "1049"
type textarea "*"
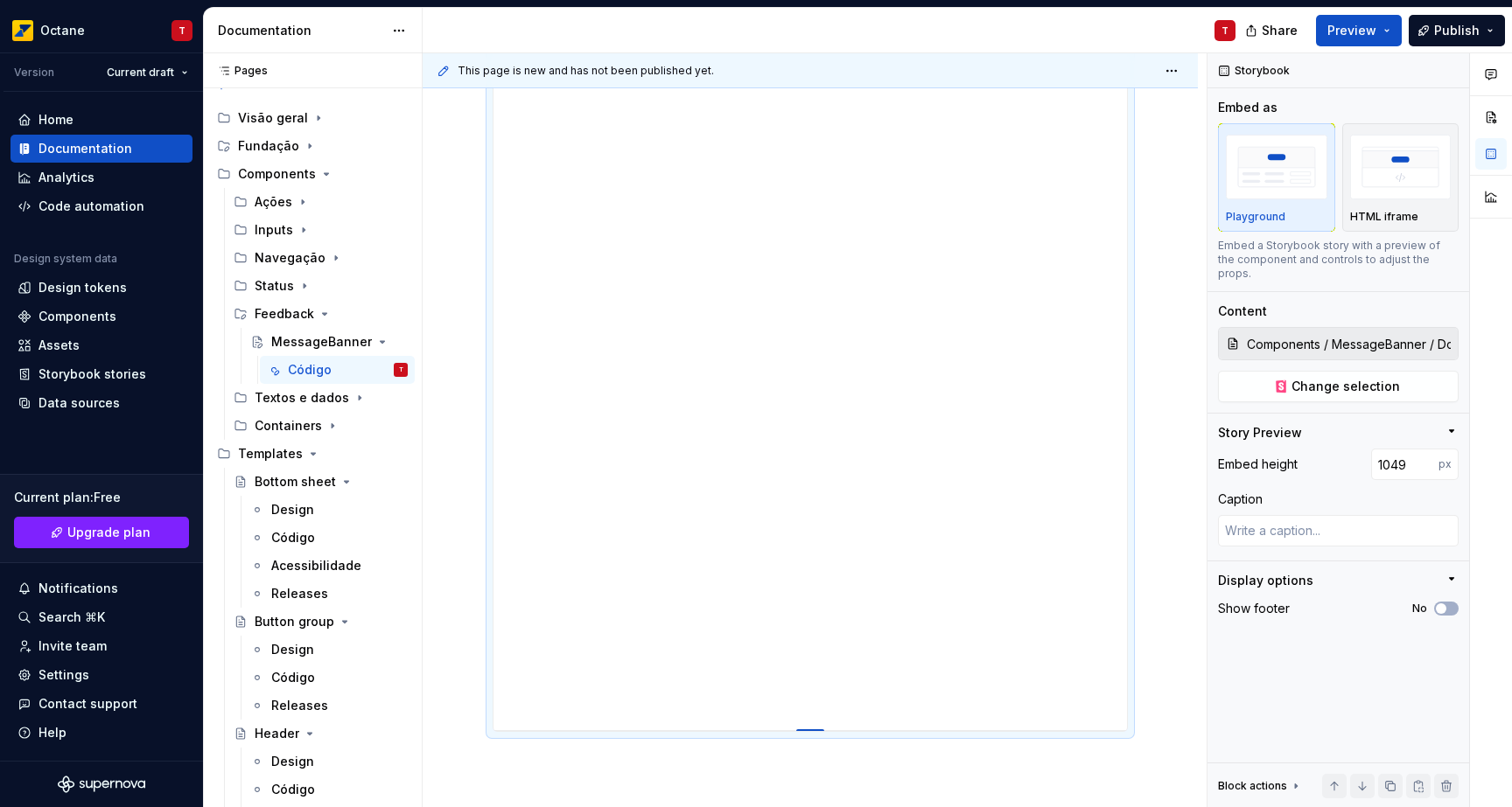
type input "1053"
type textarea "*"
type input "1054"
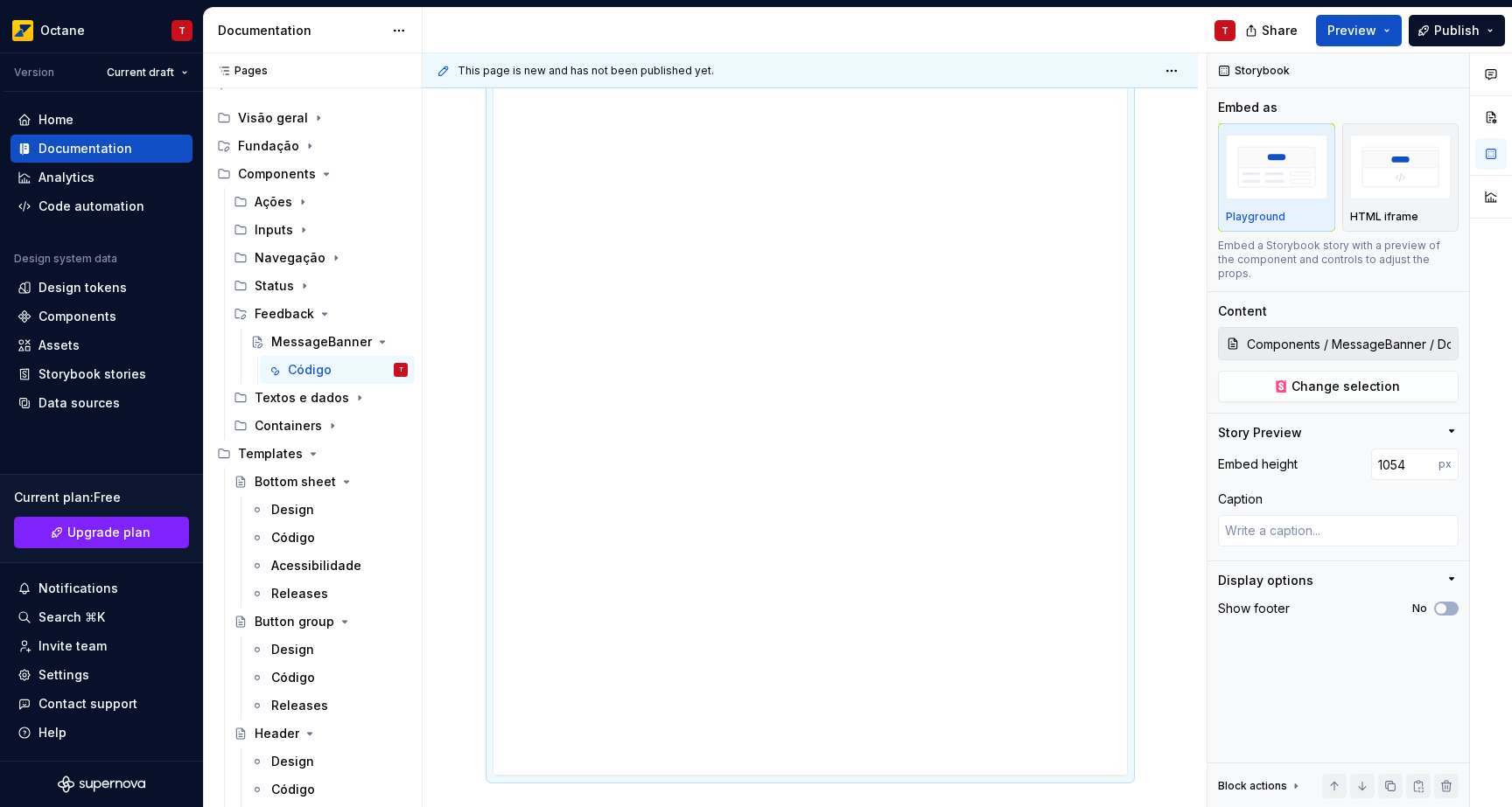
type textarea "*"
type input "1159"
drag, startPoint x: 812, startPoint y: 571, endPoint x: 840, endPoint y: 867, distance: 297.3
click at [840, 806] on html "Octane T Version Current draft Home Documentation Analytics Code automation Des…" at bounding box center [756, 404] width 1512 height 807
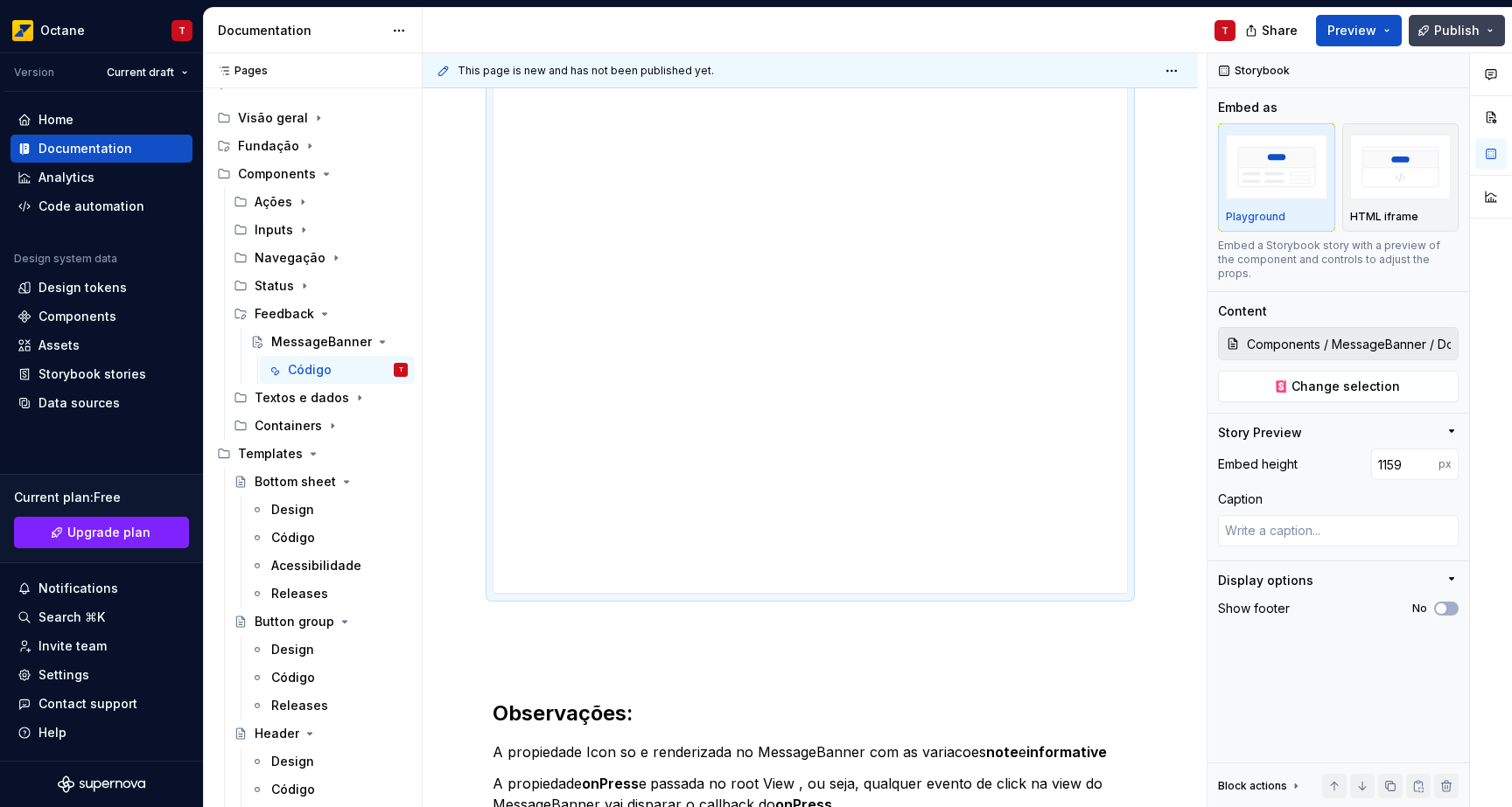
click at [1482, 32] on button "Publish" at bounding box center [1456, 30] width 96 height 31
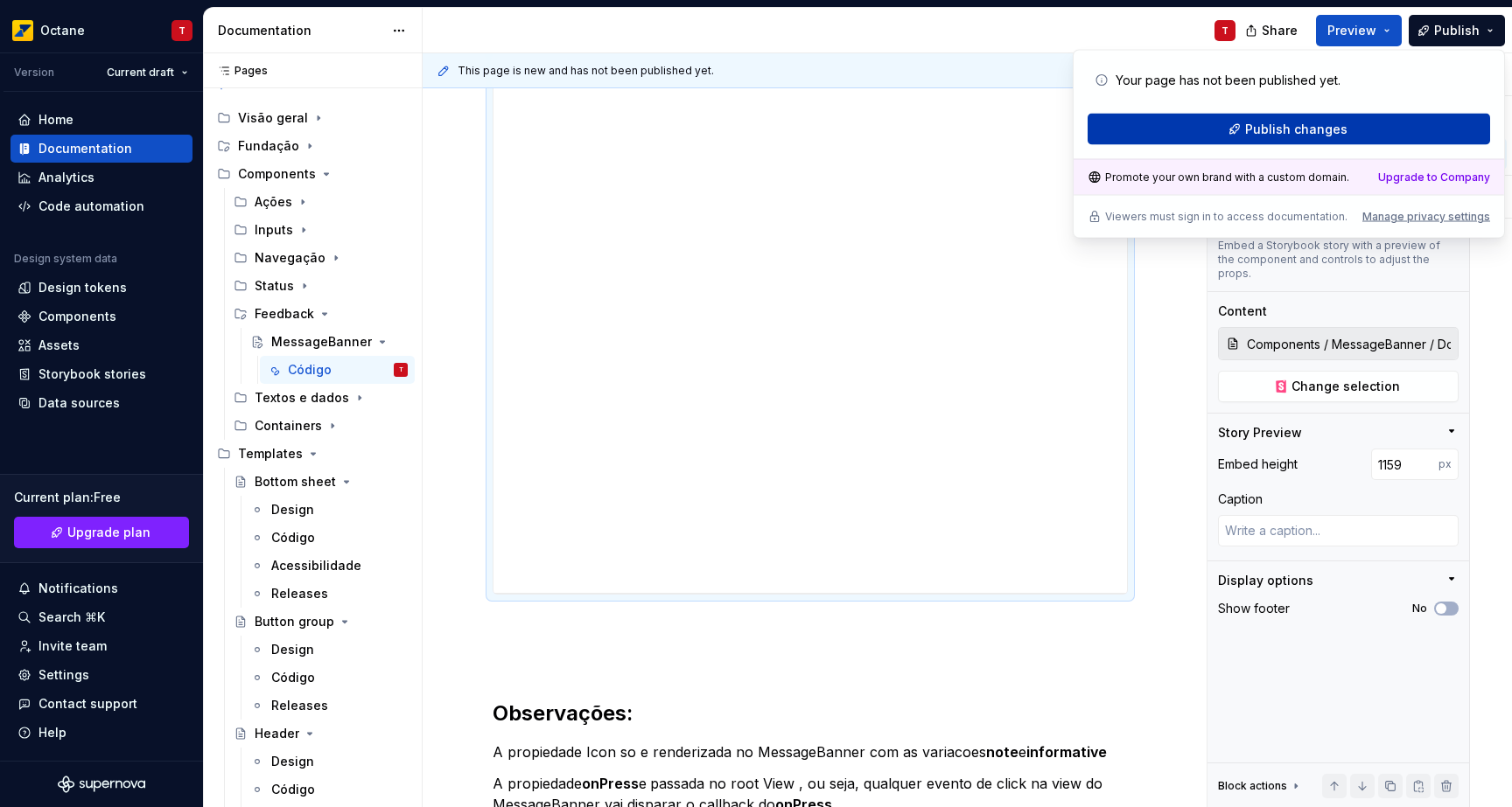
click at [1256, 121] on span "Publish changes" at bounding box center [1295, 129] width 102 height 18
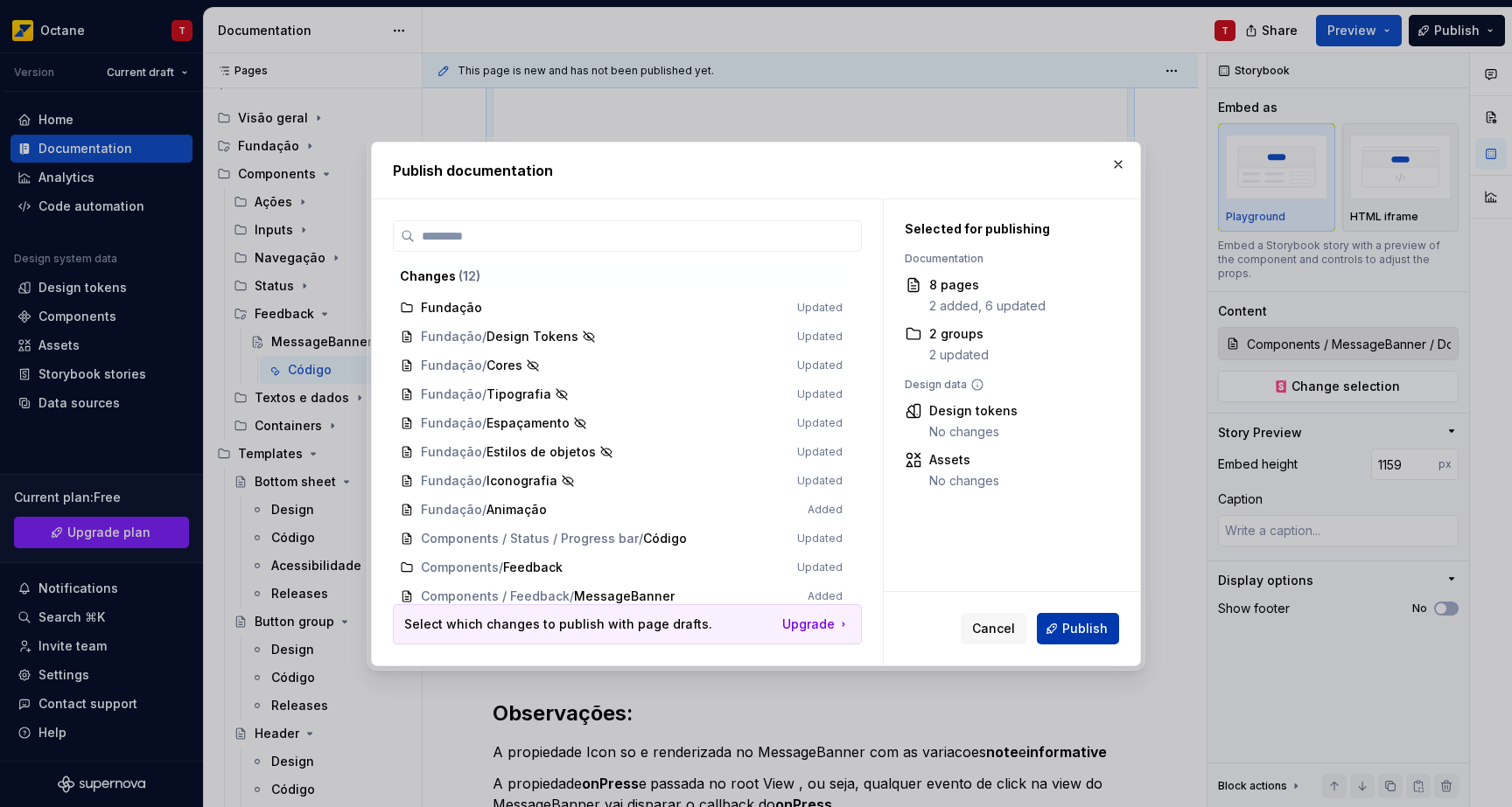
click at [1080, 627] on span "Publish" at bounding box center [1085, 629] width 45 height 18
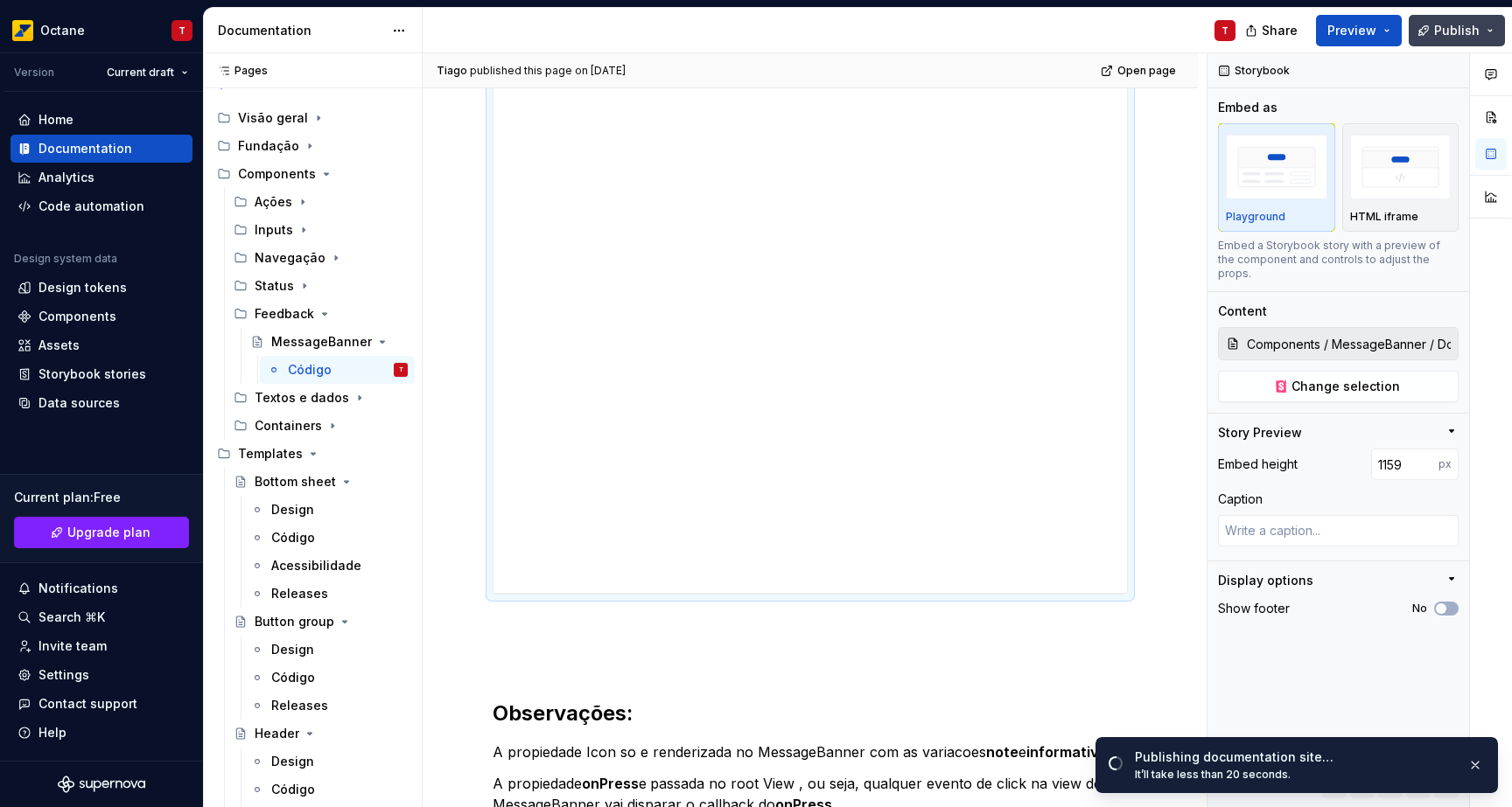
click at [1448, 43] on button "Publish" at bounding box center [1456, 30] width 96 height 31
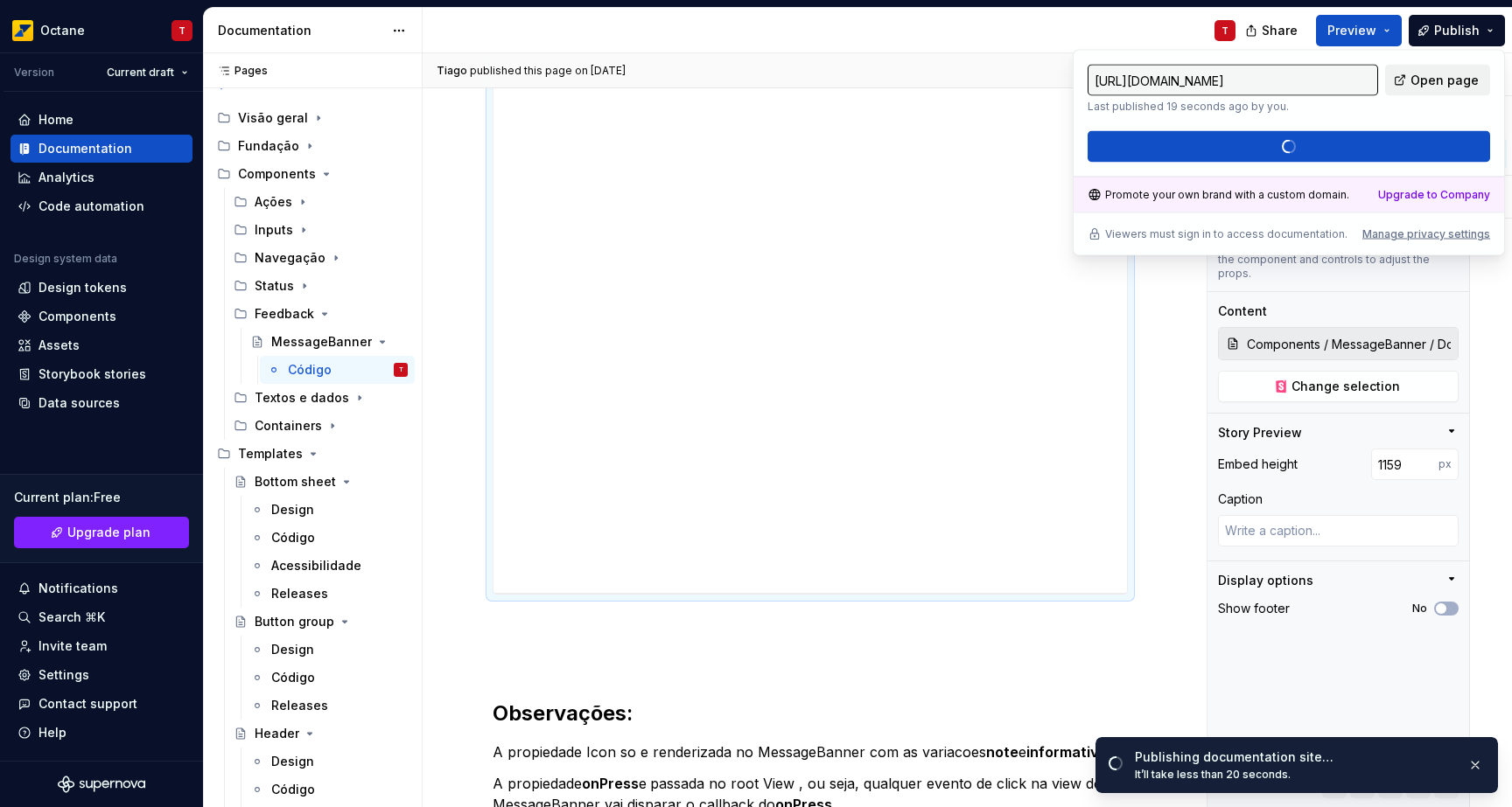
click at [1422, 79] on span "Open page" at bounding box center [1444, 80] width 69 height 18
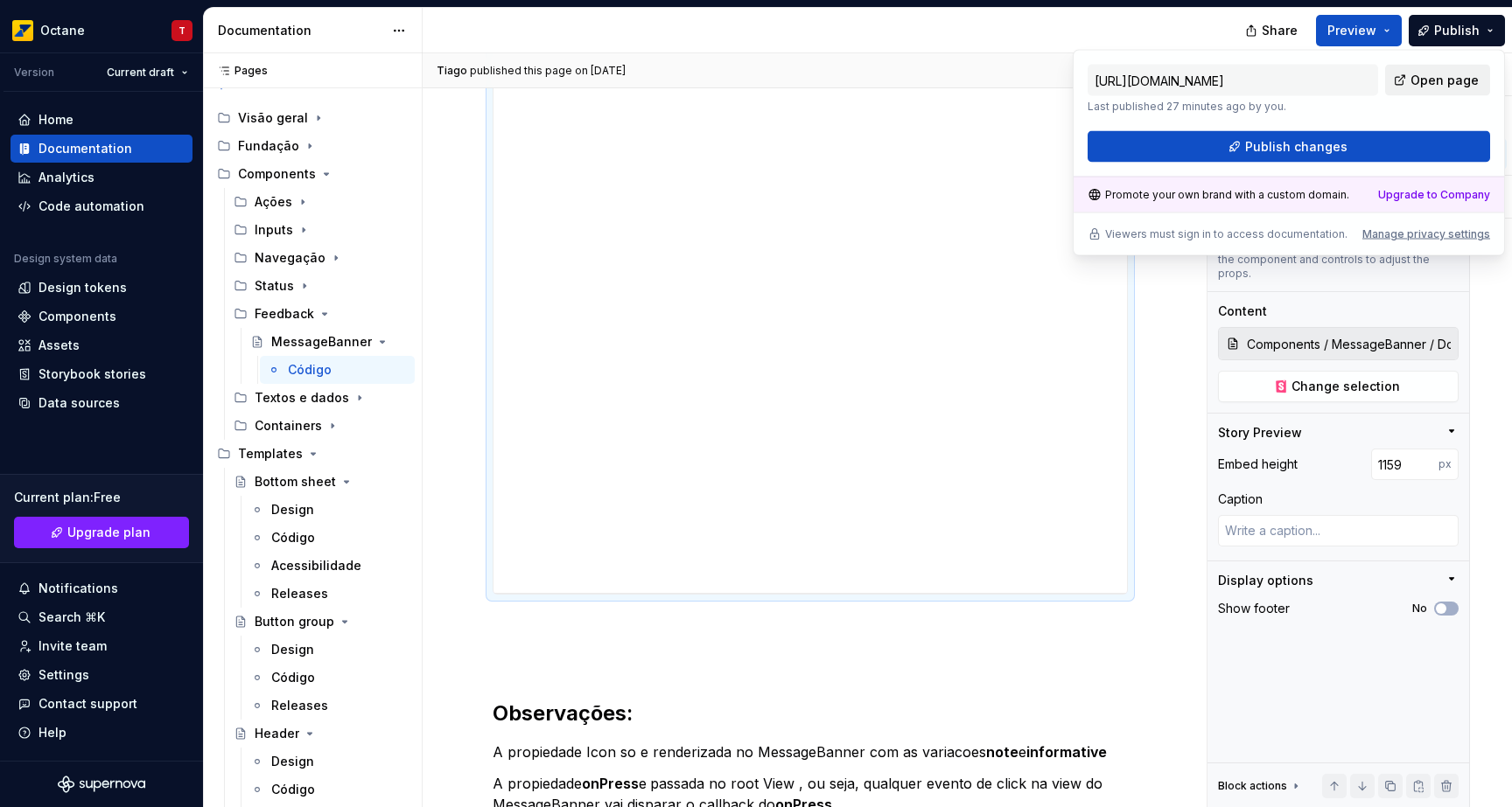
type textarea "*"
